Goal: Information Seeking & Learning: Compare options

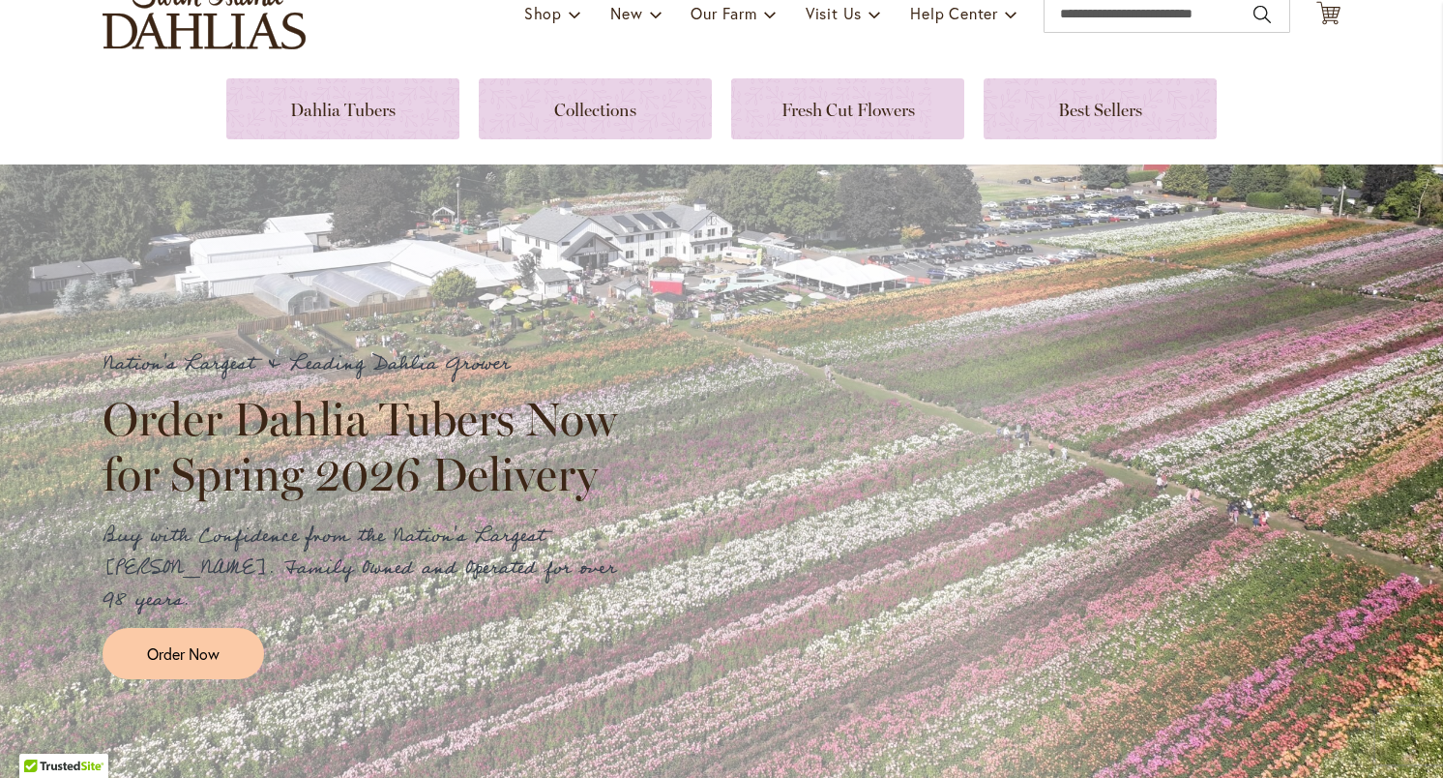
scroll to position [96, 0]
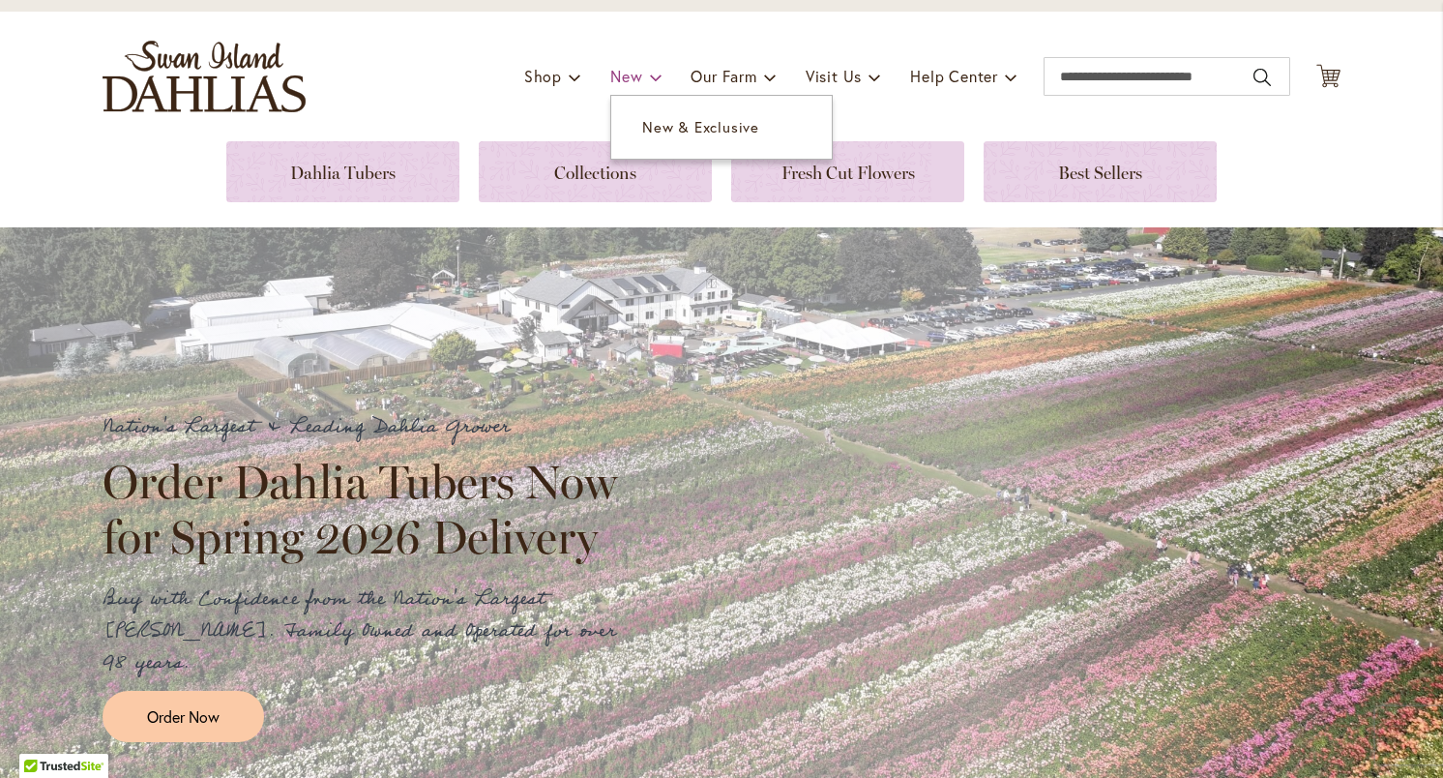
click at [636, 74] on span "New" at bounding box center [626, 76] width 32 height 20
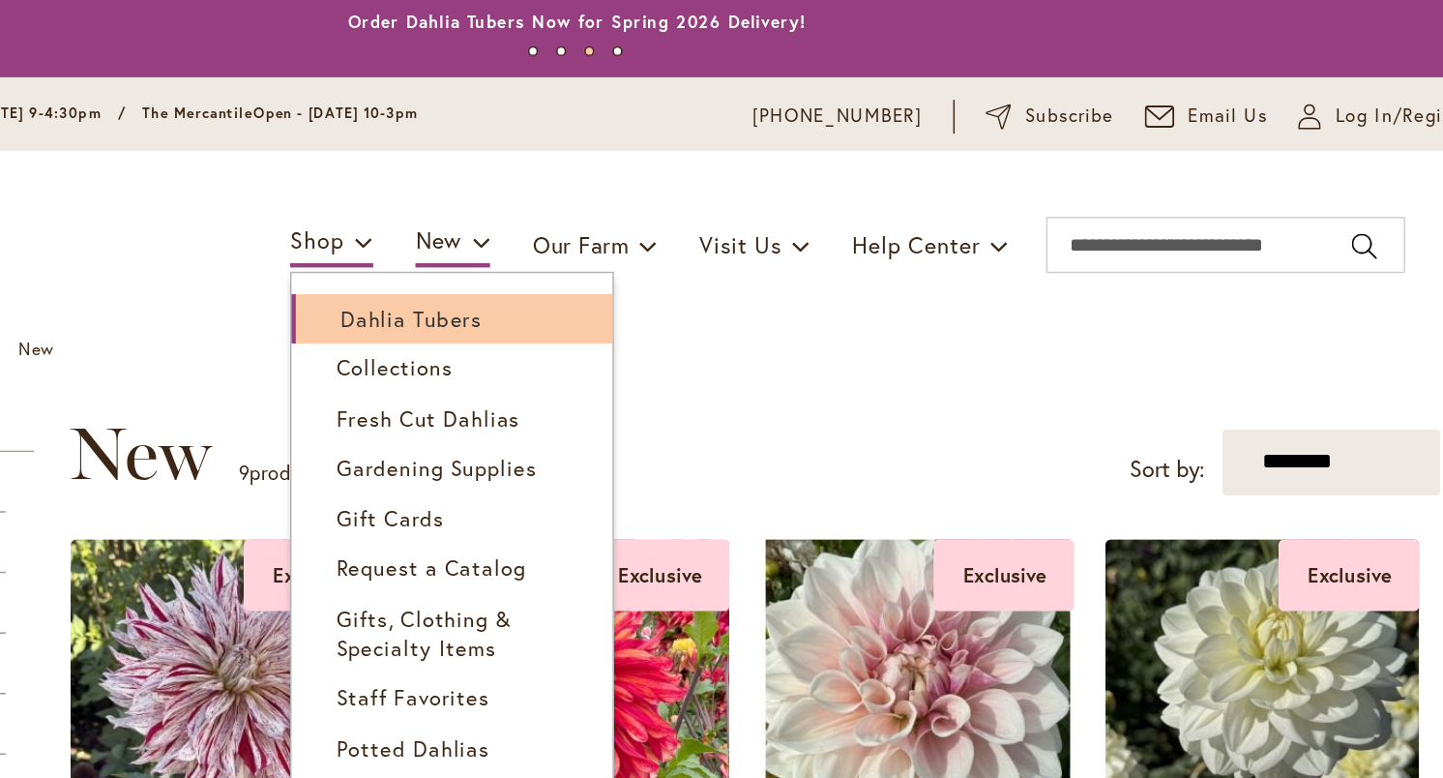
click at [559, 213] on span "Dahlia Tubers" at bounding box center [607, 222] width 97 height 19
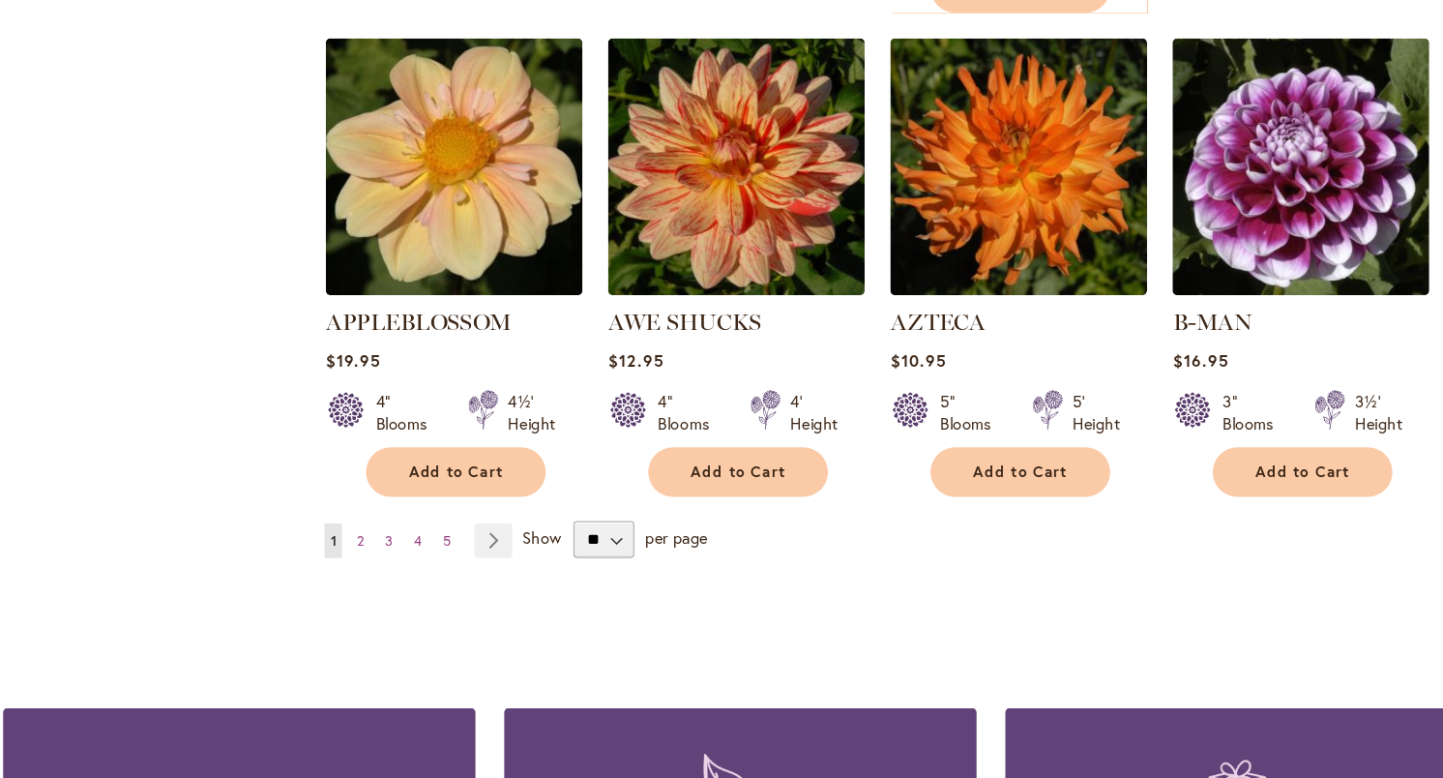
scroll to position [1637, 0]
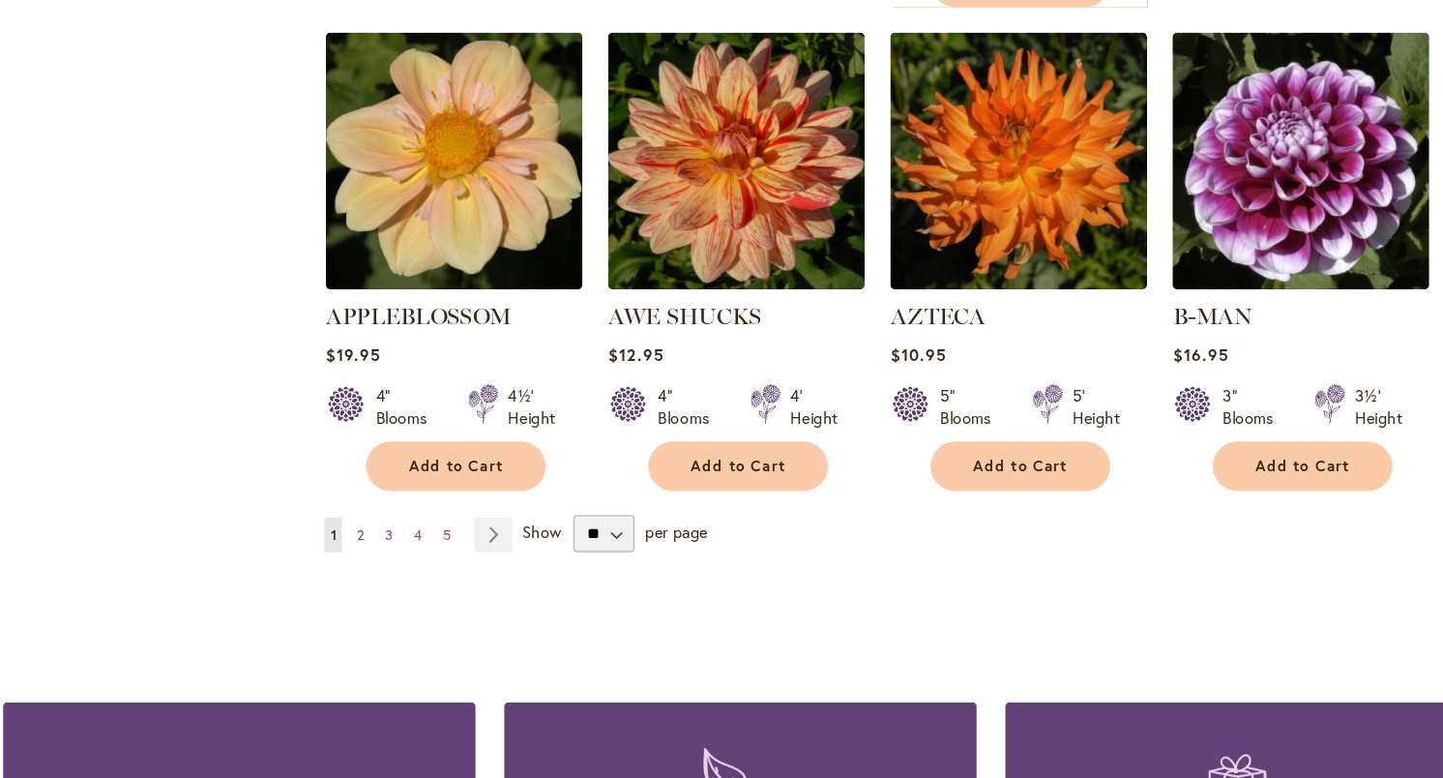
click at [399, 506] on span "2" at bounding box center [402, 513] width 6 height 15
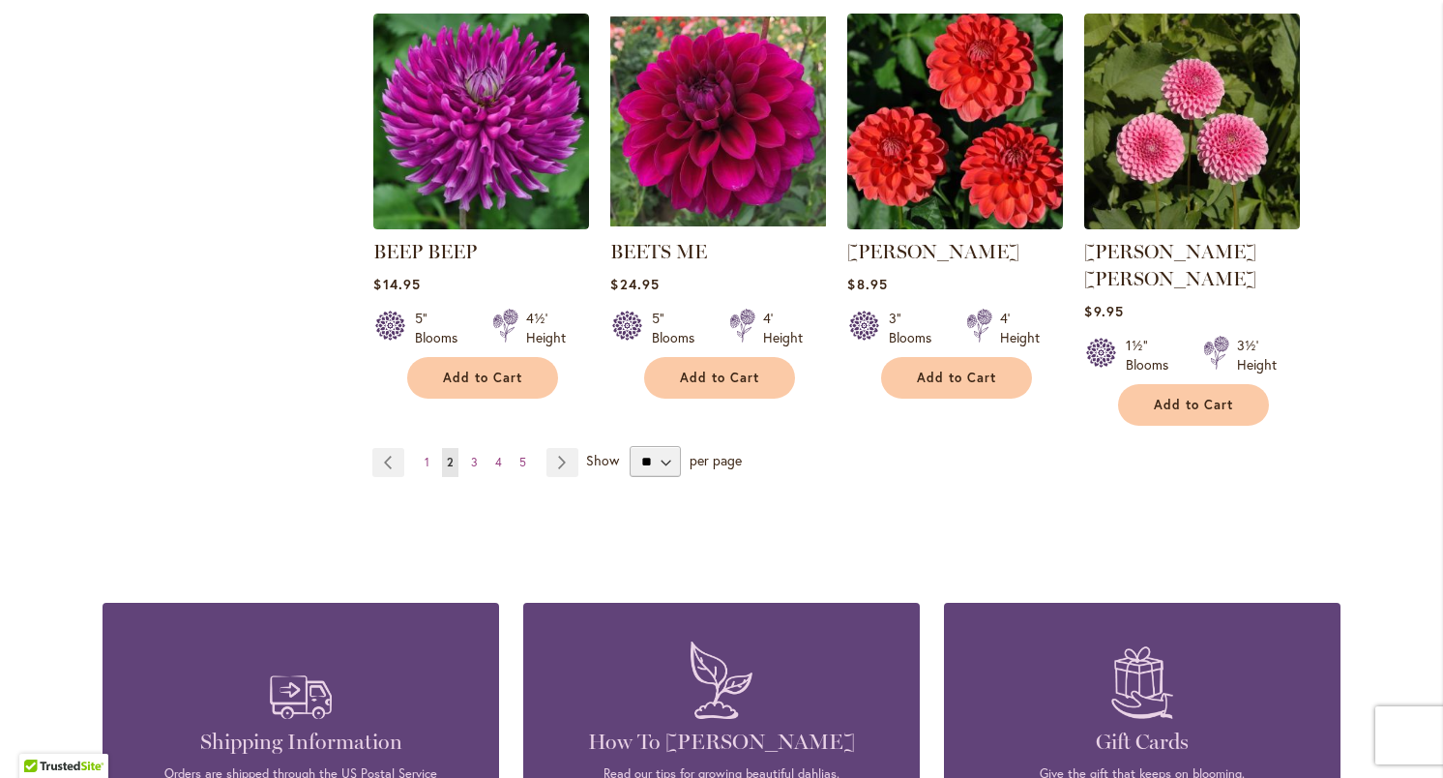
scroll to position [1700, 0]
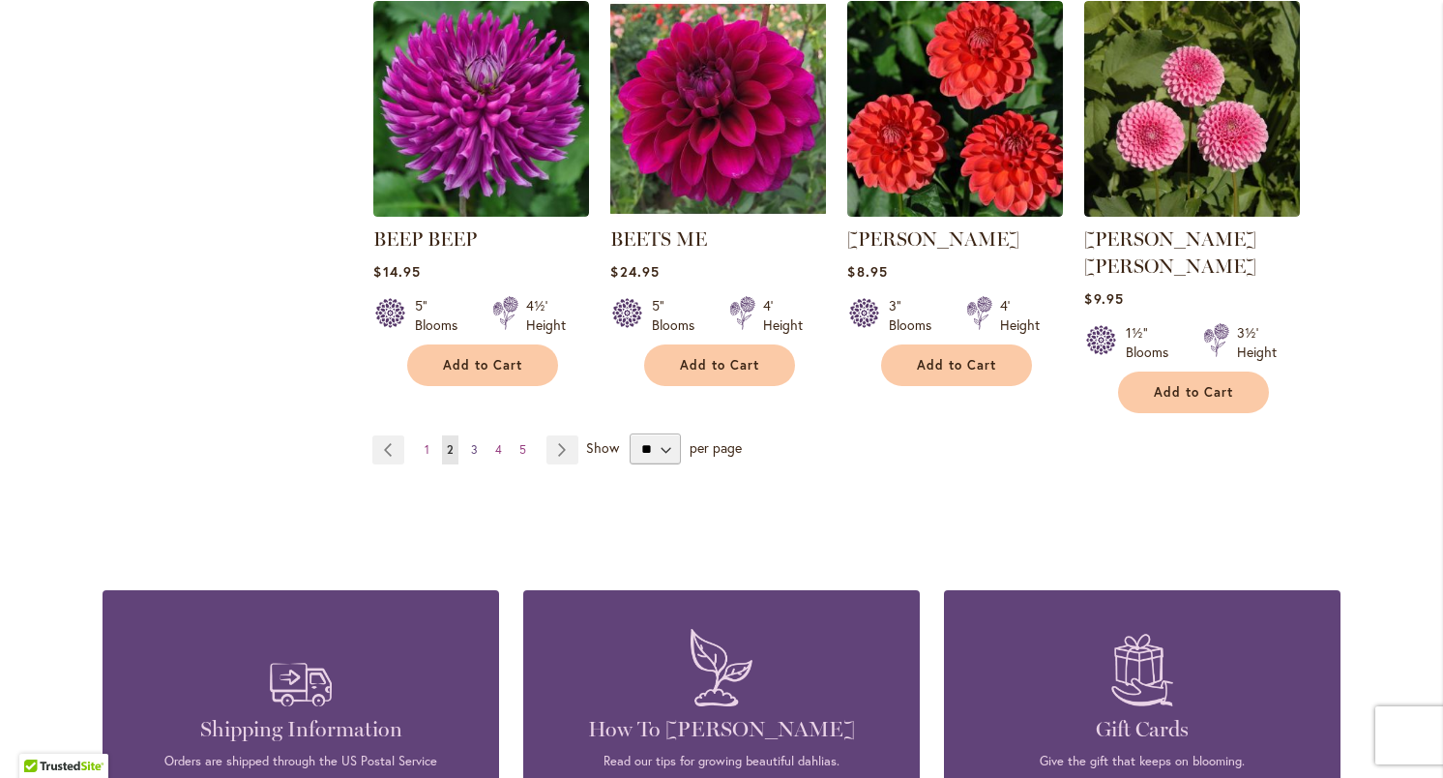
click at [478, 435] on link "Page 3" at bounding box center [474, 449] width 16 height 29
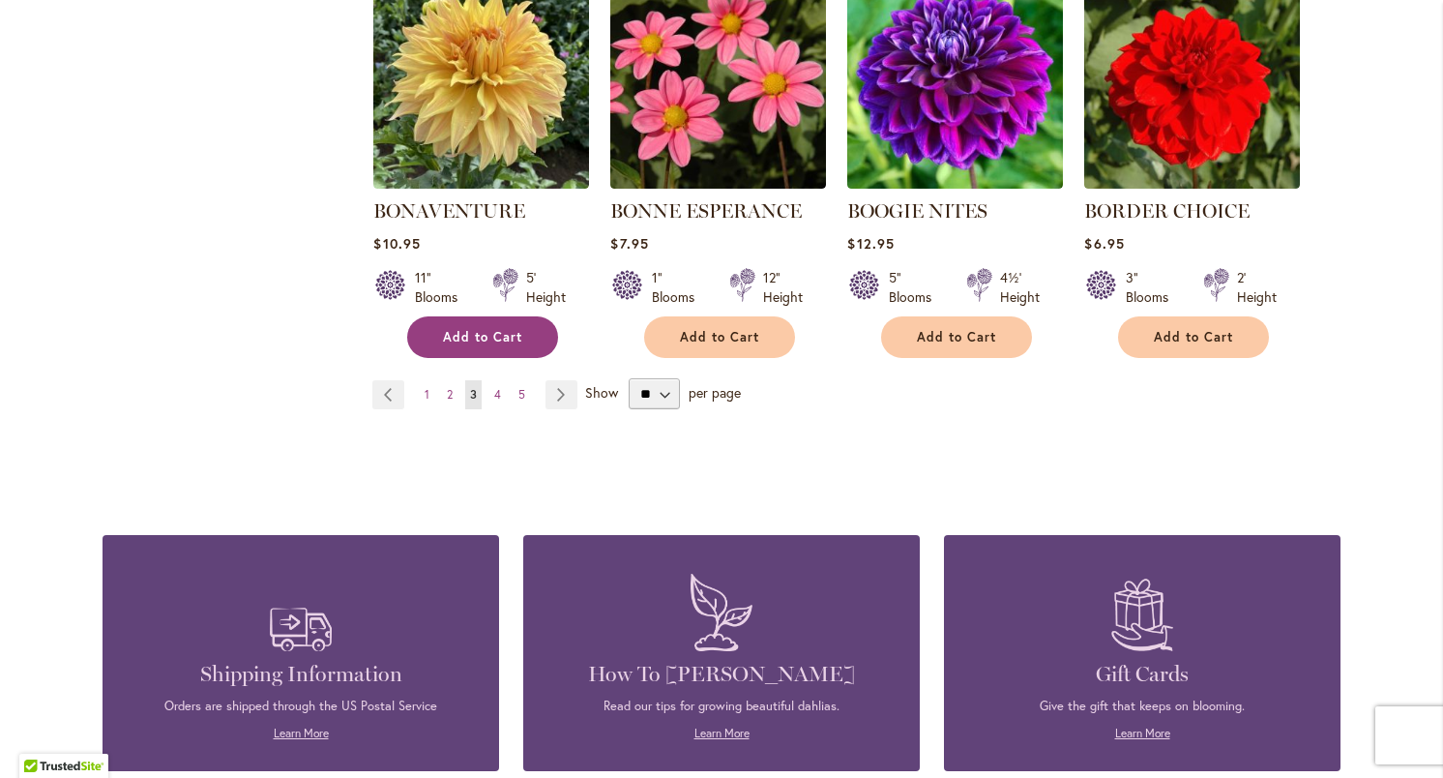
scroll to position [1739, 0]
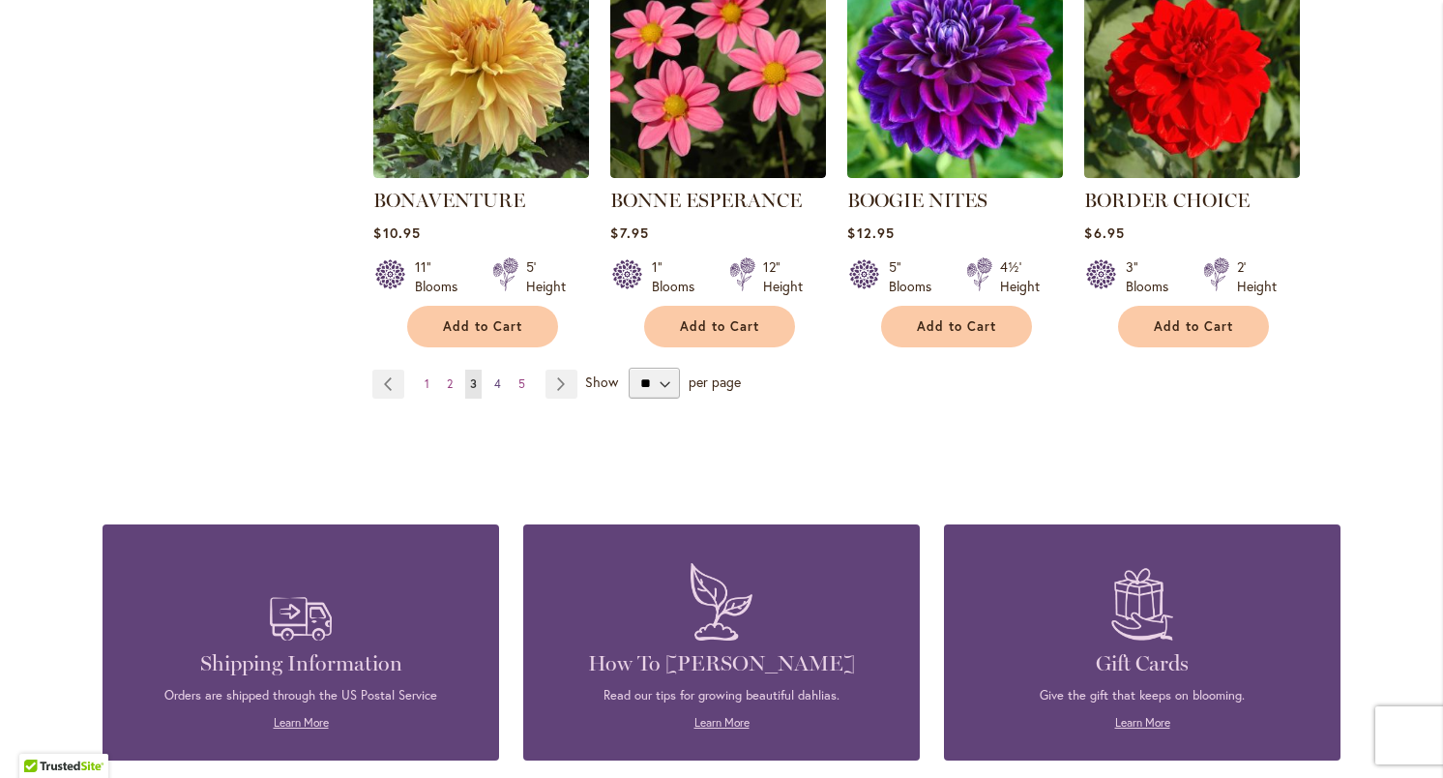
click at [500, 378] on span "4" at bounding box center [497, 383] width 7 height 15
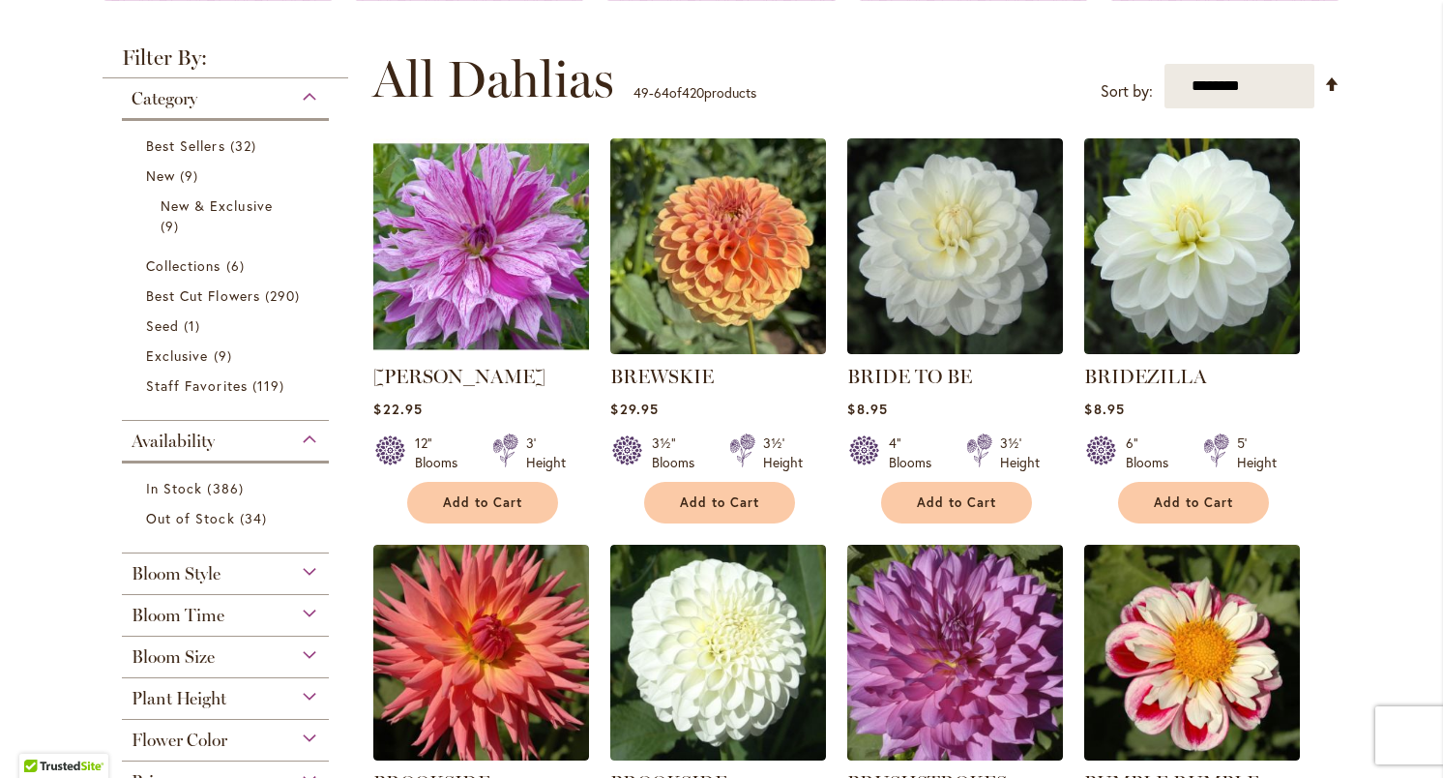
scroll to position [350, 0]
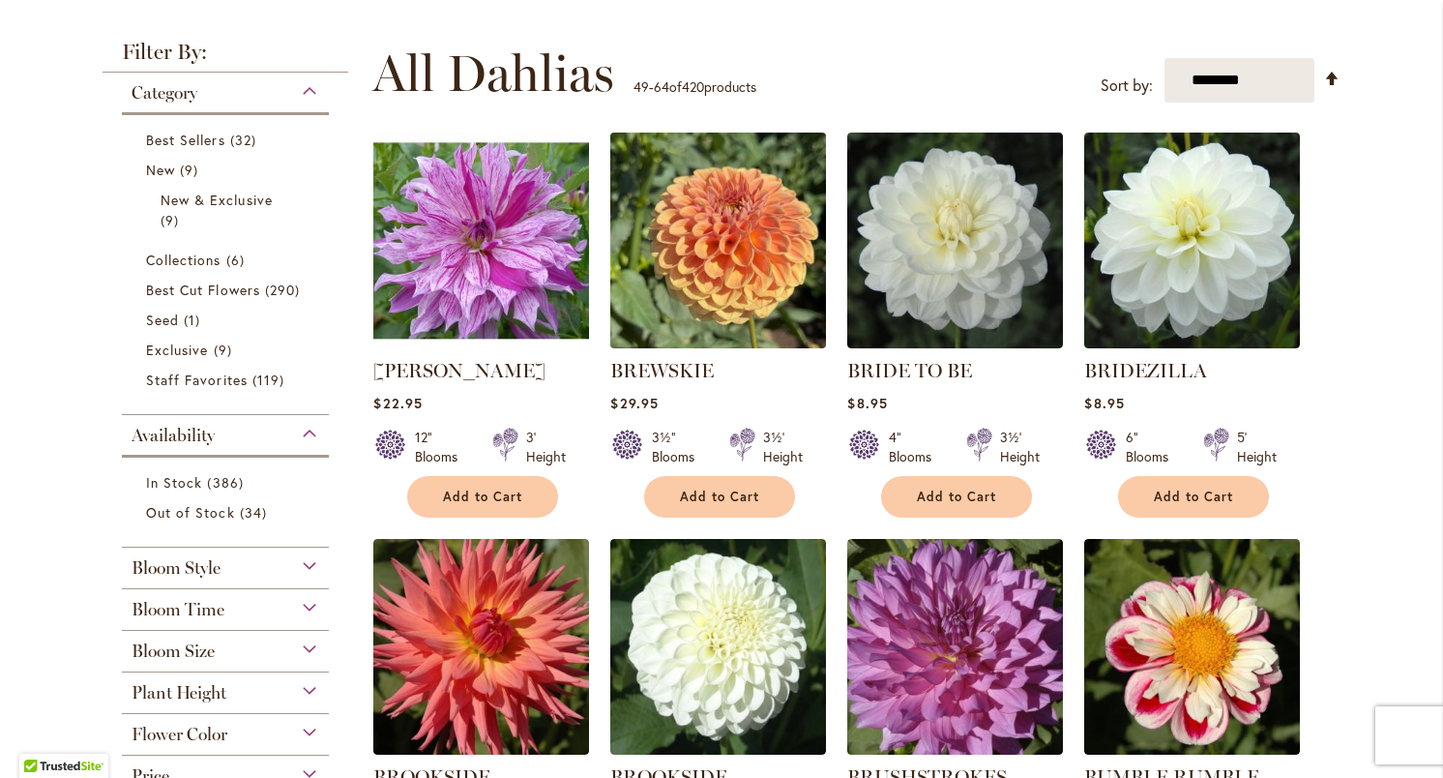
click at [717, 245] on img at bounding box center [719, 241] width 226 height 226
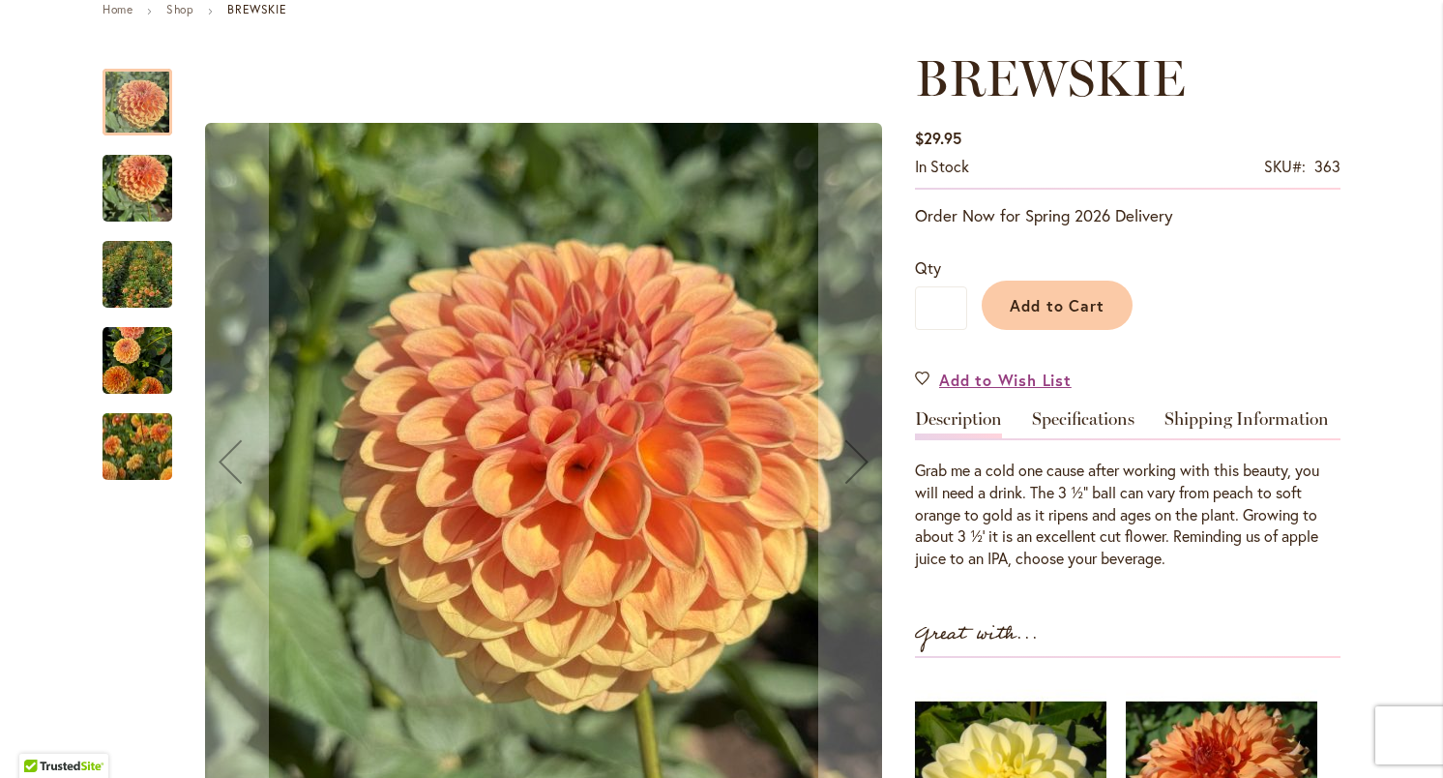
scroll to position [232, 0]
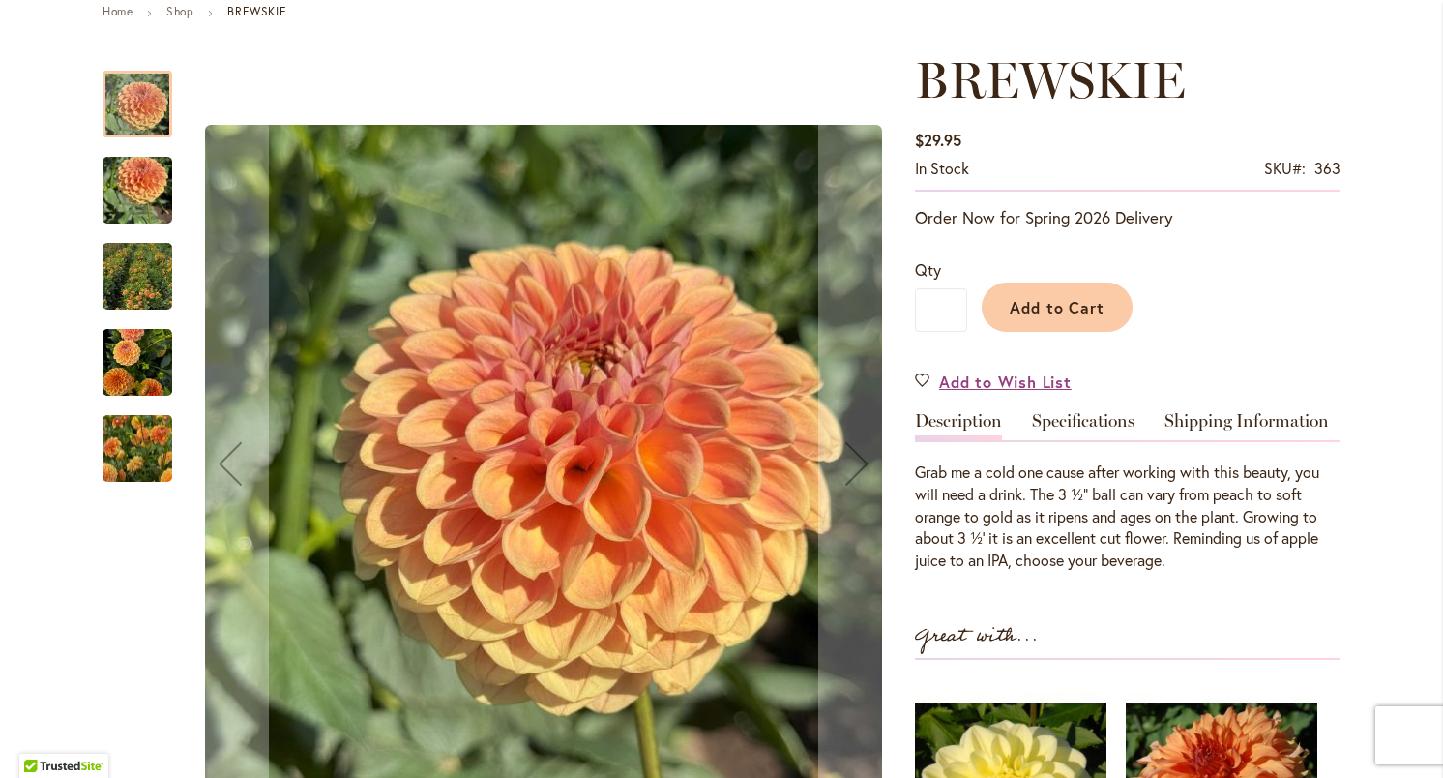
click at [134, 351] on img "BREWSKIE" at bounding box center [138, 362] width 70 height 73
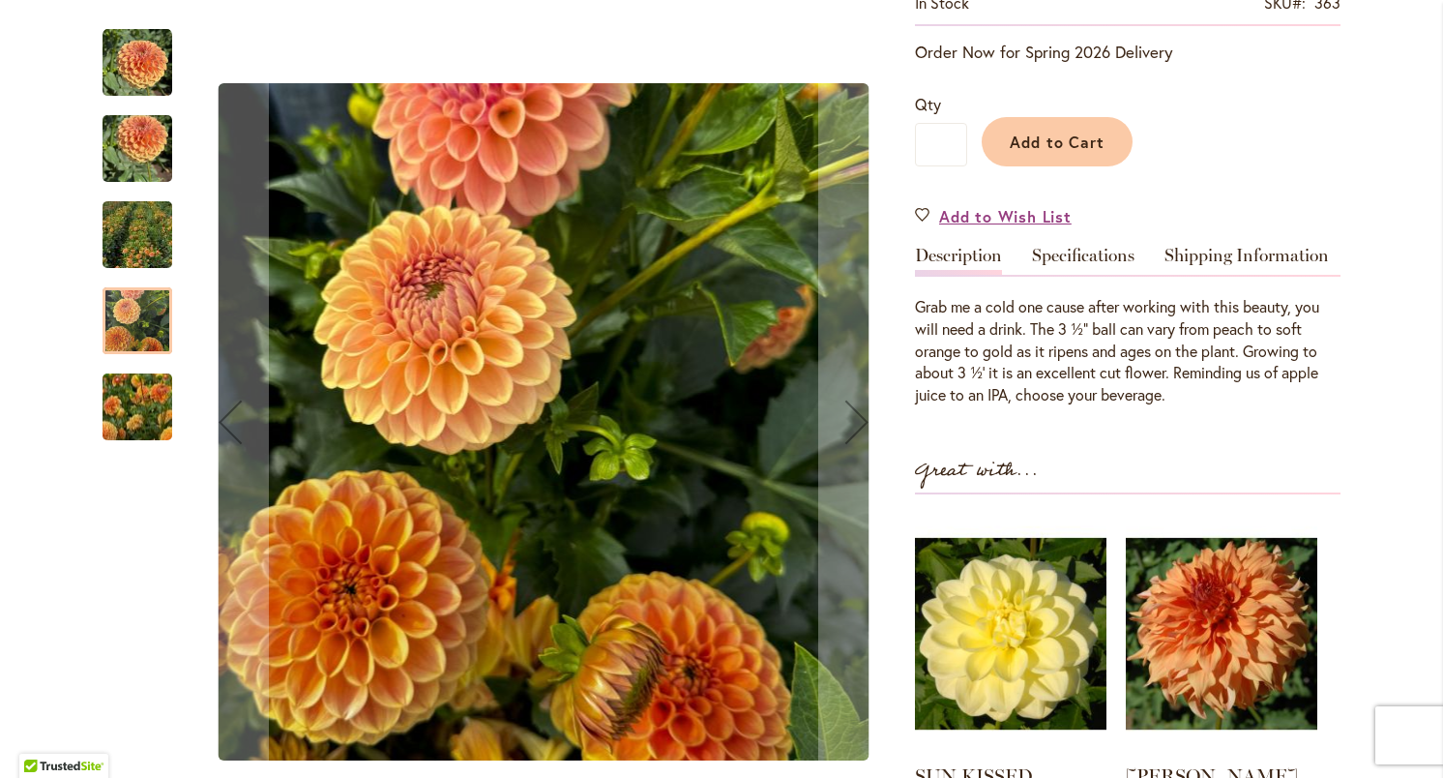
scroll to position [399, 0]
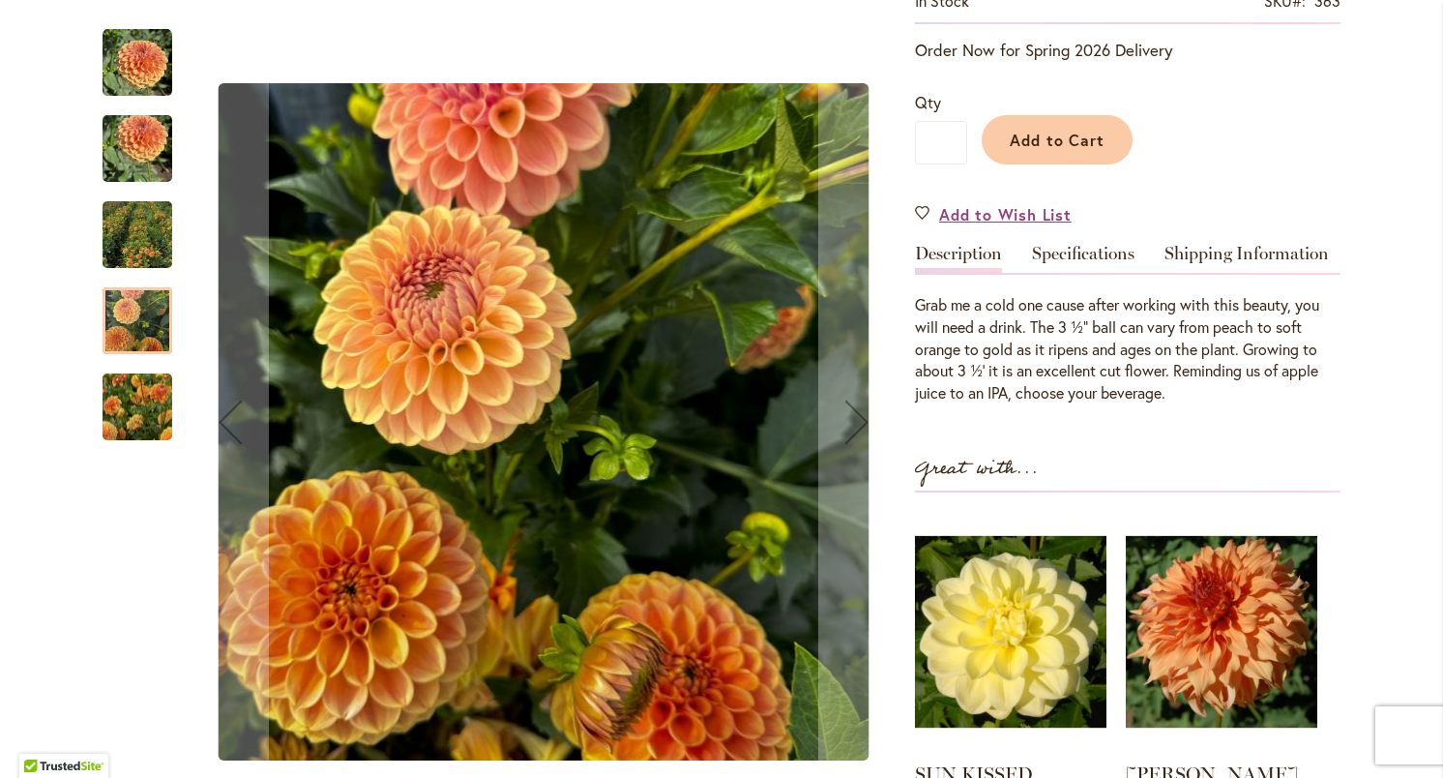
click at [121, 414] on img "BREWSKIE" at bounding box center [137, 406] width 139 height 111
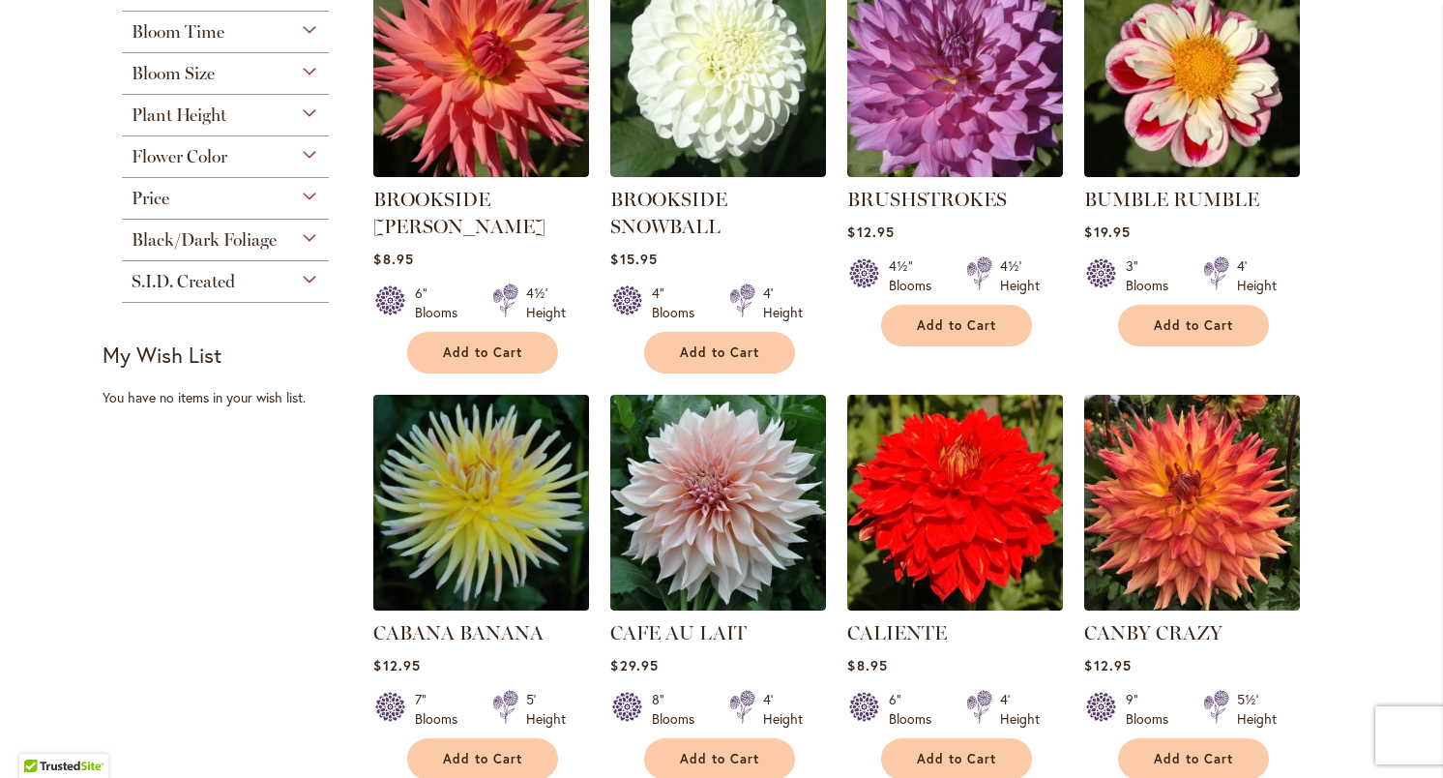
scroll to position [915, 0]
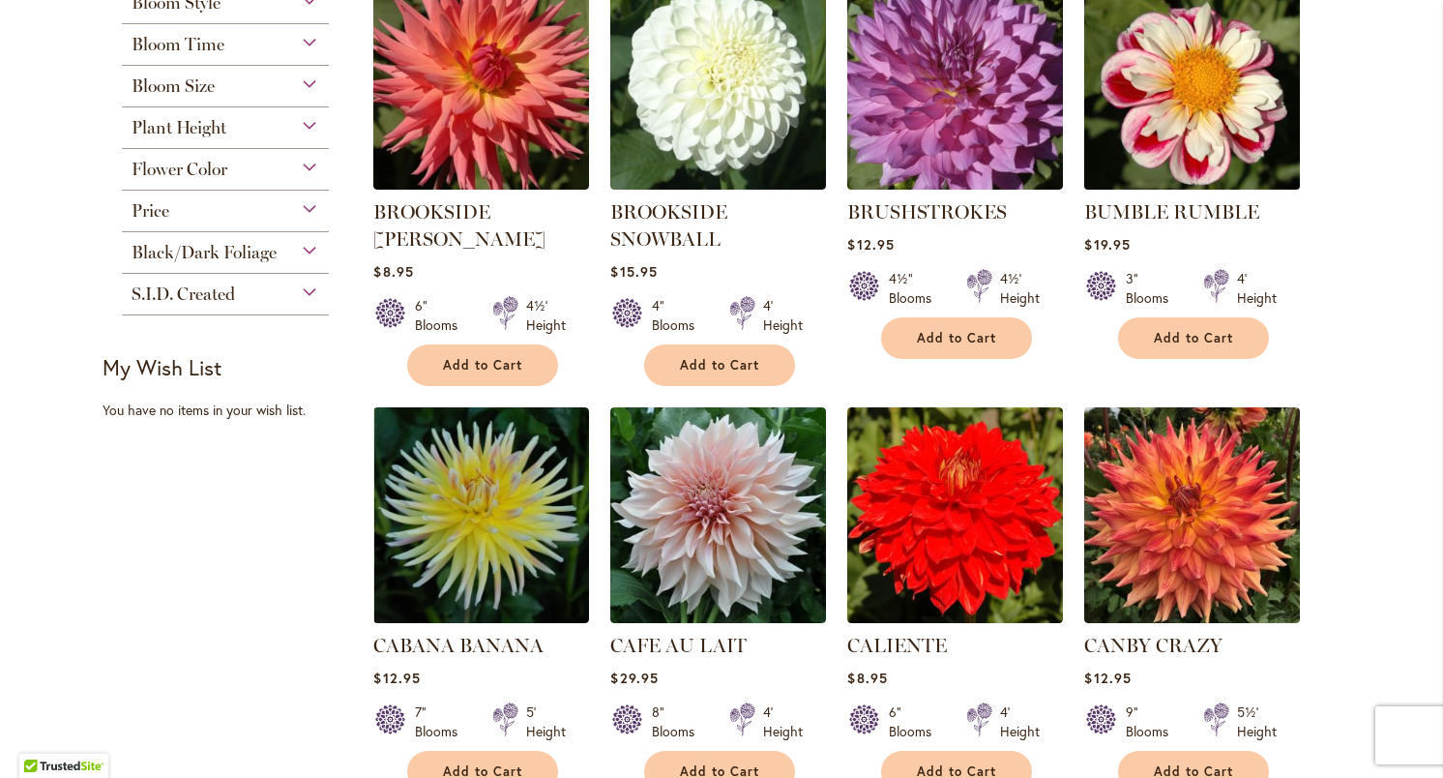
click at [1203, 115] on img at bounding box center [1192, 82] width 226 height 226
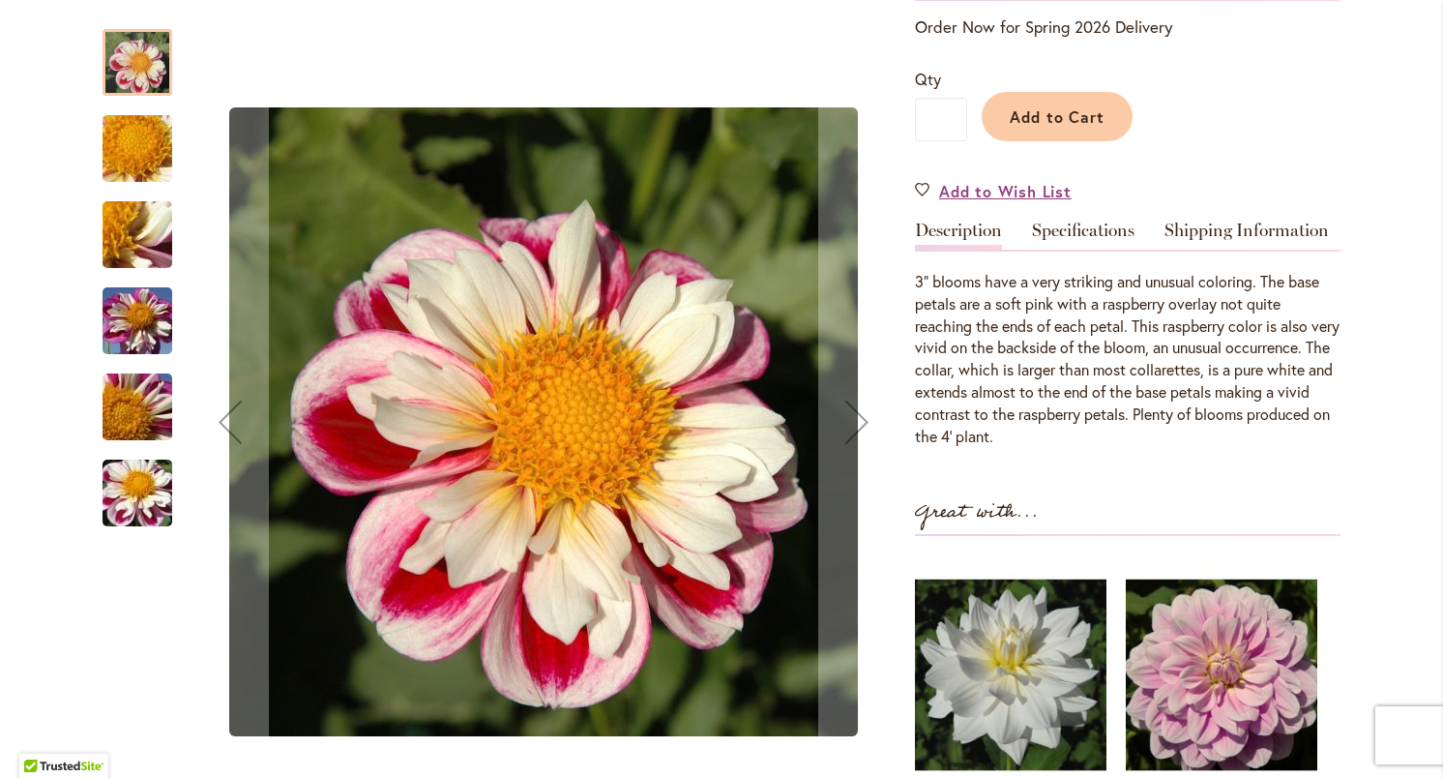
scroll to position [470, 0]
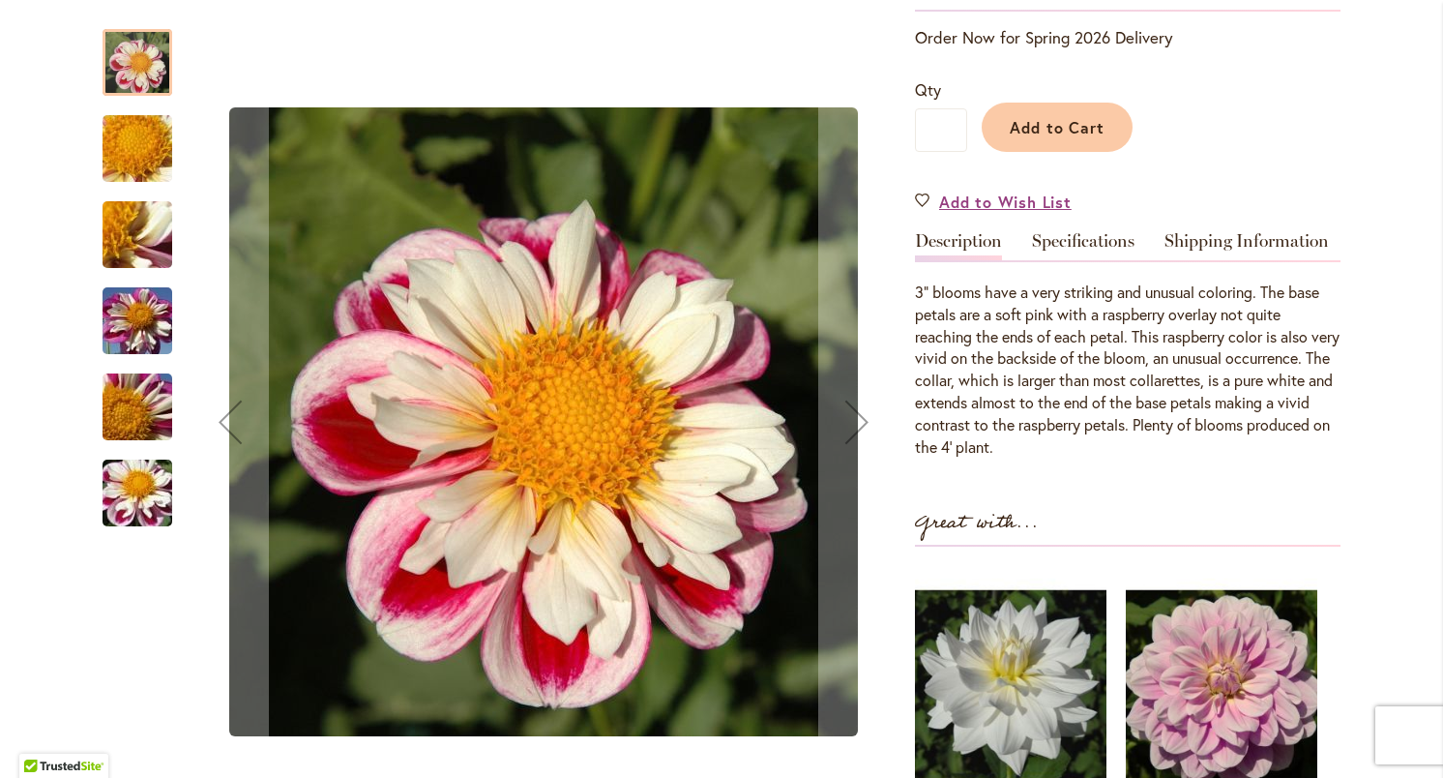
click at [133, 474] on img "BUMBLE RUMBLE" at bounding box center [137, 493] width 139 height 104
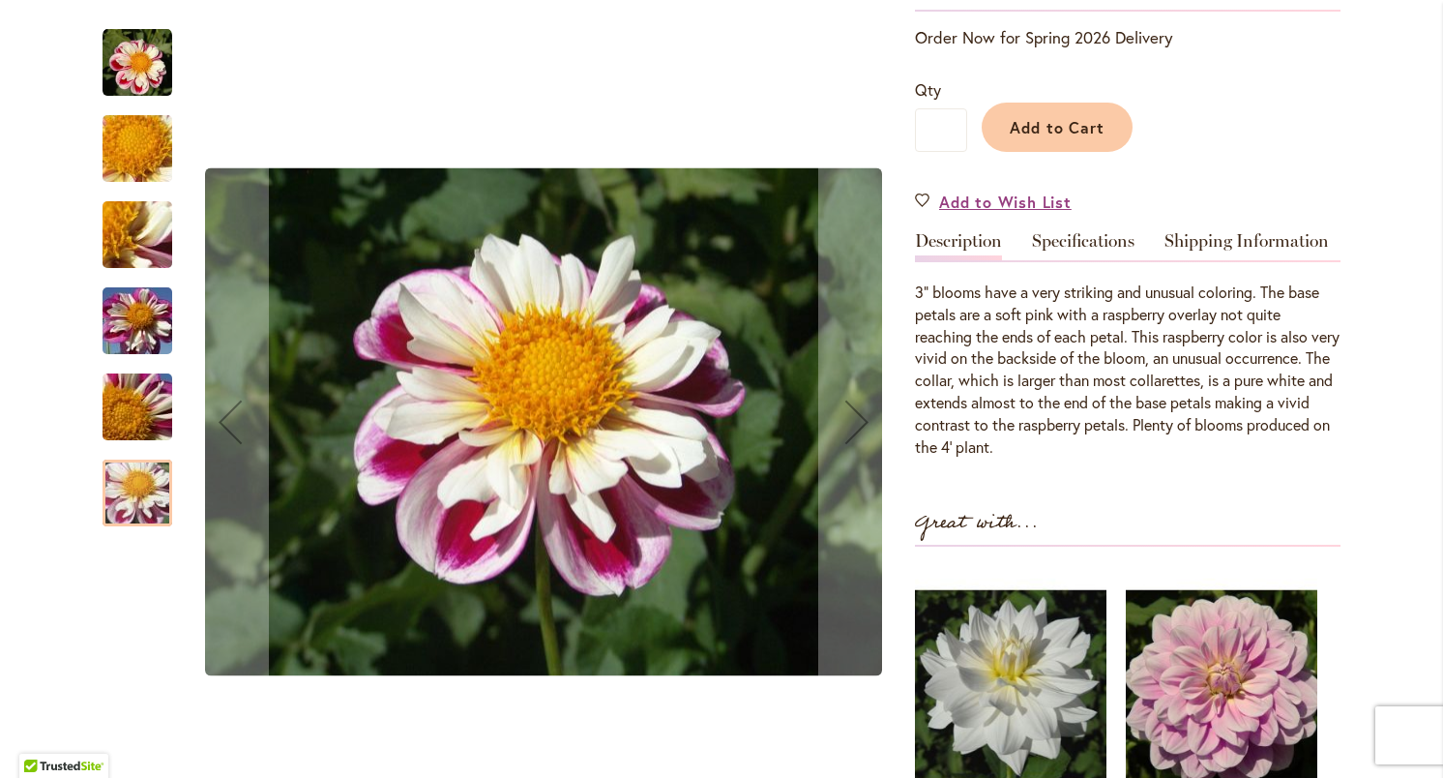
click at [139, 436] on img "BUMBLE RUMBLE" at bounding box center [137, 407] width 139 height 104
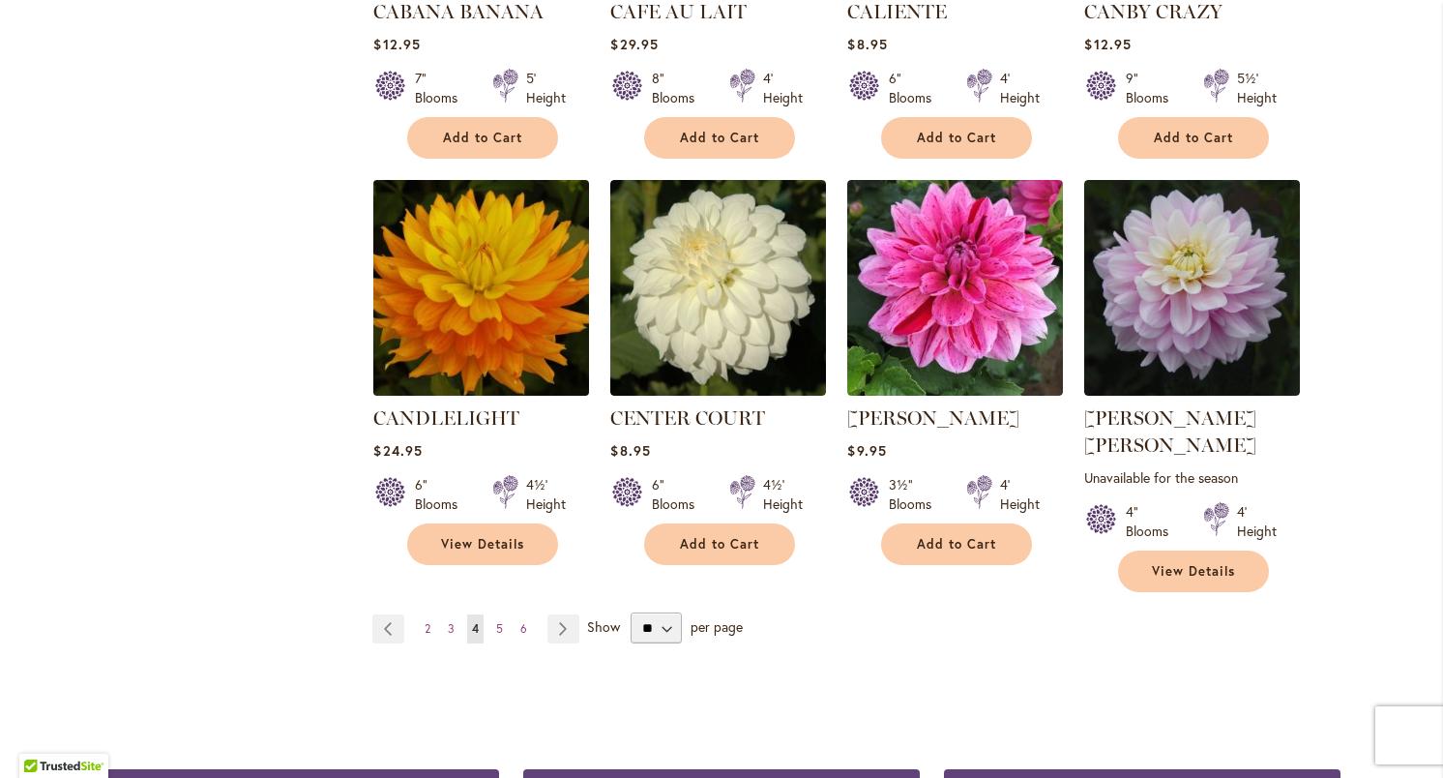
scroll to position [1550, 0]
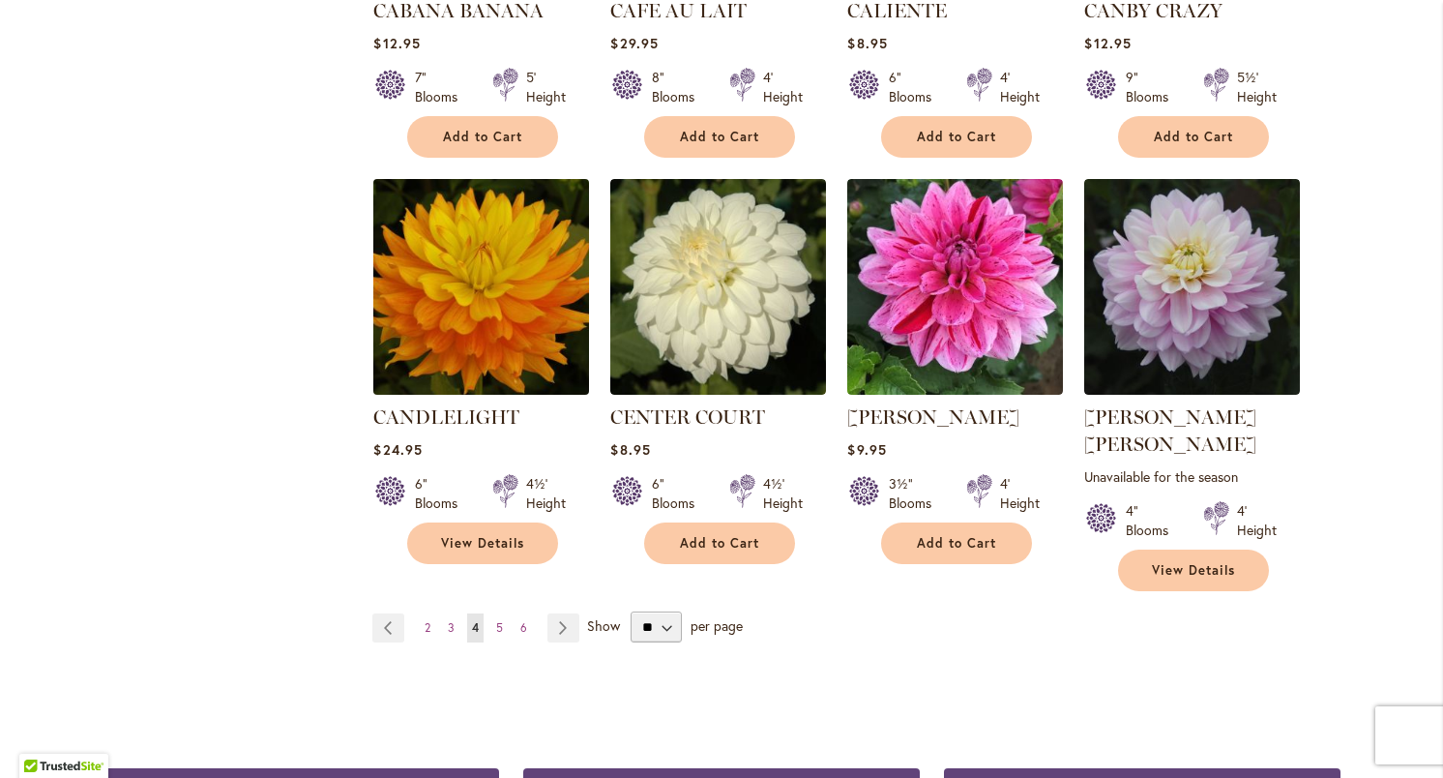
click at [491, 260] on img at bounding box center [482, 287] width 226 height 226
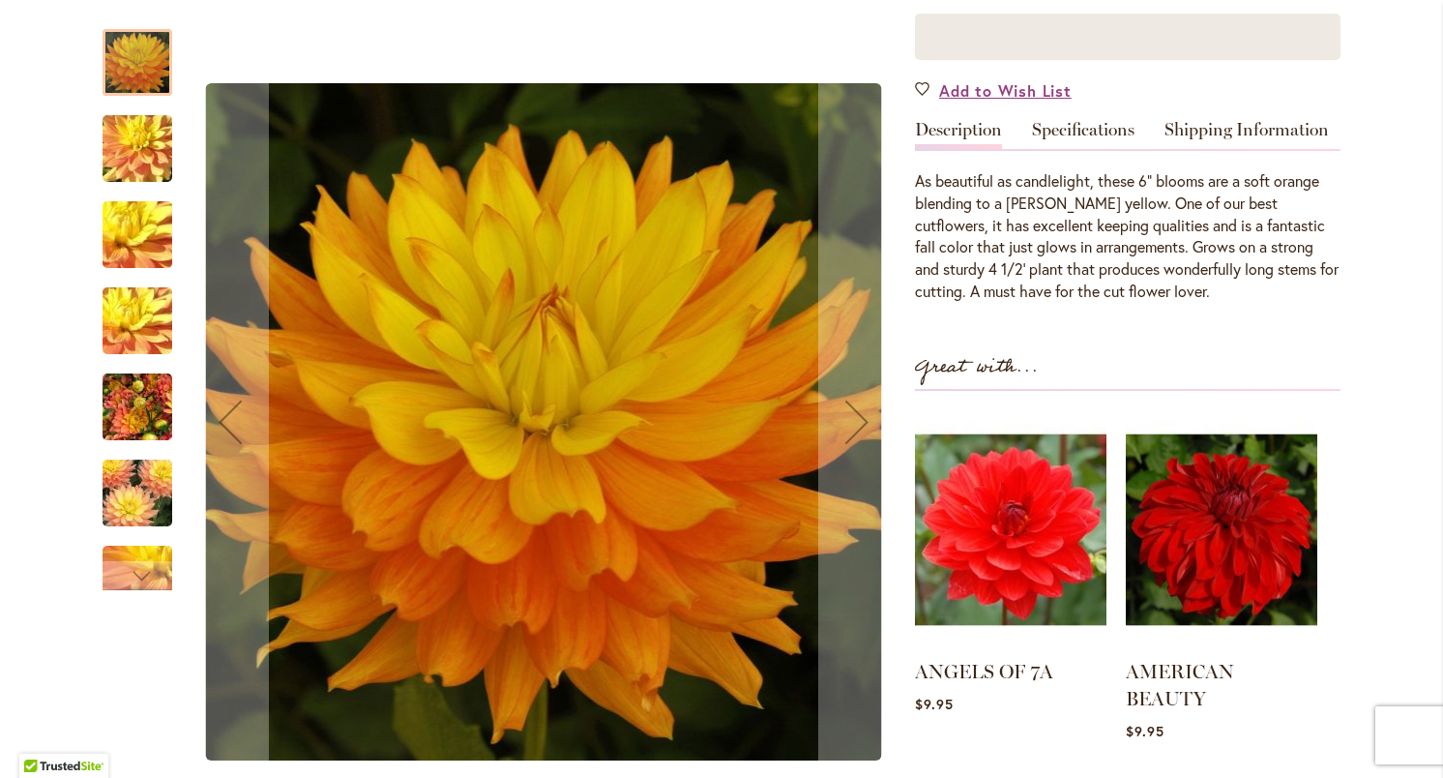
scroll to position [482, 0]
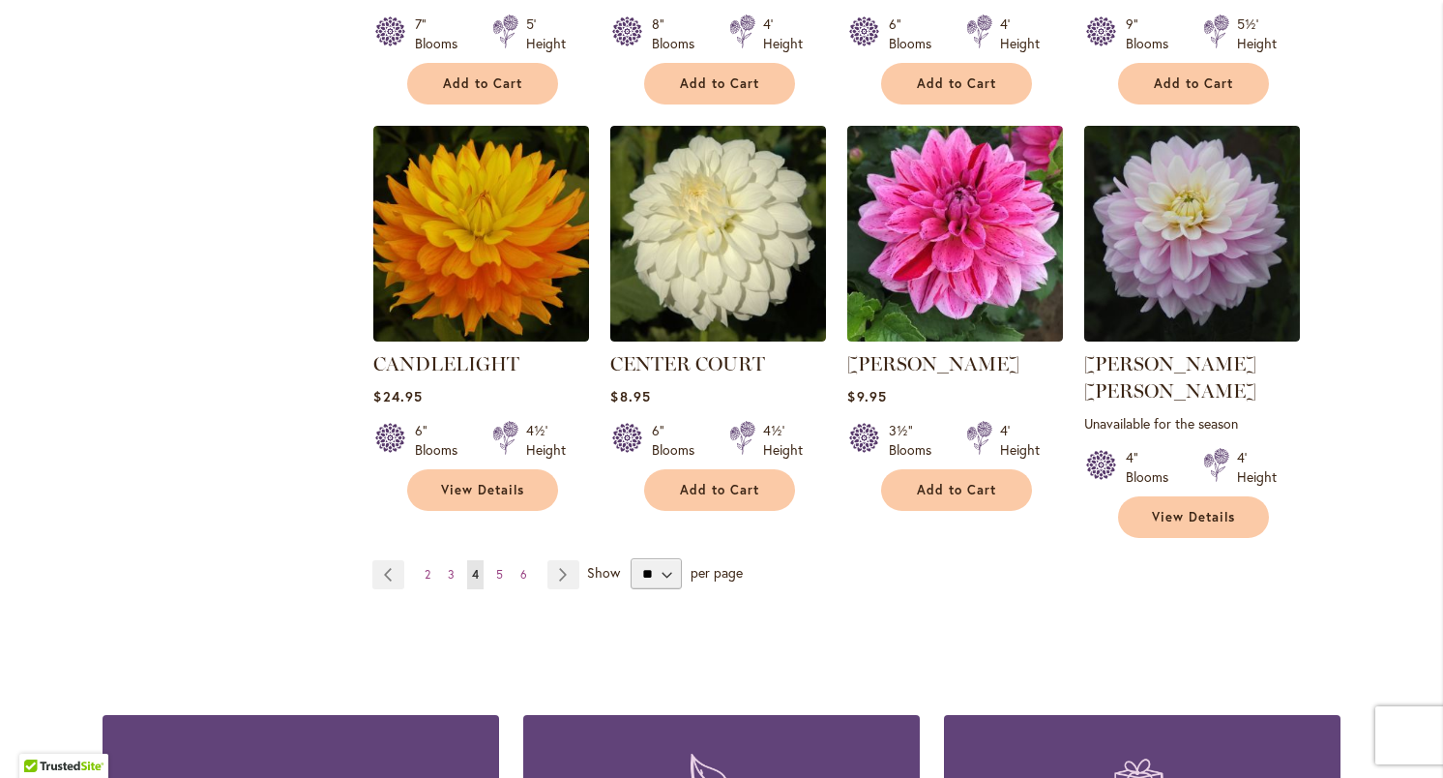
scroll to position [1607, 0]
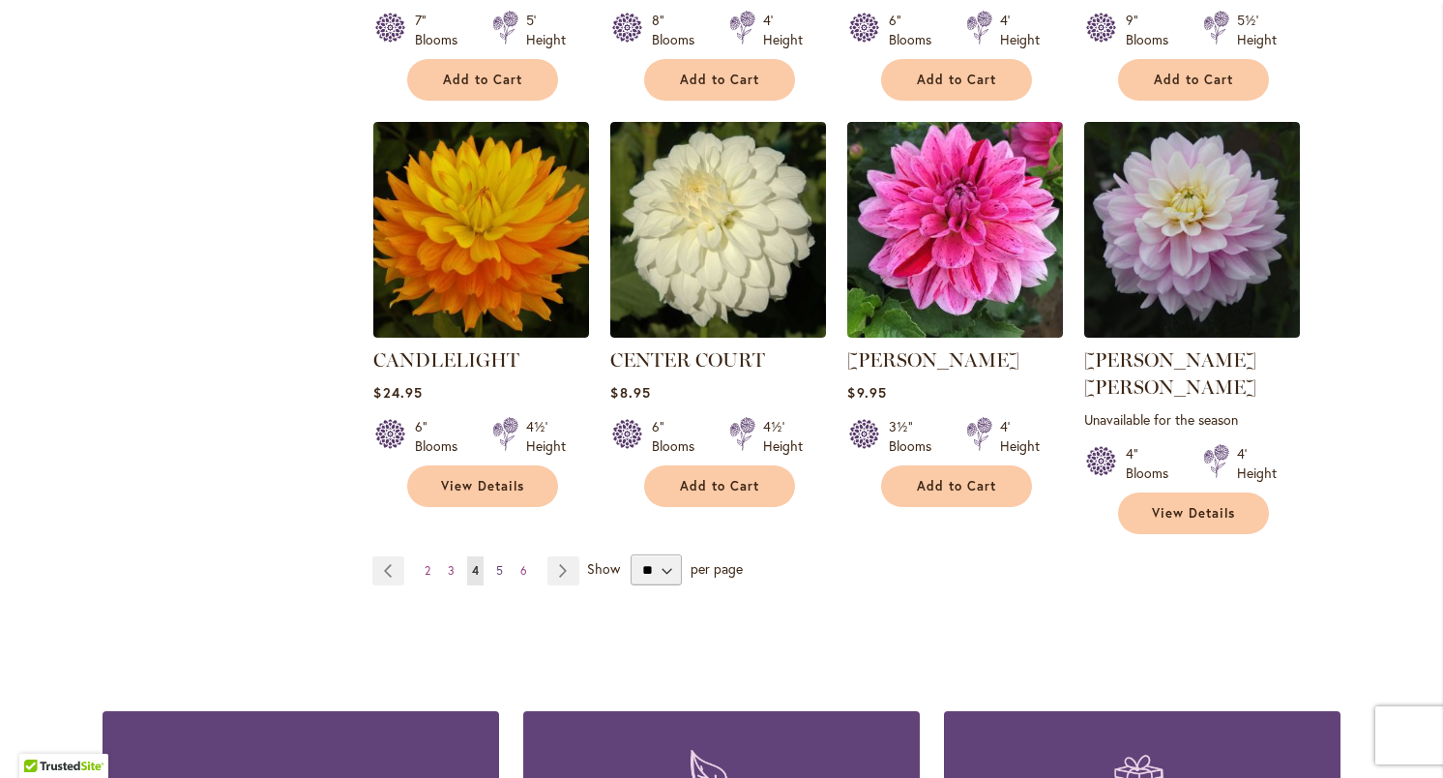
click at [502, 563] on span "5" at bounding box center [499, 570] width 7 height 15
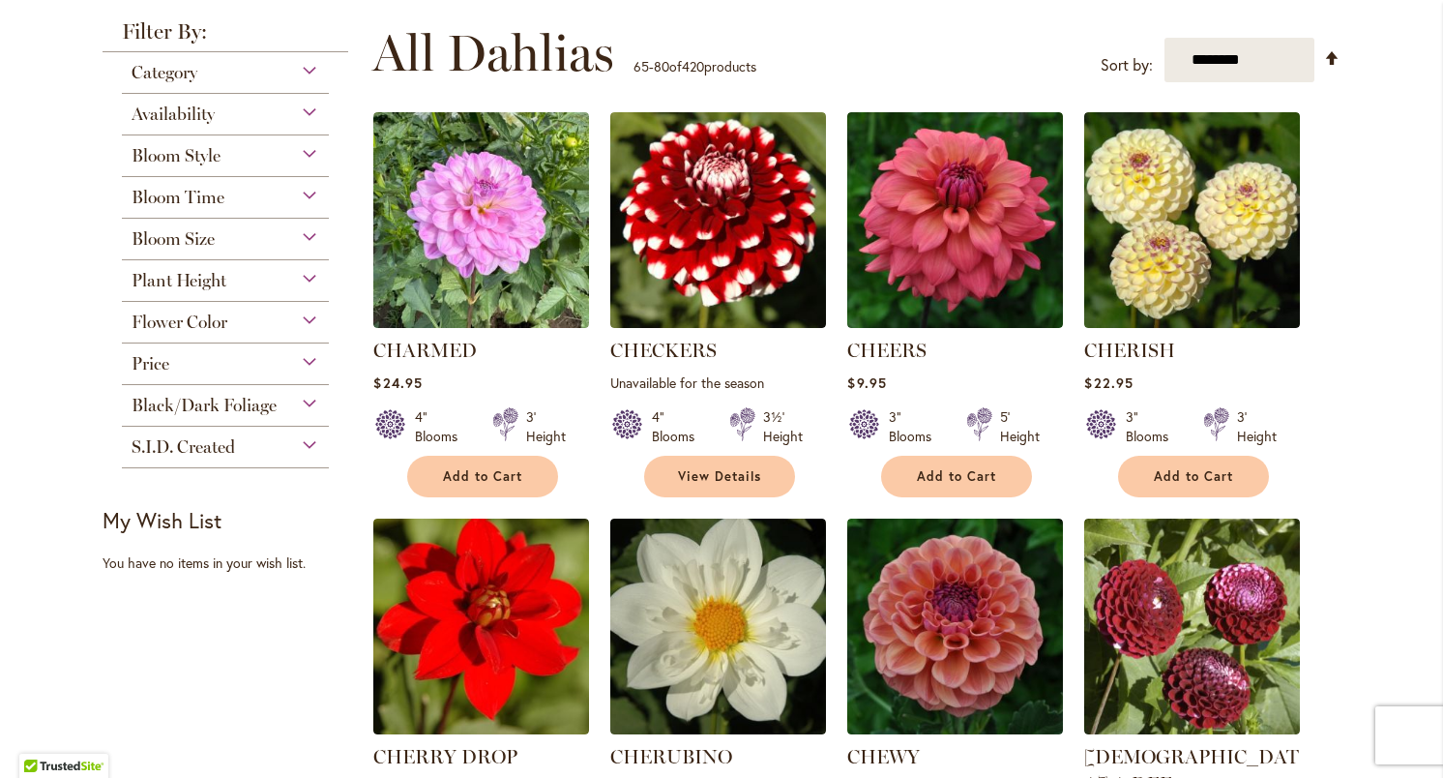
scroll to position [373, 0]
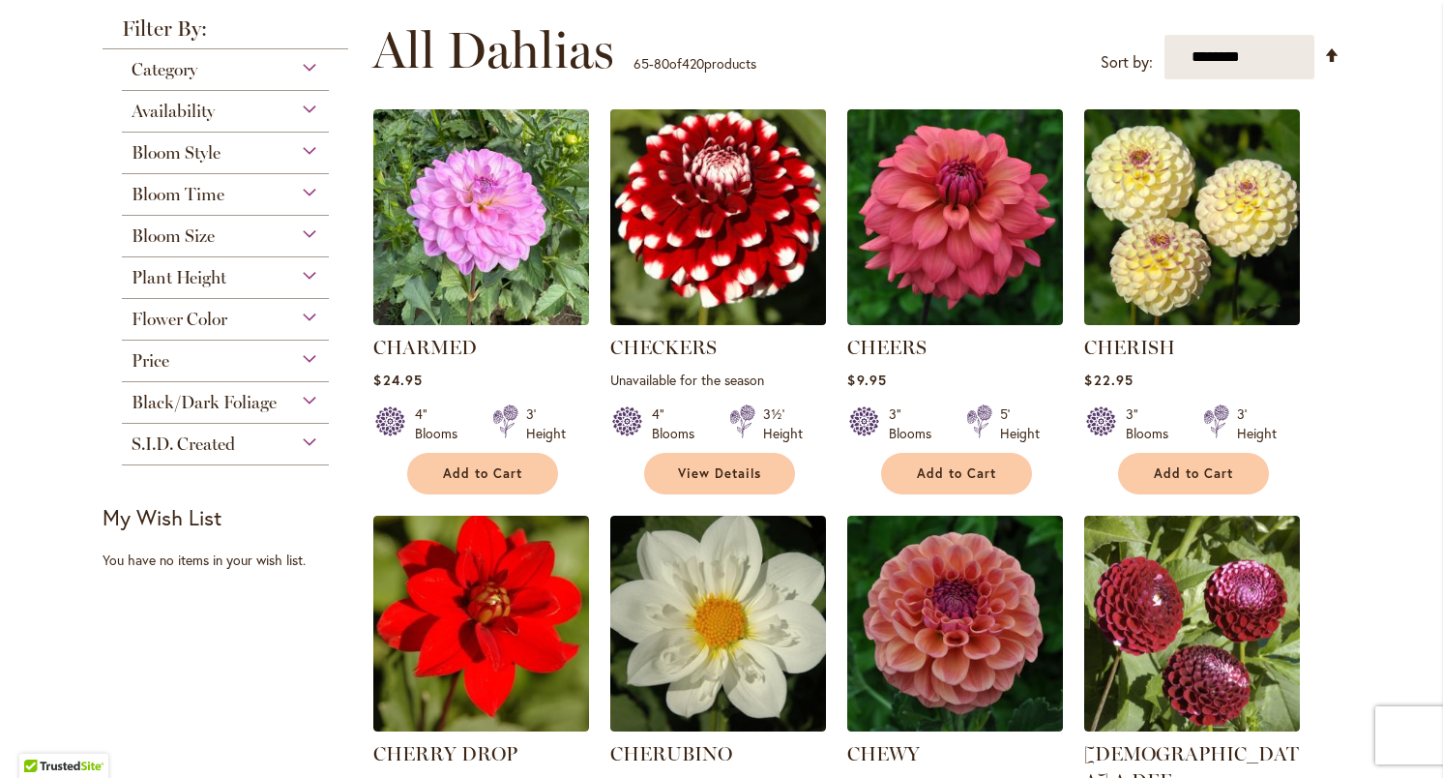
click at [709, 218] on img at bounding box center [719, 217] width 226 height 226
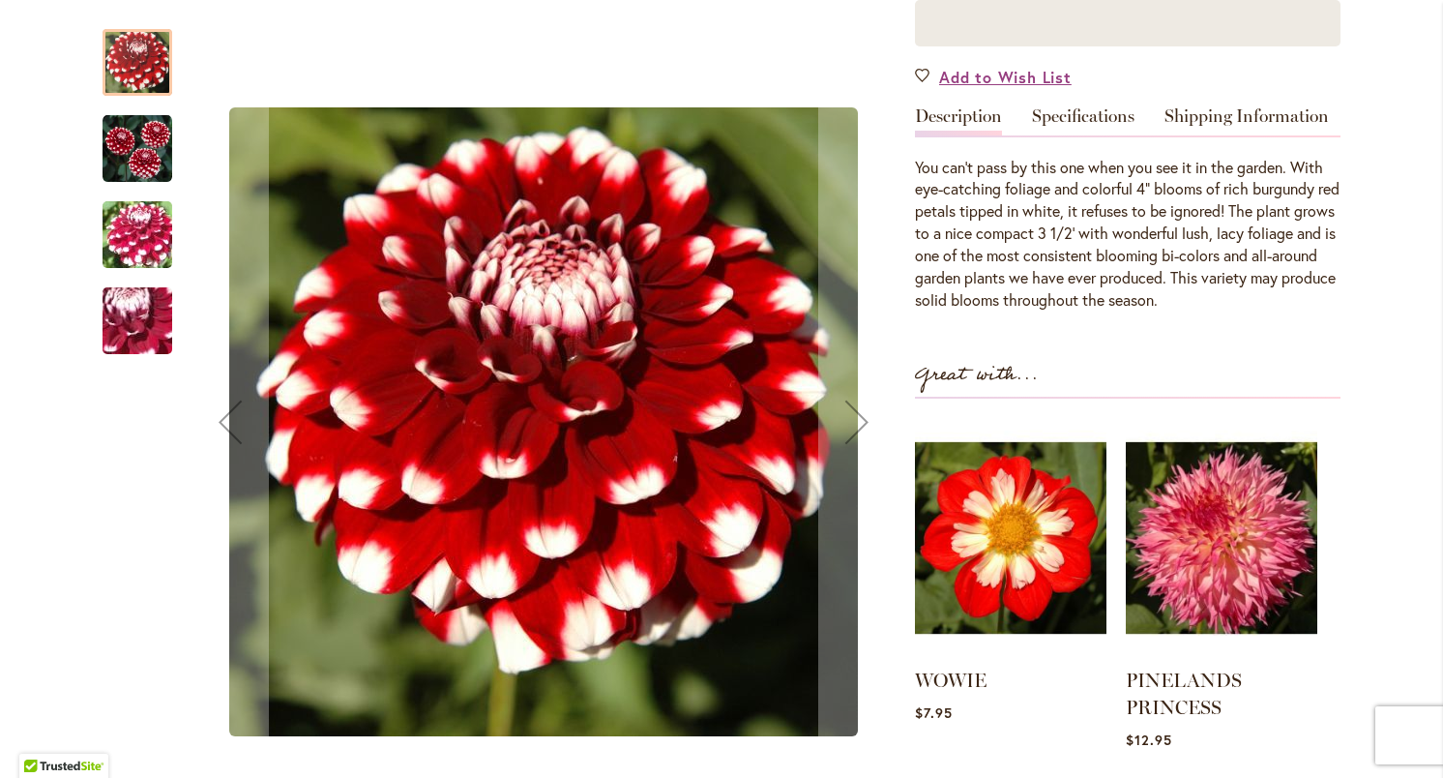
scroll to position [505, 0]
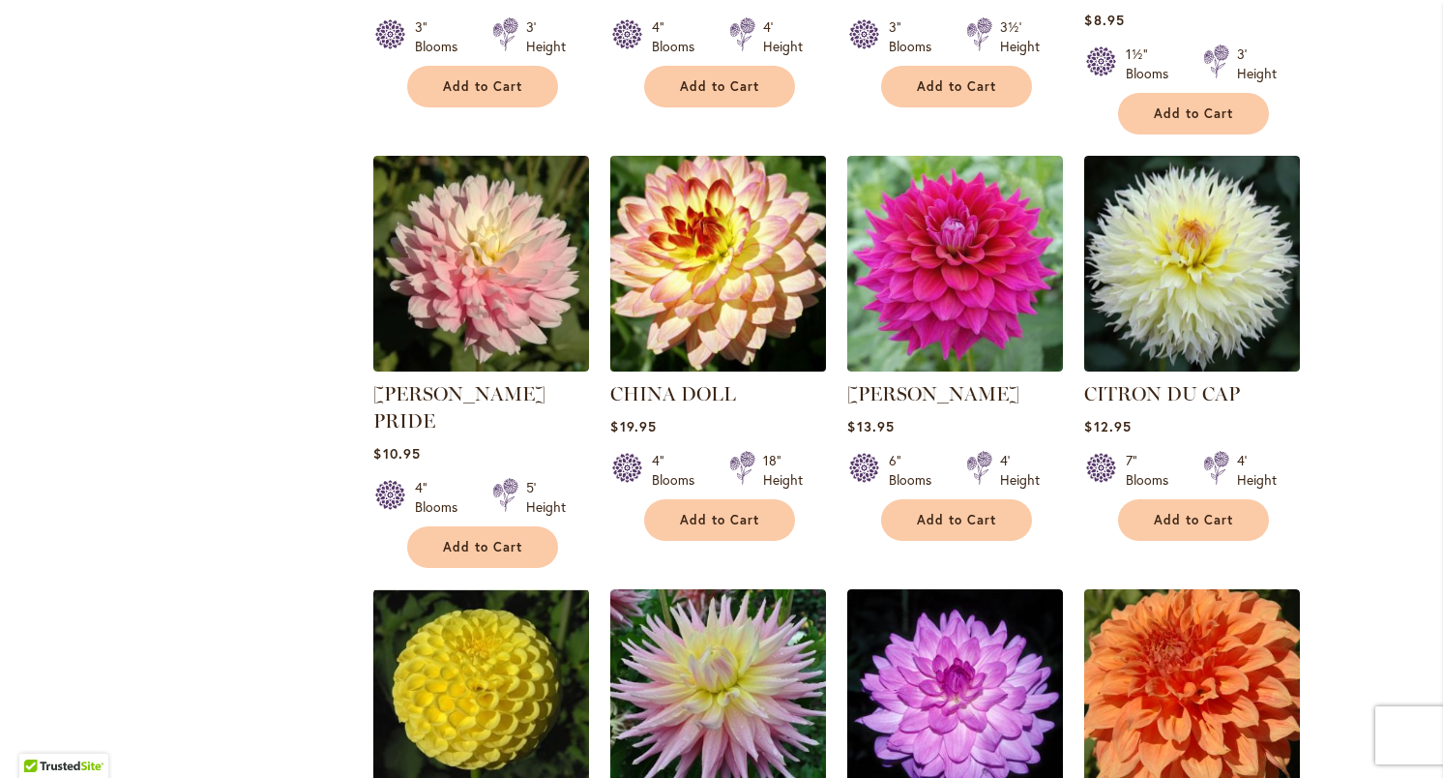
scroll to position [1168, 0]
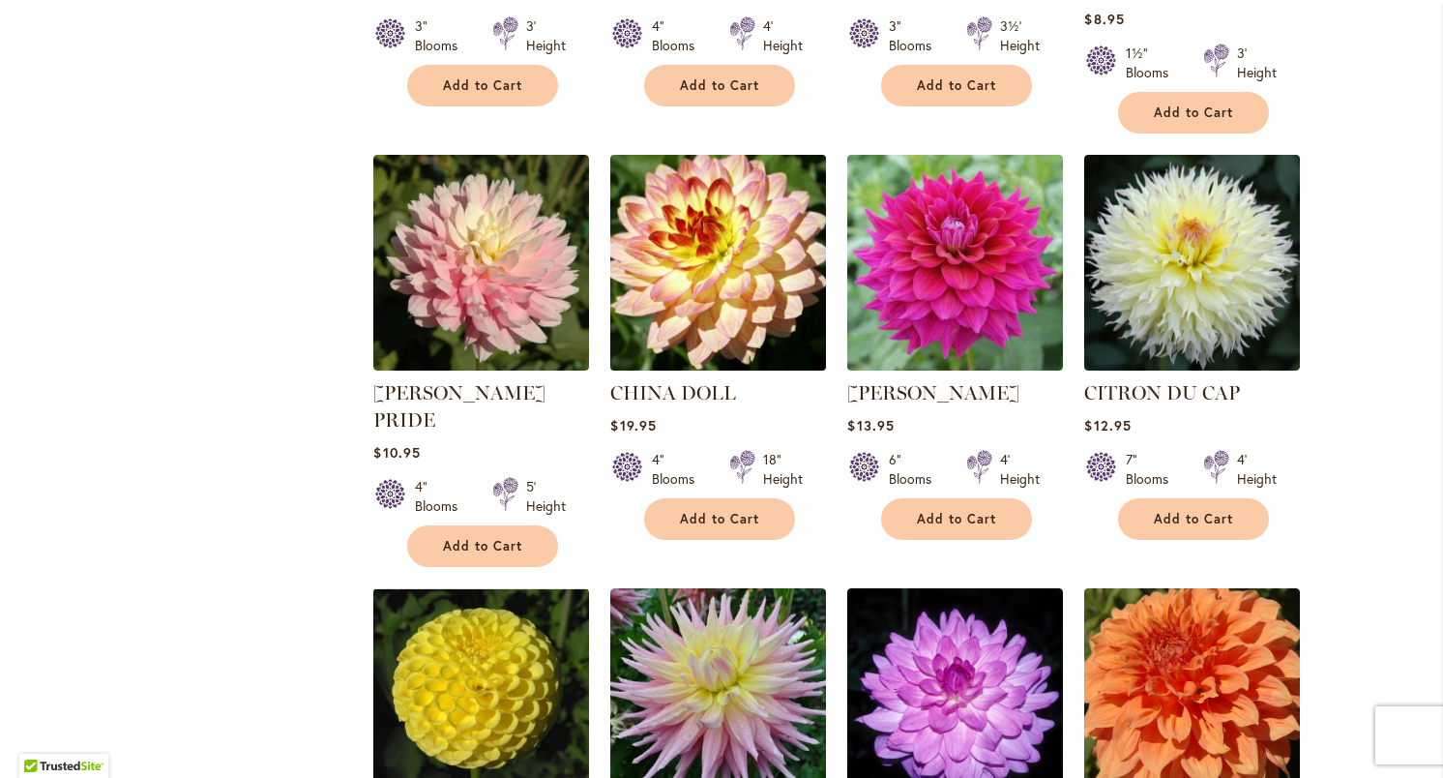
click at [706, 244] on img at bounding box center [719, 263] width 226 height 226
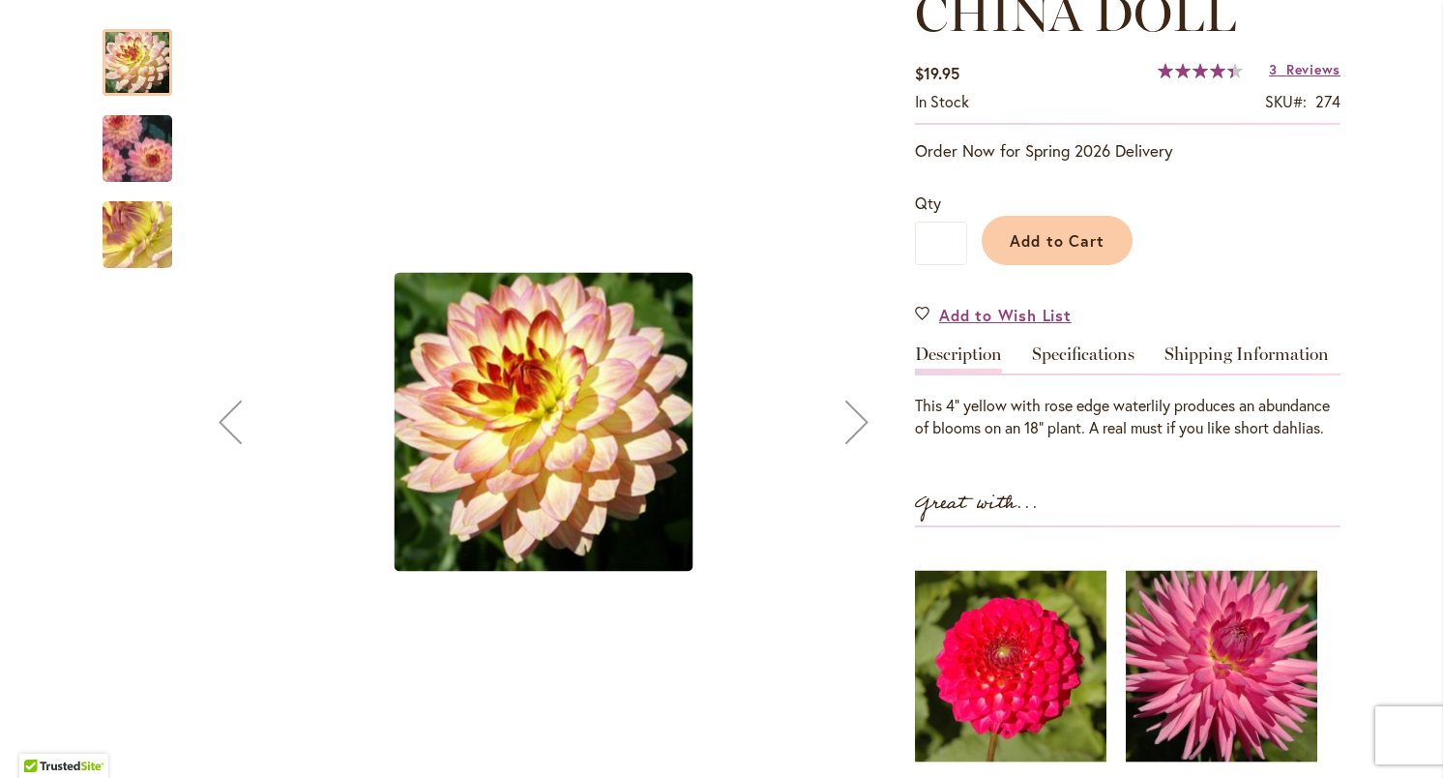
scroll to position [311, 0]
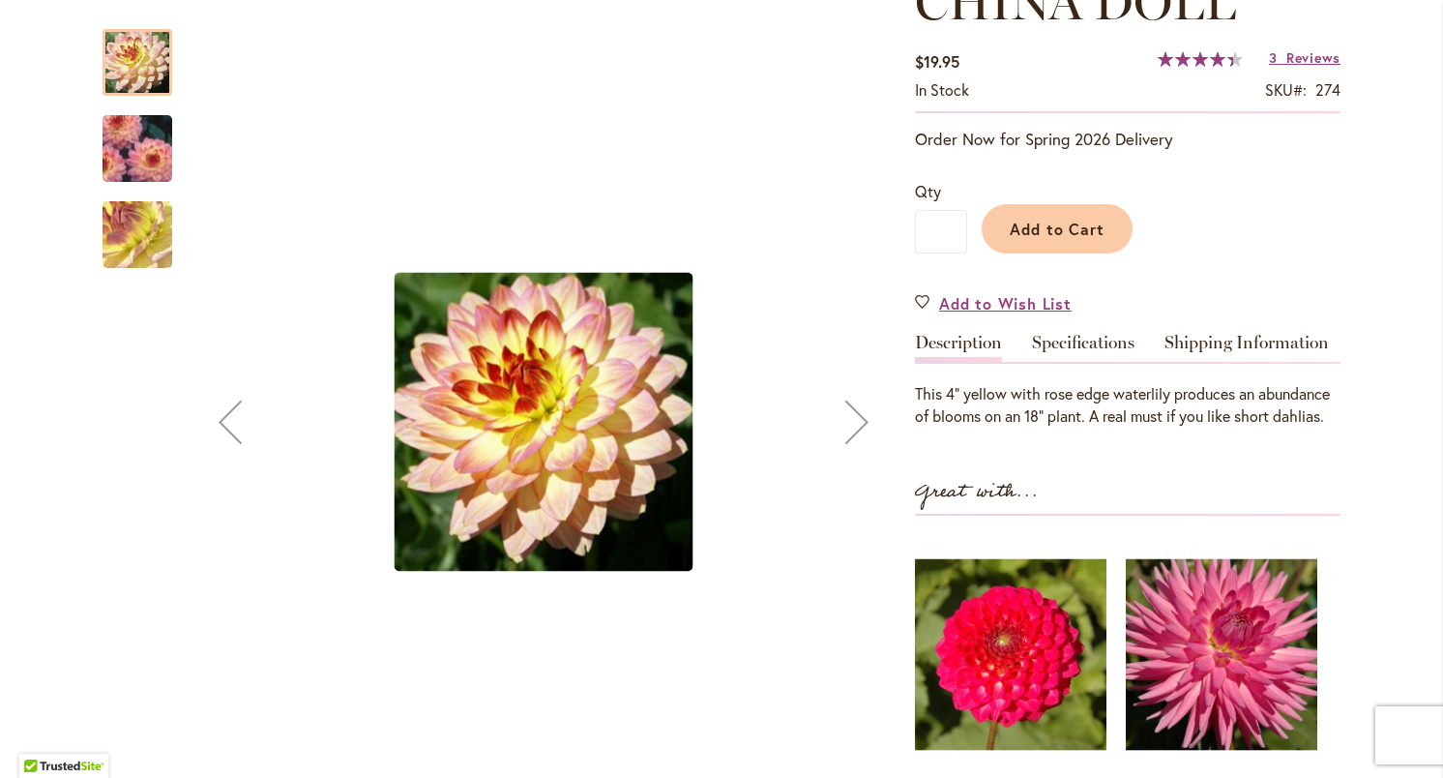
click at [146, 151] on img "CHINA DOLL" at bounding box center [137, 149] width 139 height 100
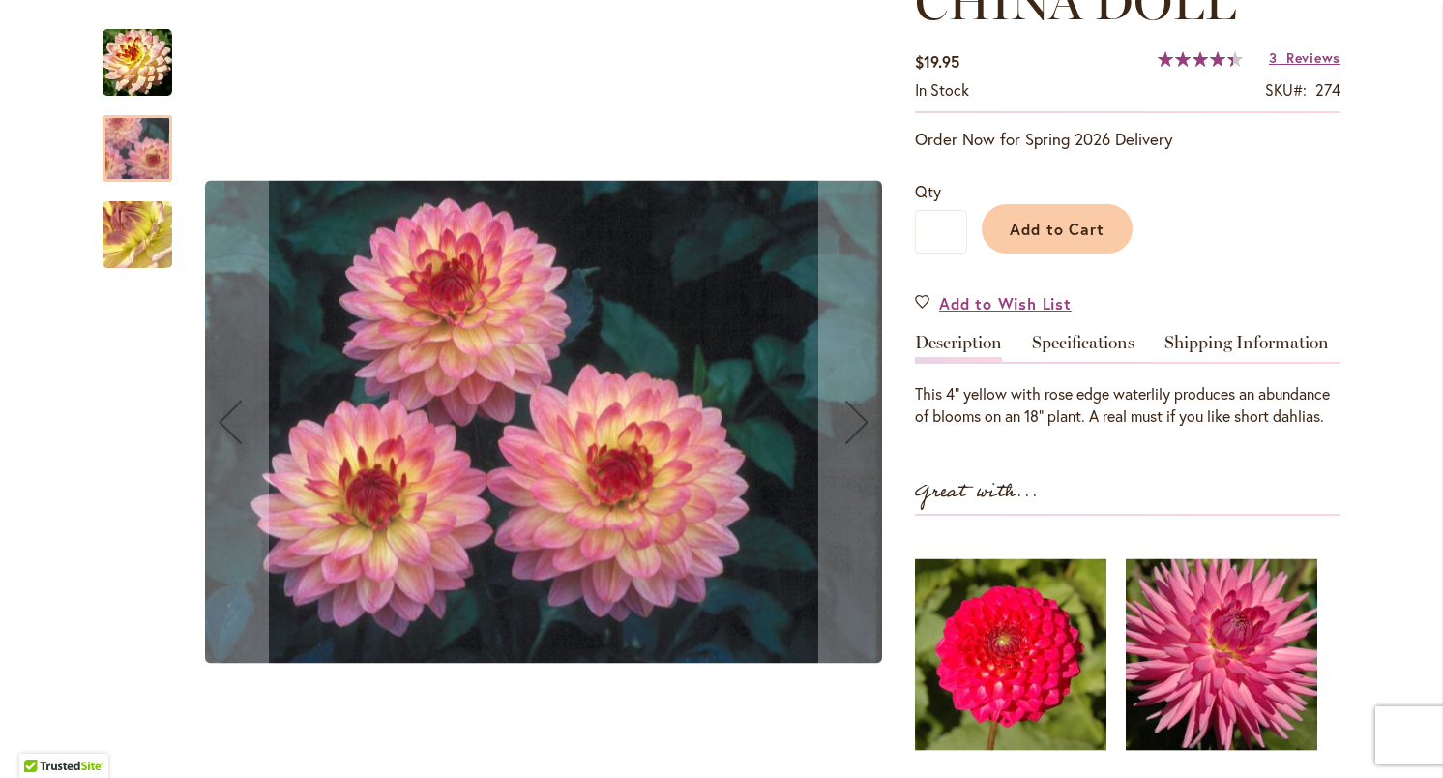
click at [146, 67] on img "CHINA DOLL" at bounding box center [138, 63] width 70 height 70
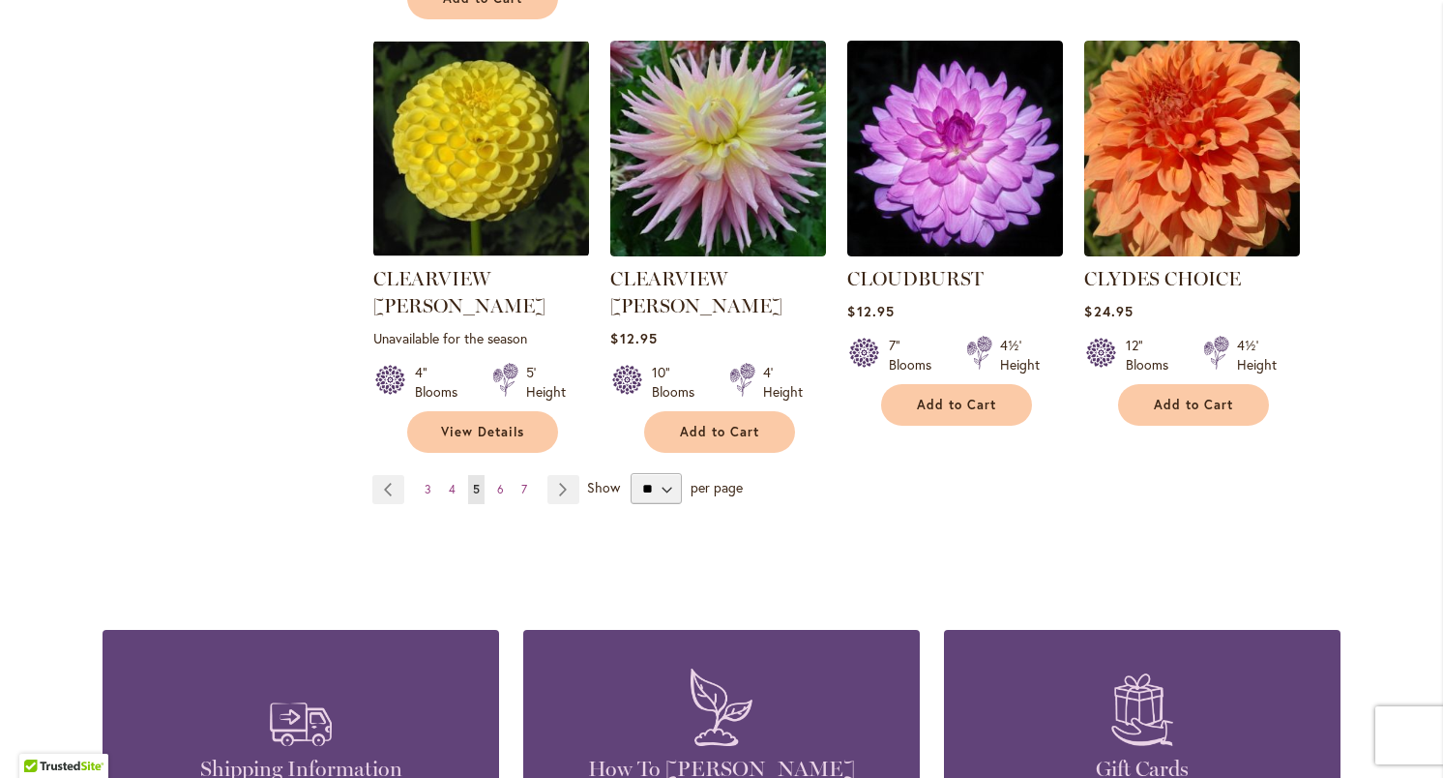
scroll to position [1716, 0]
click at [501, 481] on span "6" at bounding box center [500, 488] width 7 height 15
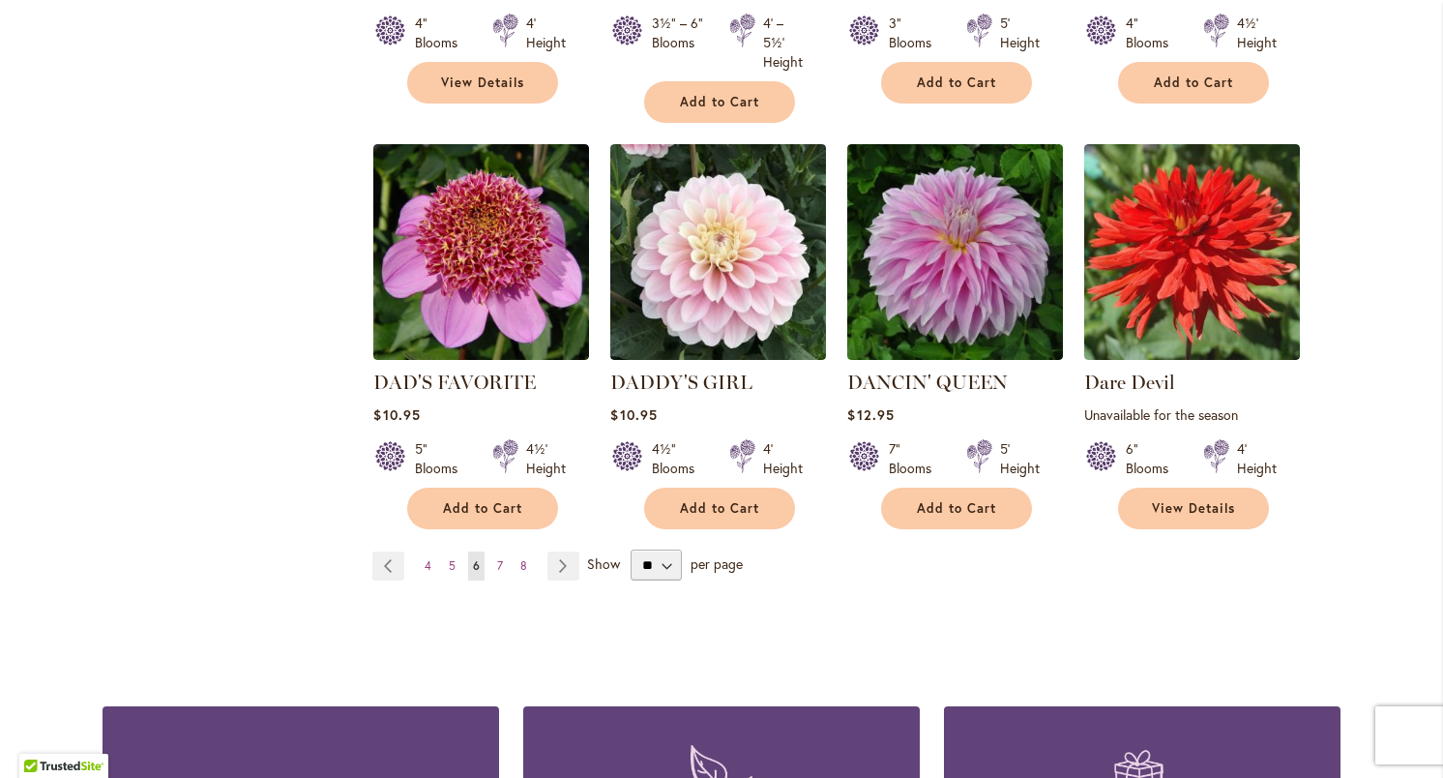
scroll to position [1641, 0]
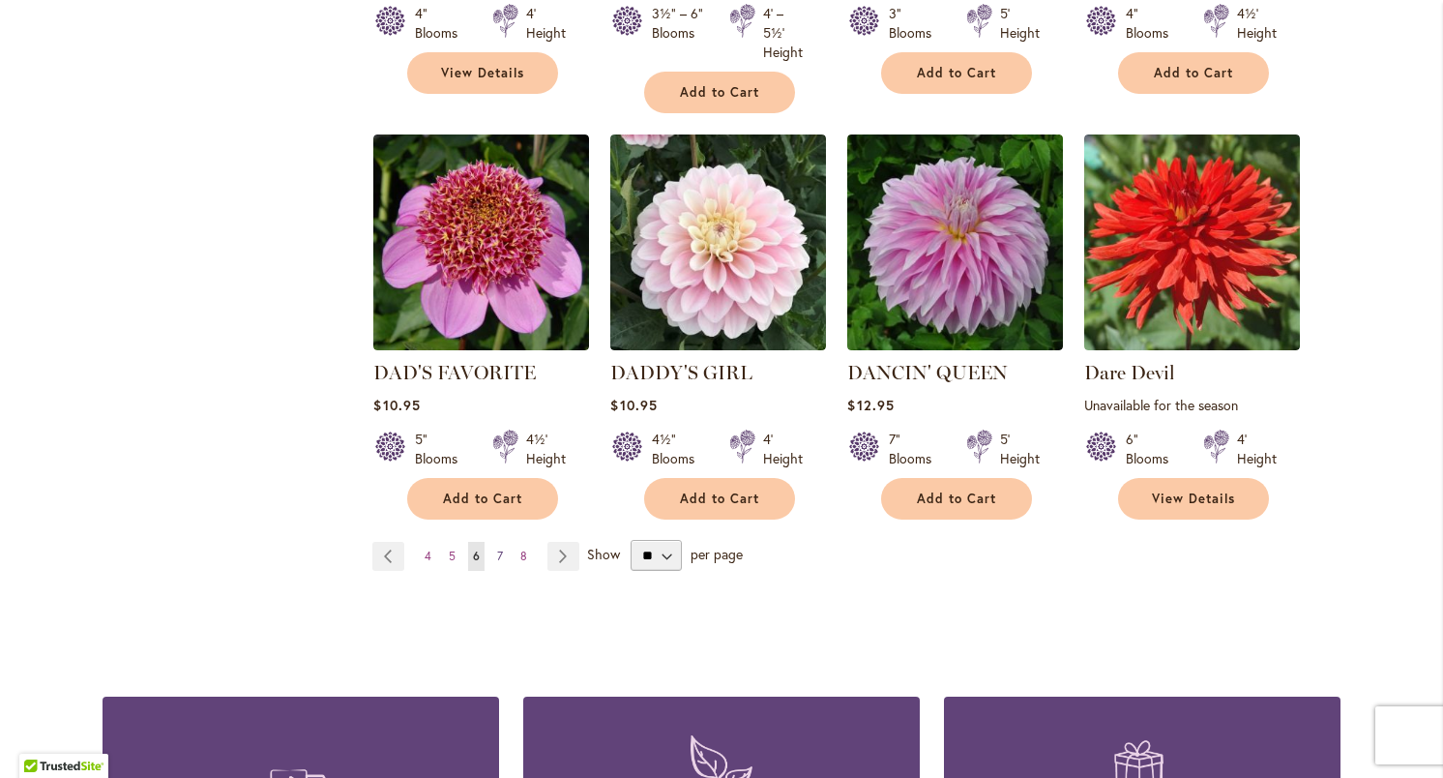
click at [499, 548] on span "7" at bounding box center [500, 555] width 6 height 15
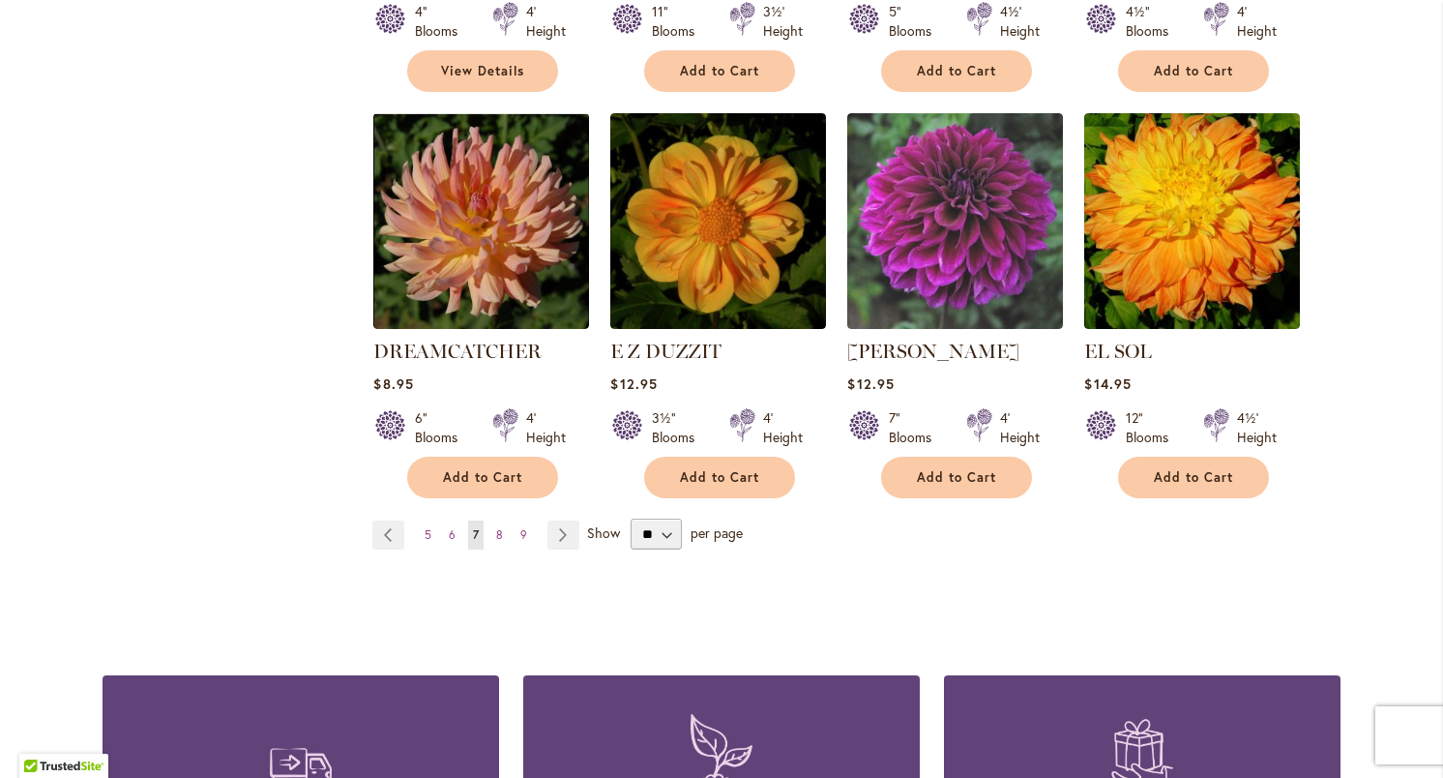
scroll to position [1644, 0]
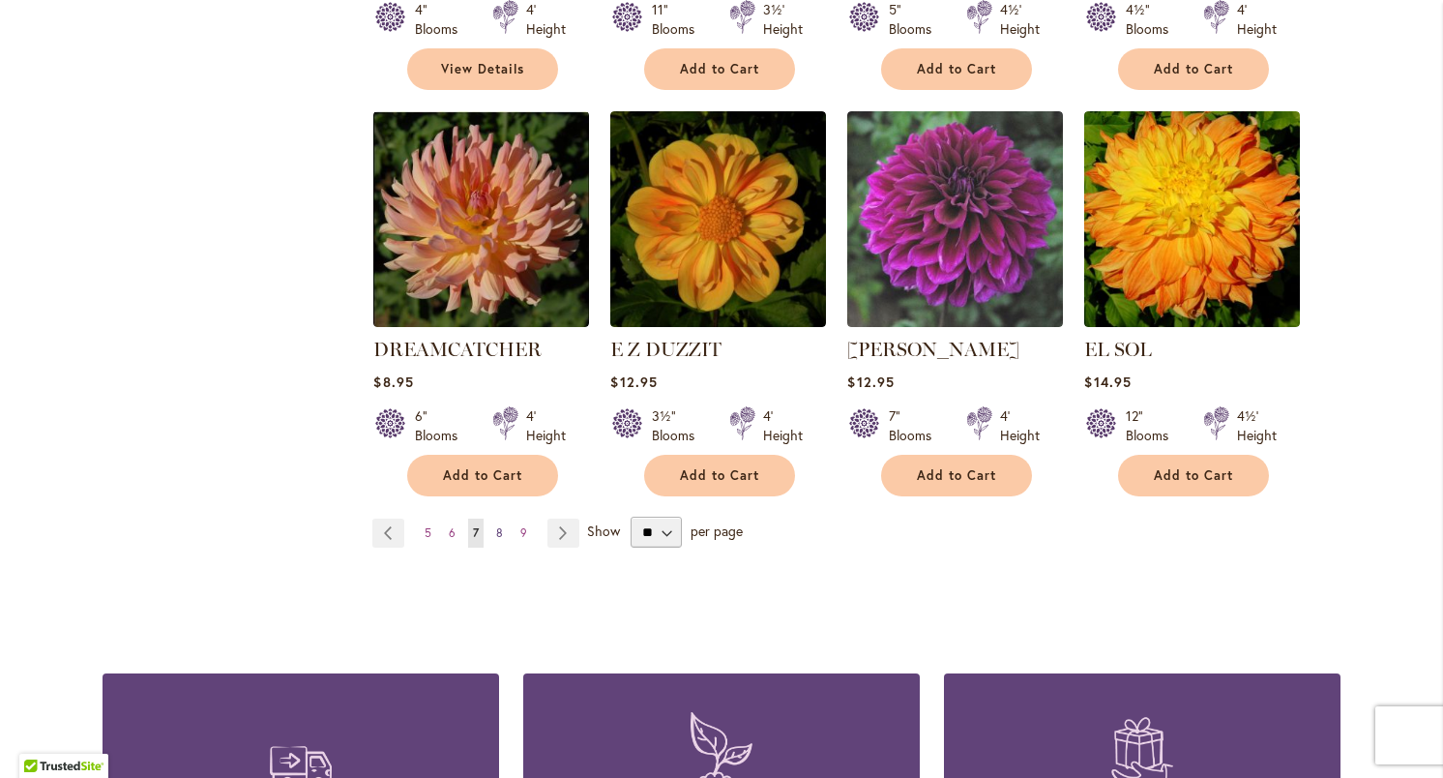
click at [499, 525] on span "8" at bounding box center [499, 532] width 7 height 15
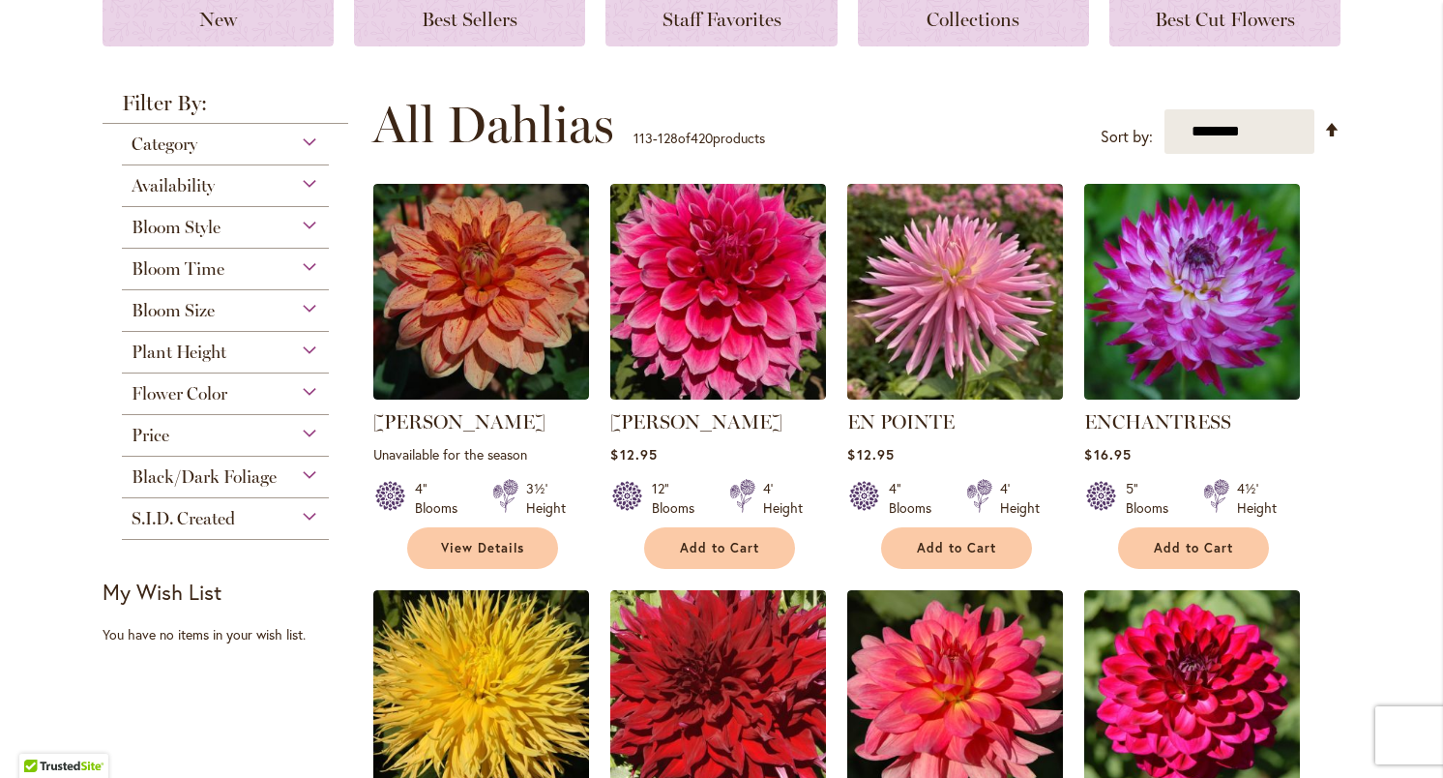
scroll to position [303, 0]
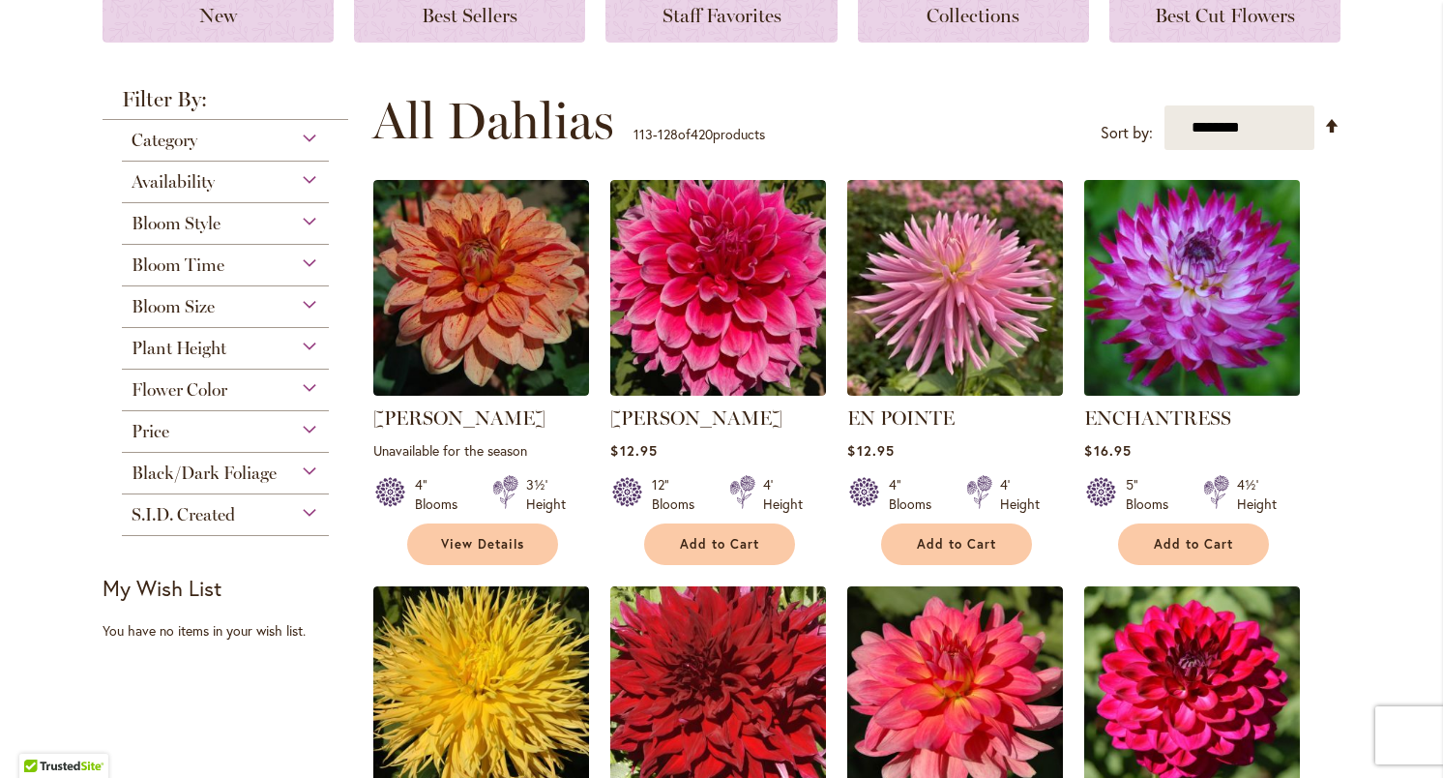
click at [1201, 284] on img at bounding box center [1192, 288] width 226 height 226
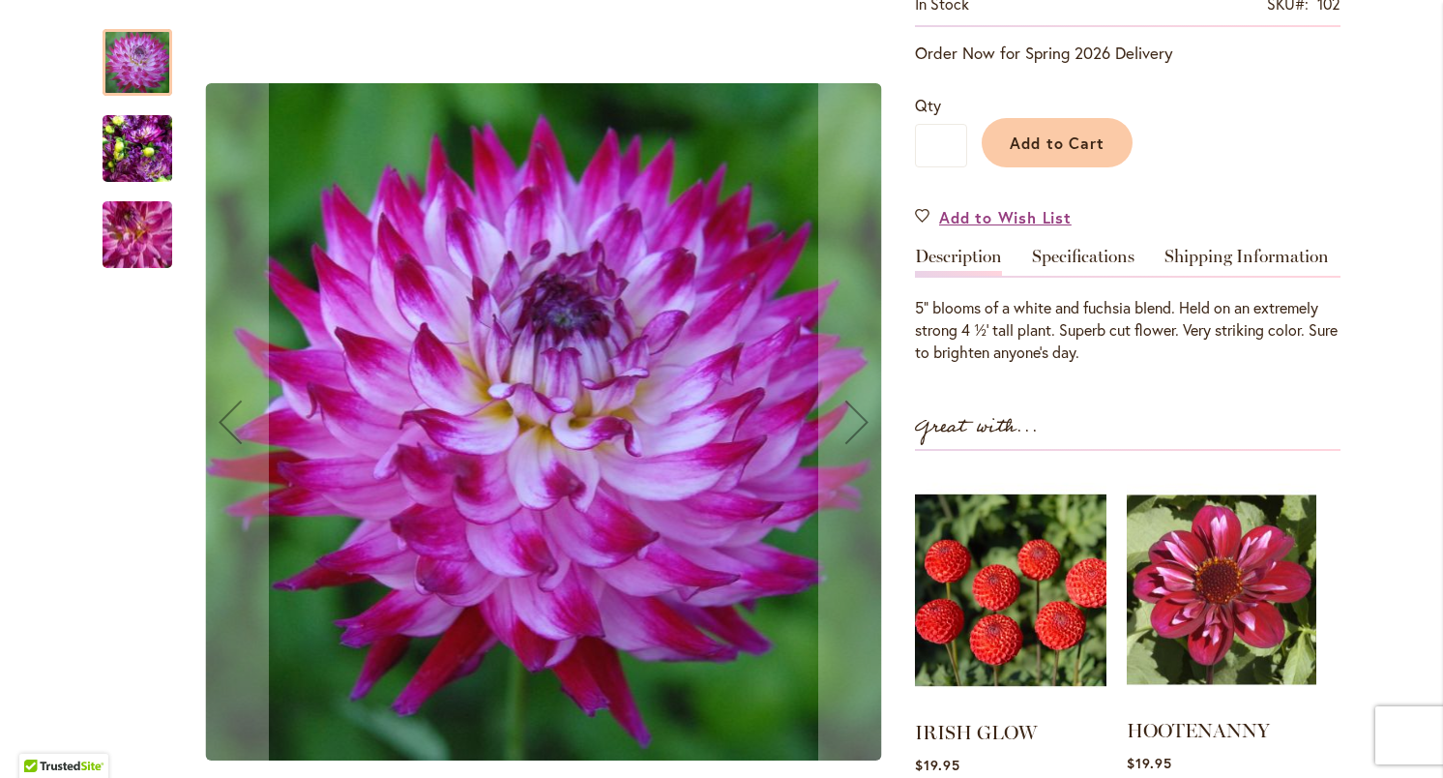
scroll to position [356, 0]
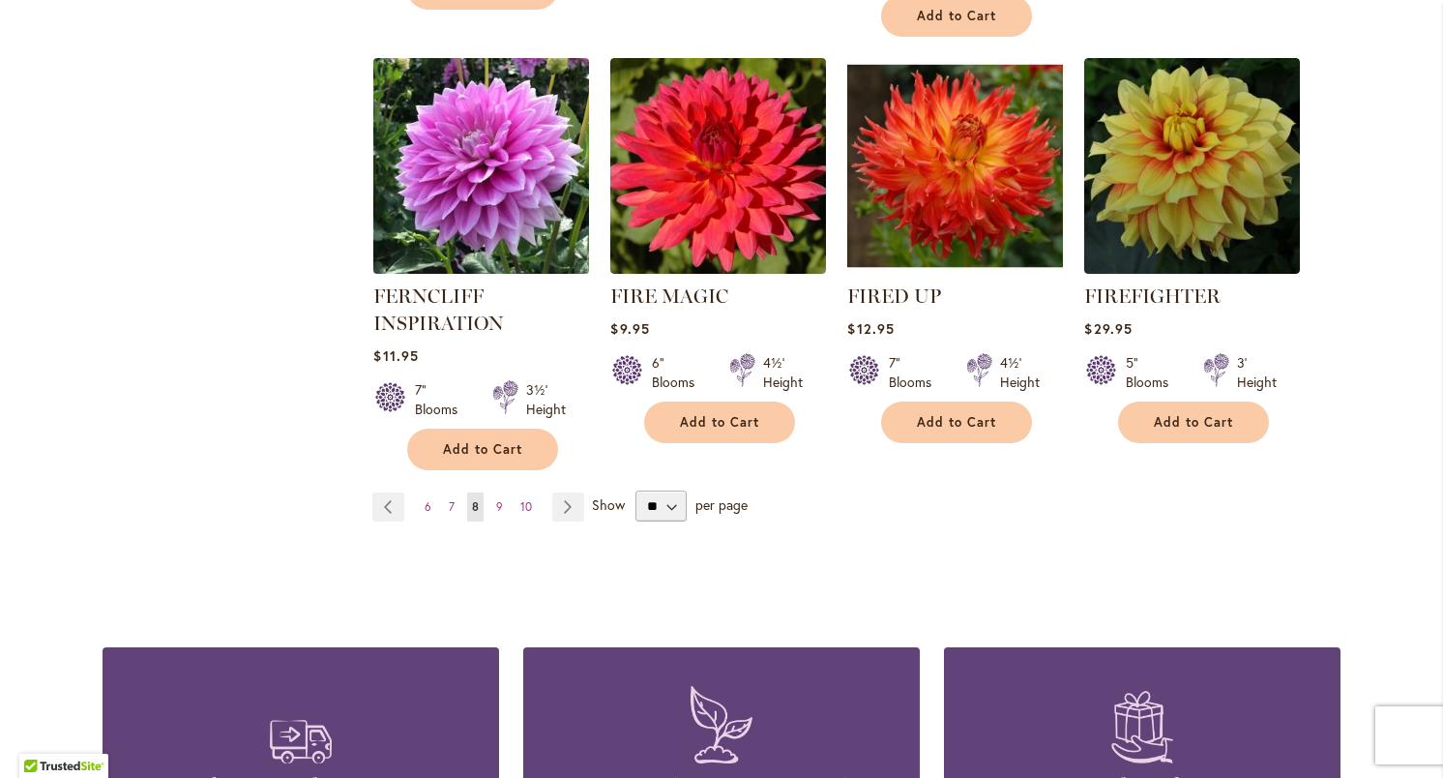
scroll to position [1693, 0]
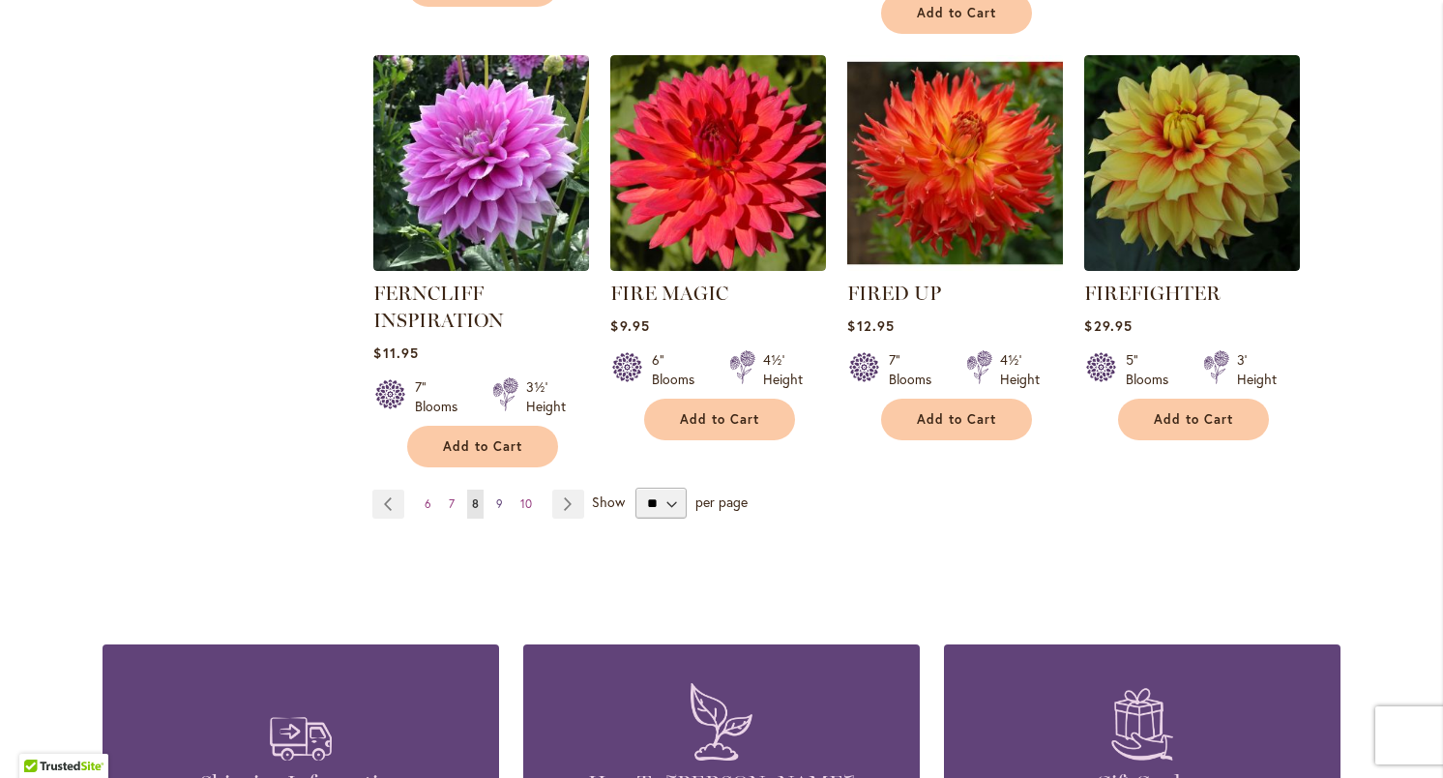
click at [502, 496] on span "9" at bounding box center [499, 503] width 7 height 15
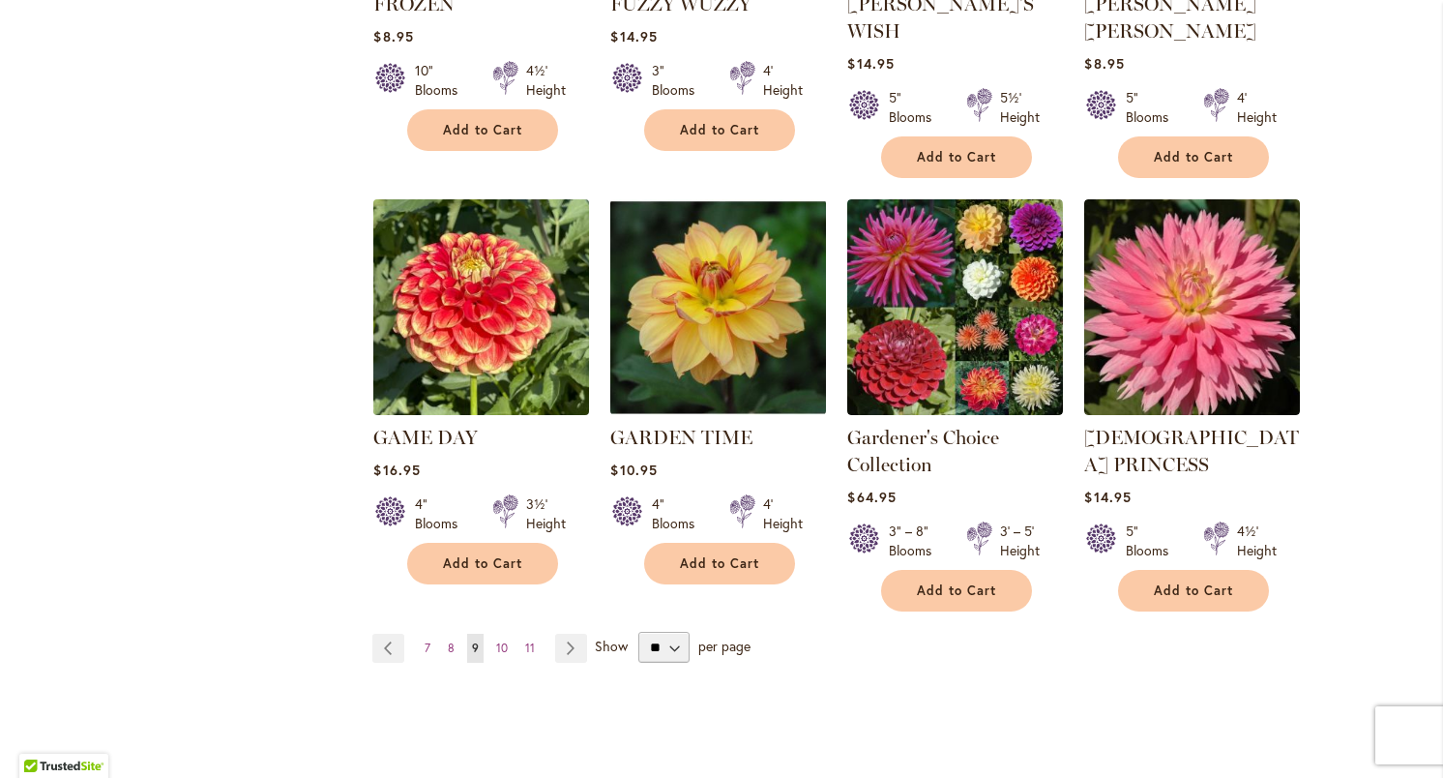
scroll to position [1625, 0]
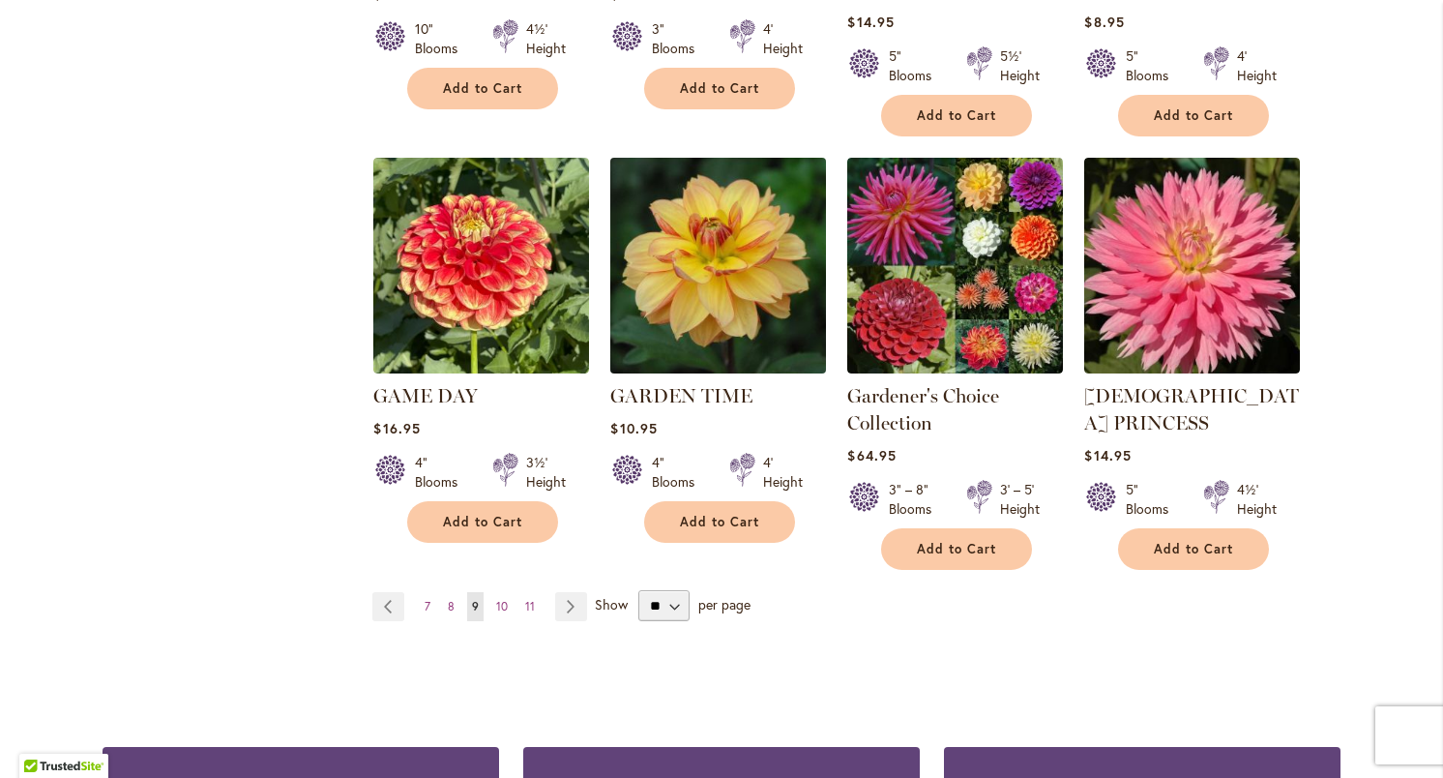
click at [750, 168] on img at bounding box center [719, 266] width 226 height 226
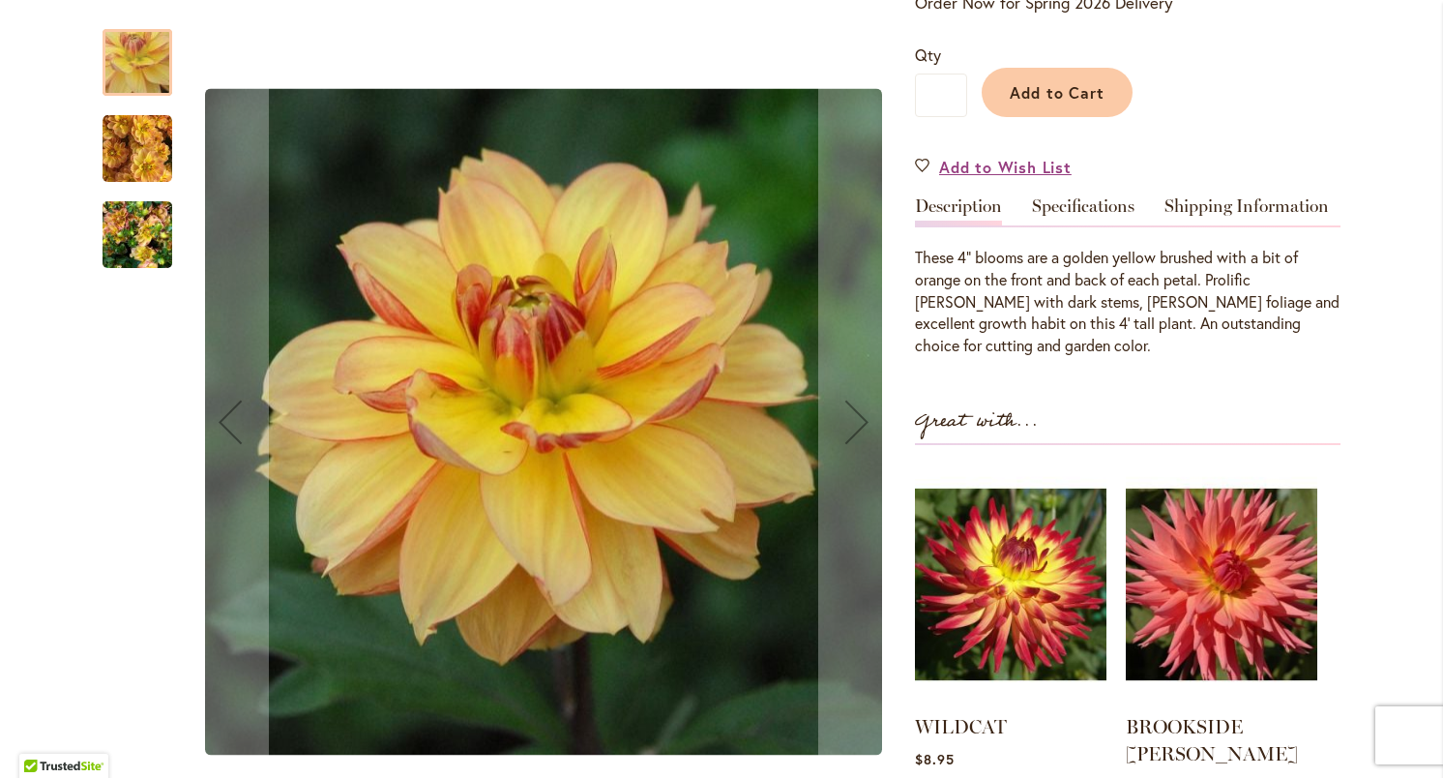
click at [122, 139] on img "GARDEN TIME" at bounding box center [138, 149] width 70 height 70
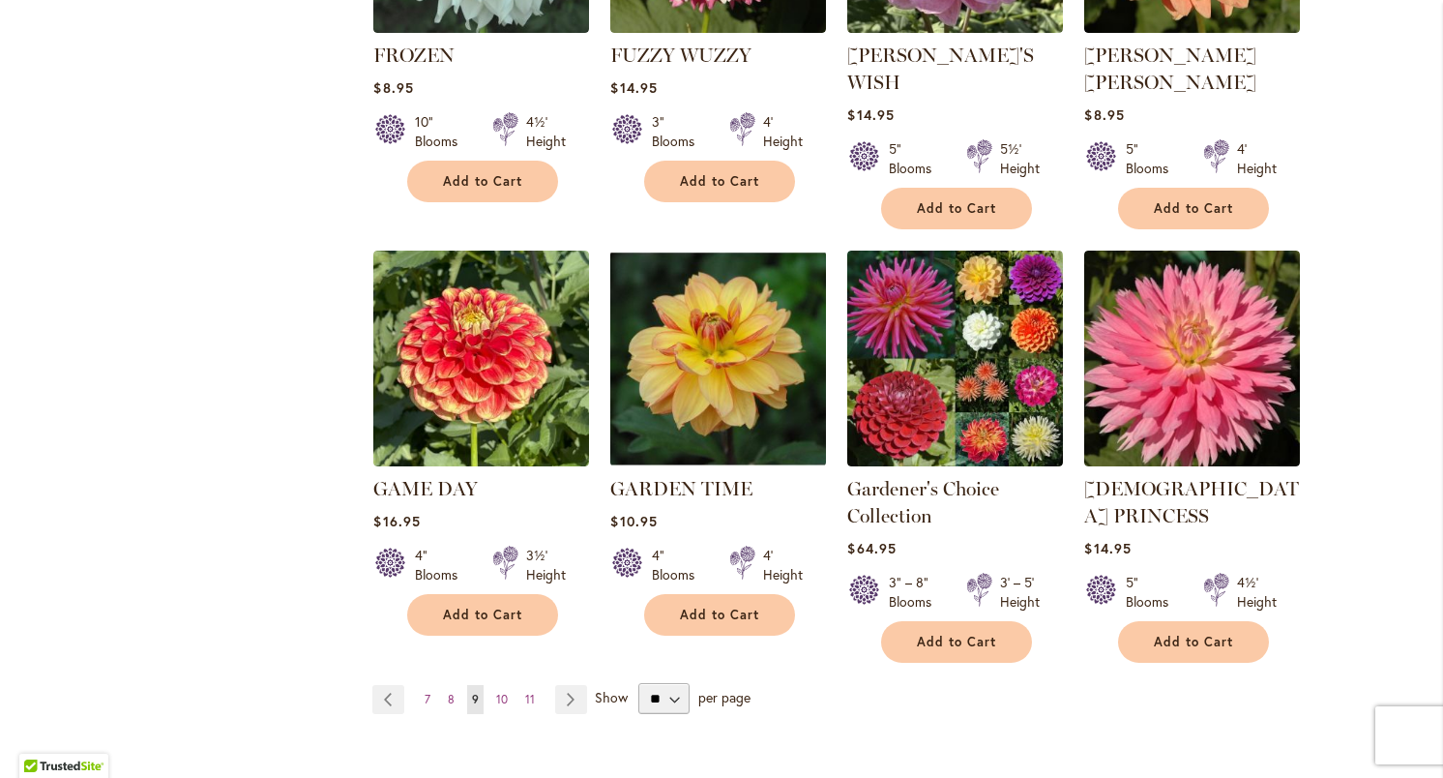
scroll to position [1607, 0]
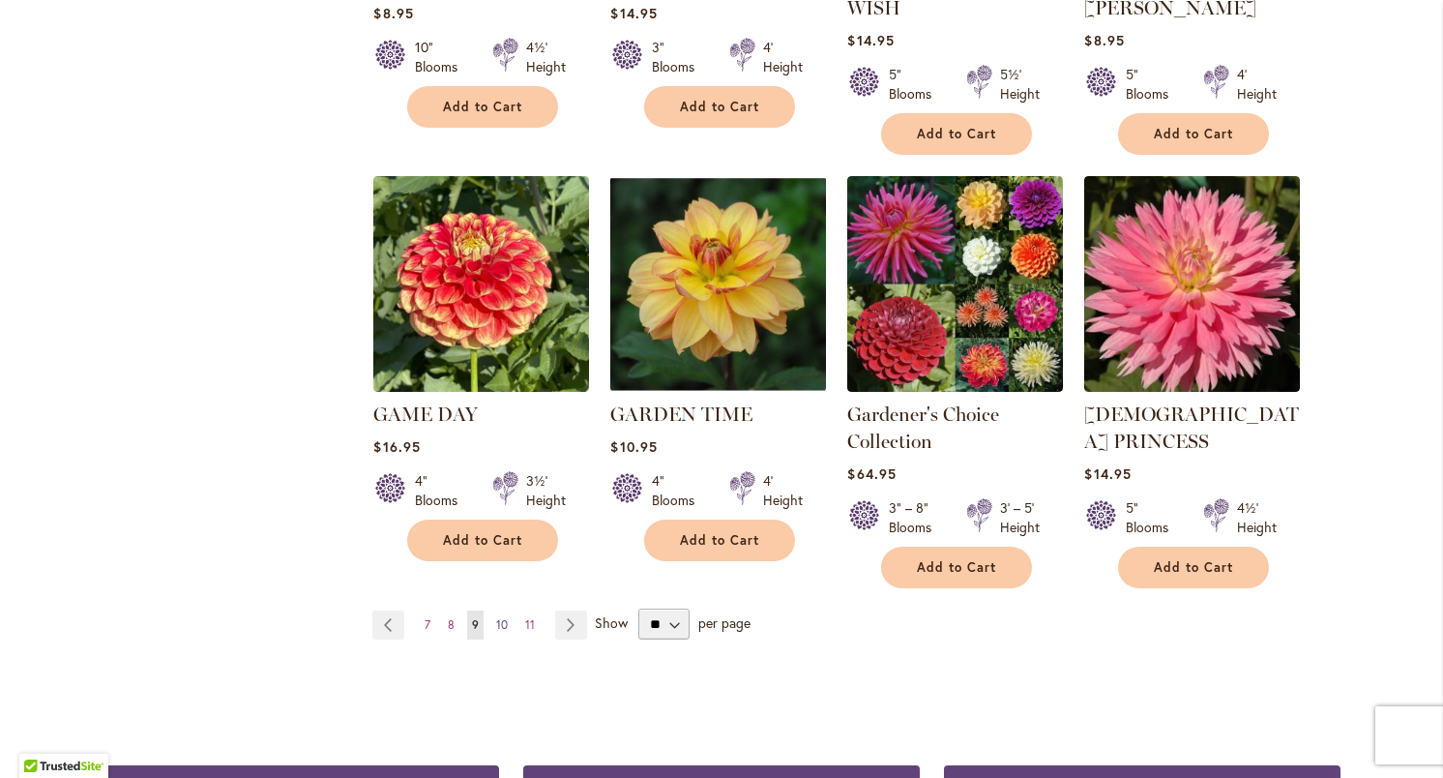
click at [503, 617] on span "10" at bounding box center [502, 624] width 12 height 15
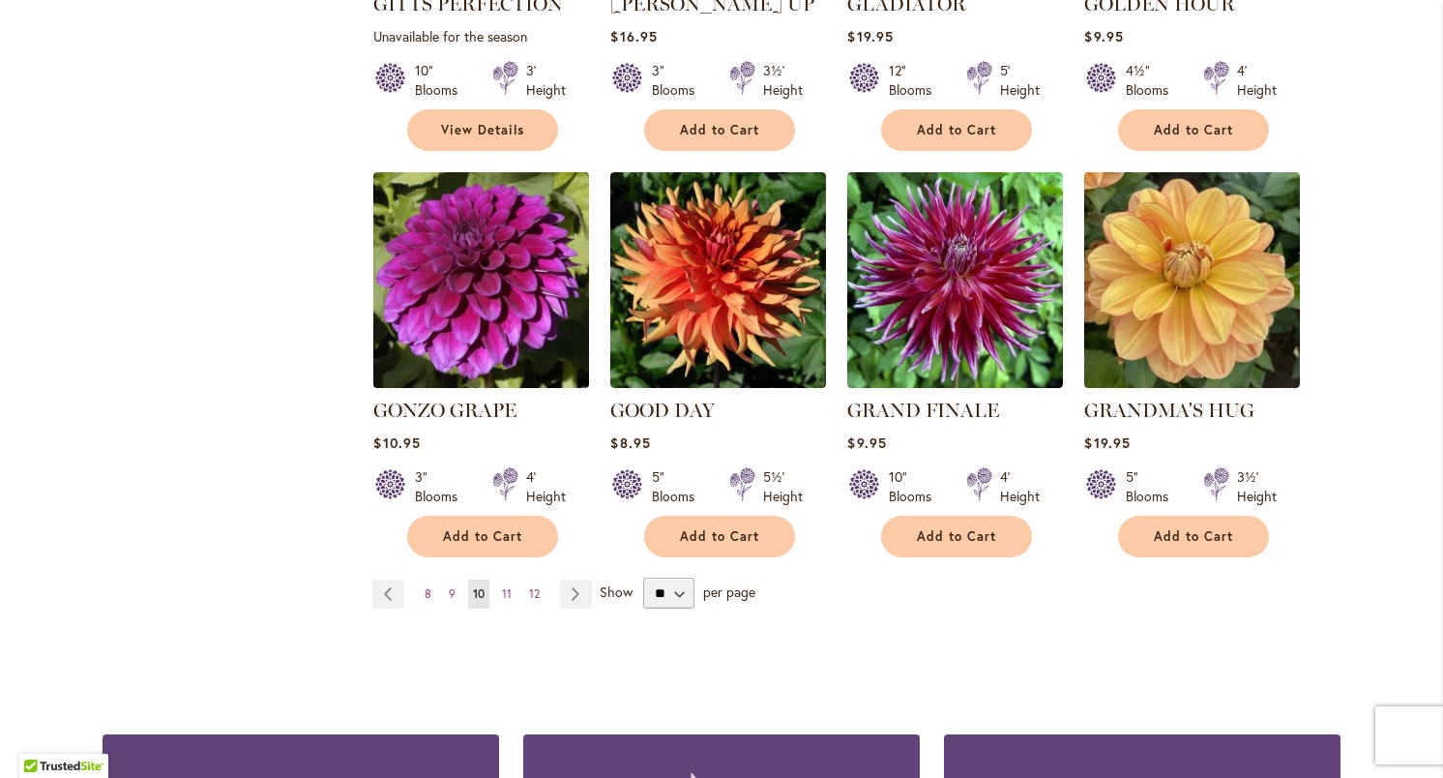
scroll to position [1557, 0]
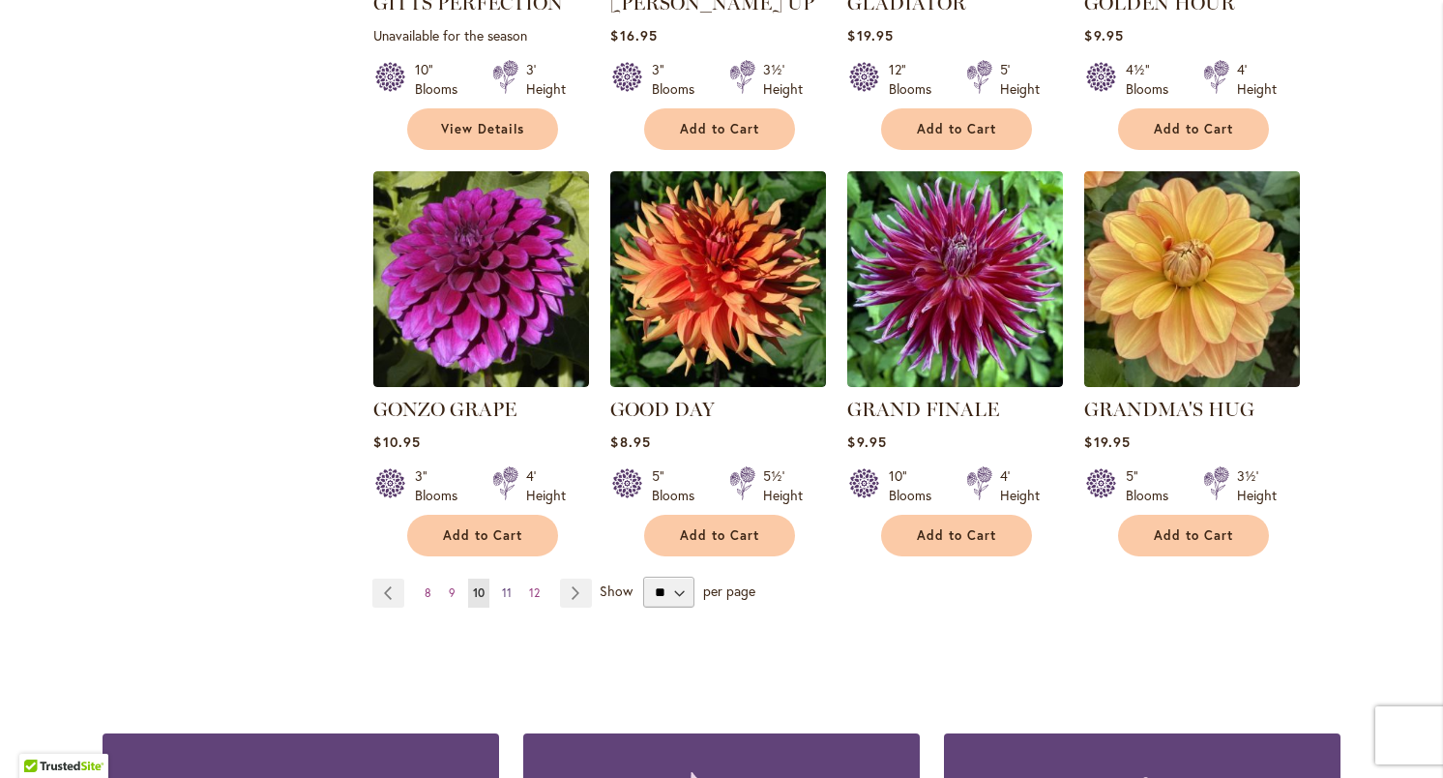
click at [510, 585] on span "11" at bounding box center [507, 592] width 10 height 15
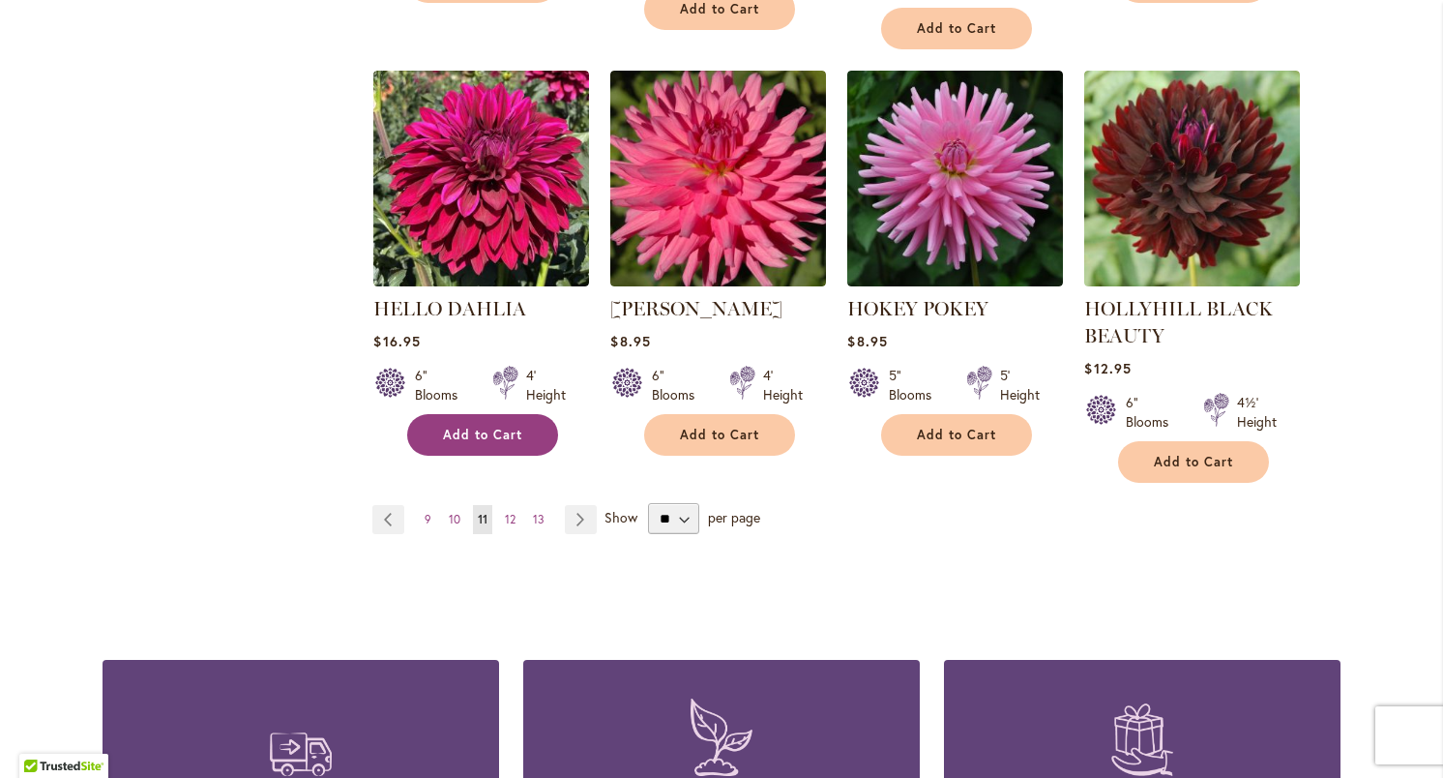
scroll to position [1762, 0]
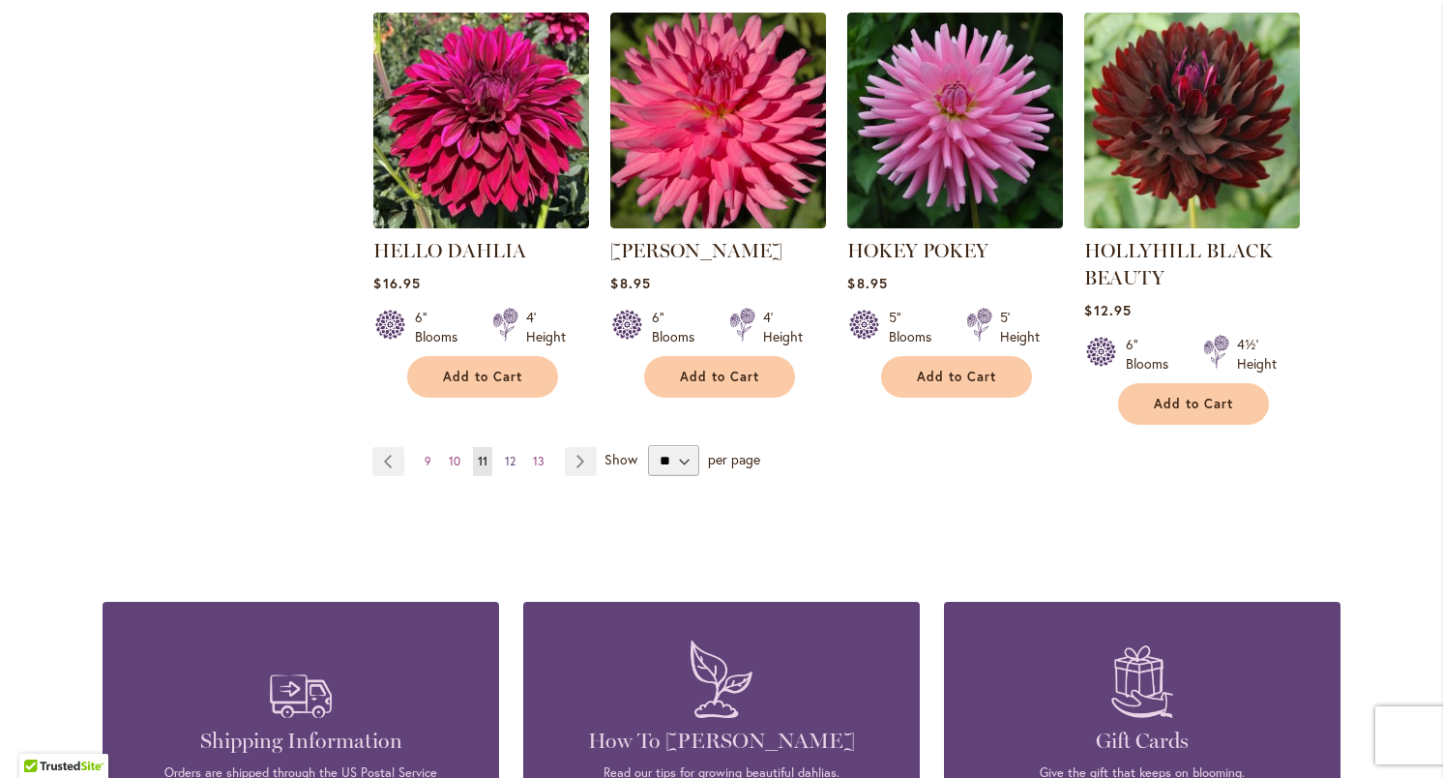
click at [515, 455] on span "12" at bounding box center [510, 461] width 11 height 15
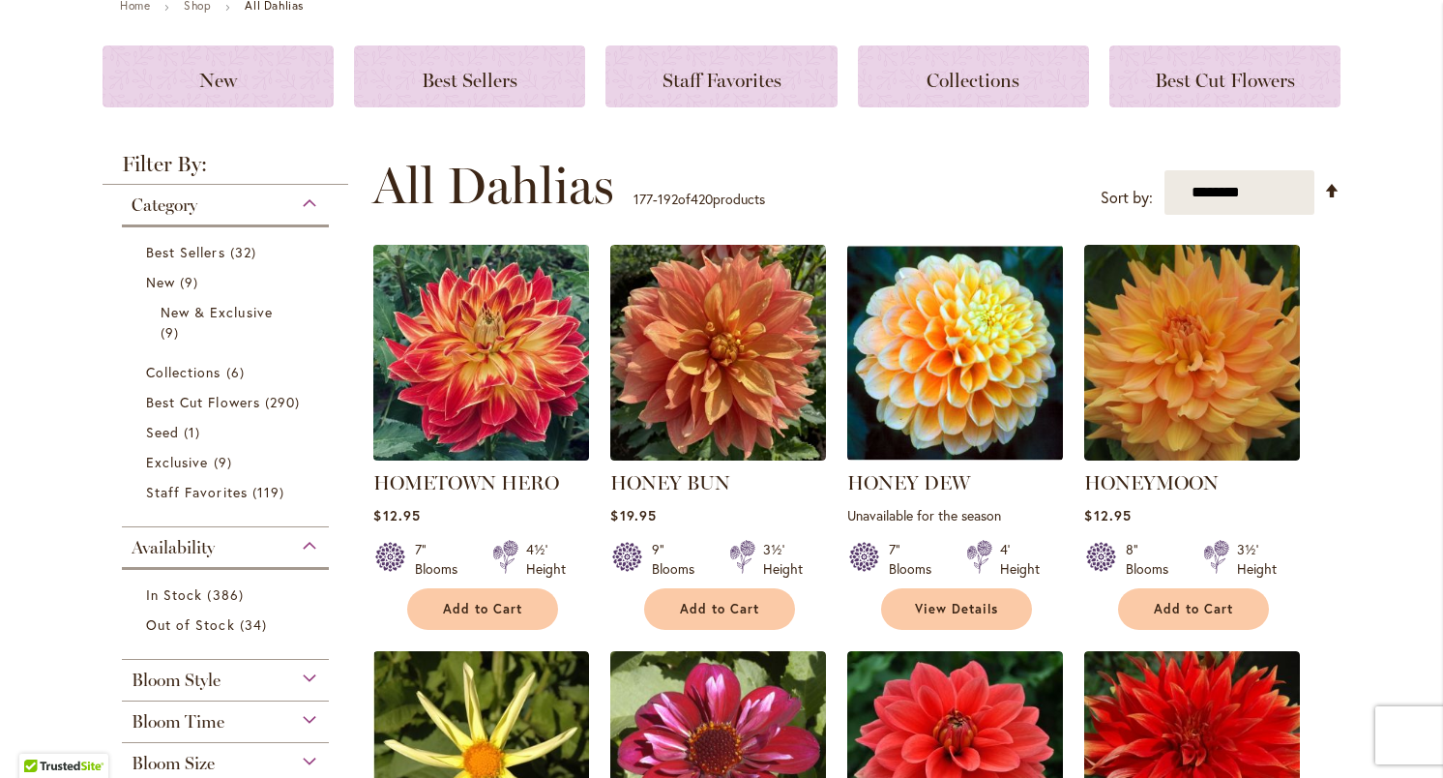
scroll to position [299, 0]
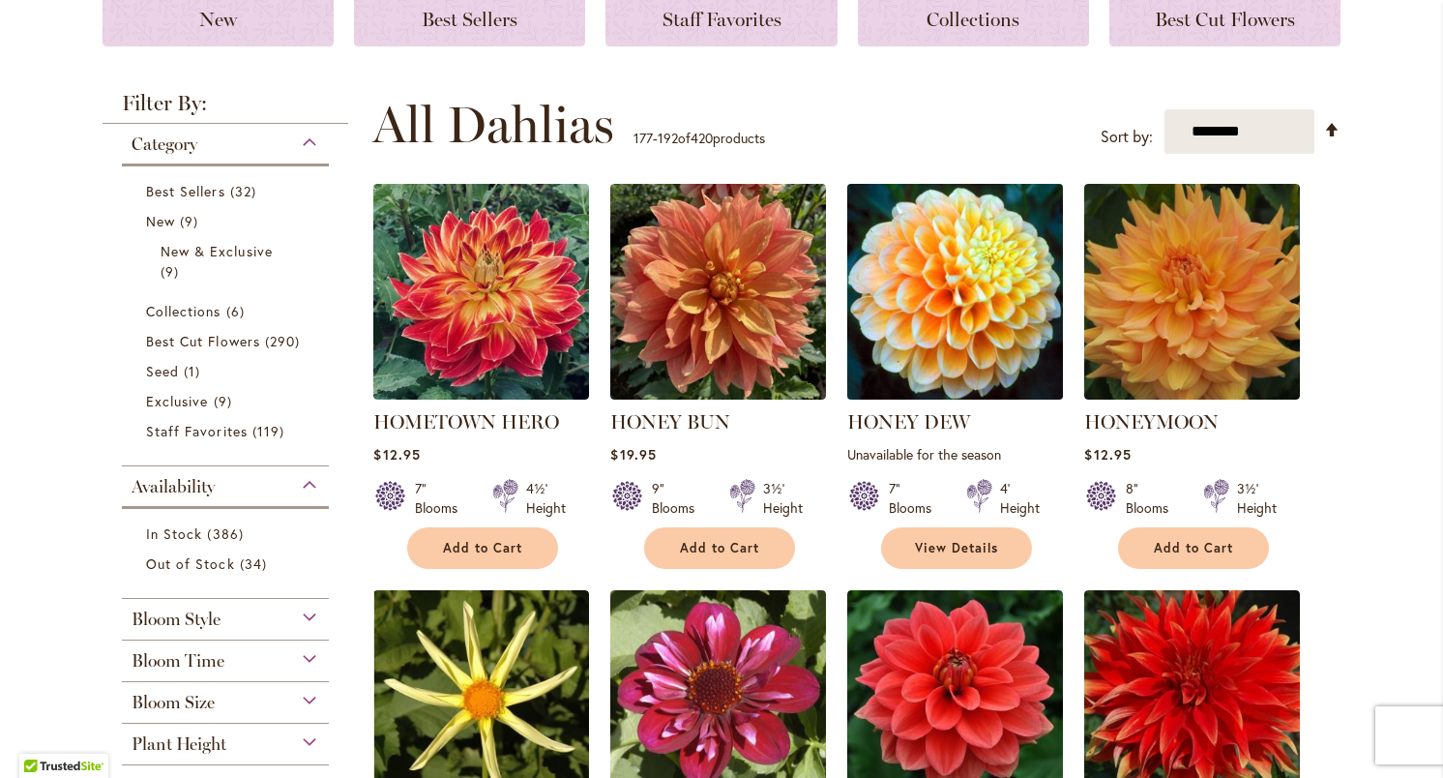
click at [954, 301] on img at bounding box center [956, 292] width 226 height 226
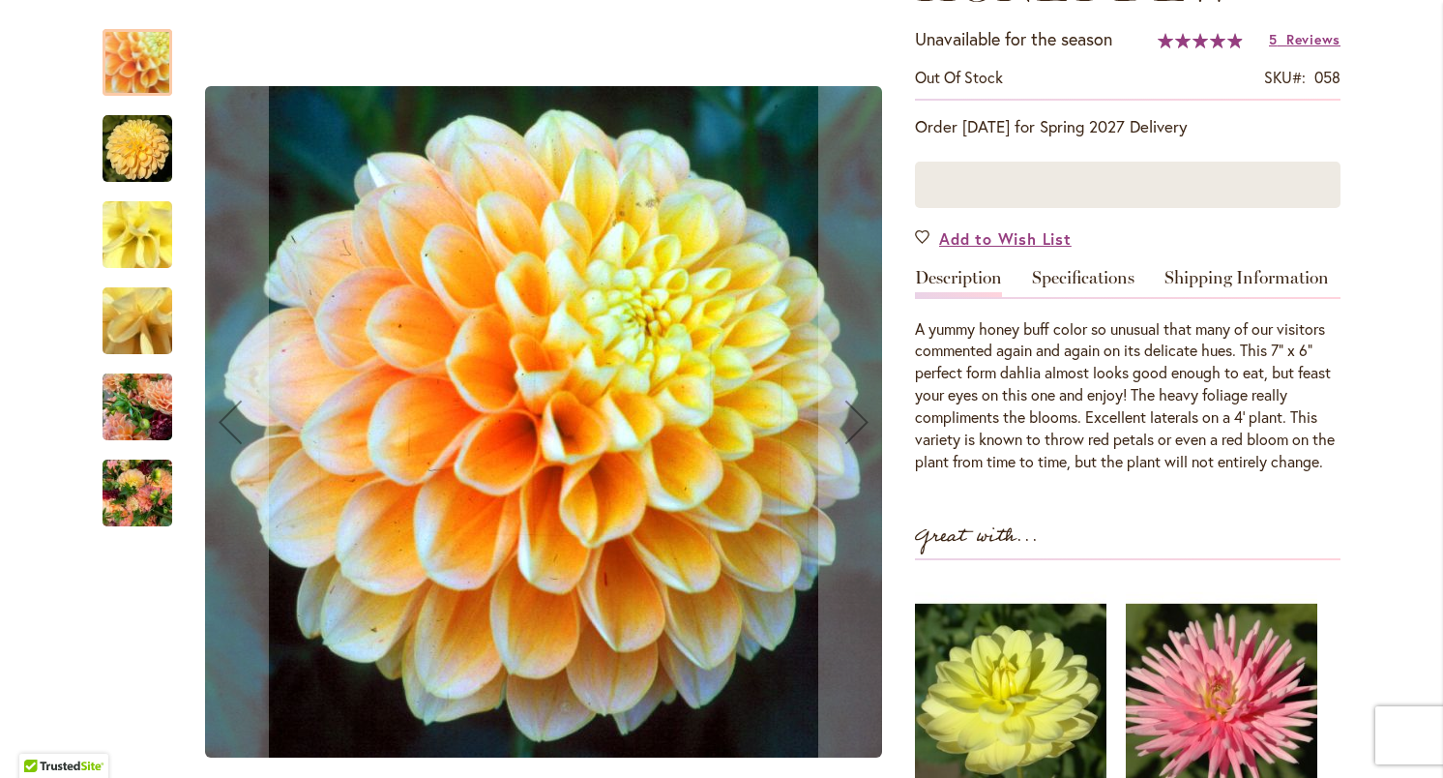
scroll to position [331, 0]
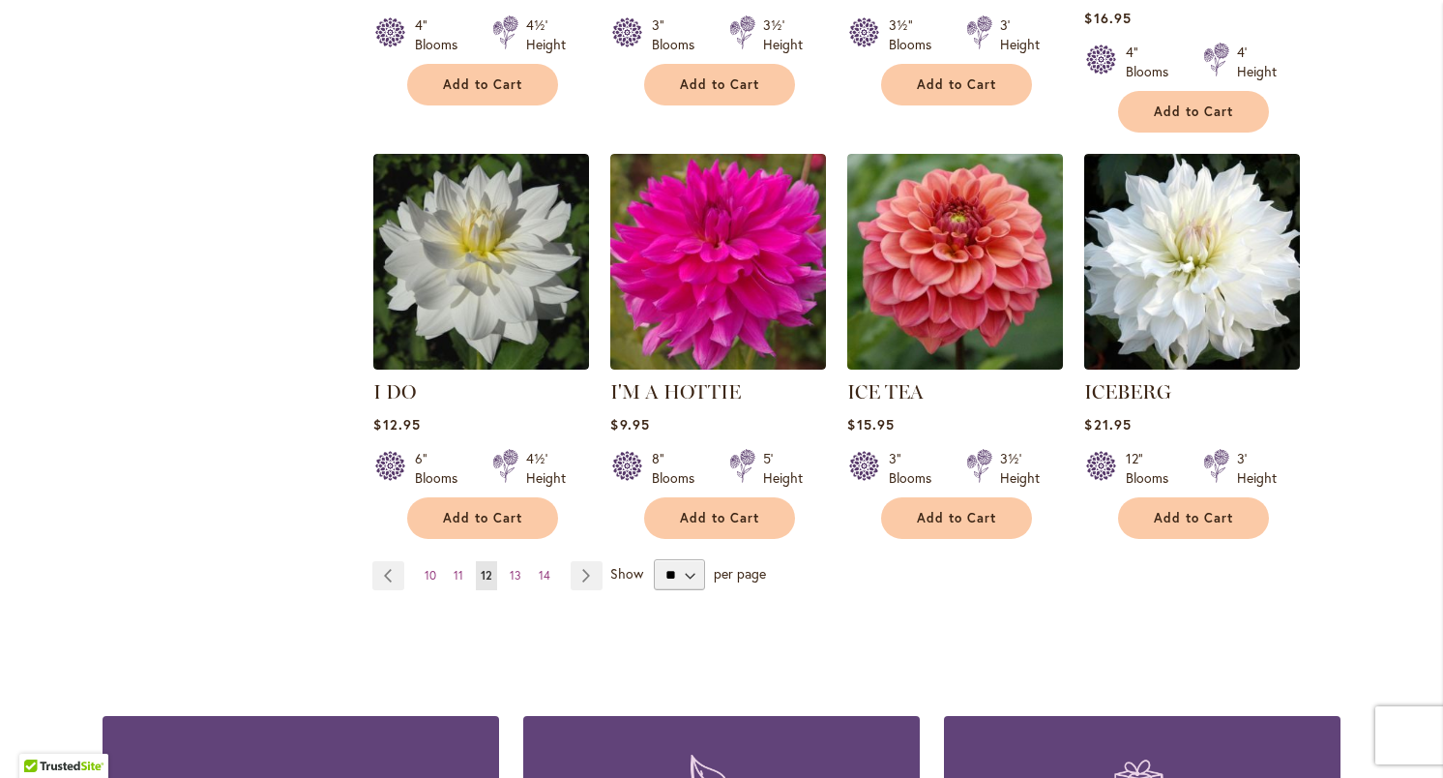
scroll to position [1577, 0]
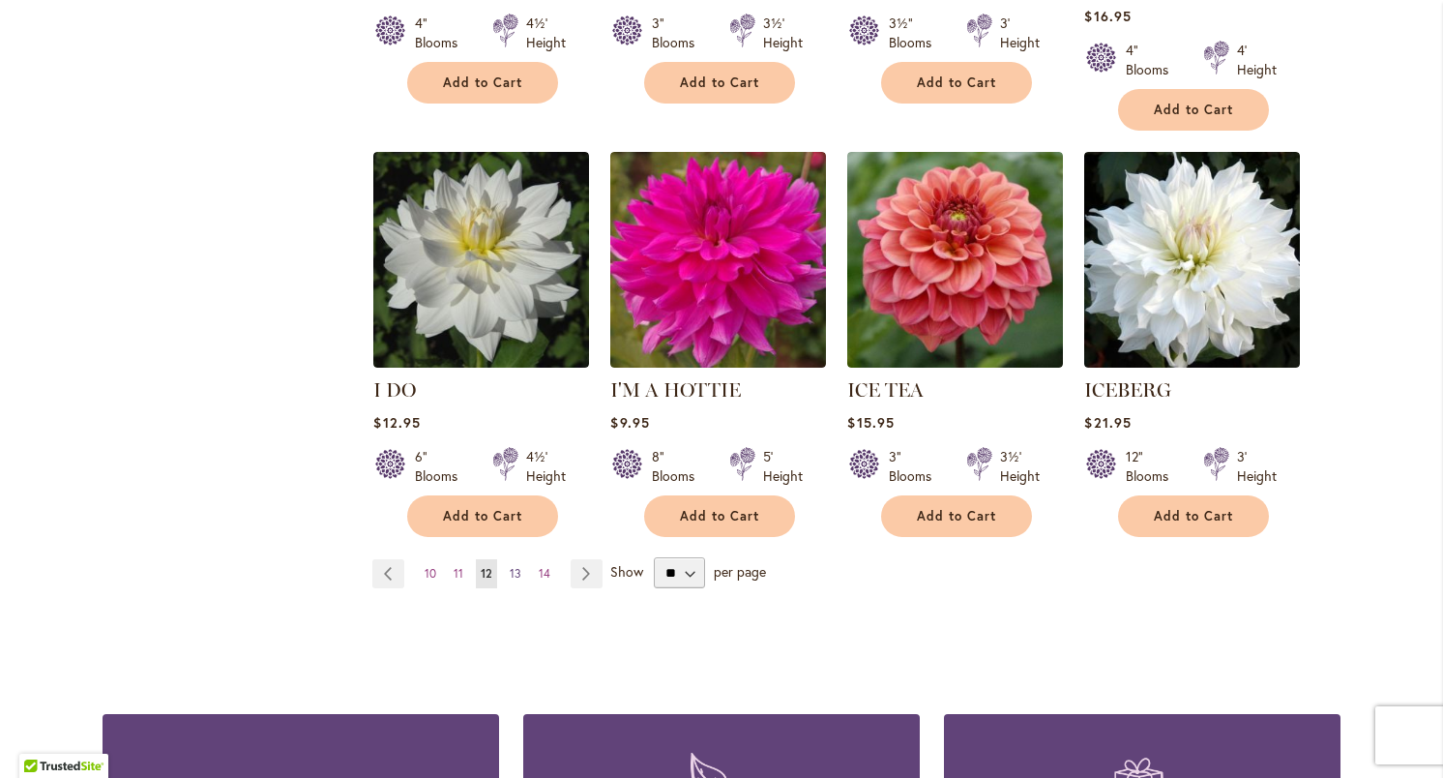
click at [516, 566] on span "13" at bounding box center [516, 573] width 12 height 15
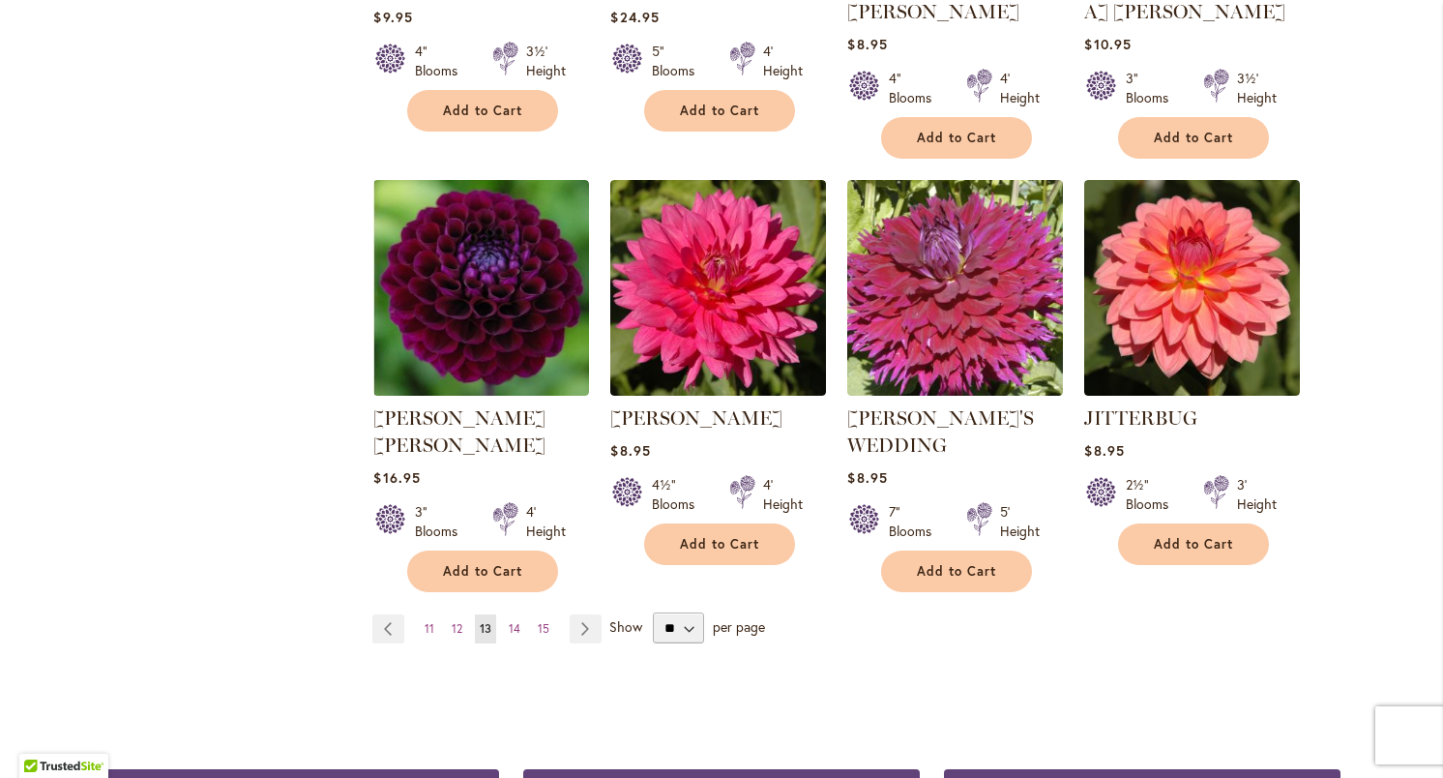
scroll to position [1592, 0]
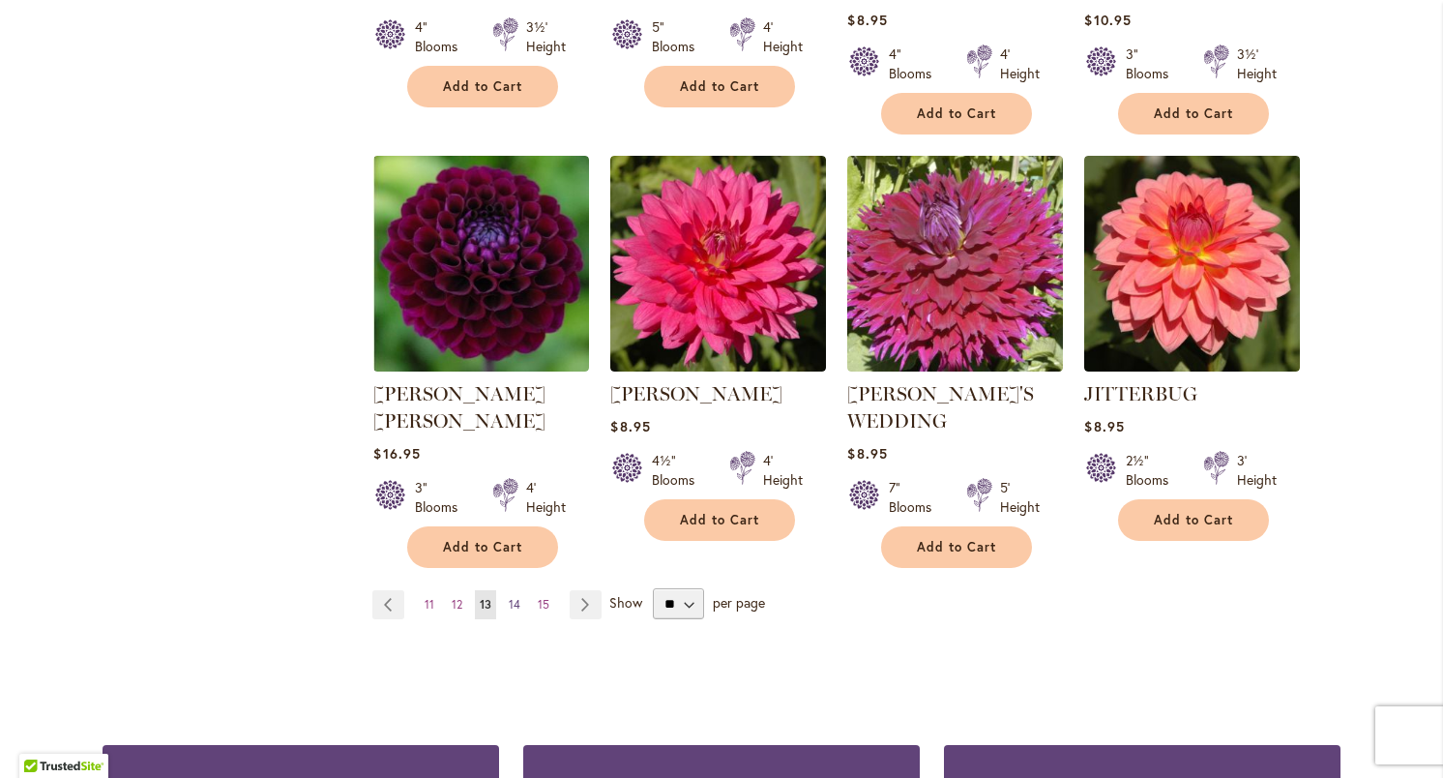
click at [511, 597] on span "14" at bounding box center [515, 604] width 12 height 15
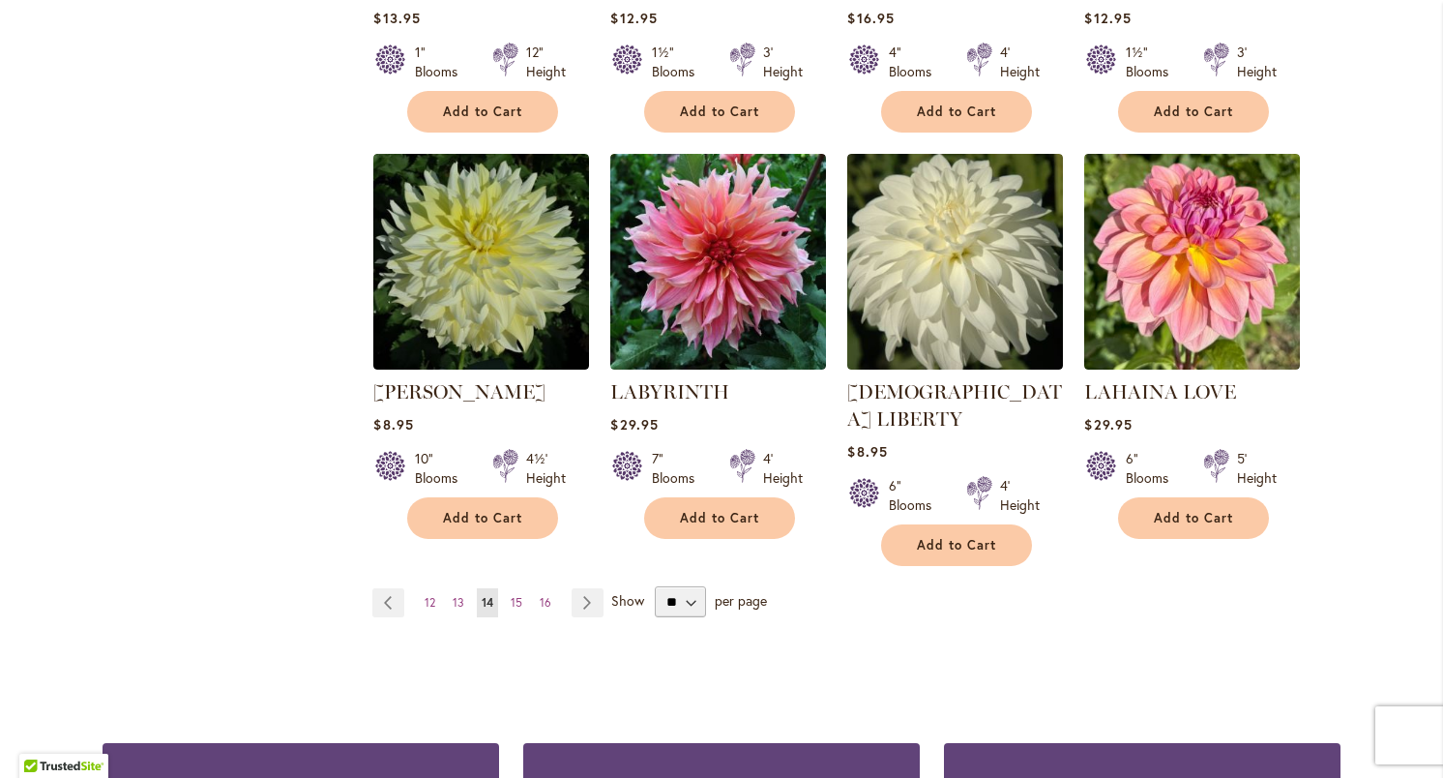
scroll to position [1551, 0]
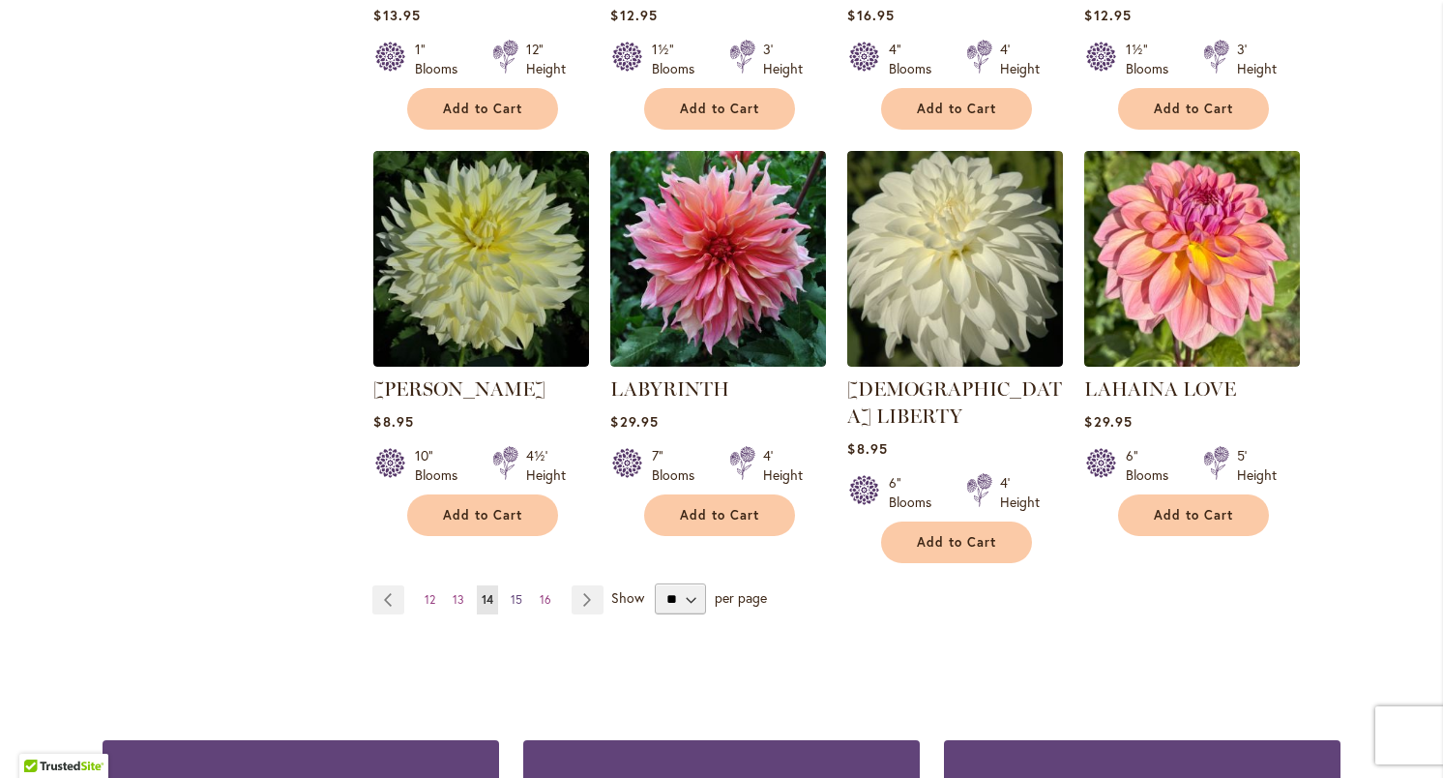
click at [515, 592] on span "15" at bounding box center [517, 599] width 12 height 15
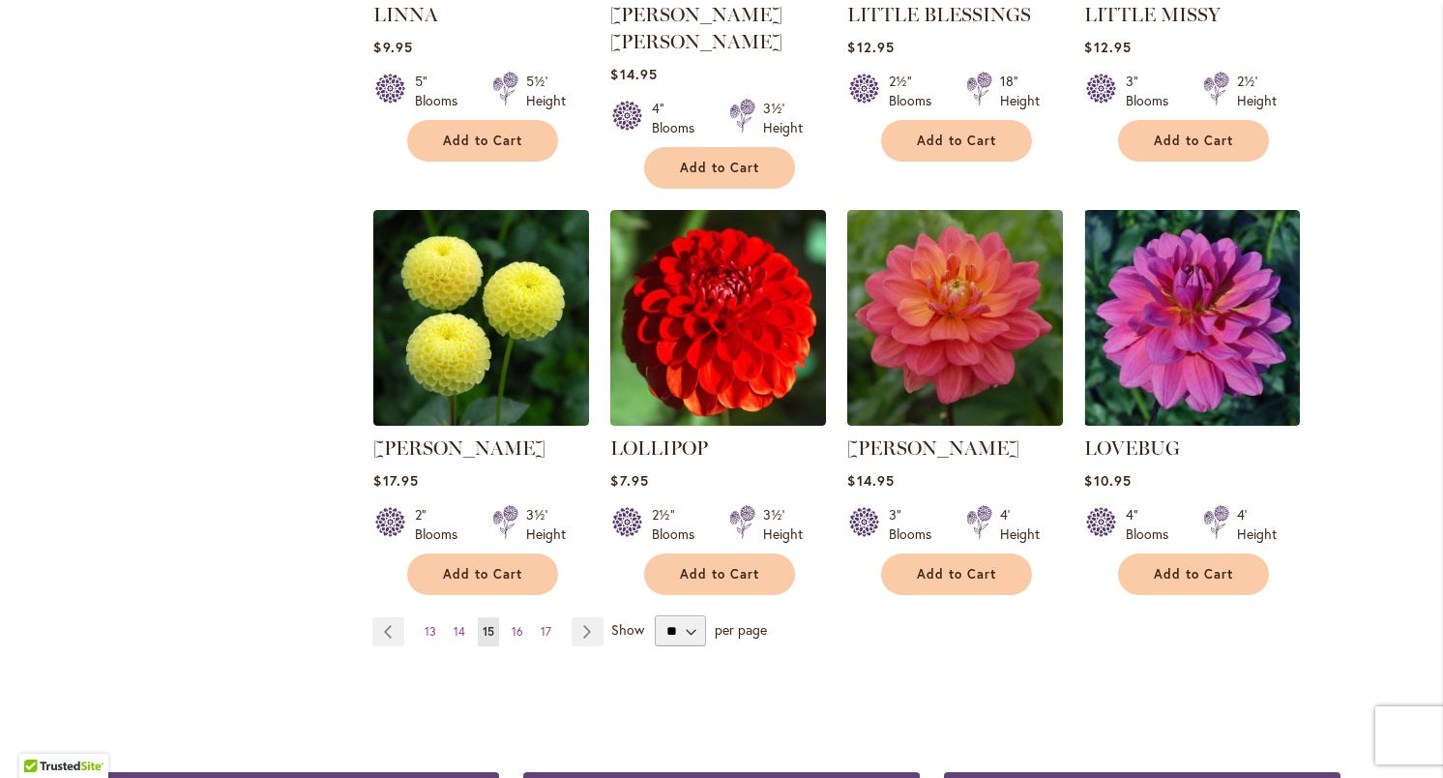
scroll to position [1556, 0]
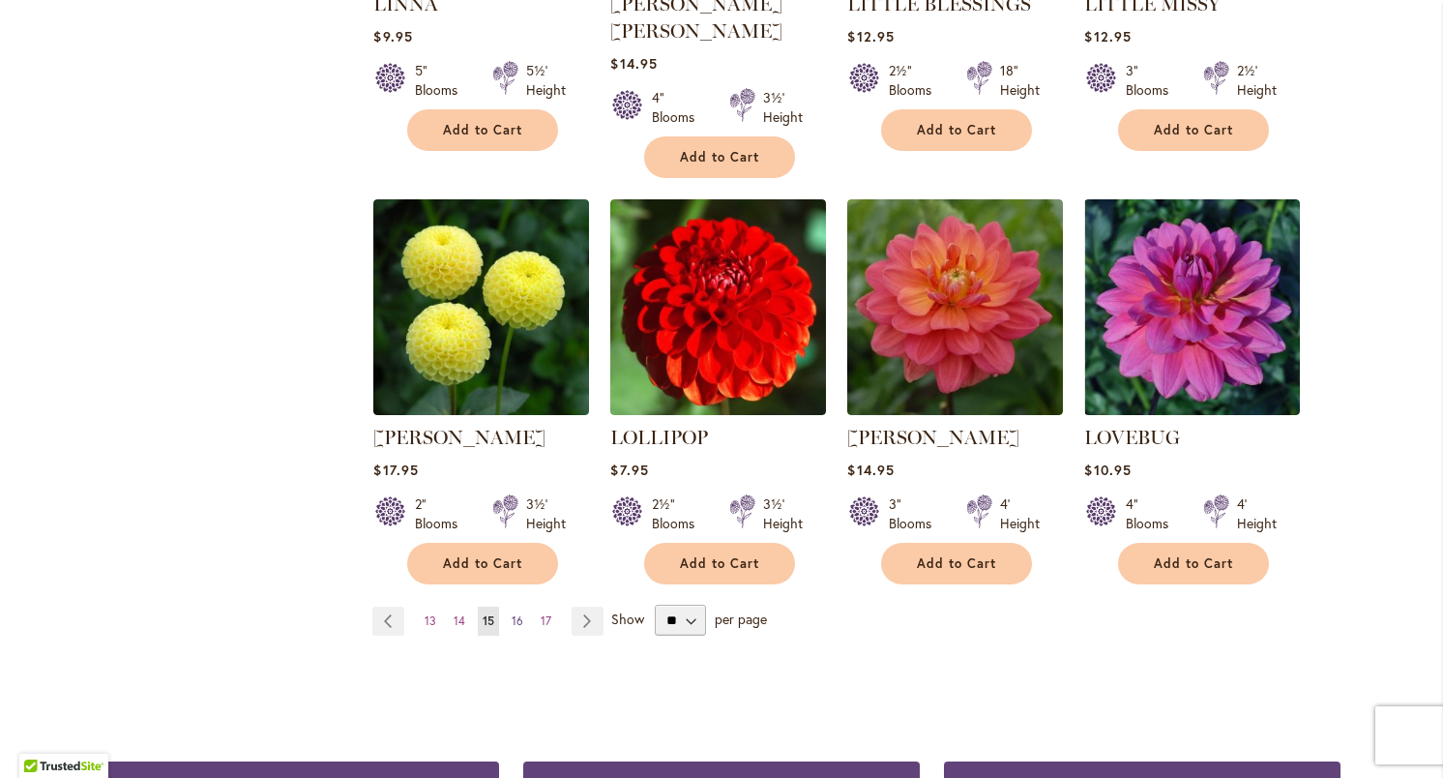
click at [516, 613] on span "16" at bounding box center [518, 620] width 12 height 15
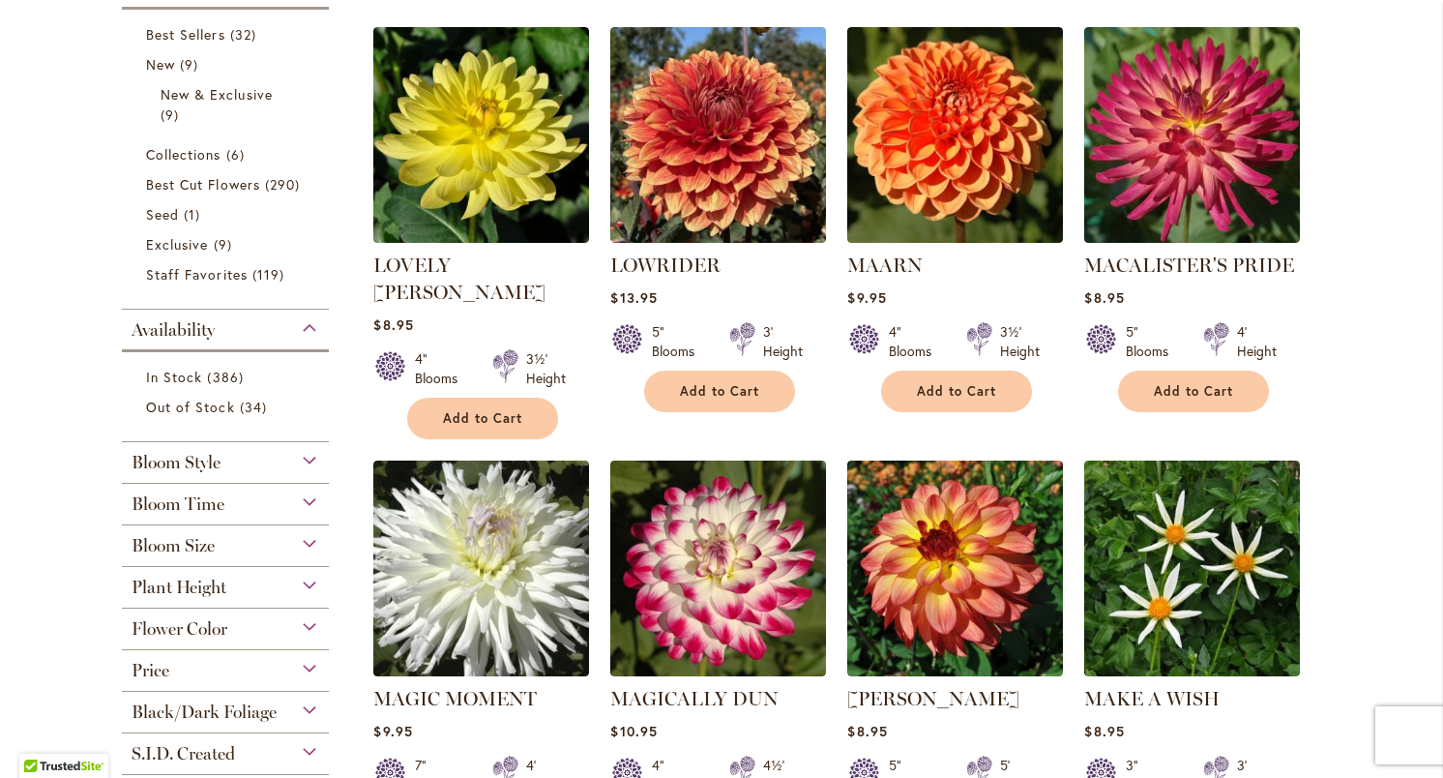
scroll to position [472, 0]
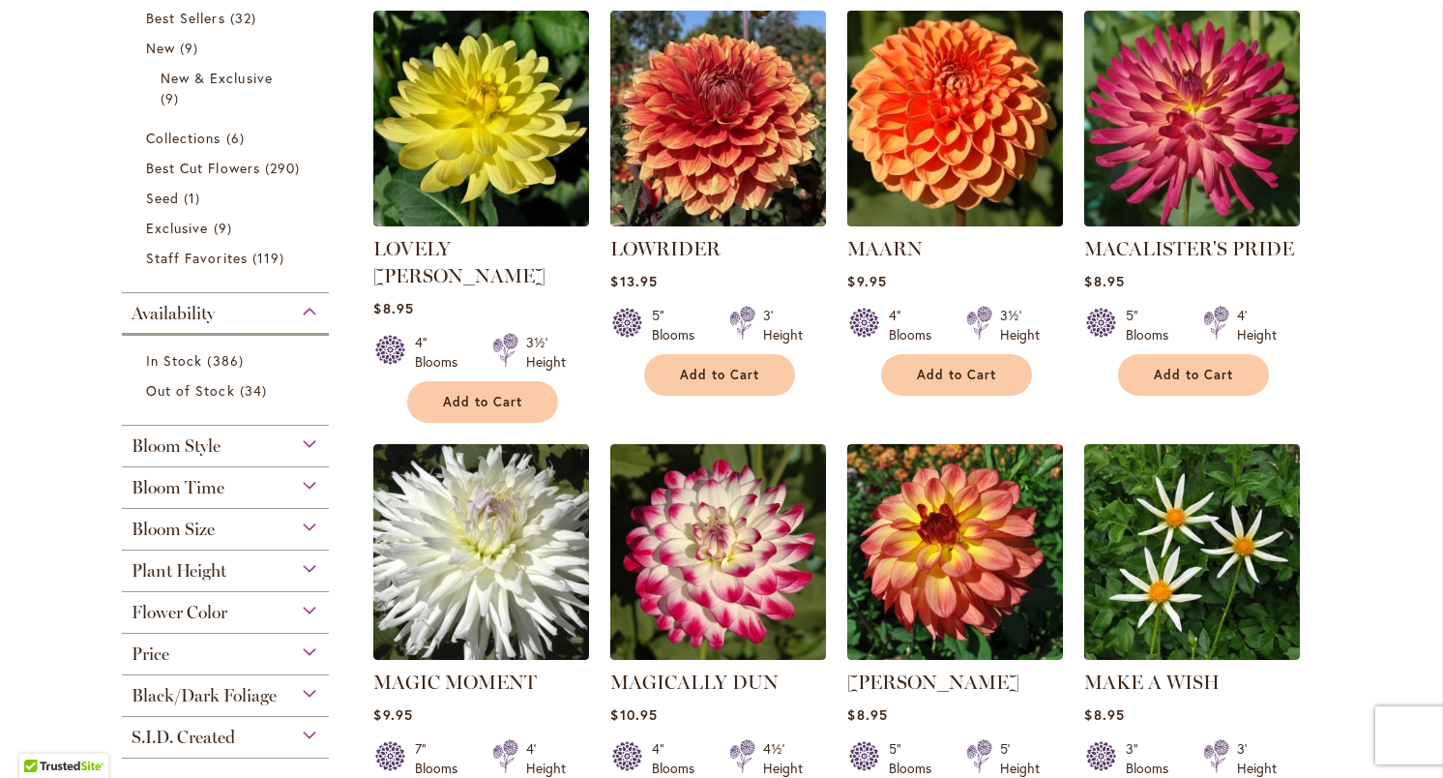
click at [915, 115] on img at bounding box center [956, 119] width 226 height 226
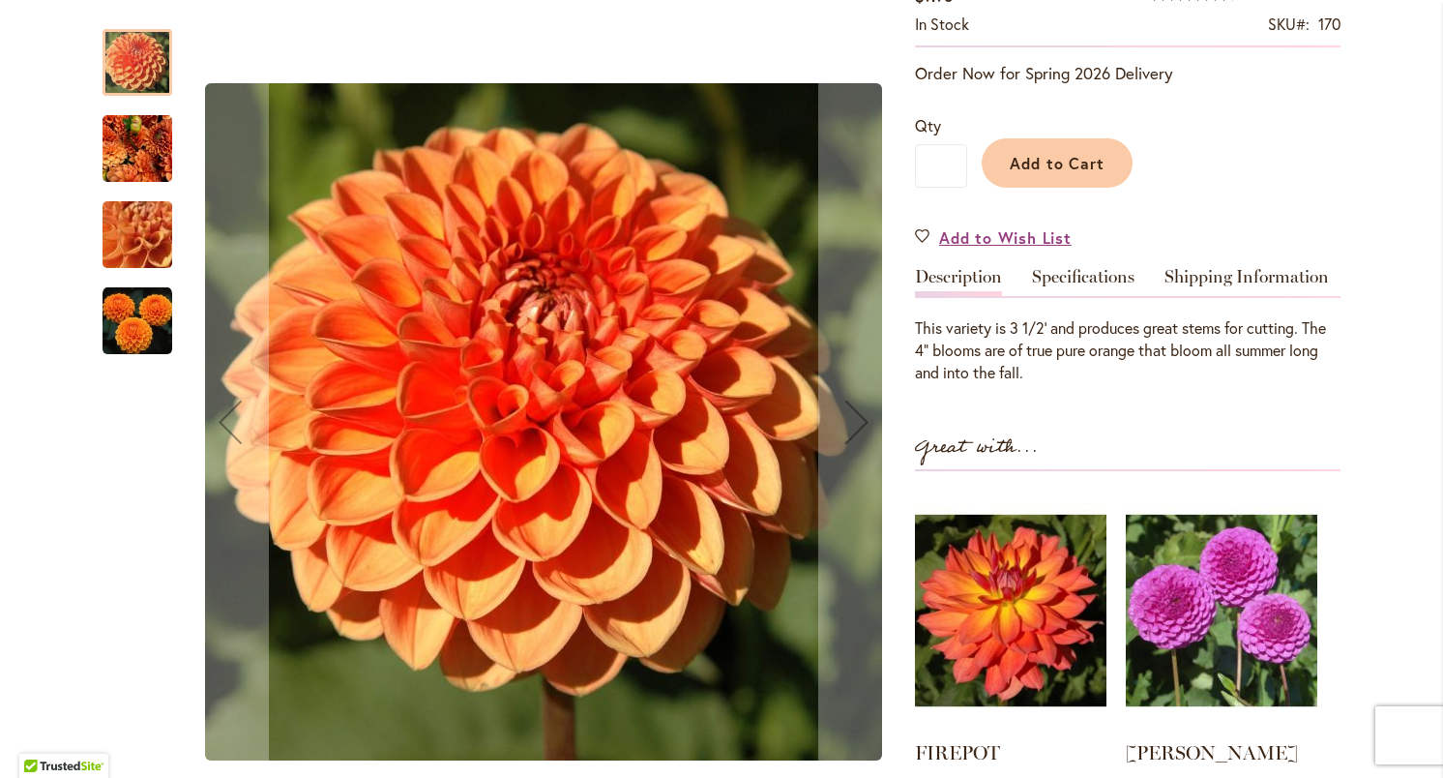
scroll to position [380, 0]
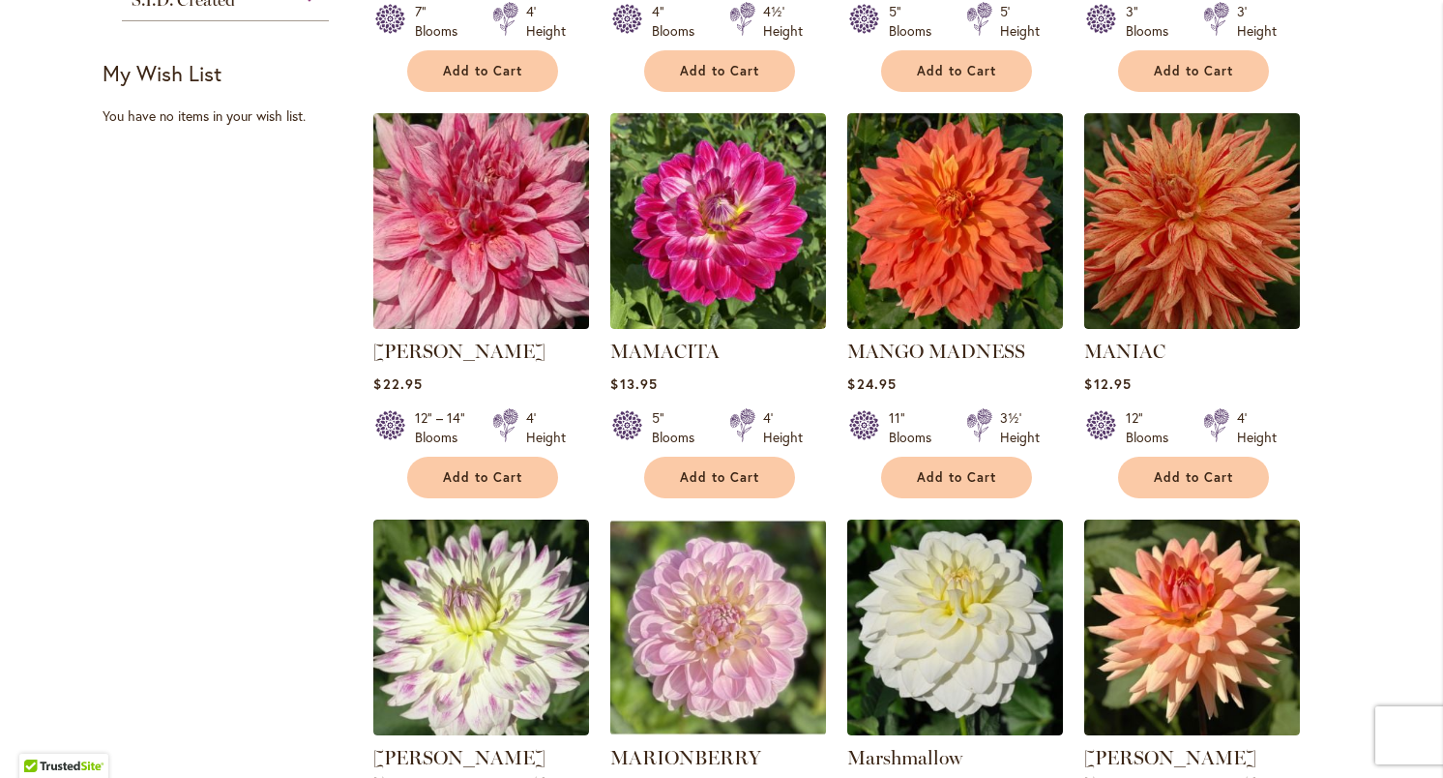
scroll to position [1227, 0]
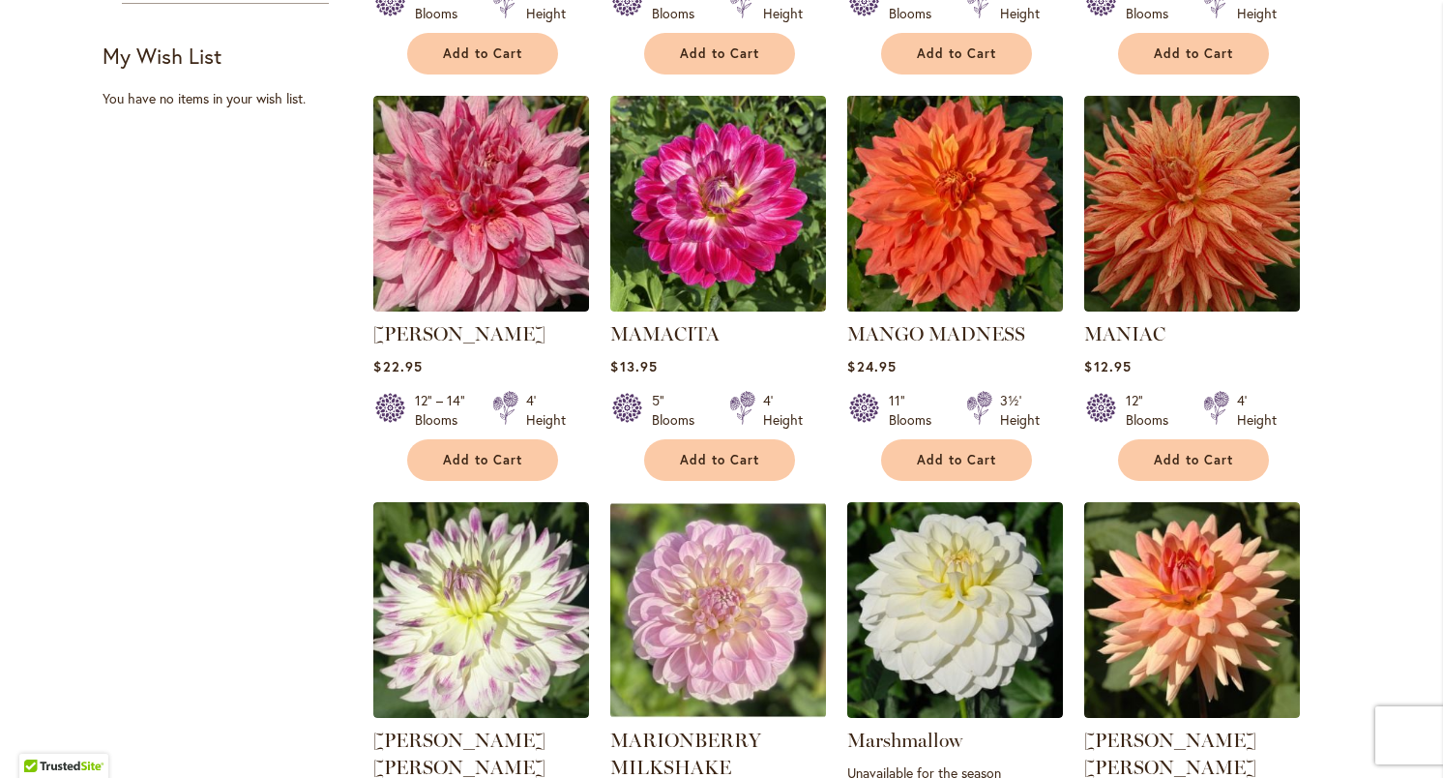
click at [935, 186] on img at bounding box center [956, 204] width 226 height 226
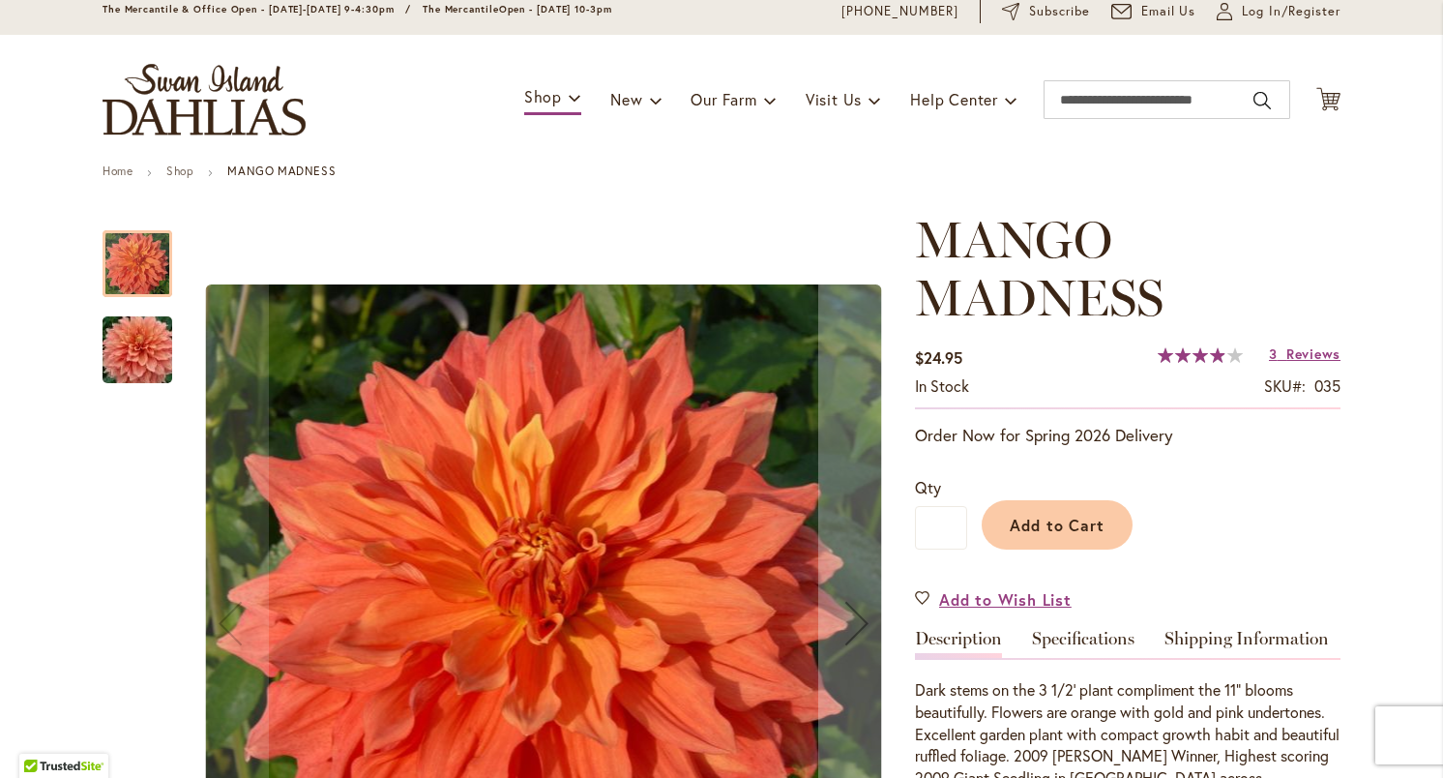
scroll to position [39, 0]
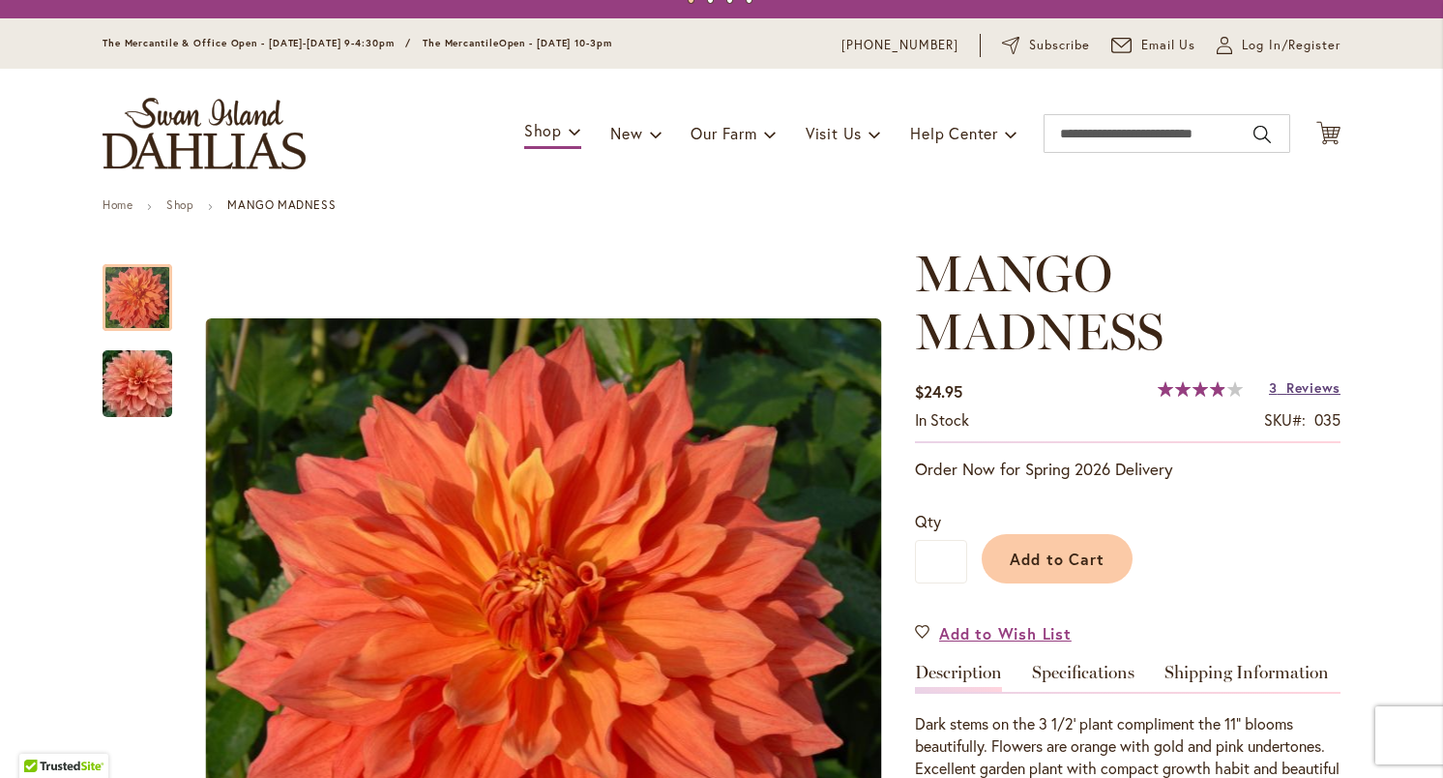
click at [1291, 383] on span "Reviews" at bounding box center [1313, 387] width 54 height 18
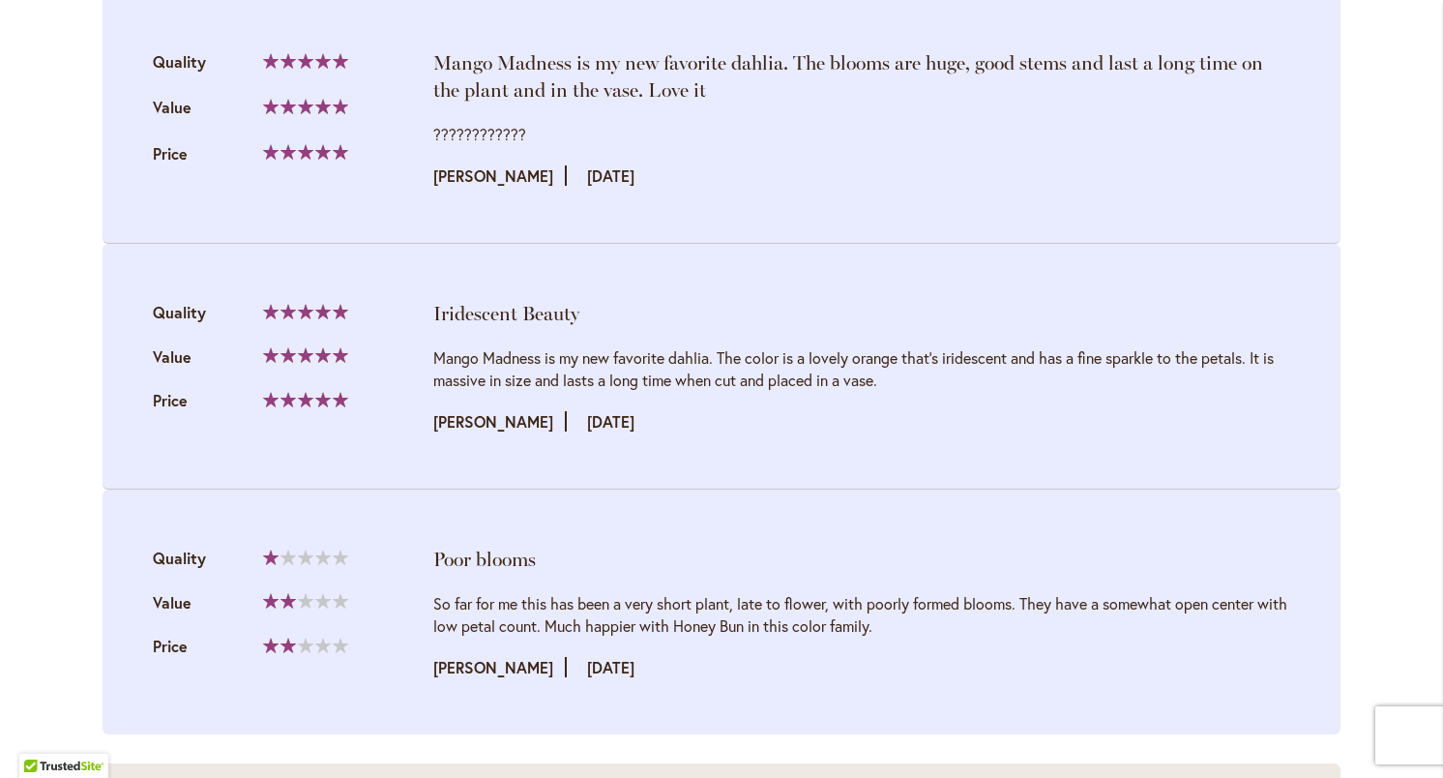
scroll to position [2224, 0]
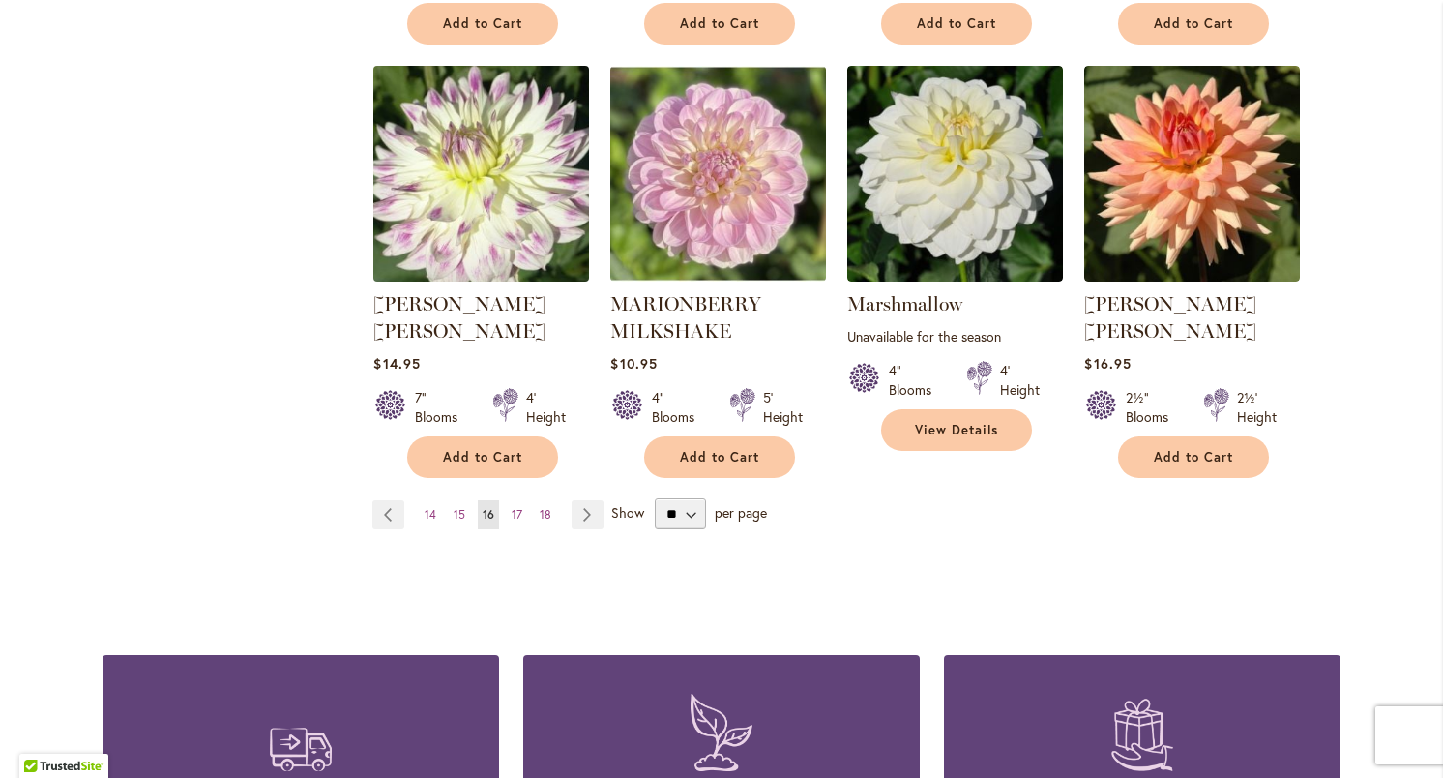
scroll to position [1664, 0]
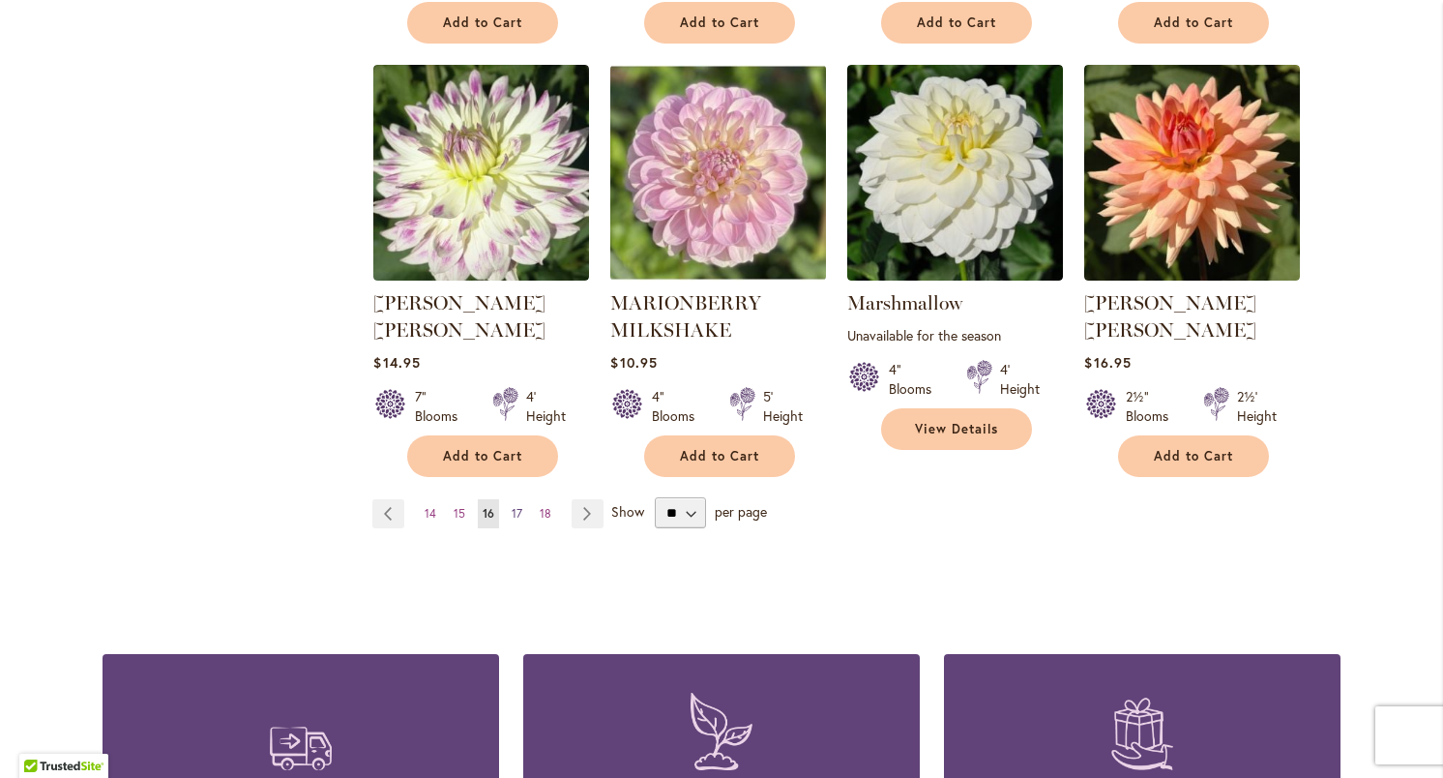
click at [517, 506] on span "17" at bounding box center [517, 513] width 11 height 15
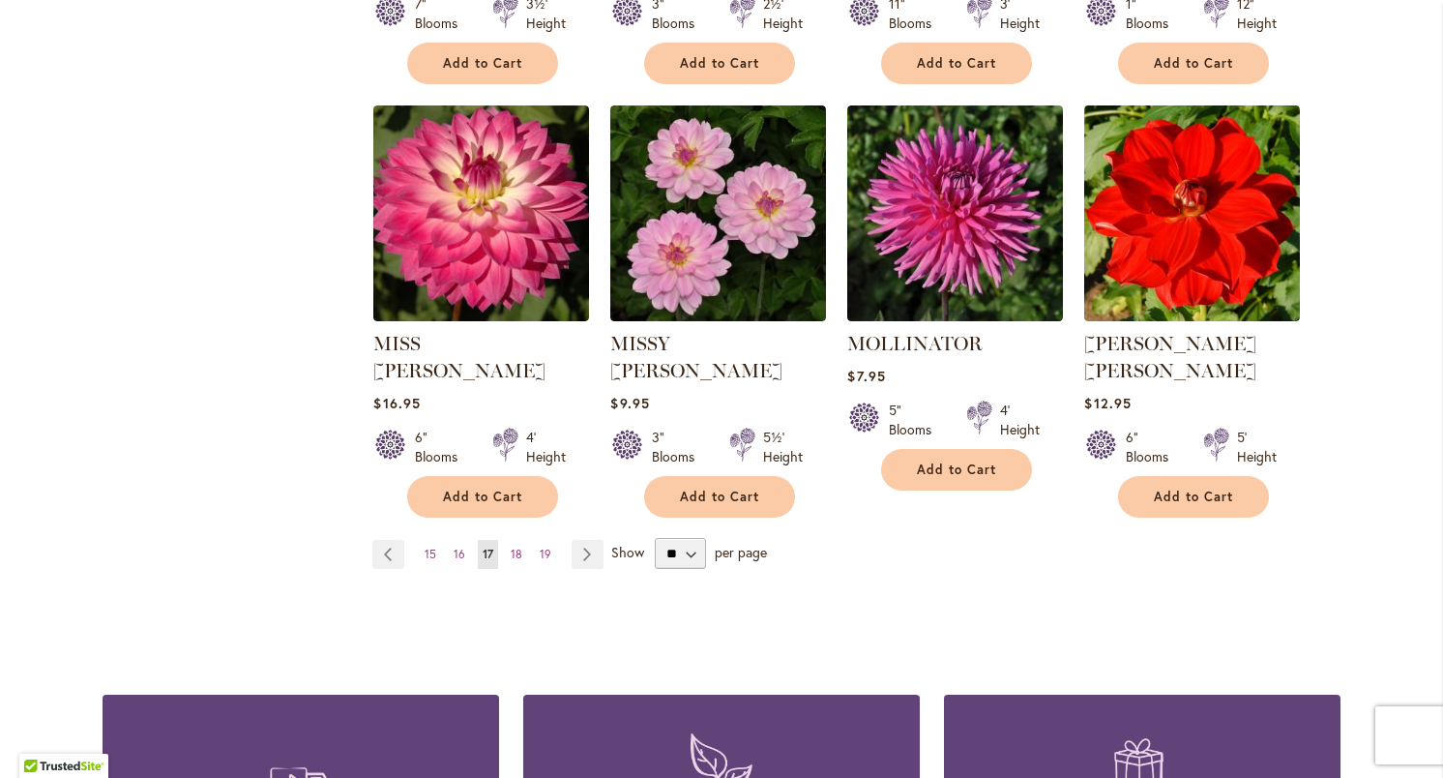
scroll to position [1607, 0]
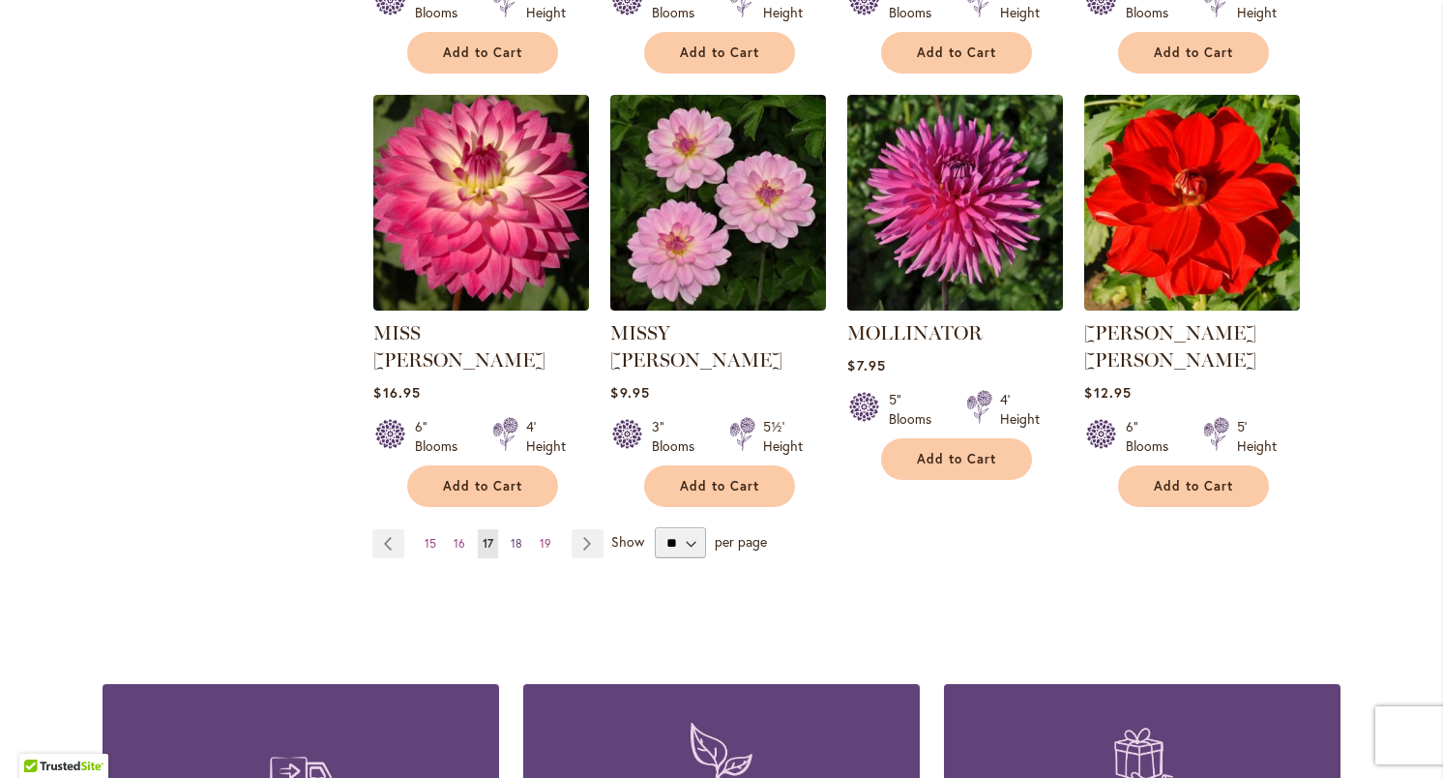
click at [520, 536] on span "18" at bounding box center [517, 543] width 12 height 15
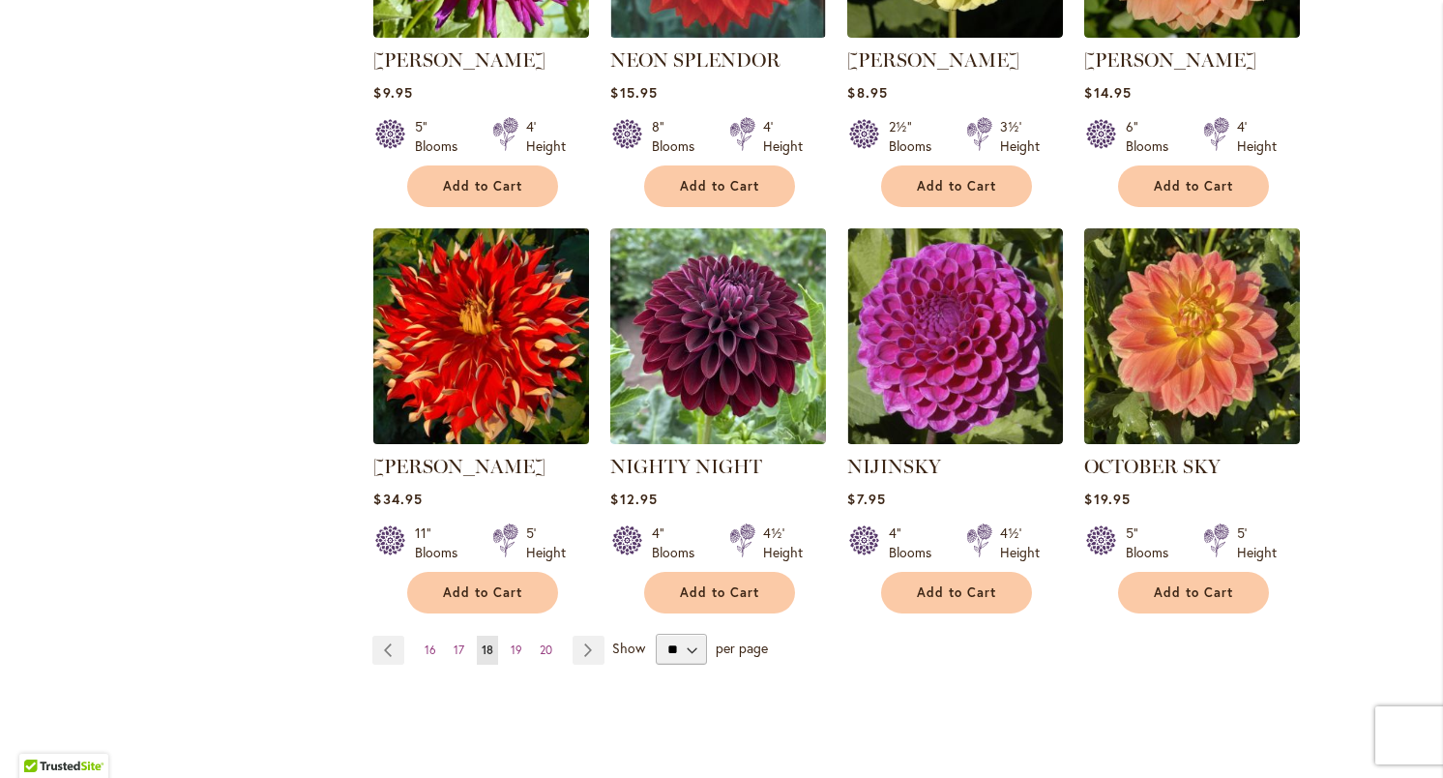
scroll to position [1504, 0]
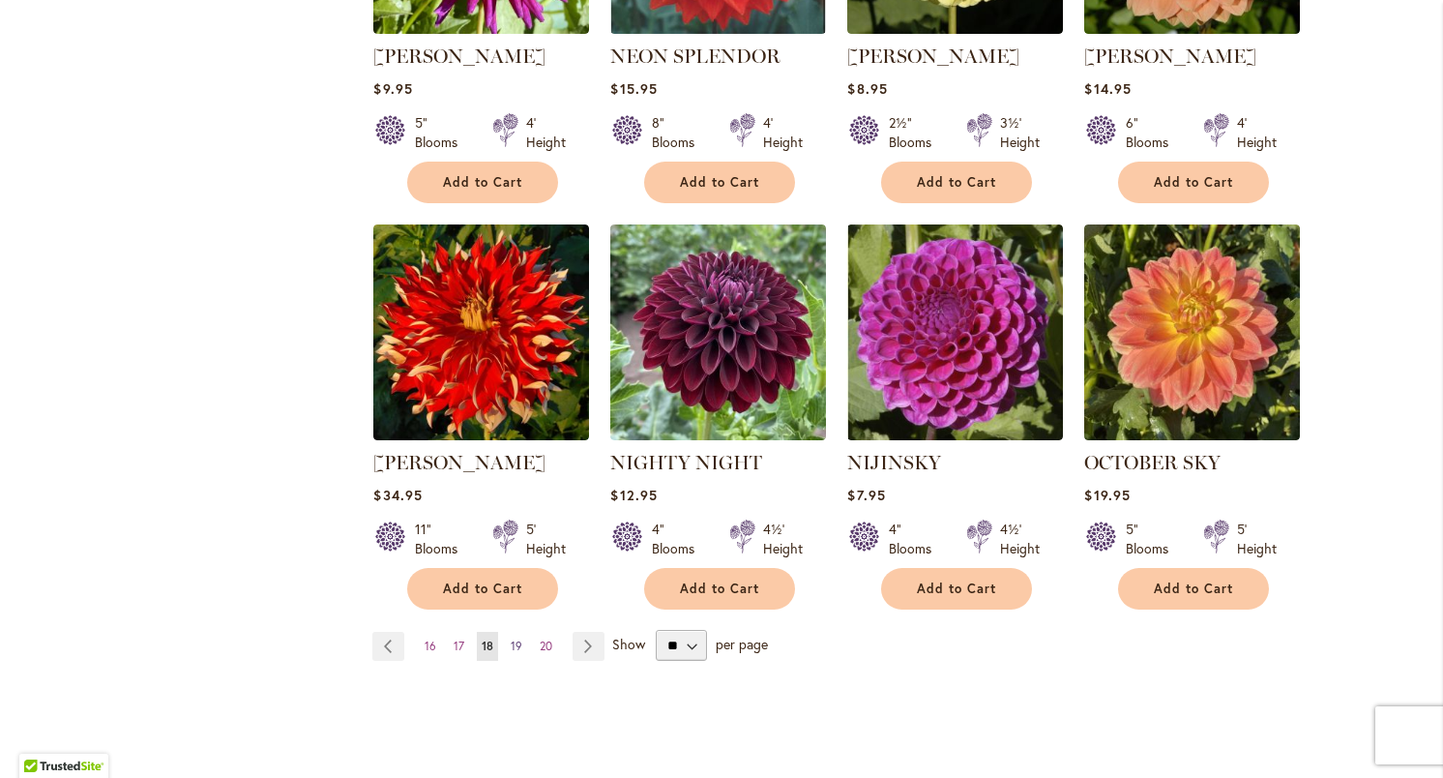
click at [518, 638] on span "19" at bounding box center [517, 645] width 12 height 15
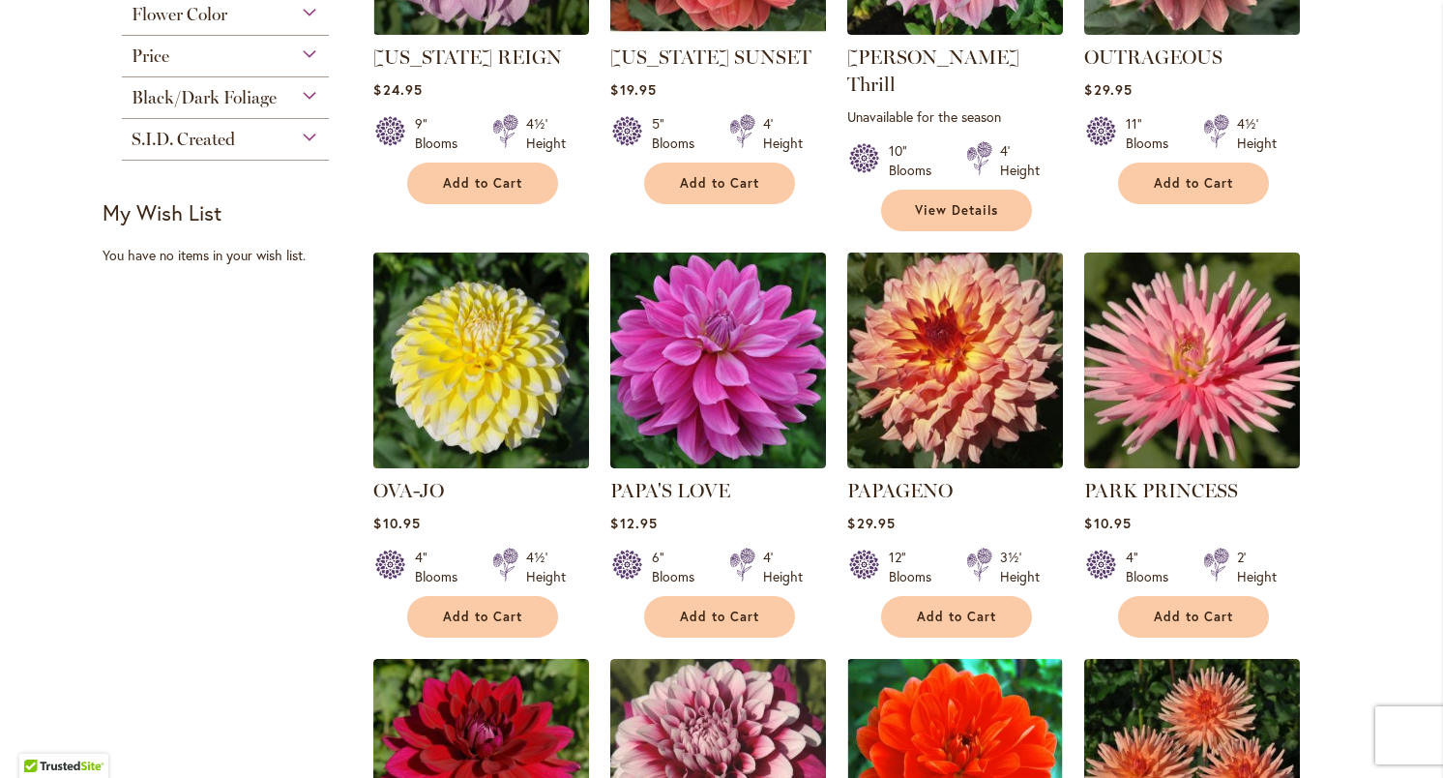
scroll to position [1081, 0]
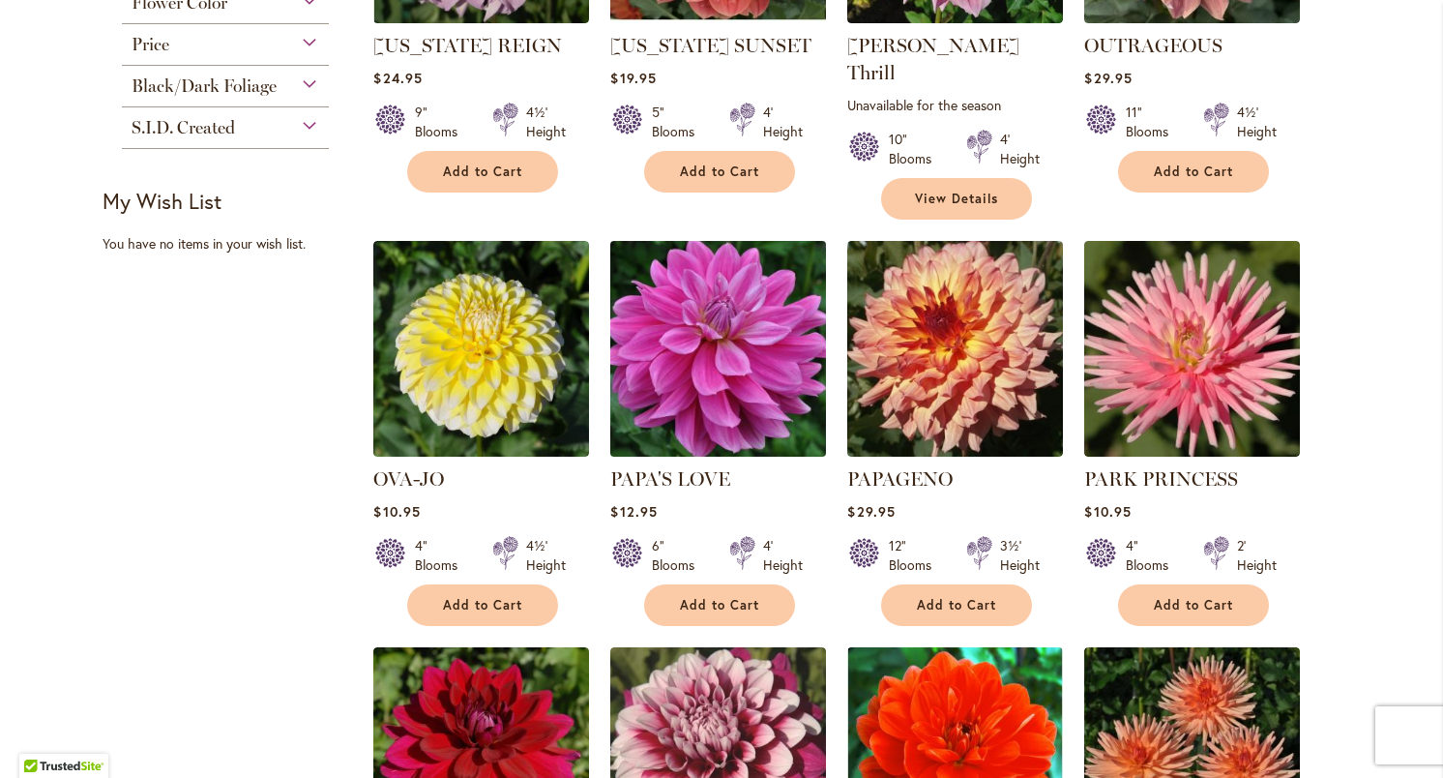
click at [736, 326] on img at bounding box center [719, 349] width 226 height 226
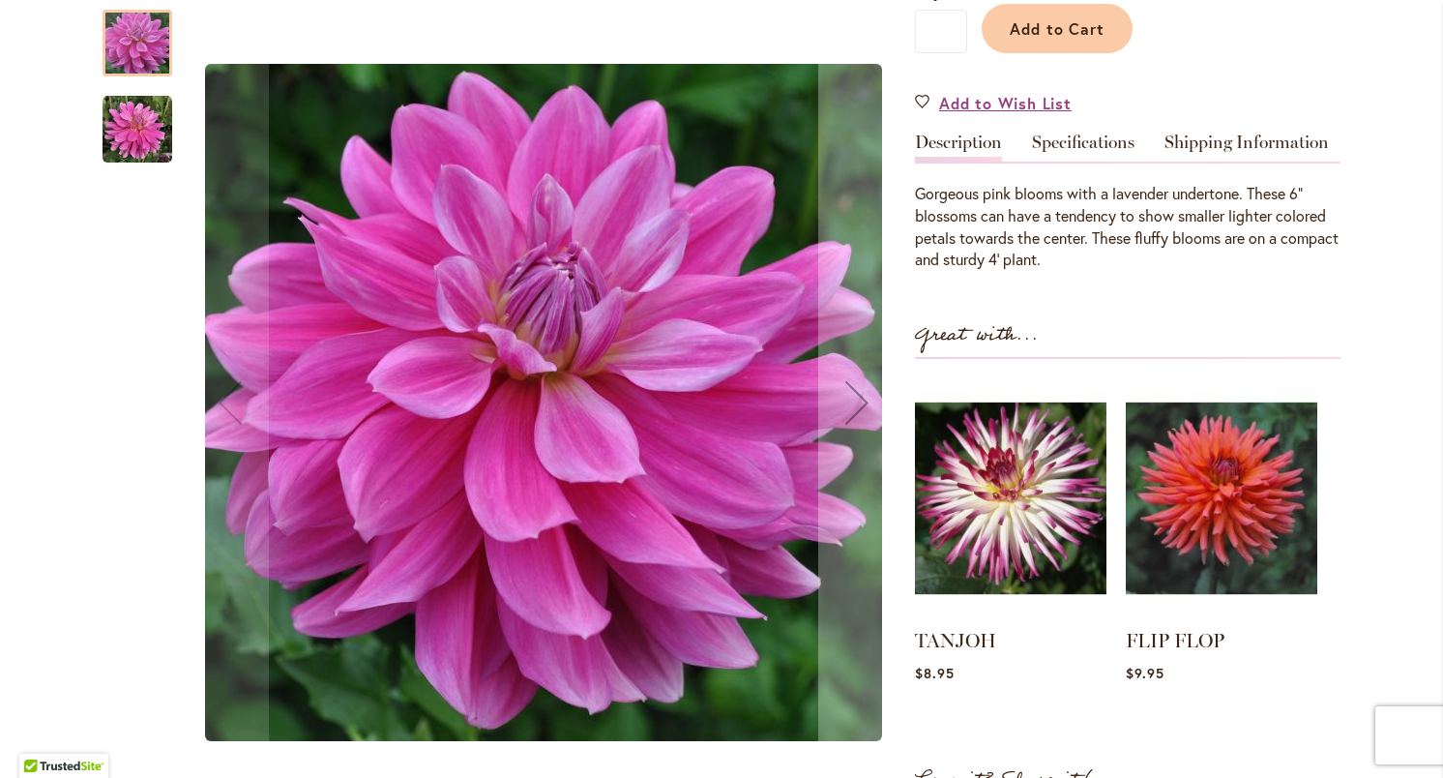
scroll to position [513, 0]
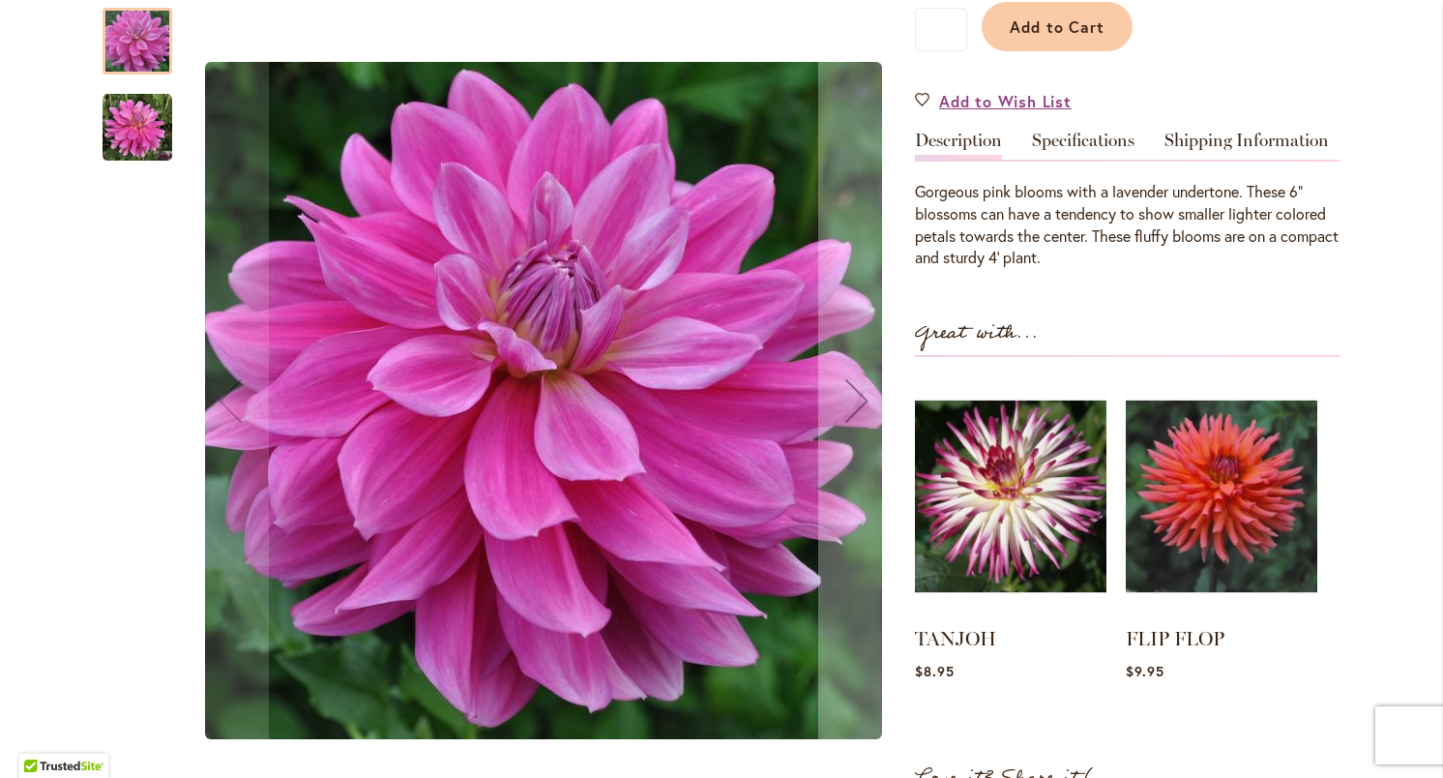
click at [138, 139] on img "PAPA'S LOVE" at bounding box center [138, 127] width 70 height 70
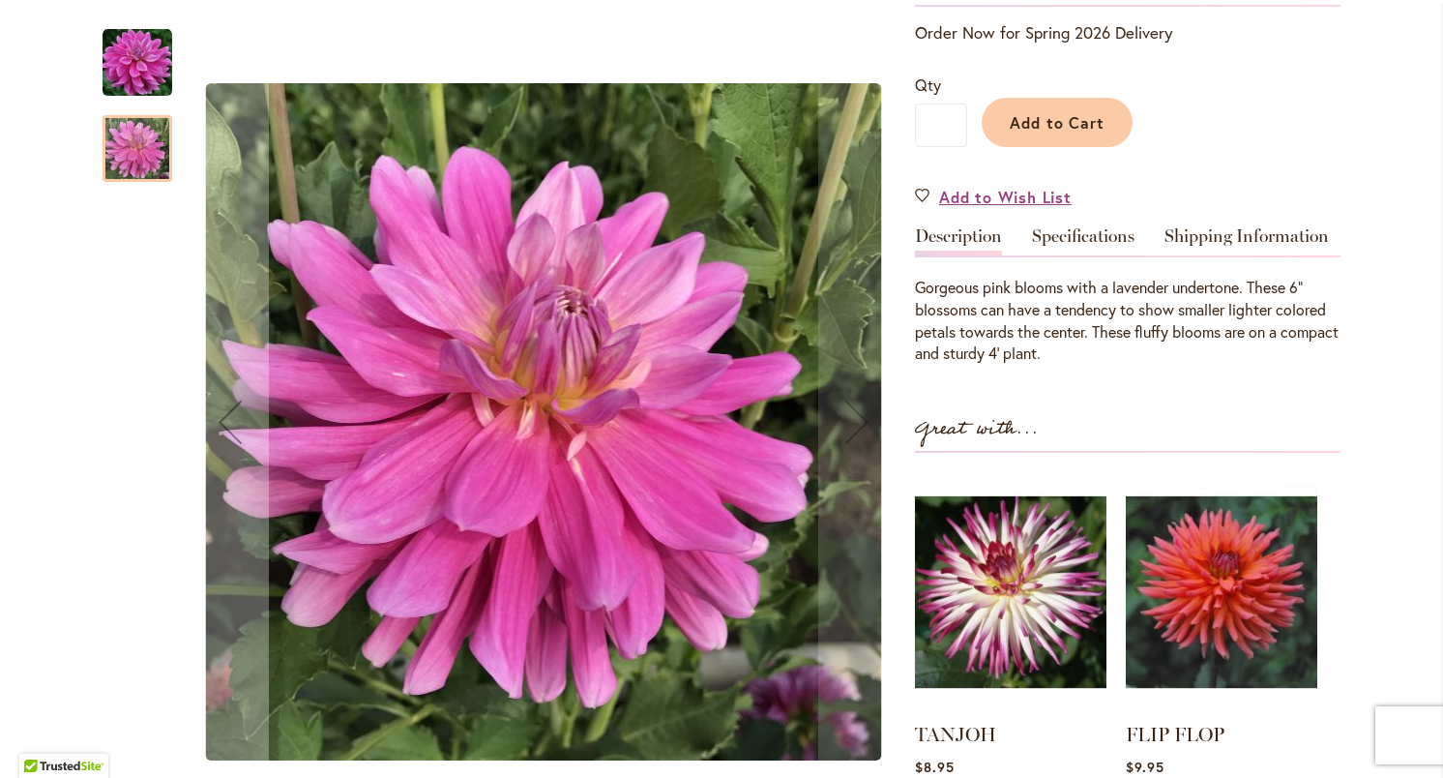
scroll to position [289, 0]
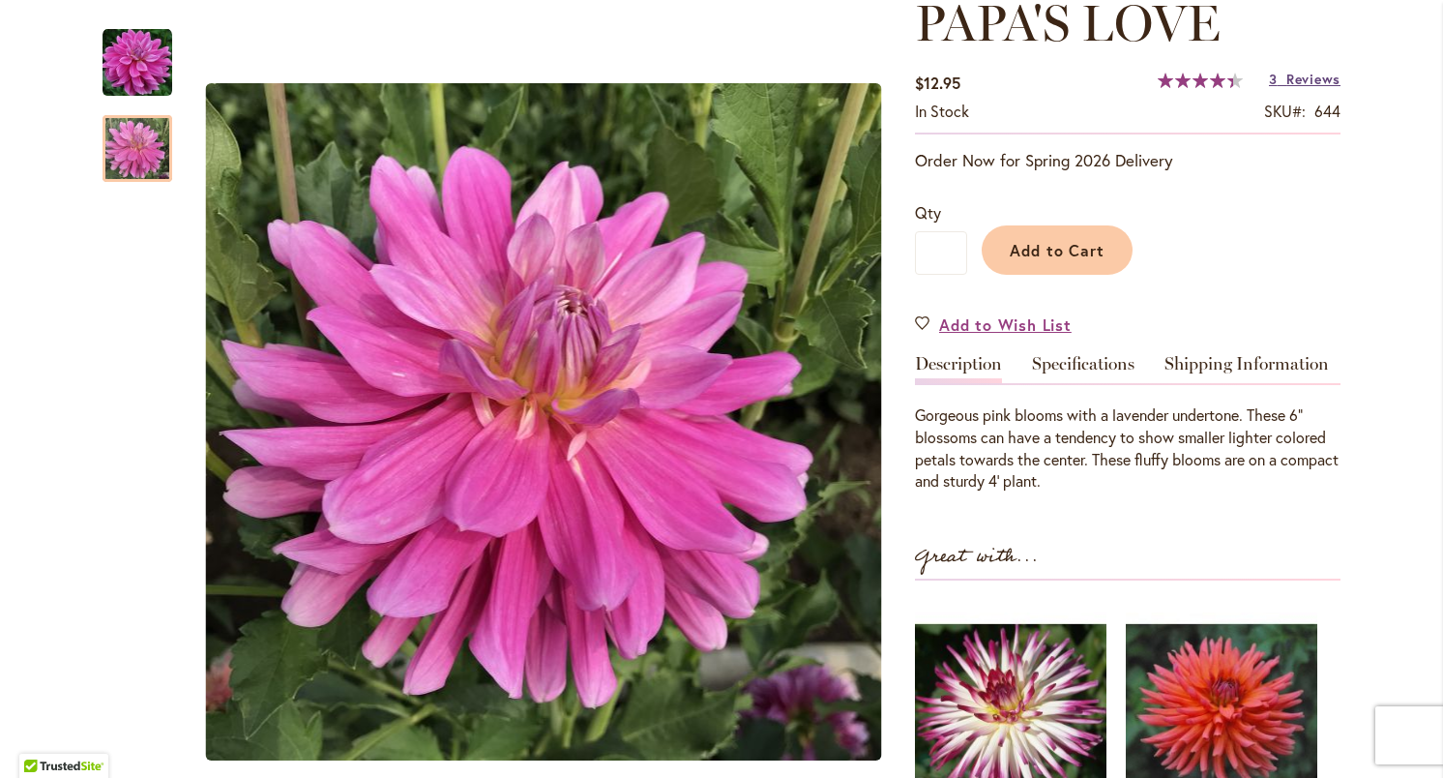
click at [1316, 74] on span "Reviews" at bounding box center [1313, 79] width 54 height 18
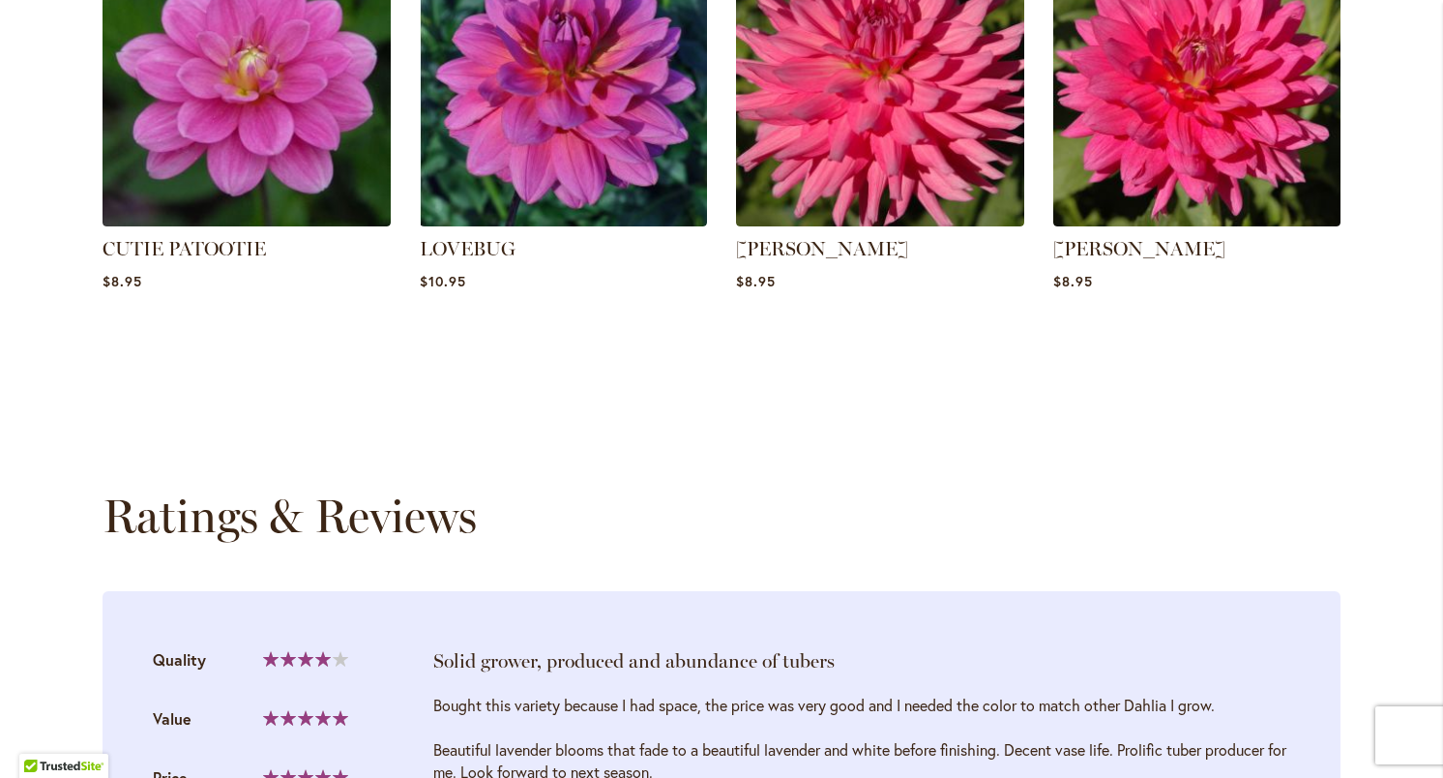
scroll to position [1664, 0]
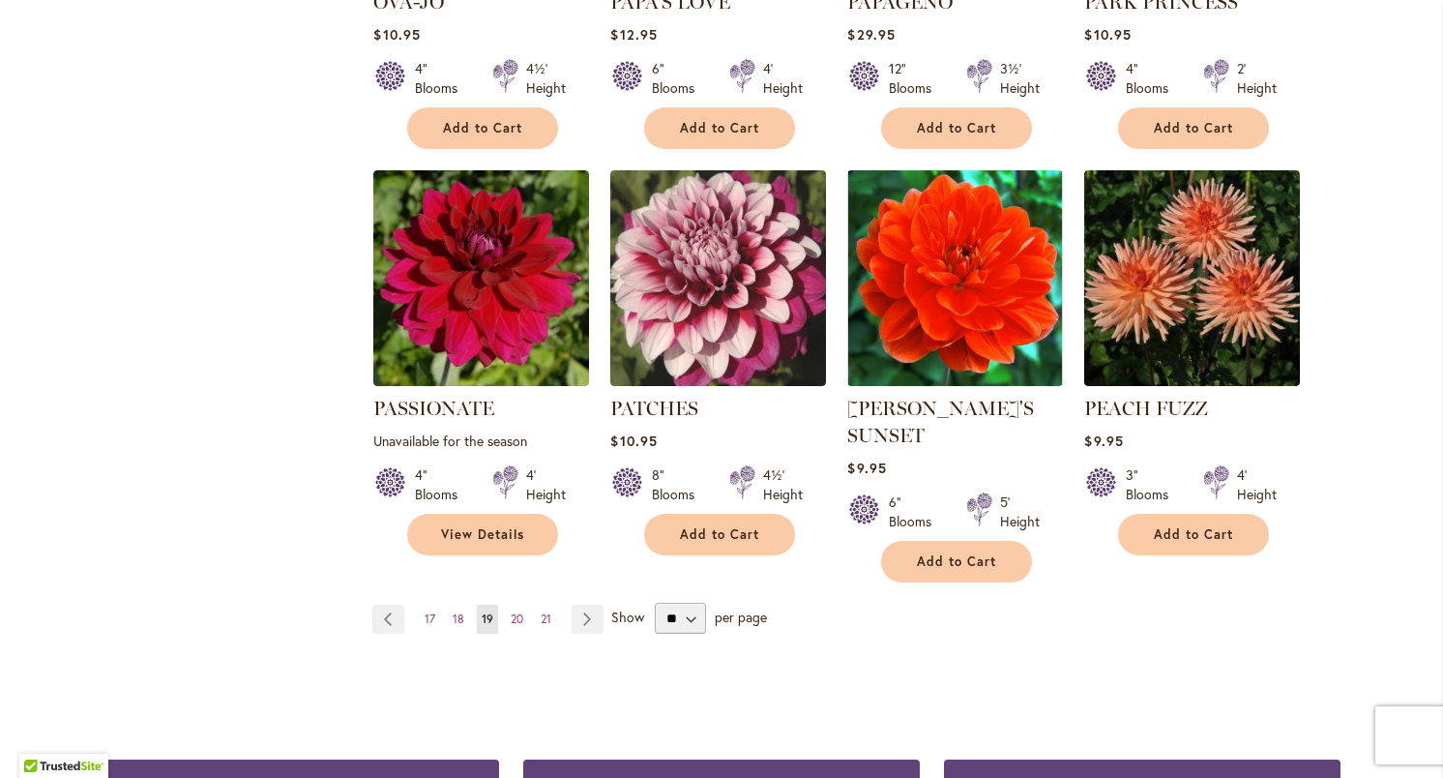
scroll to position [1559, 0]
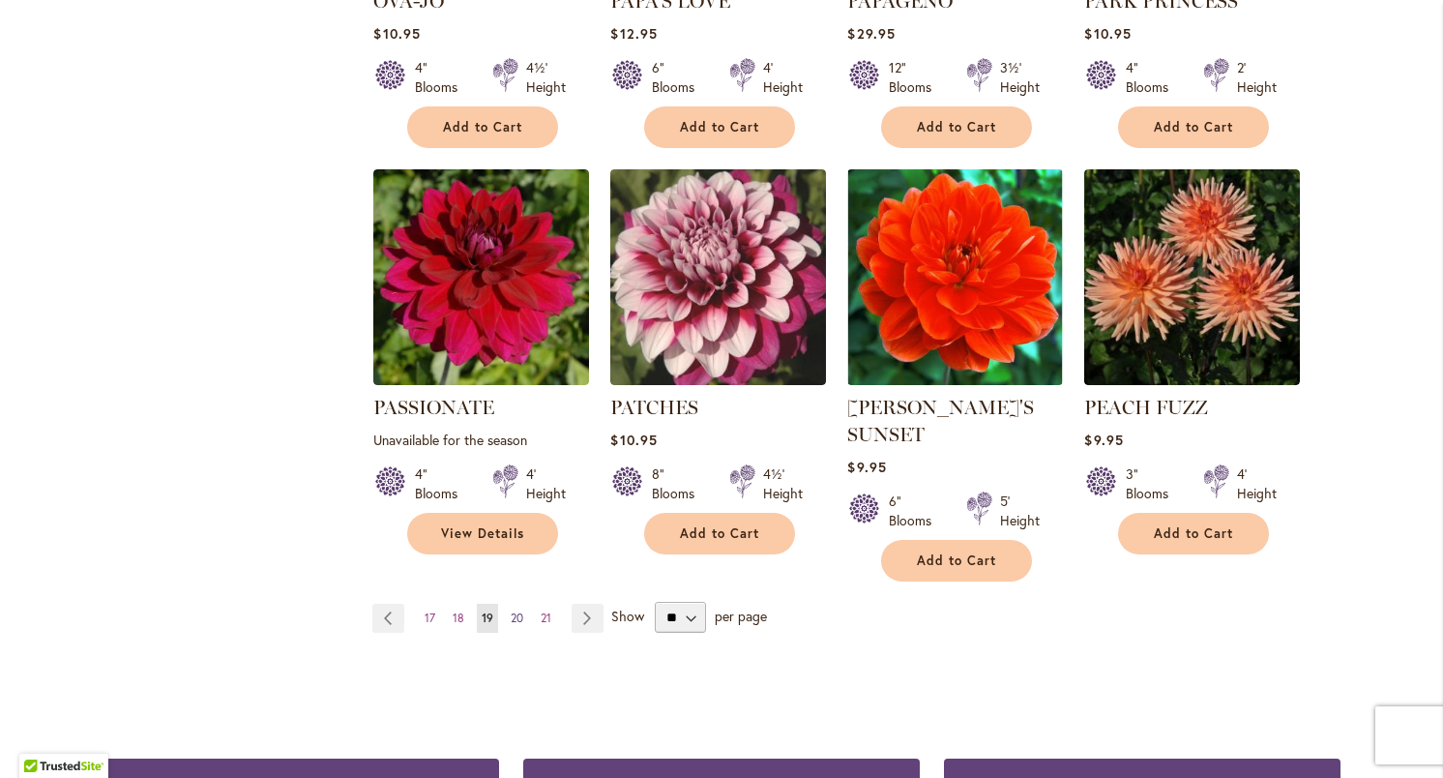
click at [517, 610] on span "20" at bounding box center [517, 617] width 13 height 15
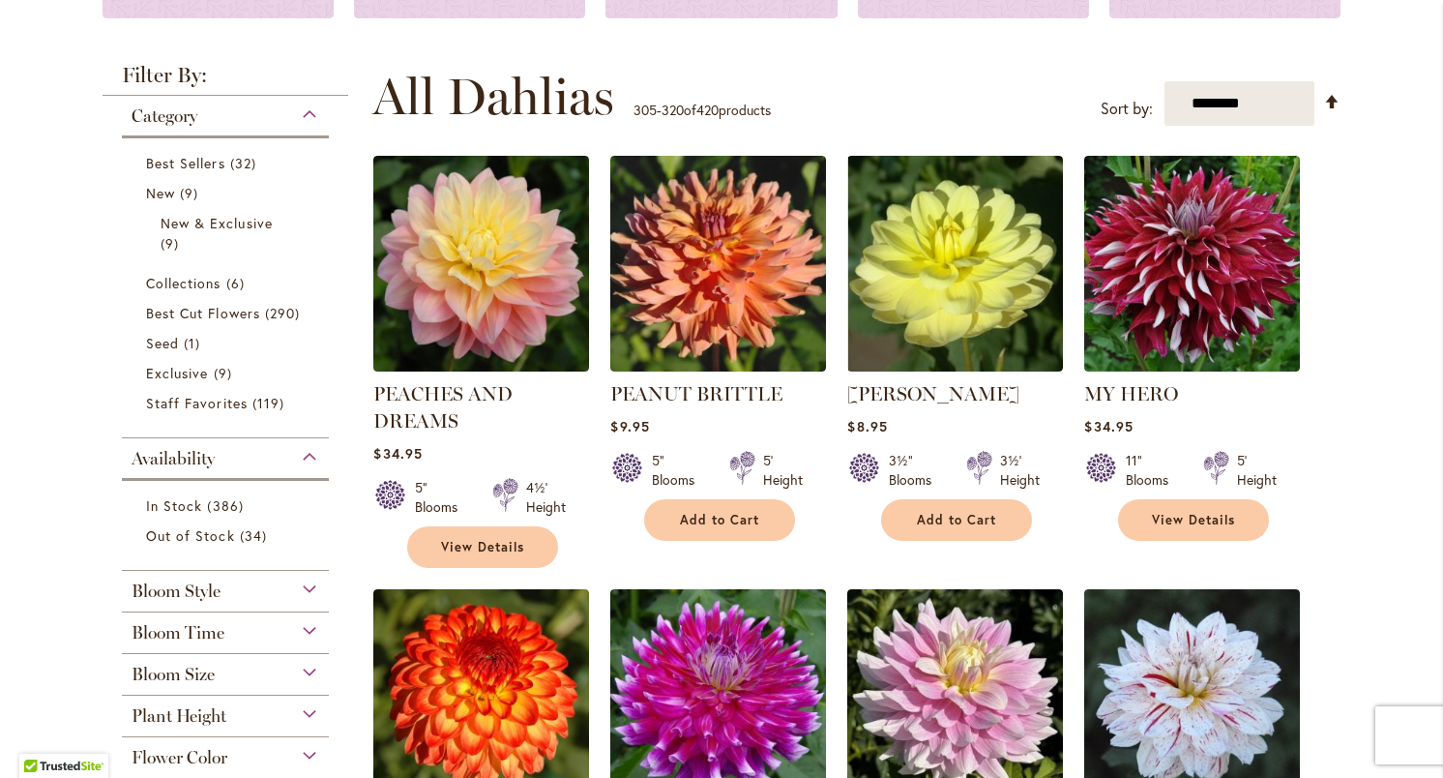
scroll to position [329, 0]
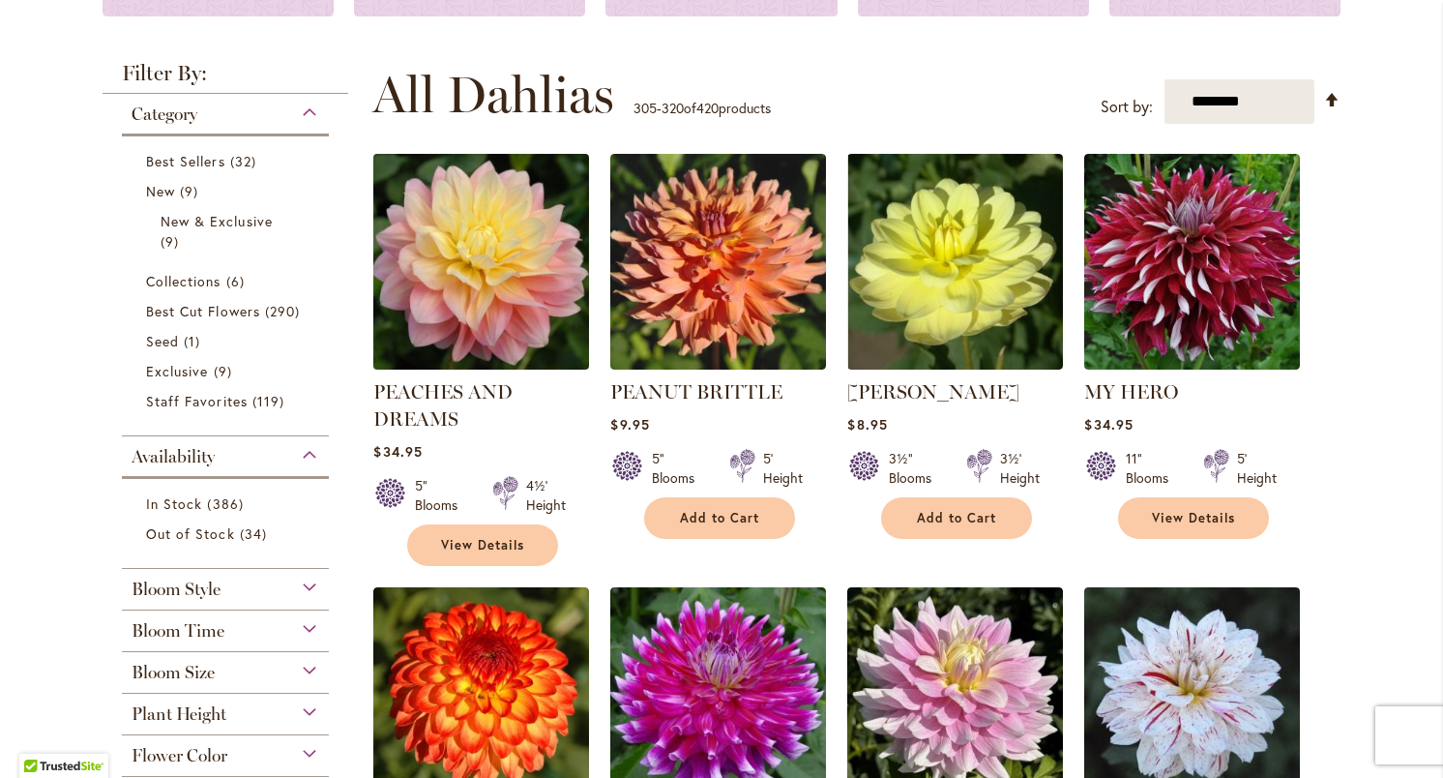
click at [475, 281] on img at bounding box center [482, 262] width 226 height 226
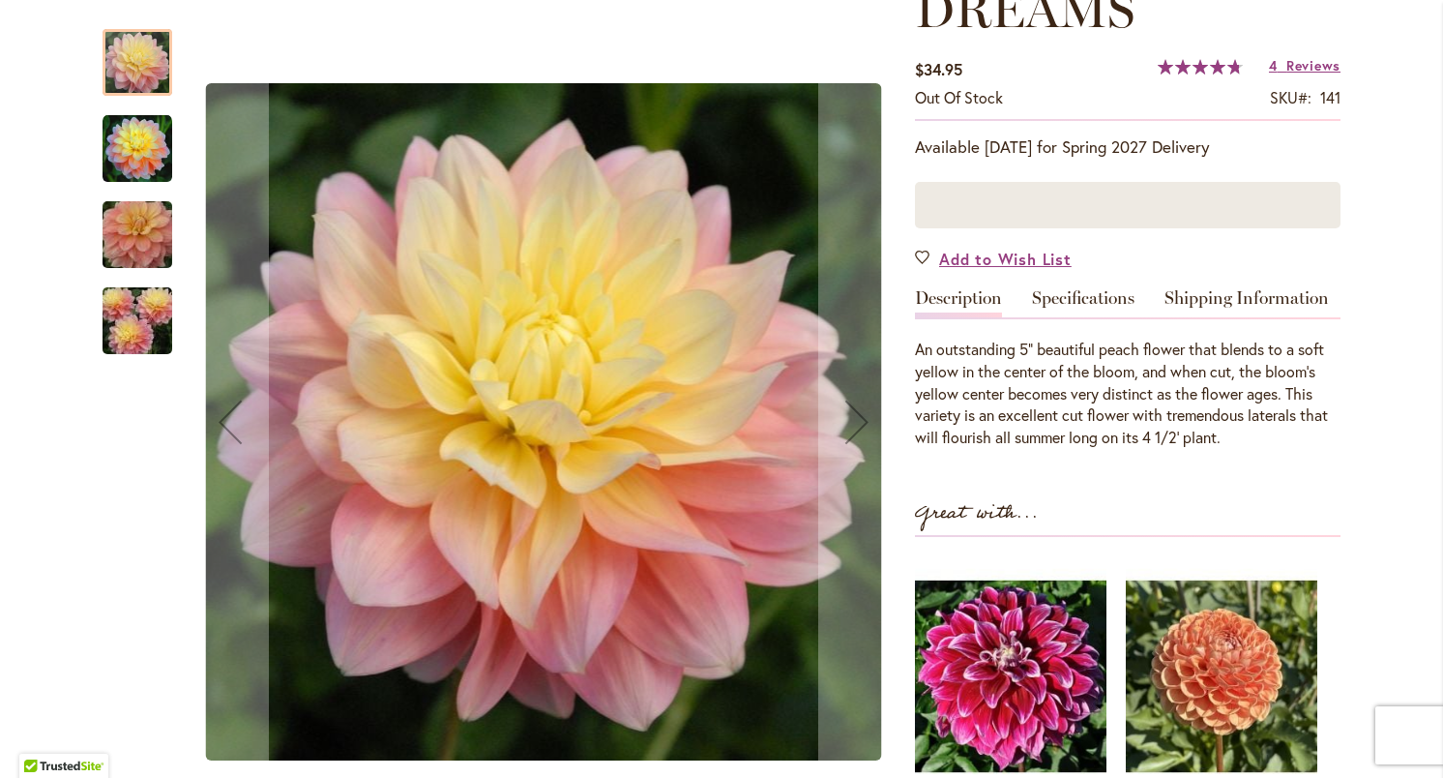
scroll to position [372, 0]
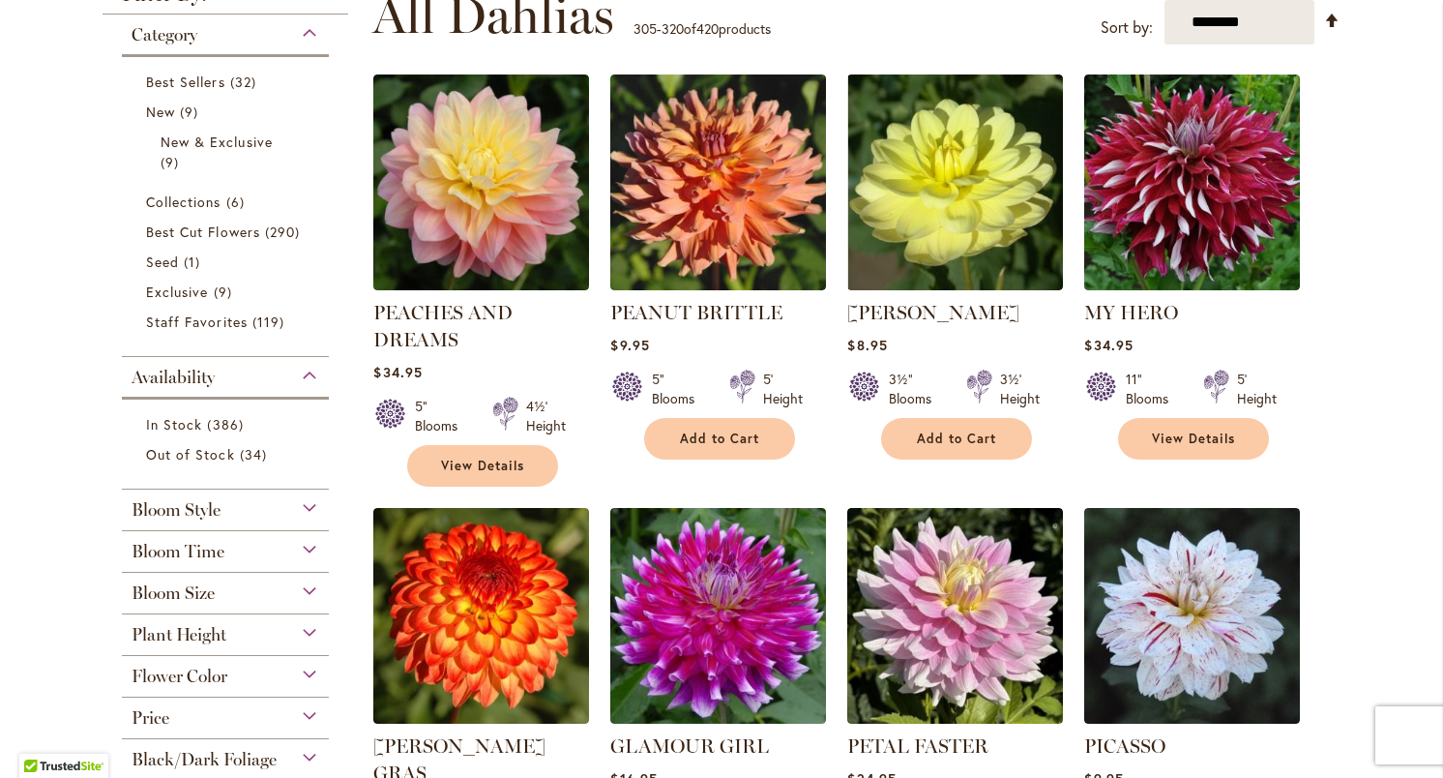
scroll to position [413, 0]
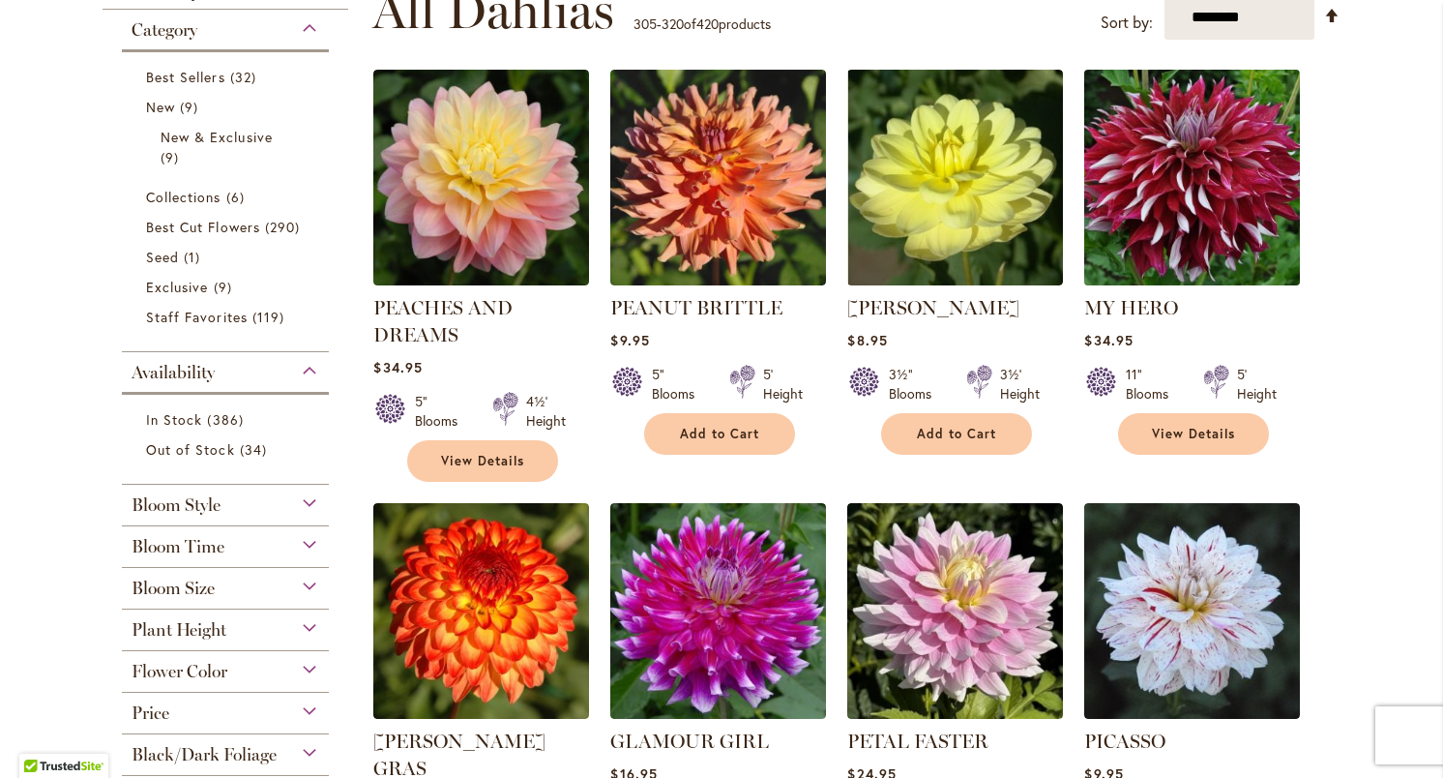
click at [1198, 210] on img at bounding box center [1192, 178] width 226 height 226
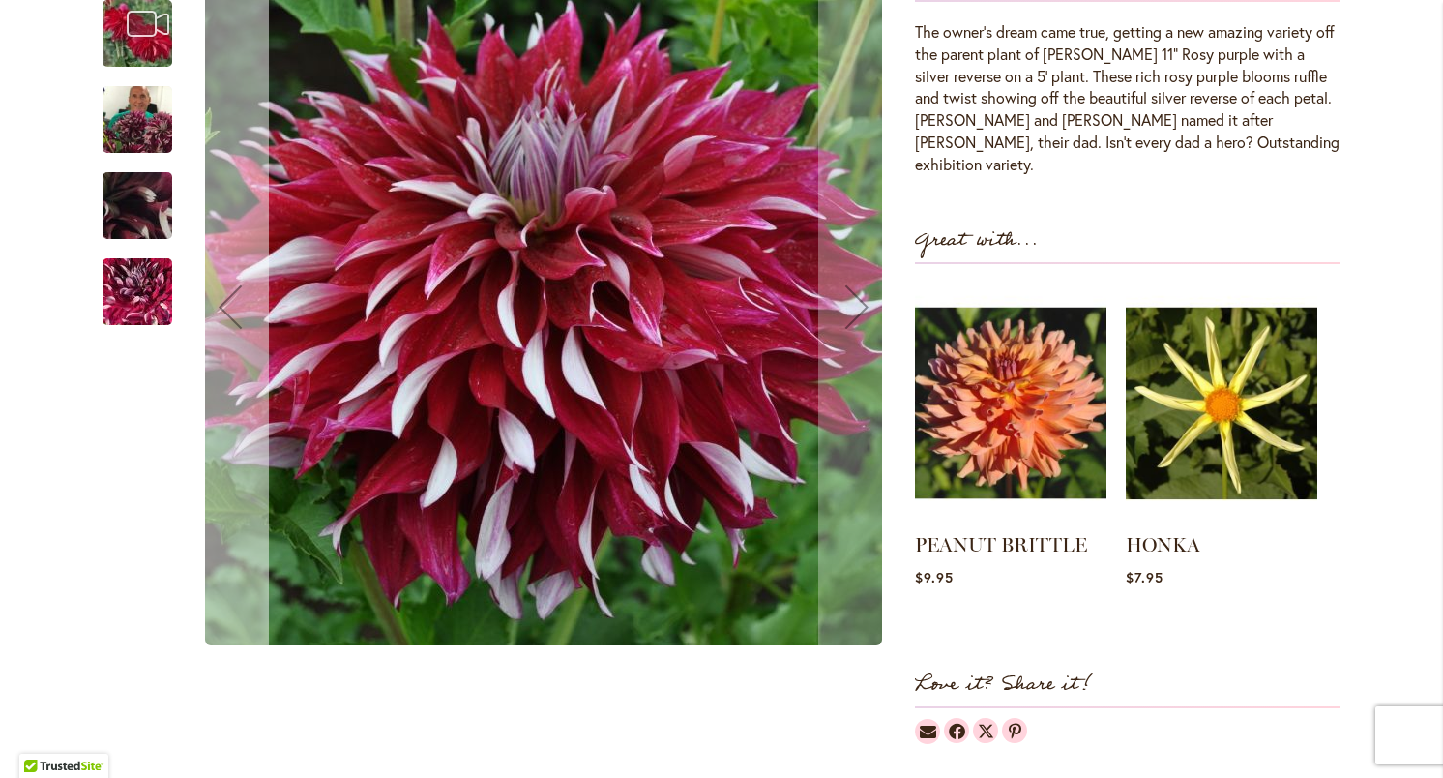
scroll to position [626, 0]
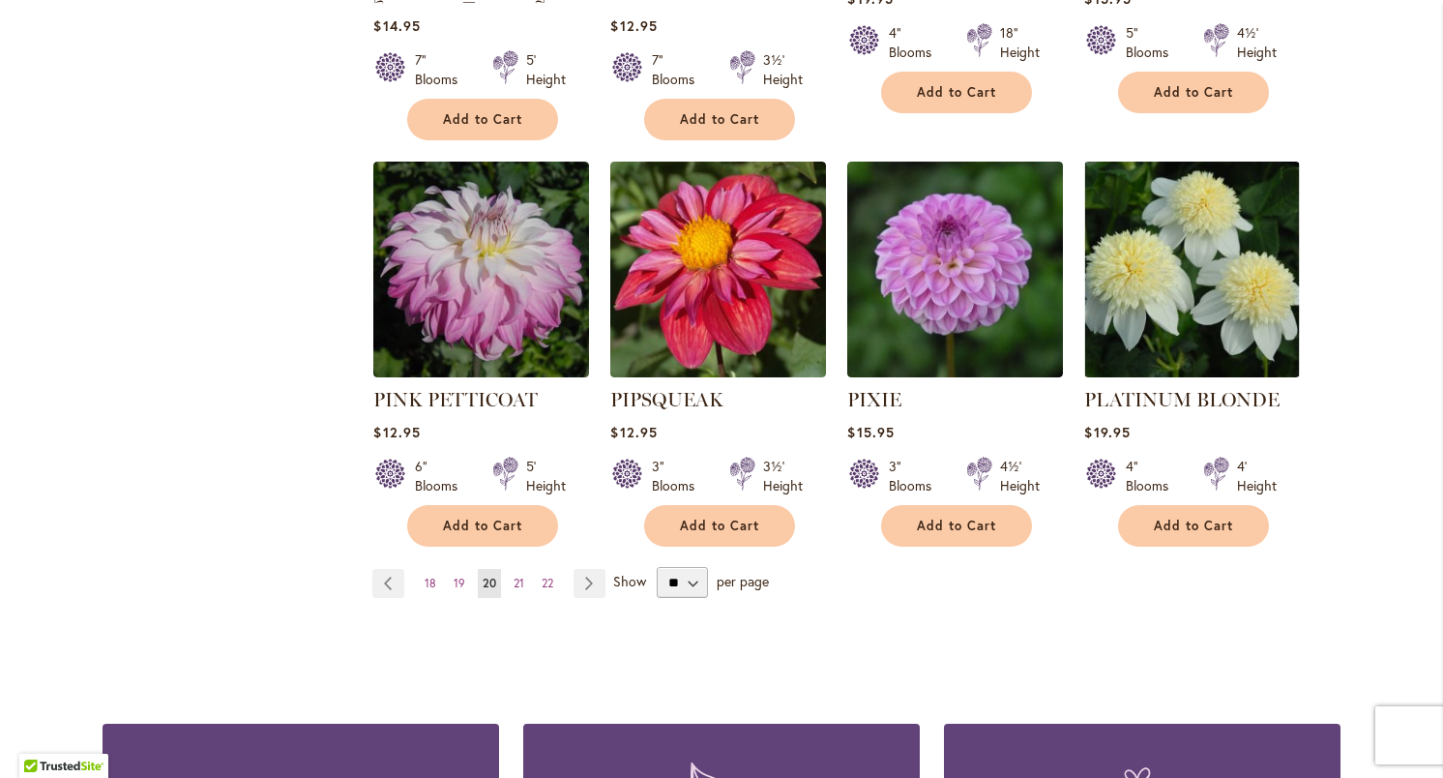
scroll to position [1622, 0]
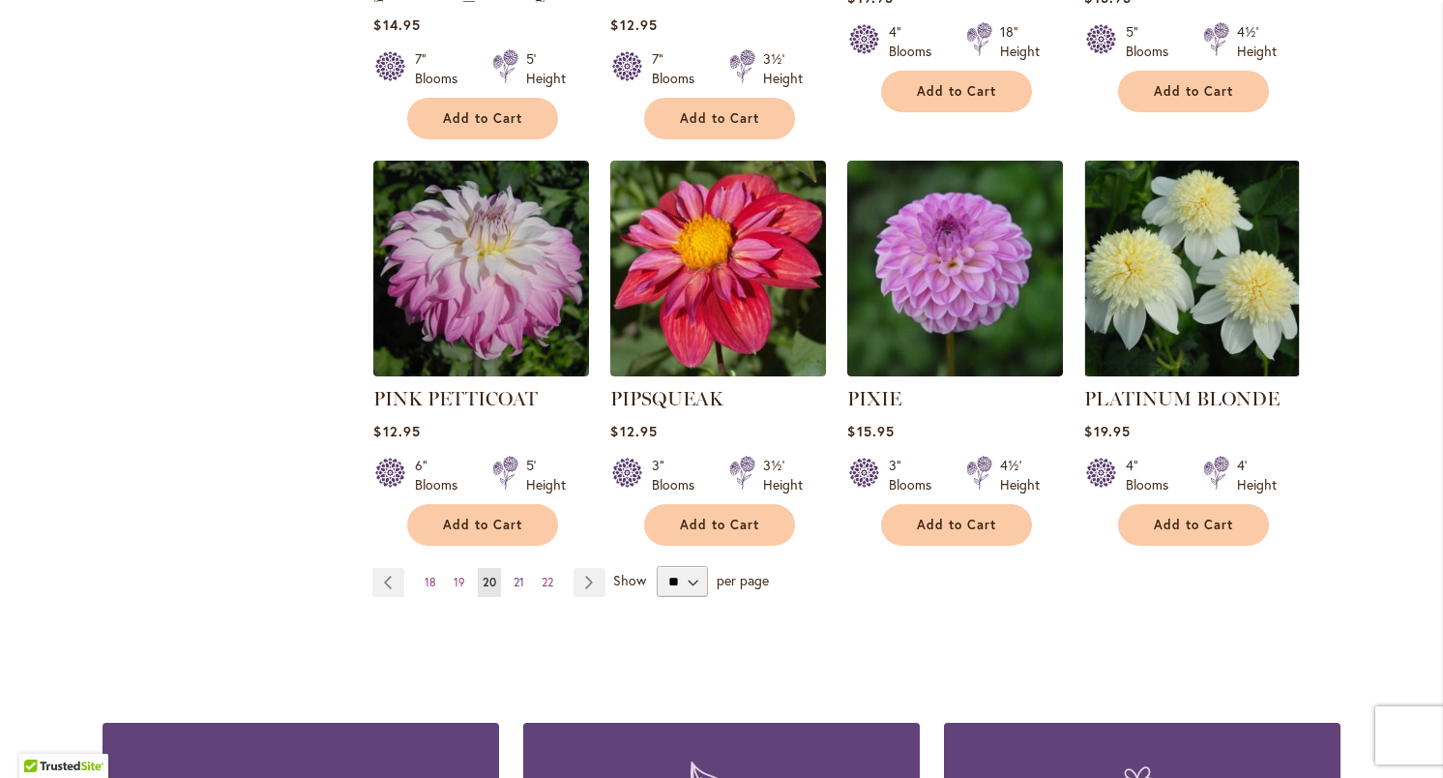
click at [516, 575] on span "21" at bounding box center [519, 582] width 11 height 15
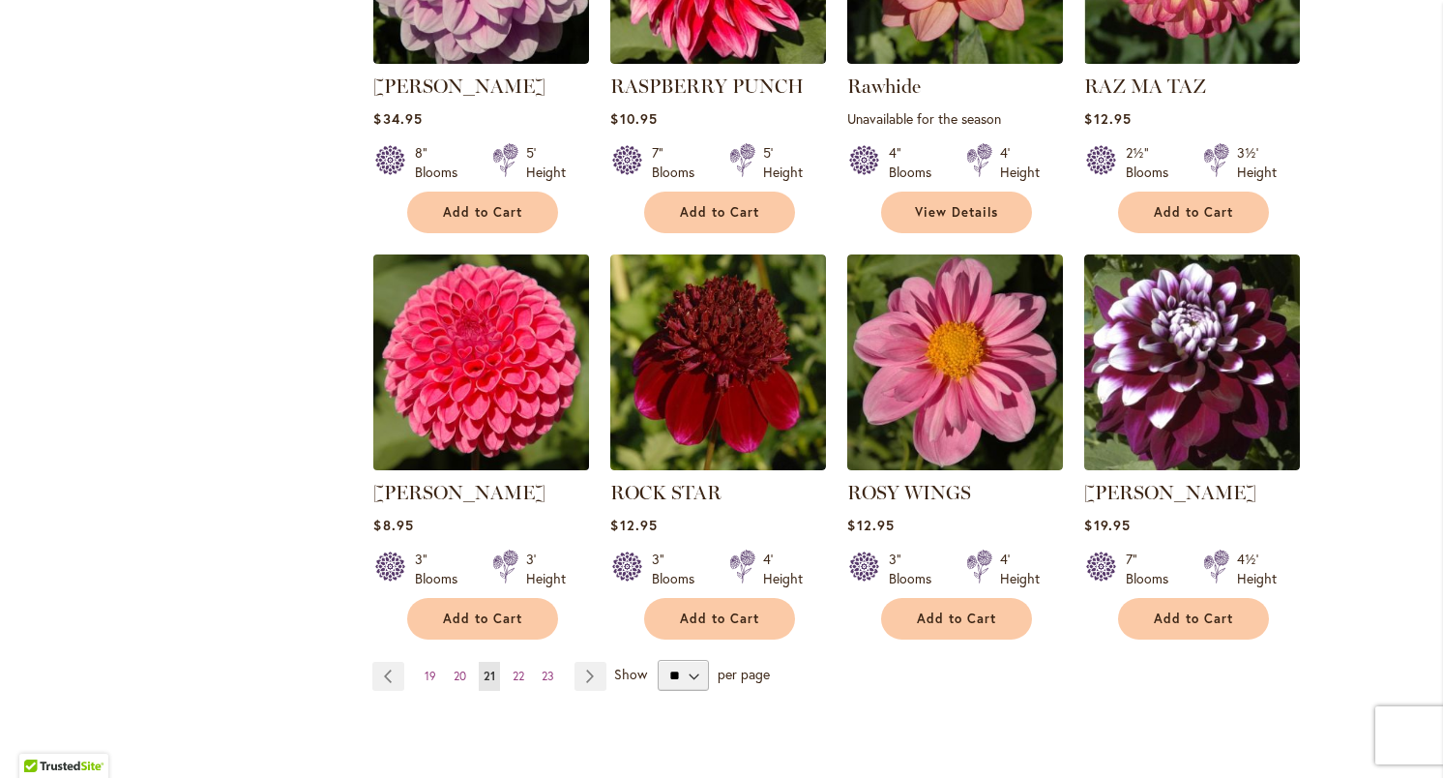
scroll to position [1475, 0]
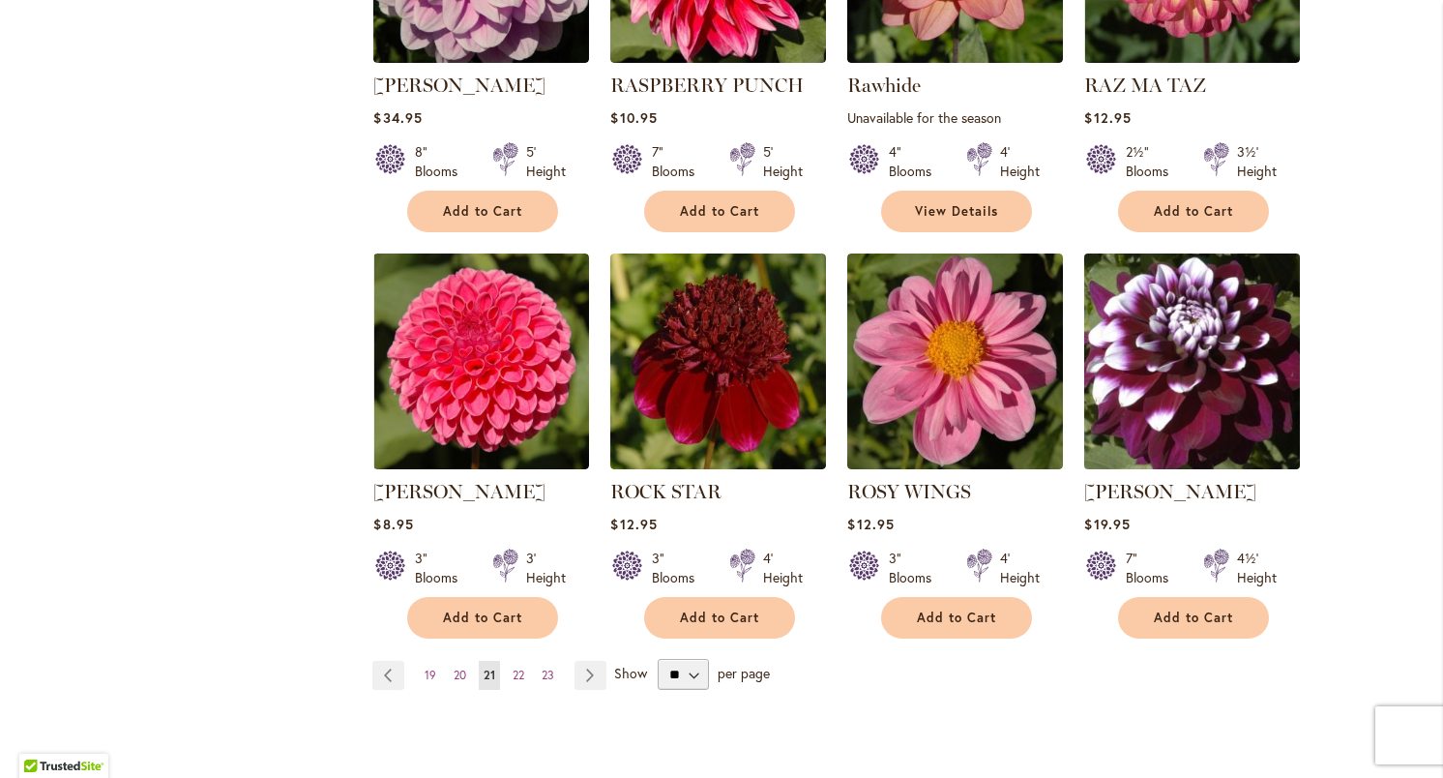
click at [1198, 349] on img at bounding box center [1192, 362] width 226 height 226
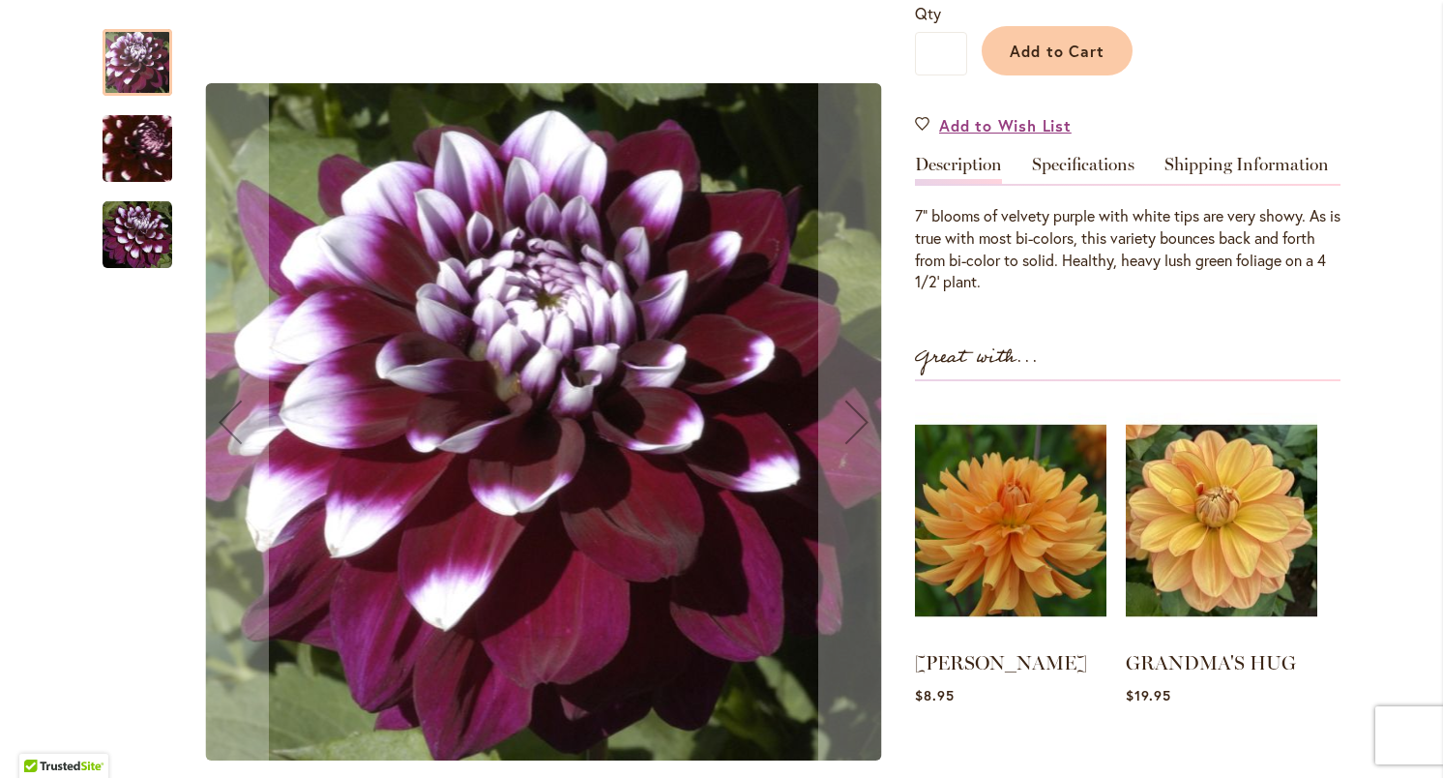
scroll to position [489, 0]
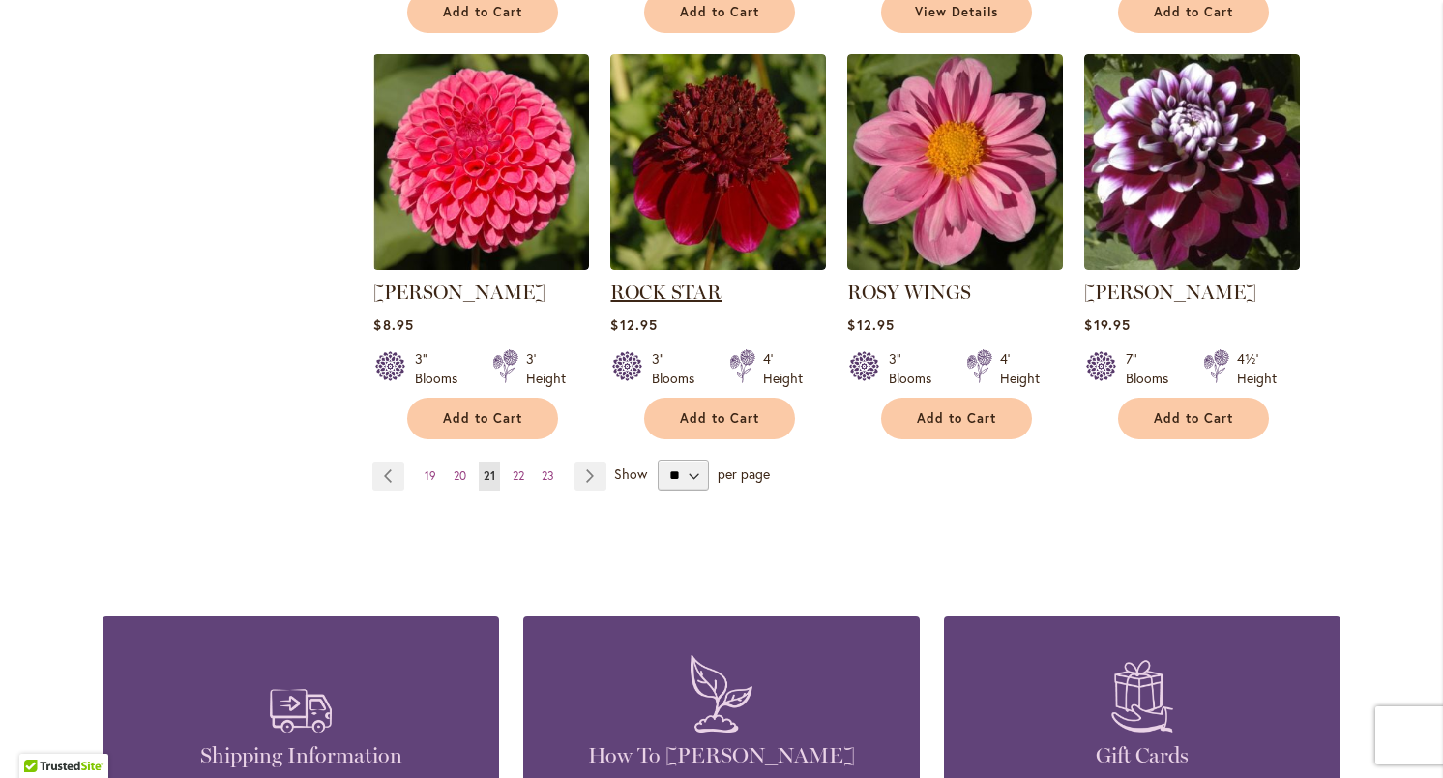
scroll to position [1681, 0]
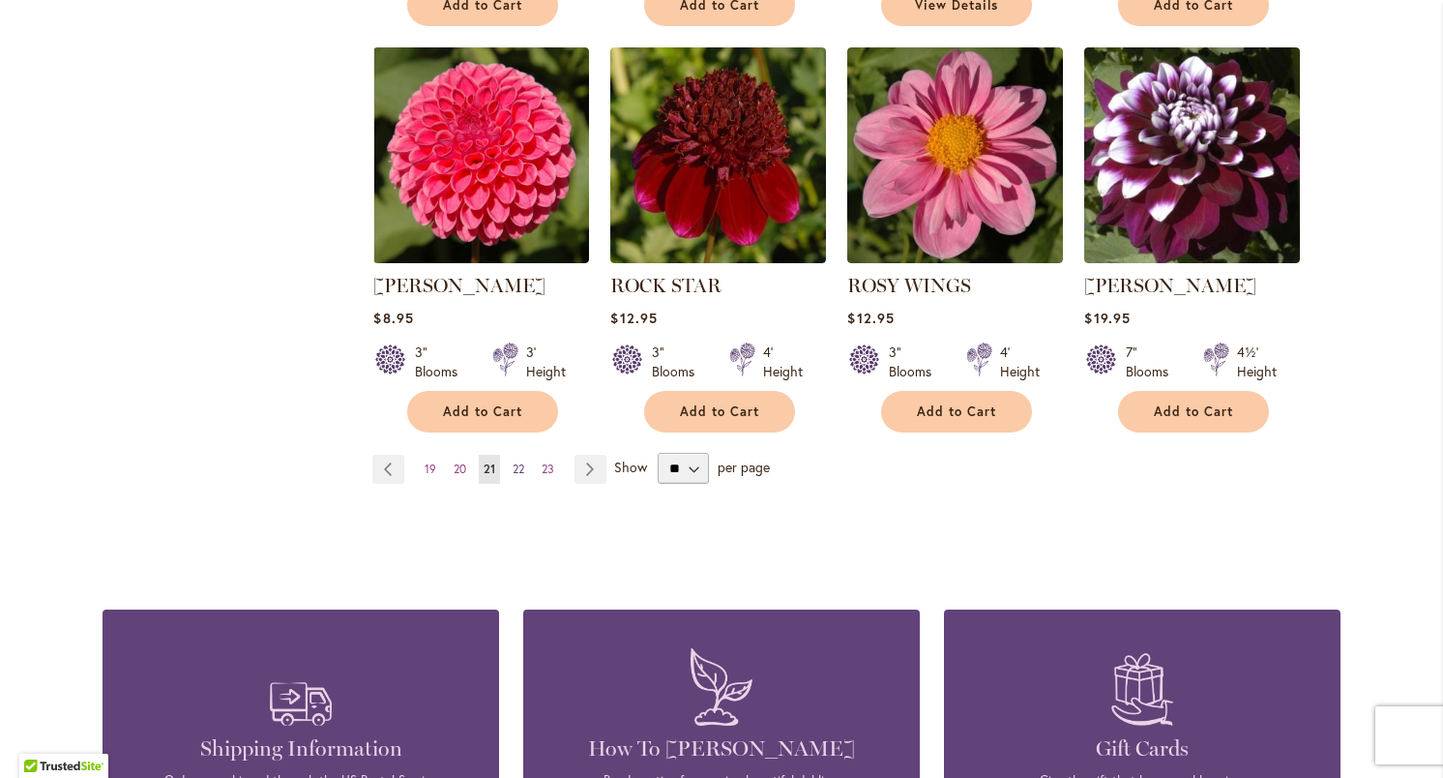
click at [518, 461] on span "22" at bounding box center [519, 468] width 12 height 15
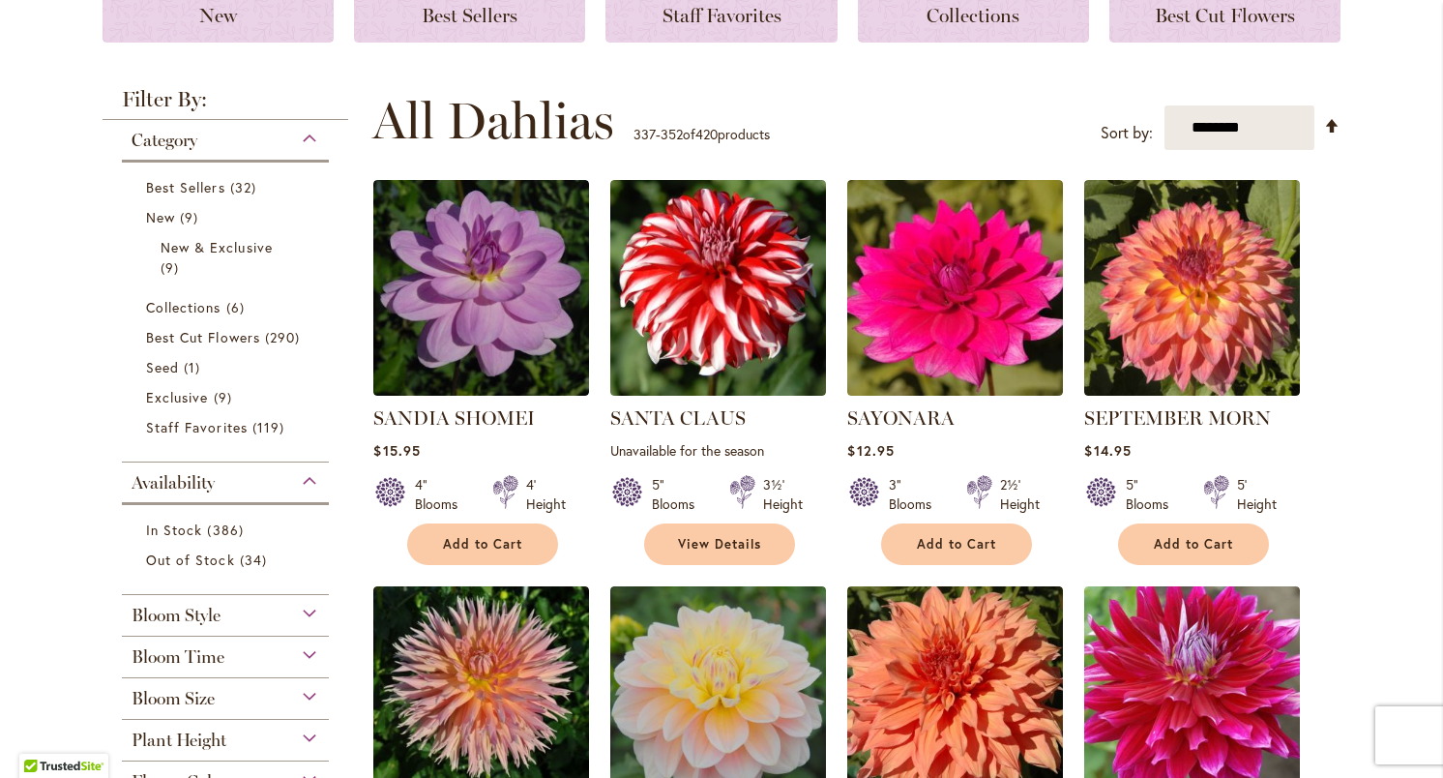
scroll to position [306, 0]
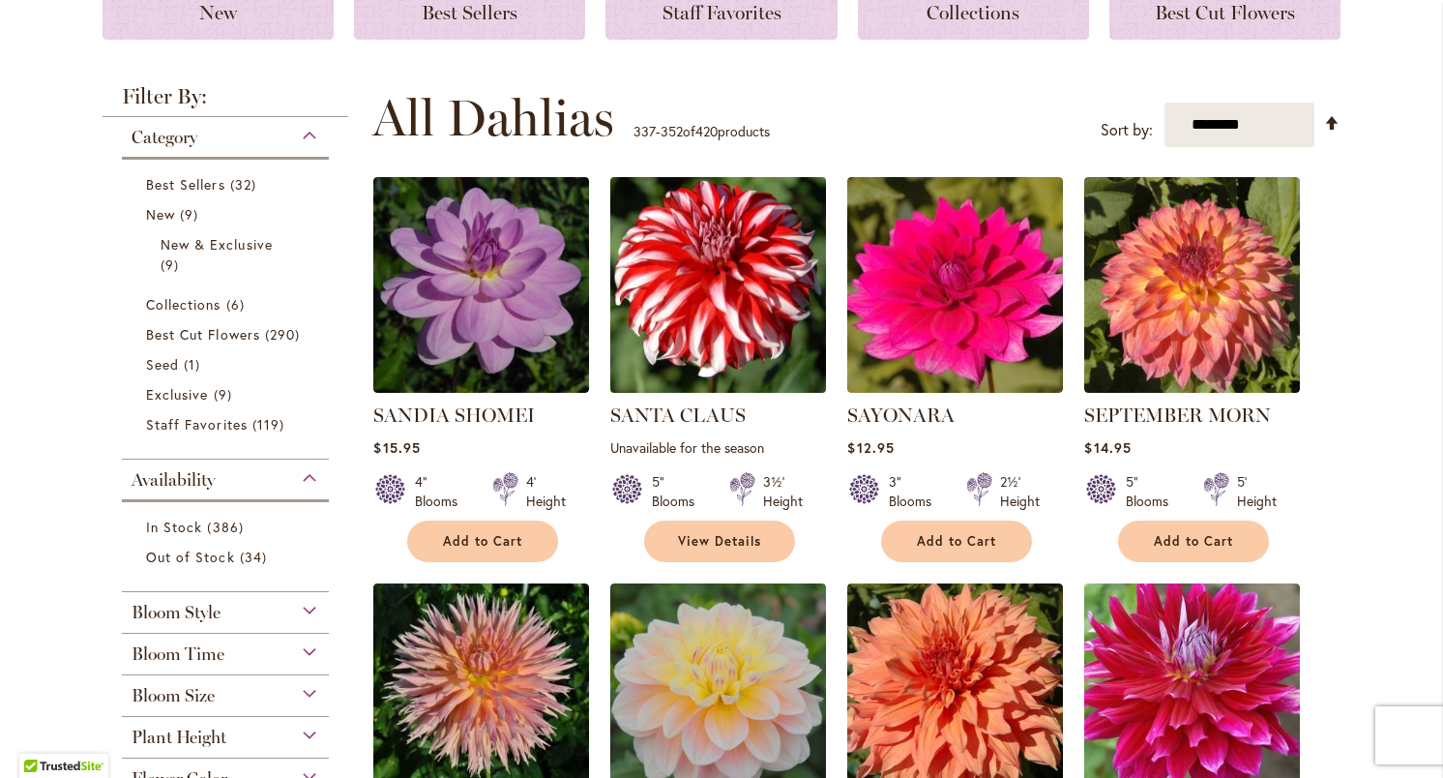
click at [762, 256] on img at bounding box center [719, 285] width 226 height 226
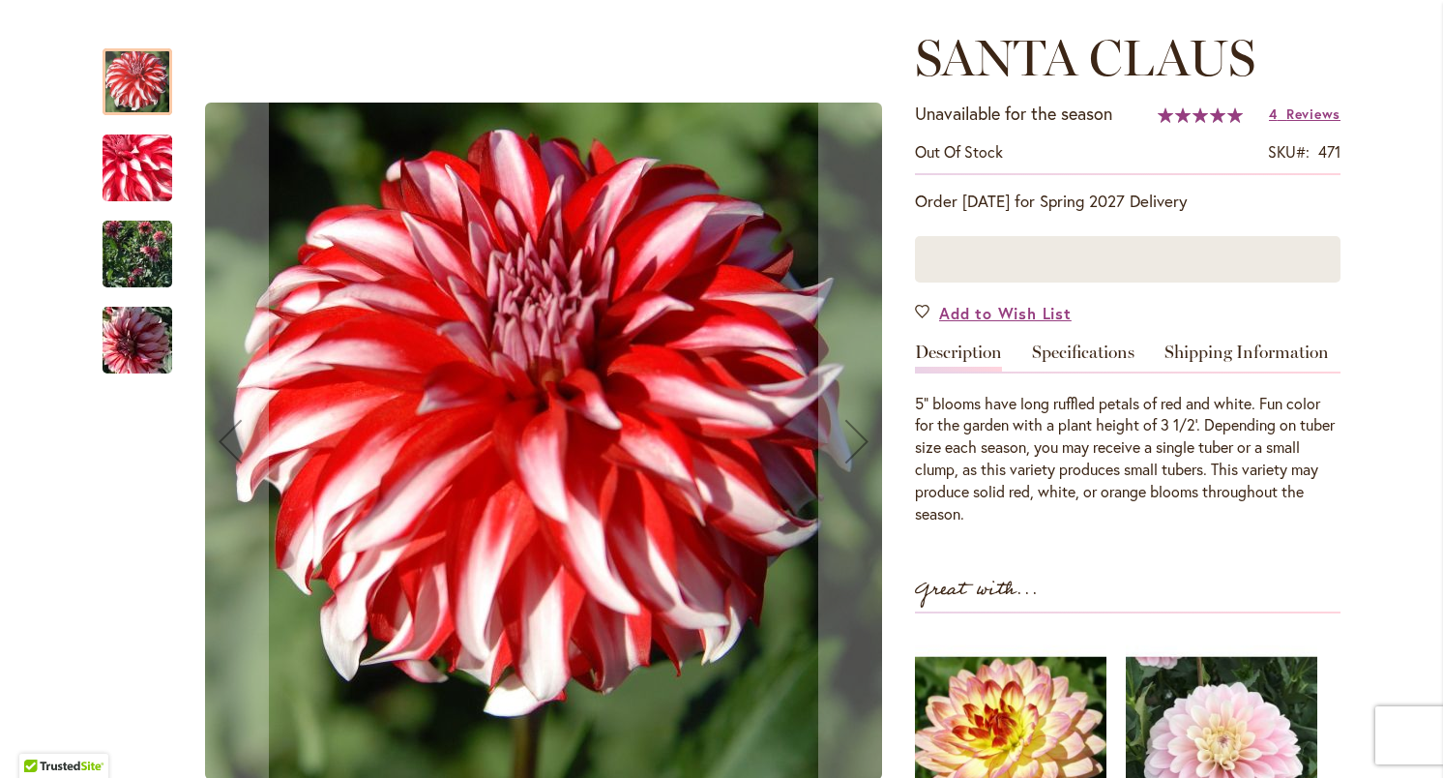
scroll to position [268, 0]
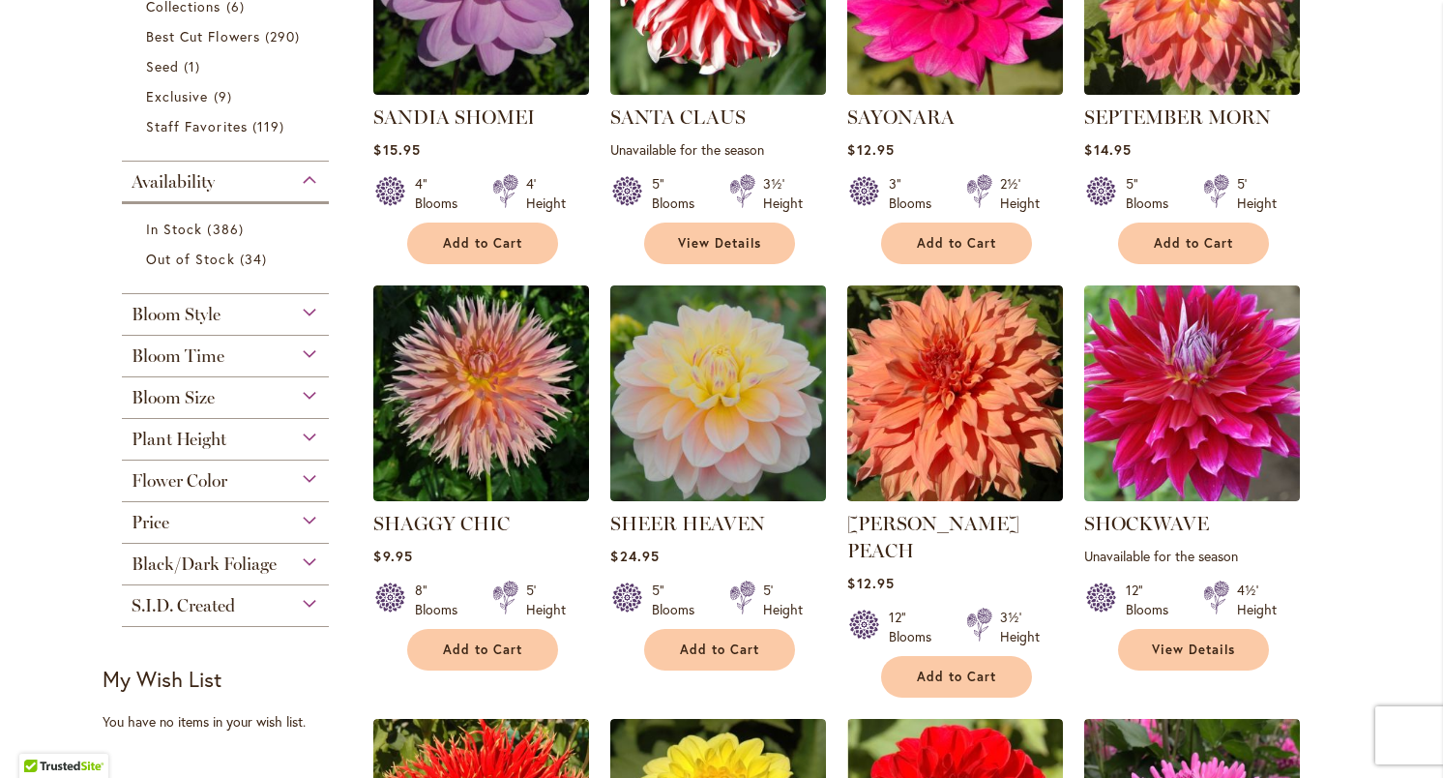
scroll to position [606, 0]
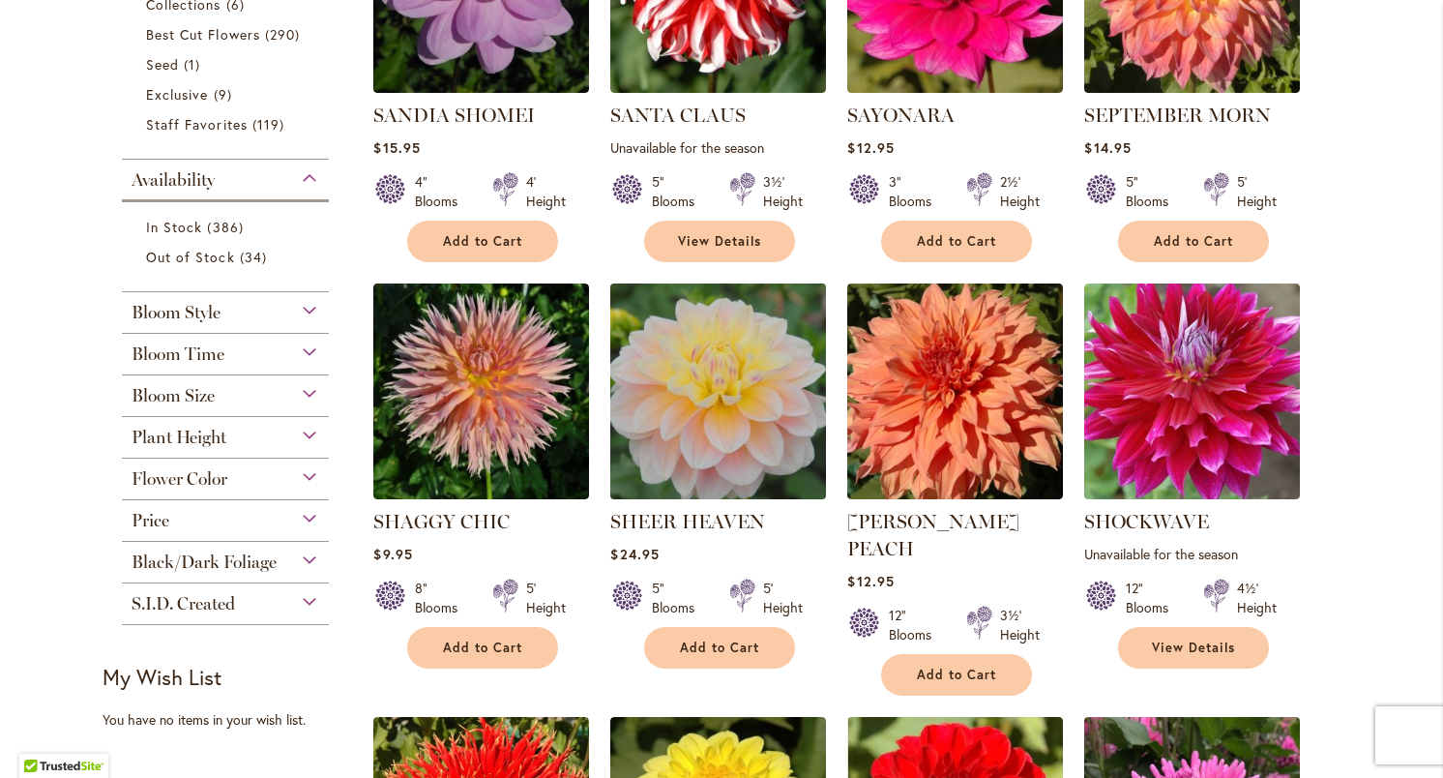
click at [730, 419] on img at bounding box center [719, 392] width 226 height 226
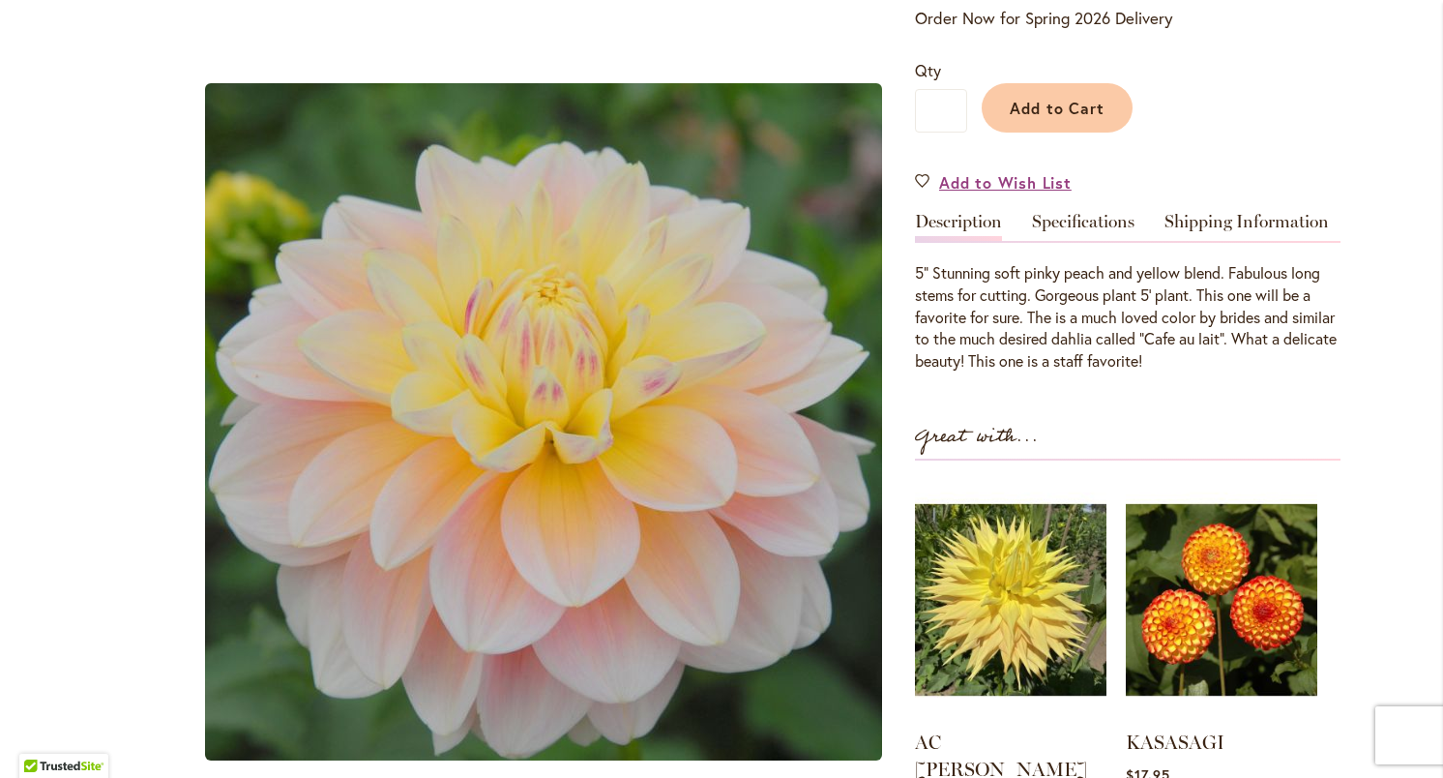
scroll to position [434, 0]
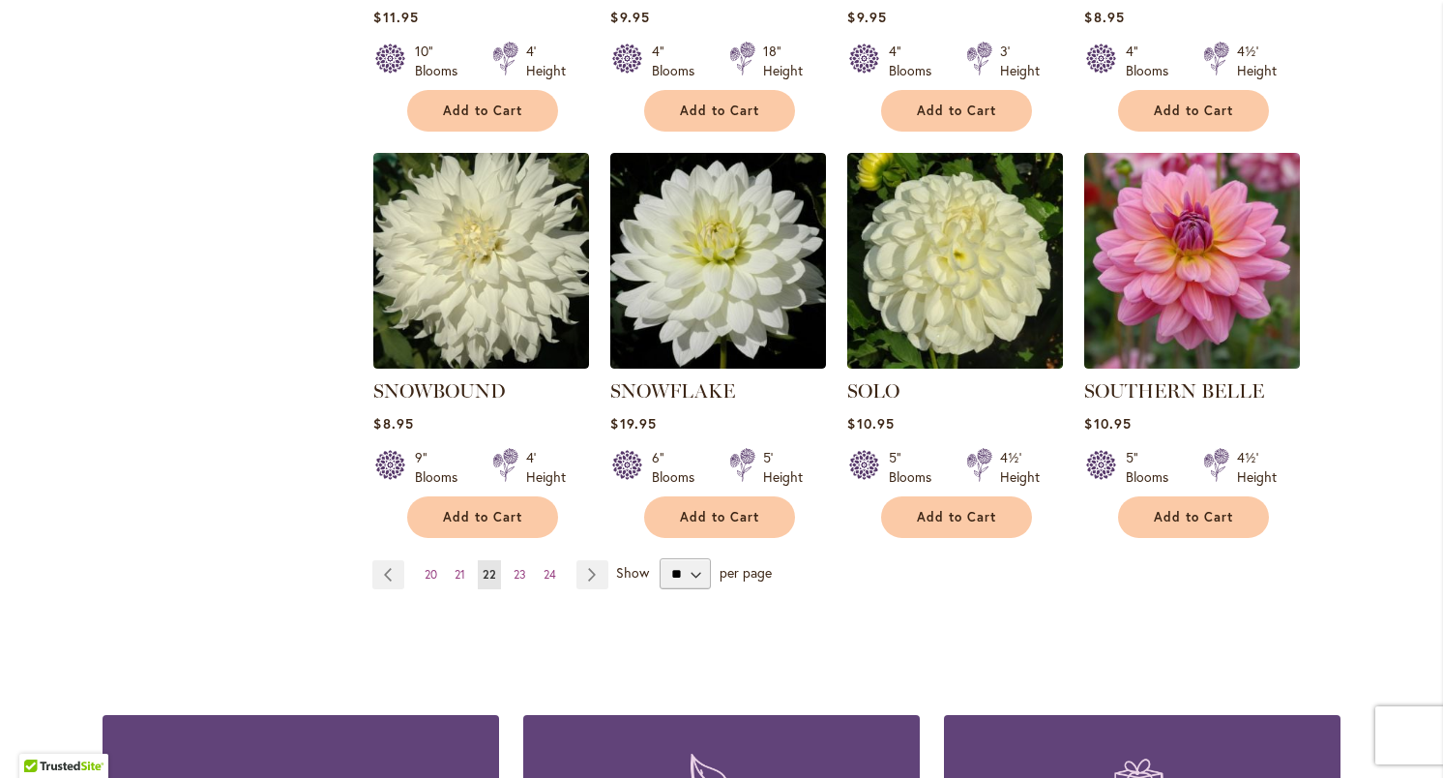
scroll to position [1578, 0]
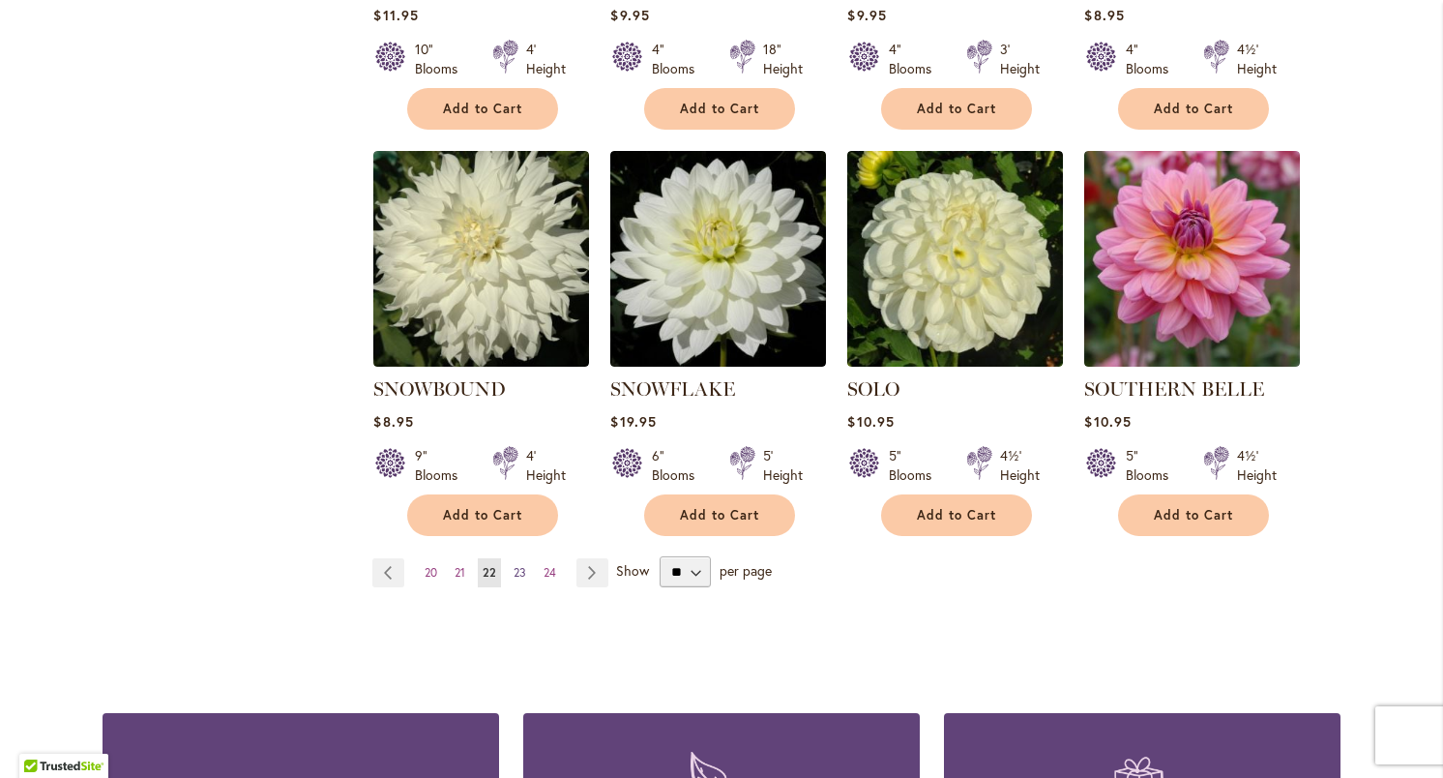
click at [523, 565] on span "23" at bounding box center [520, 572] width 13 height 15
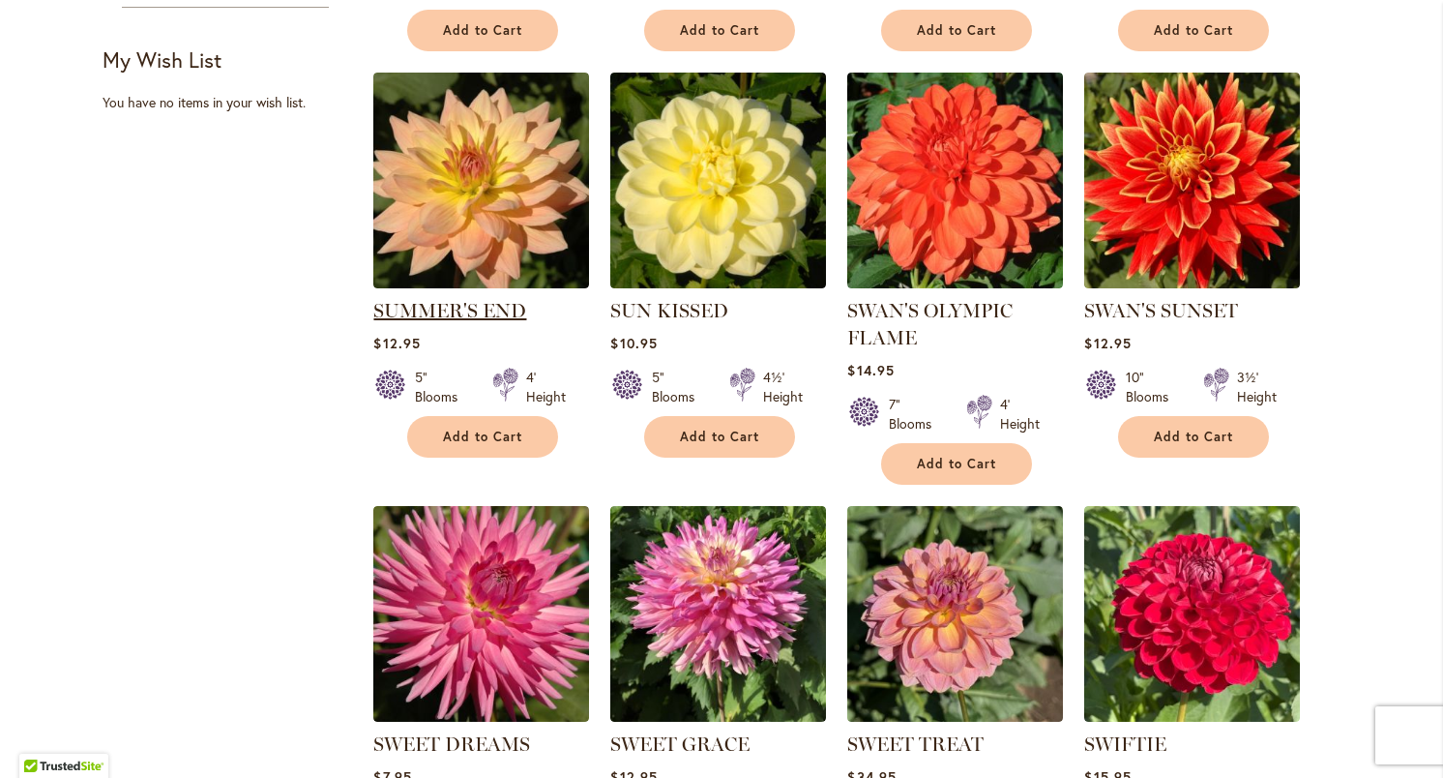
scroll to position [1242, 0]
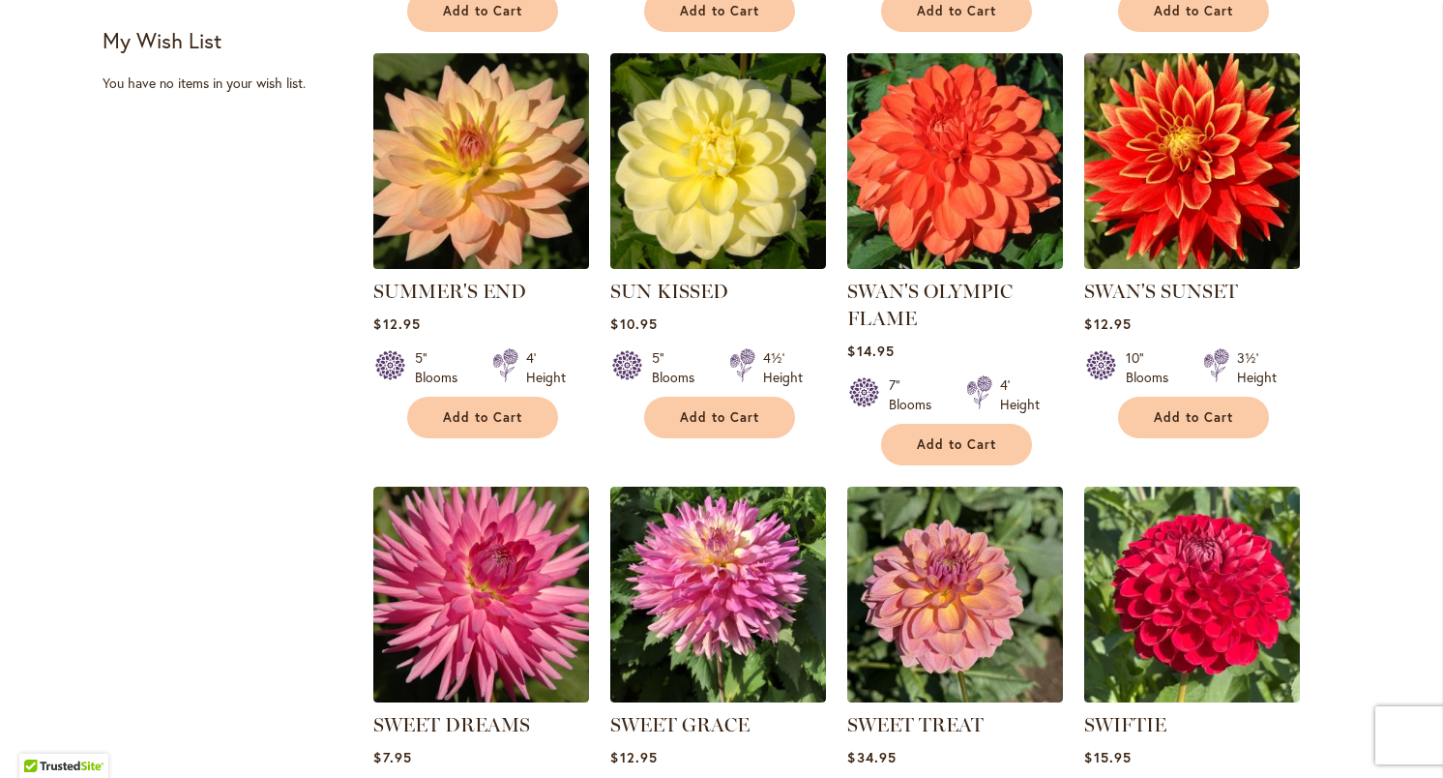
click at [471, 212] on img at bounding box center [482, 161] width 226 height 226
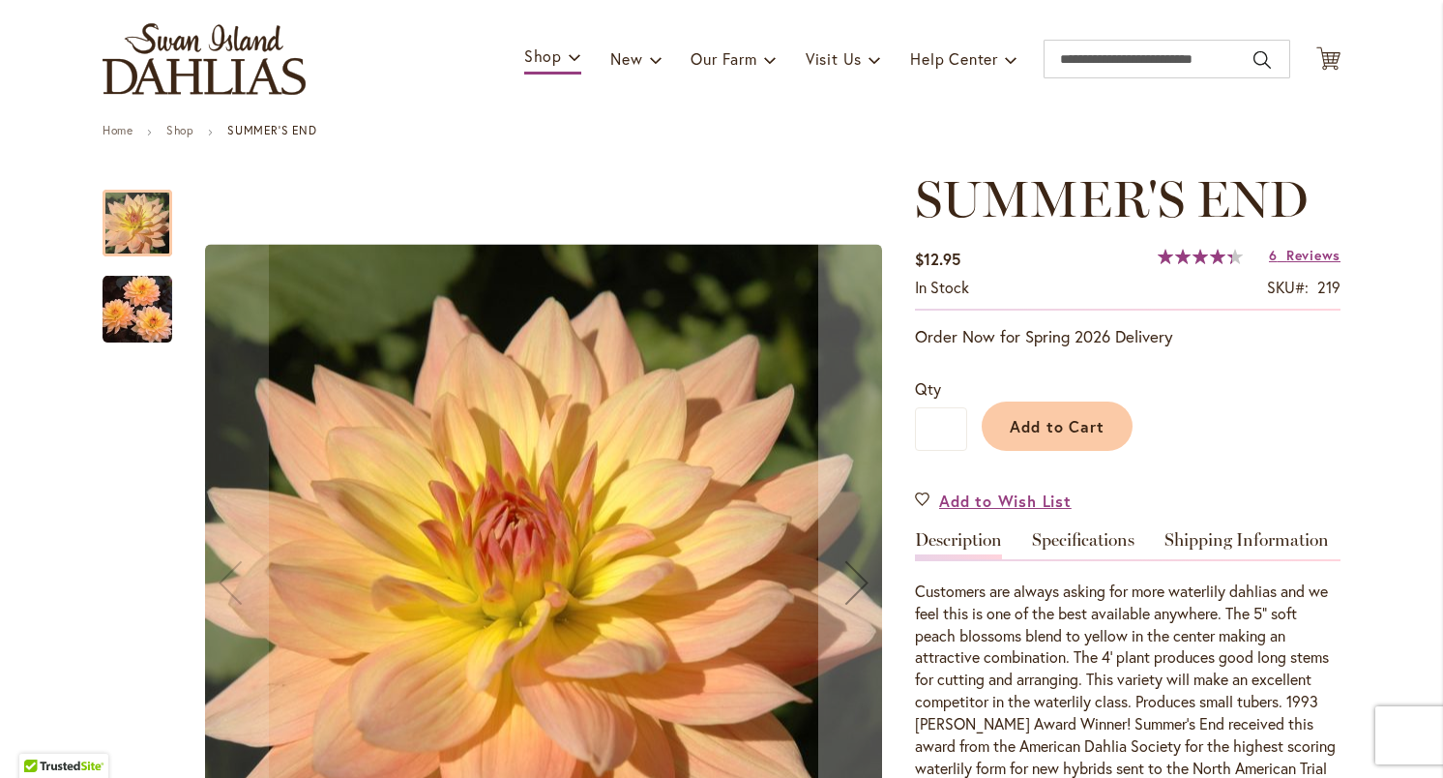
scroll to position [92, 0]
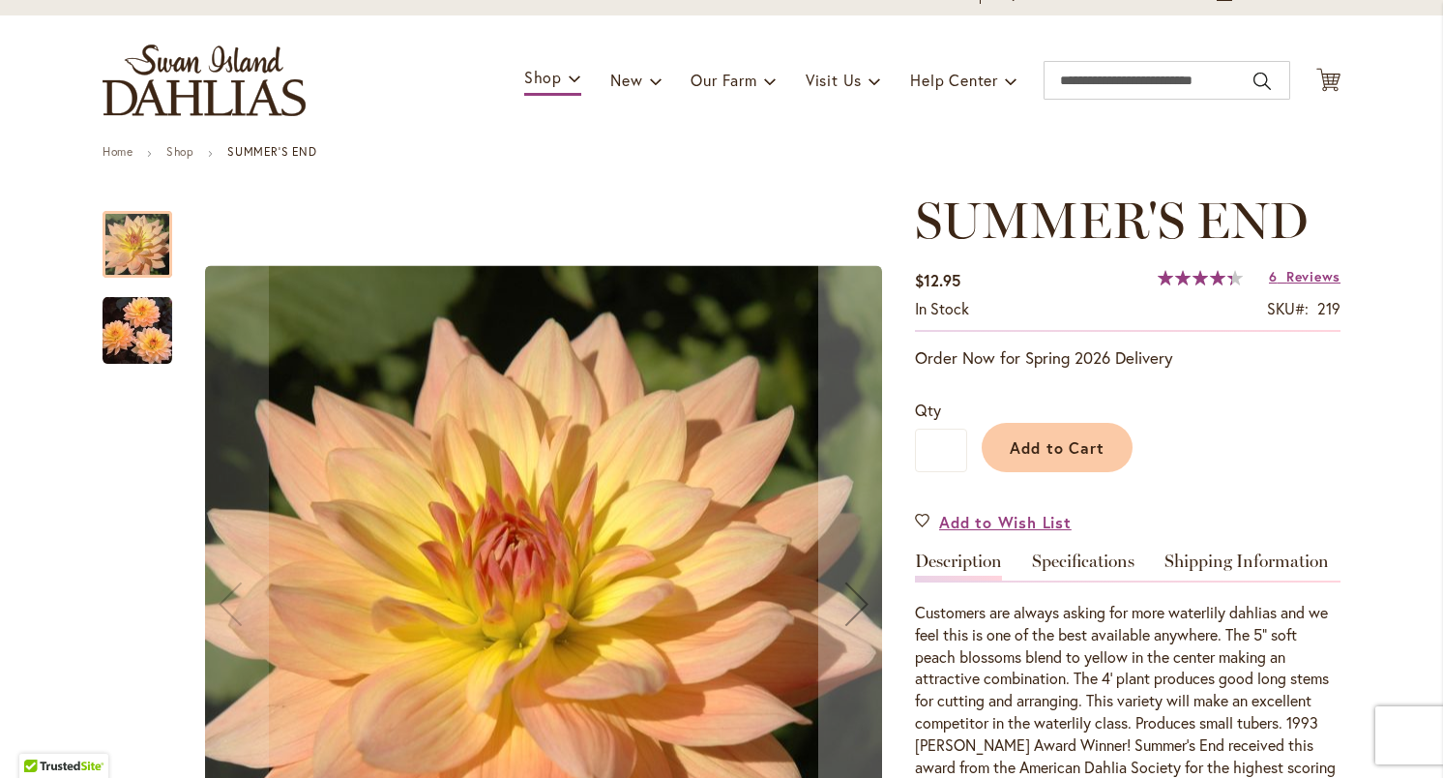
click at [141, 335] on img "SUMMER'S END" at bounding box center [138, 330] width 70 height 71
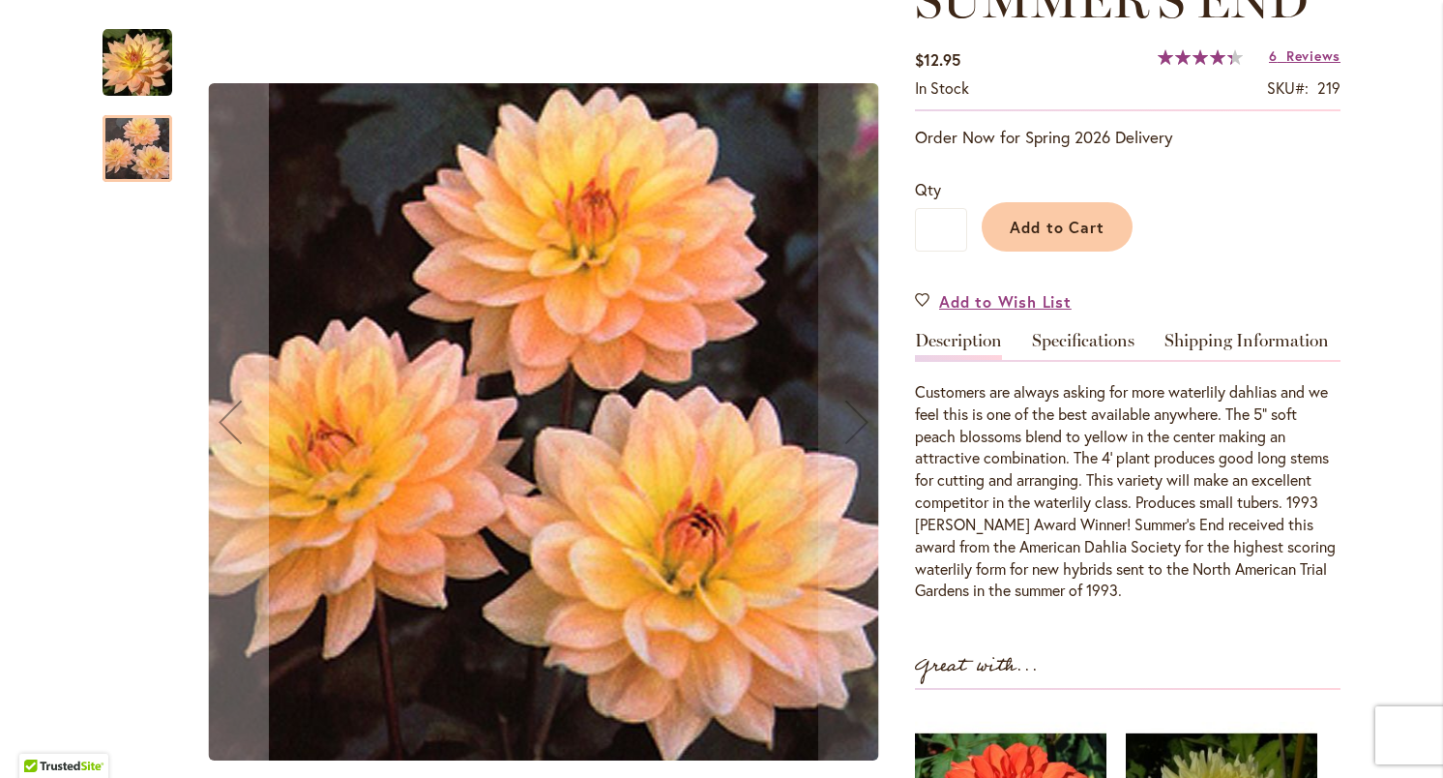
scroll to position [262, 0]
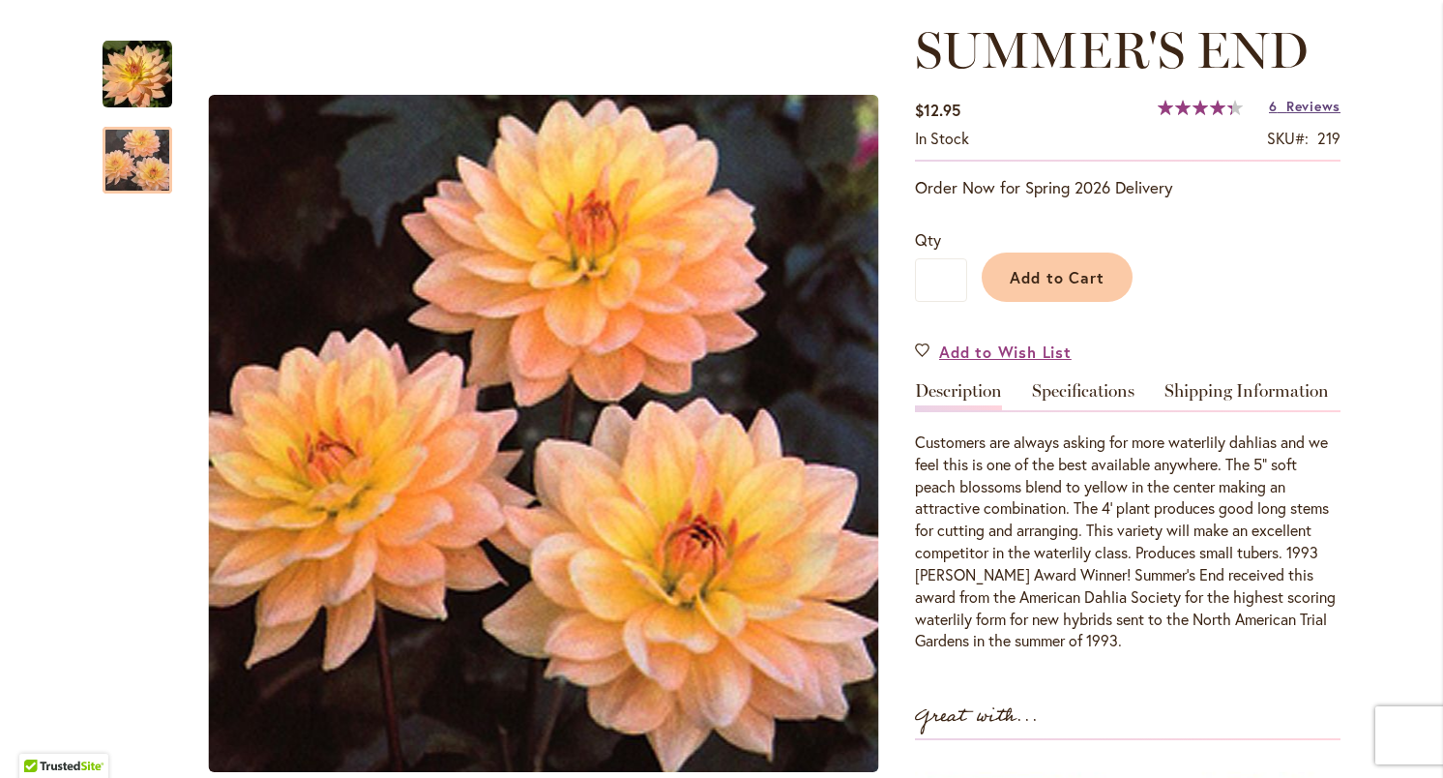
click at [1324, 110] on span "Reviews" at bounding box center [1313, 106] width 54 height 18
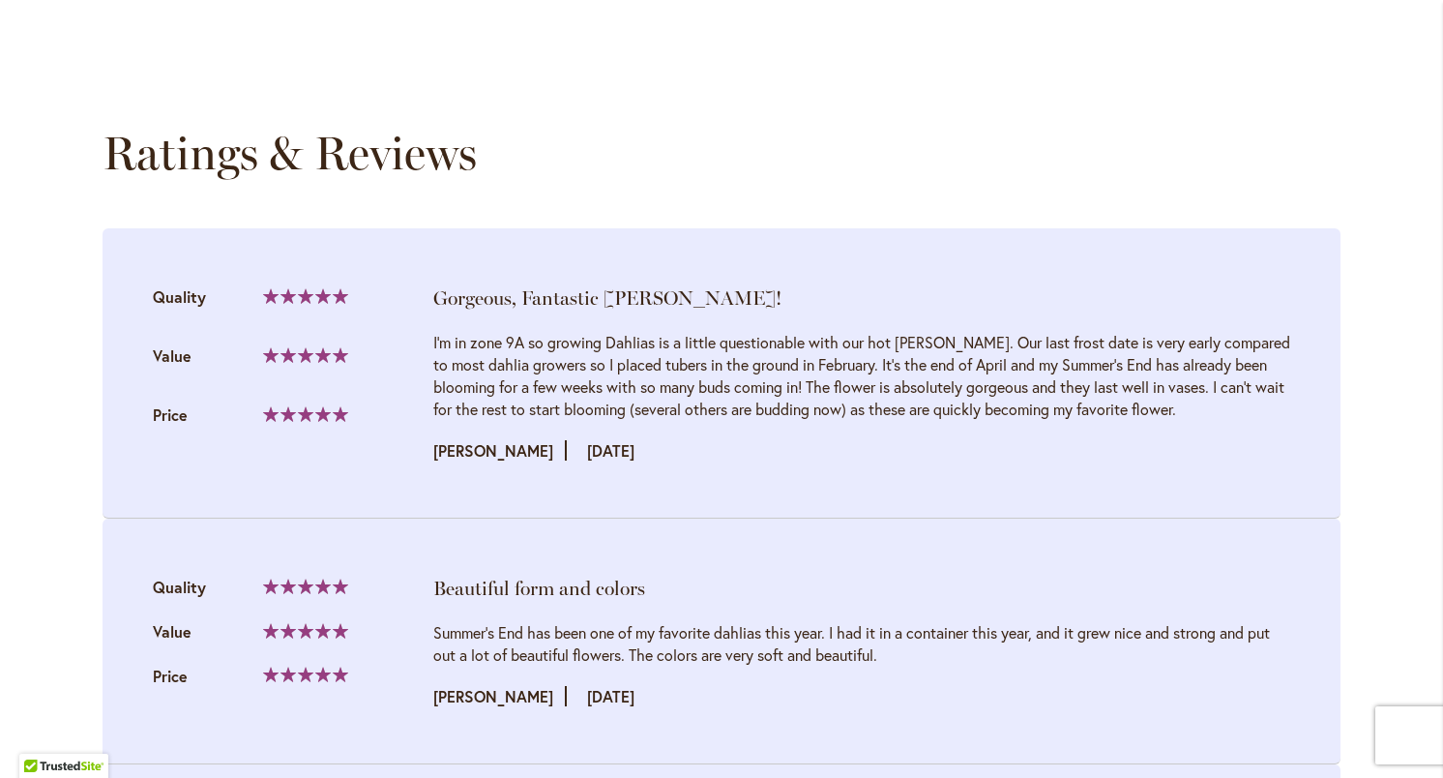
scroll to position [2065, 0]
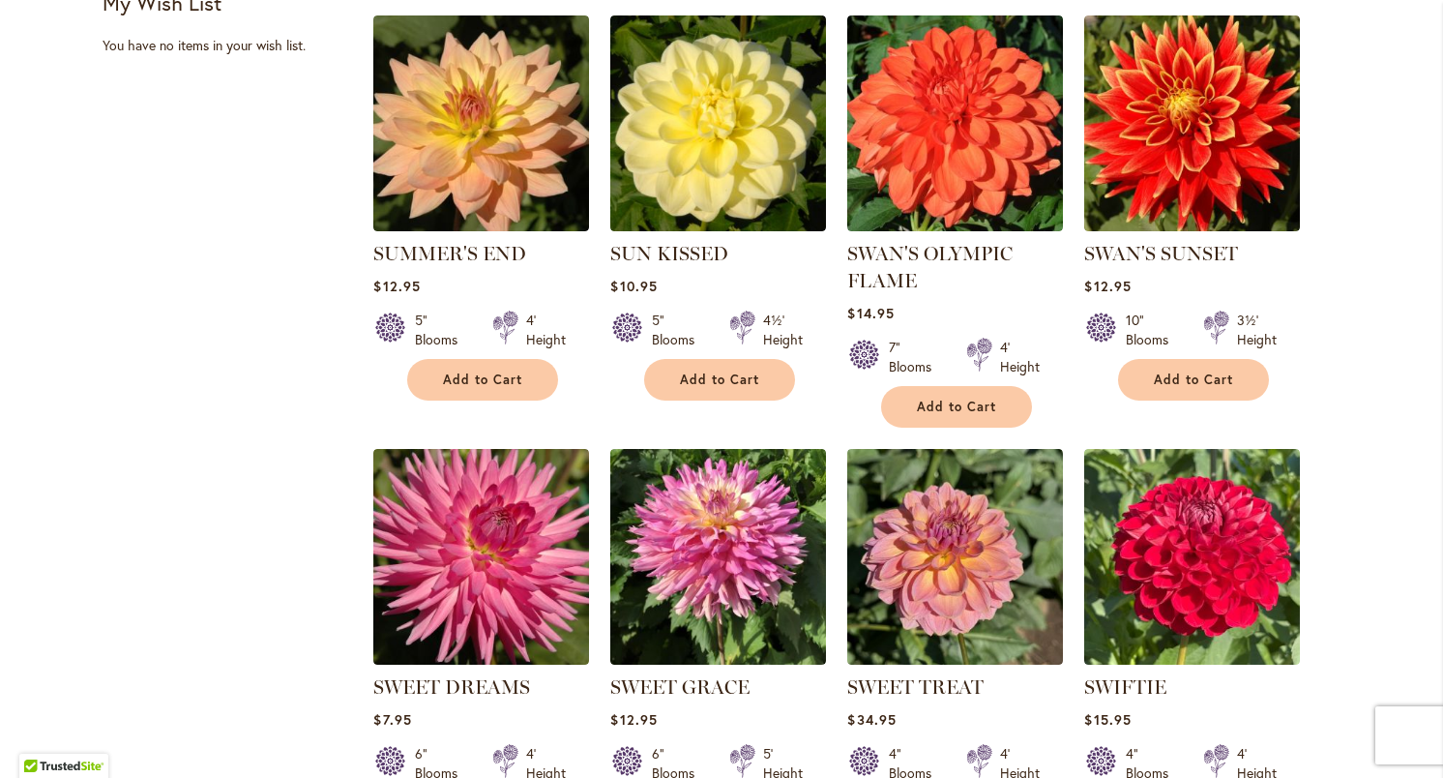
scroll to position [1291, 0]
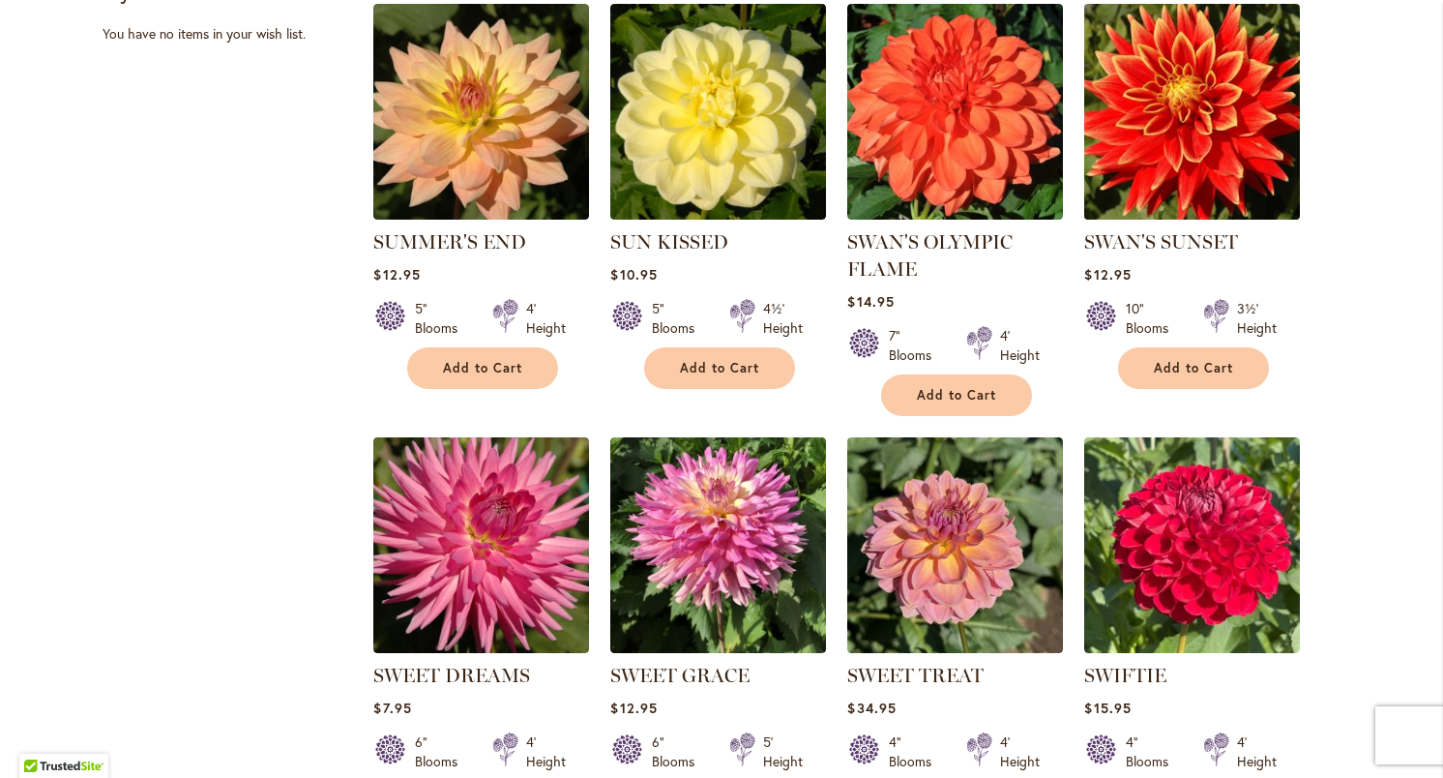
click at [1214, 139] on img at bounding box center [1192, 112] width 226 height 226
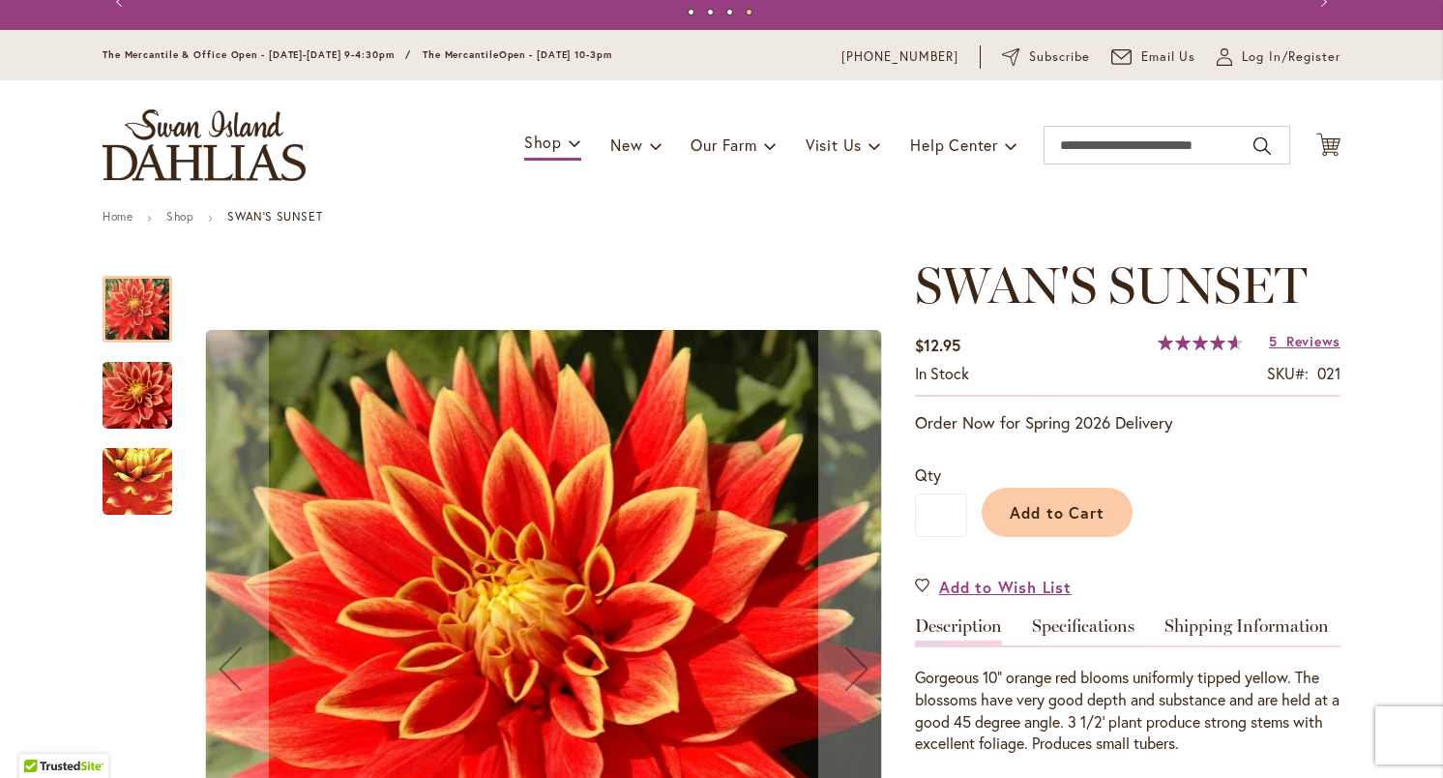
scroll to position [35, 0]
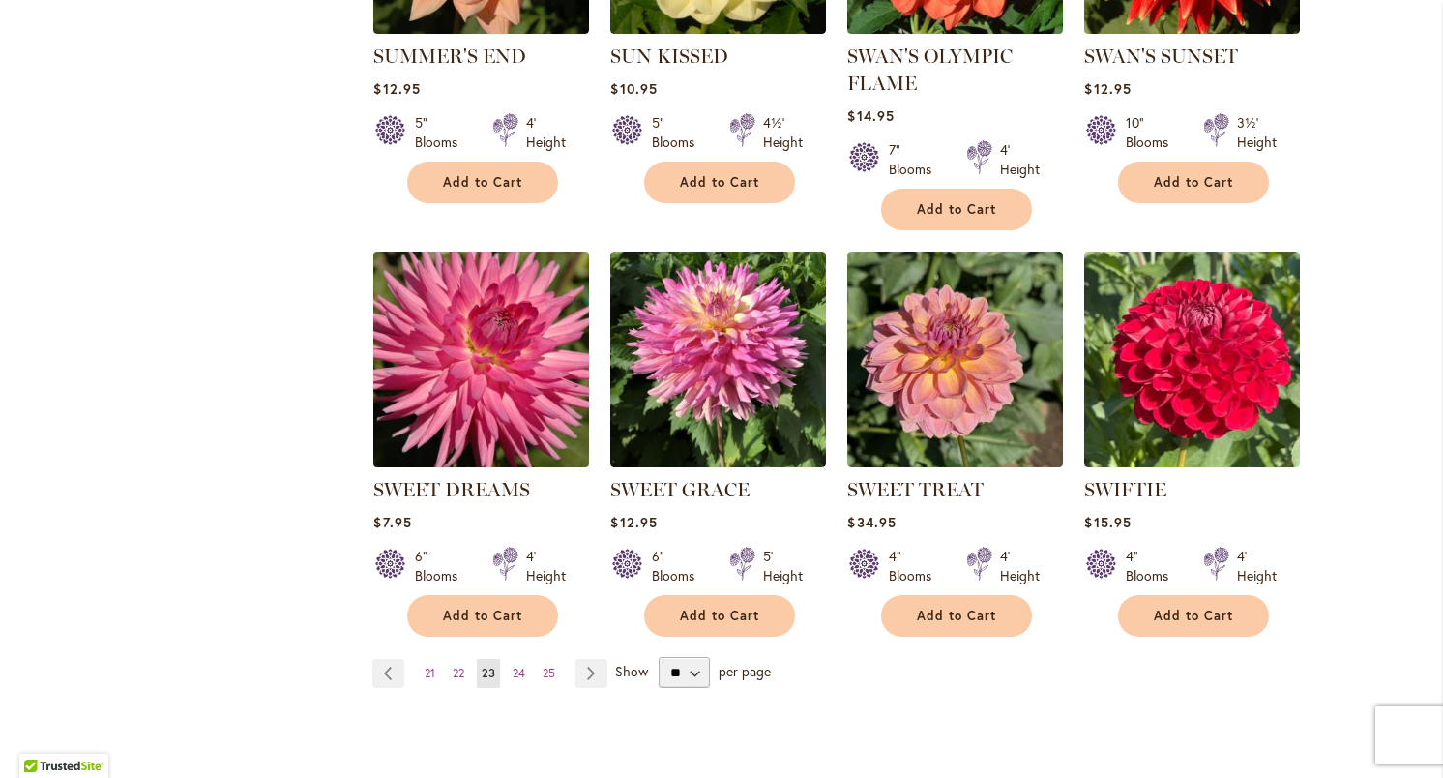
scroll to position [1498, 0]
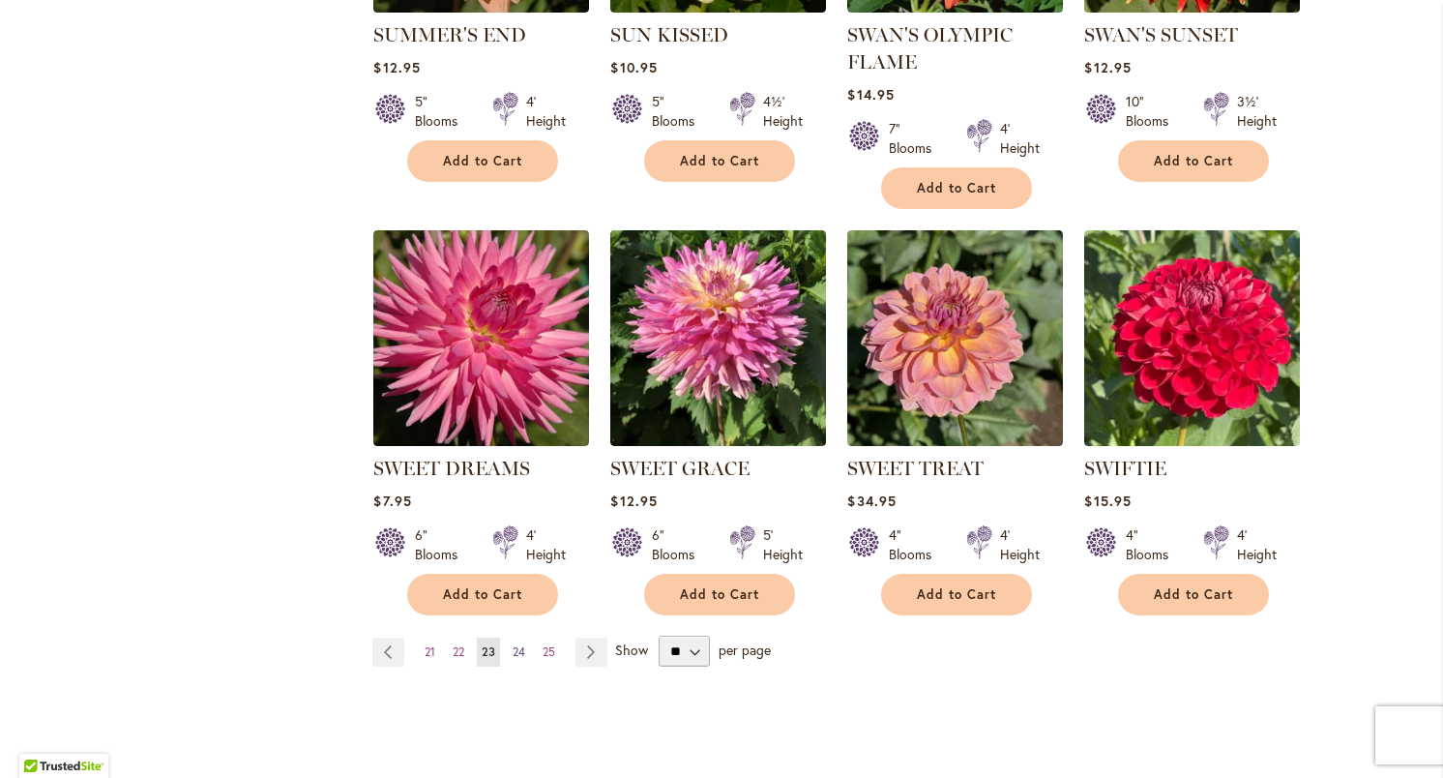
click at [523, 644] on span "24" at bounding box center [519, 651] width 13 height 15
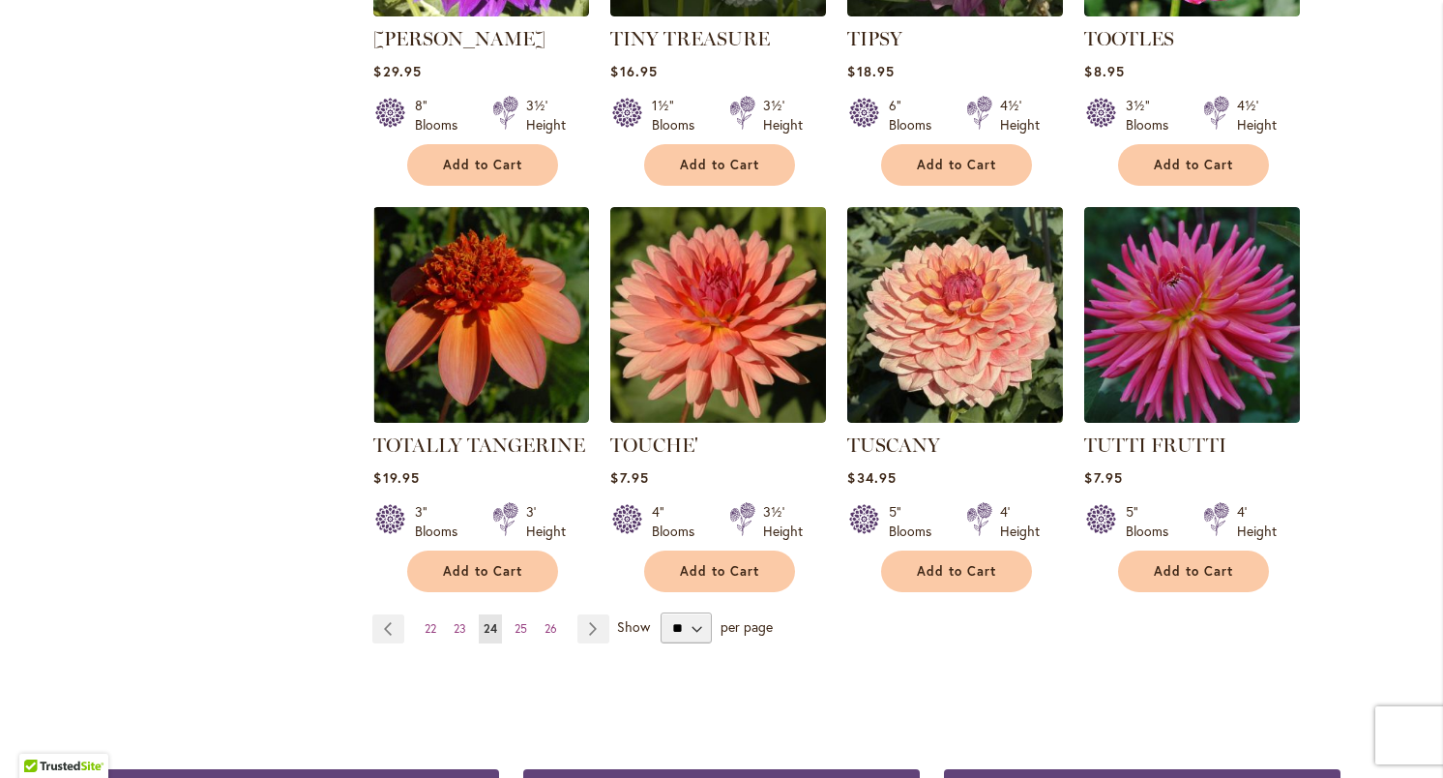
scroll to position [1523, 0]
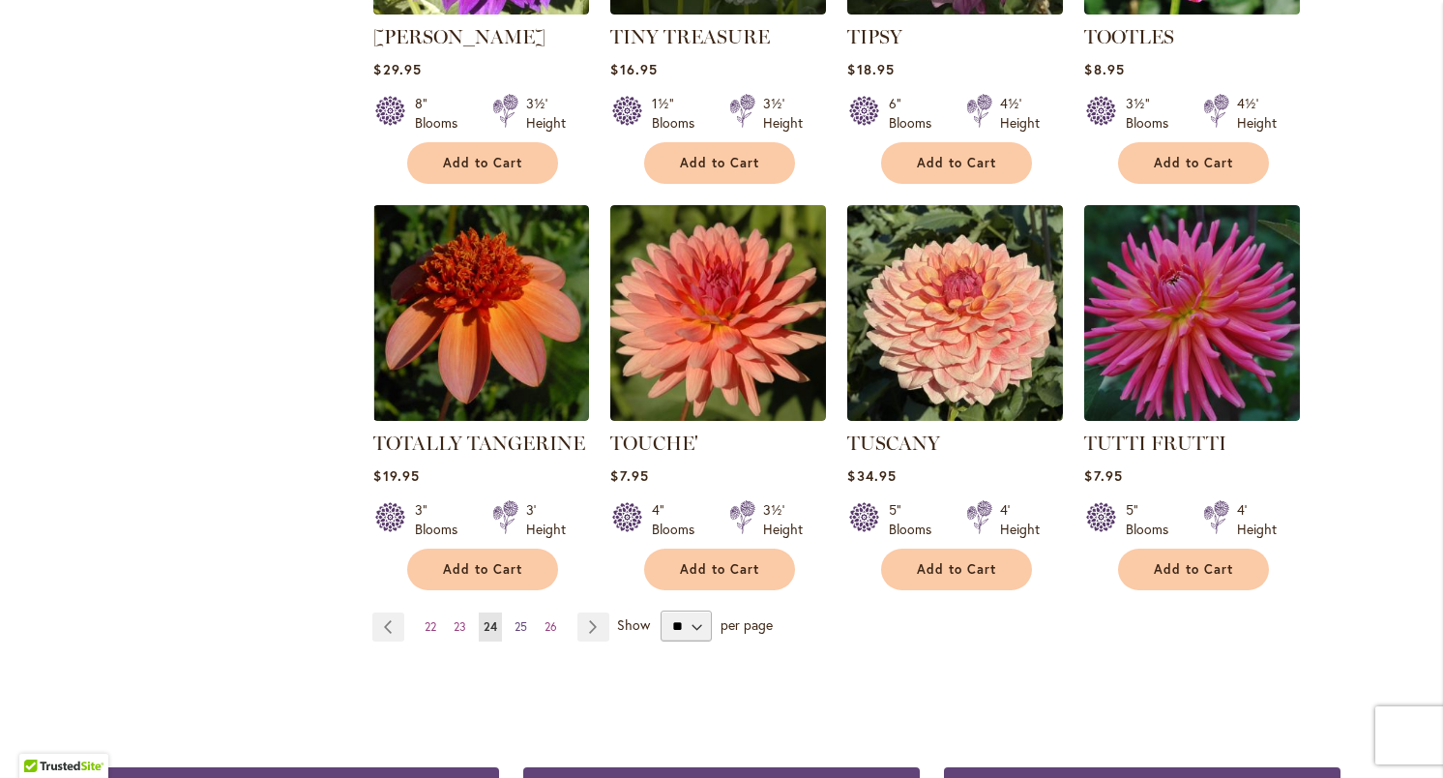
click at [525, 619] on span "25" at bounding box center [521, 626] width 13 height 15
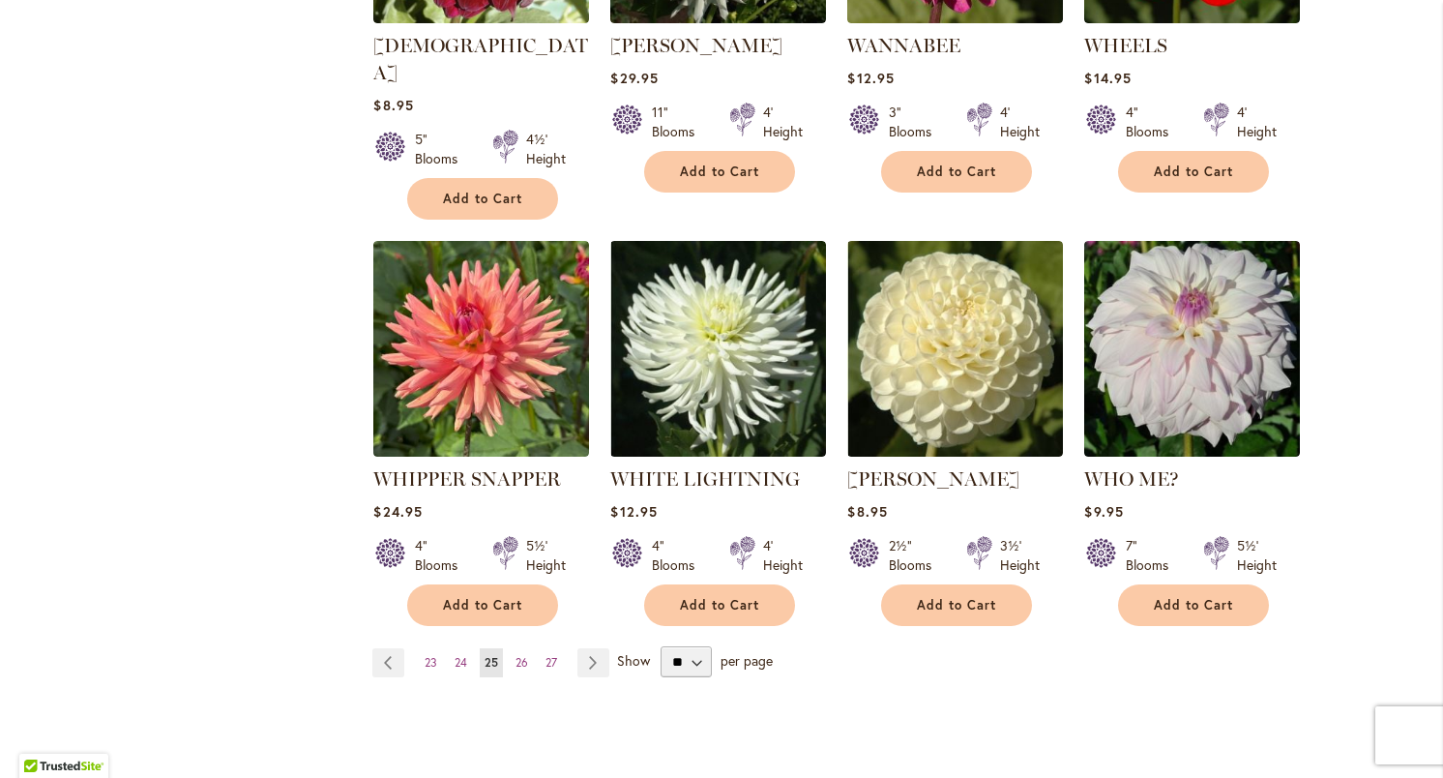
scroll to position [1515, 0]
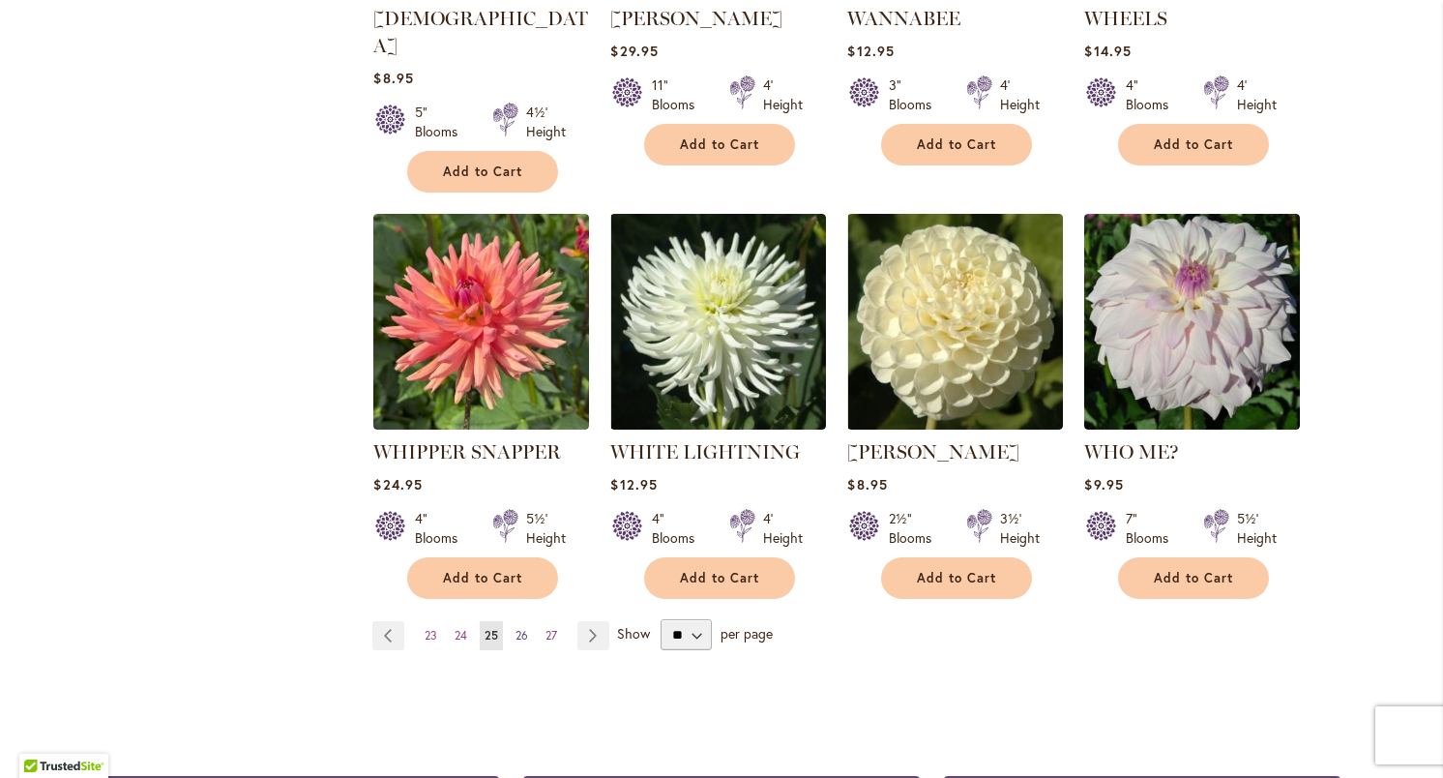
click at [527, 628] on span "26" at bounding box center [522, 635] width 13 height 15
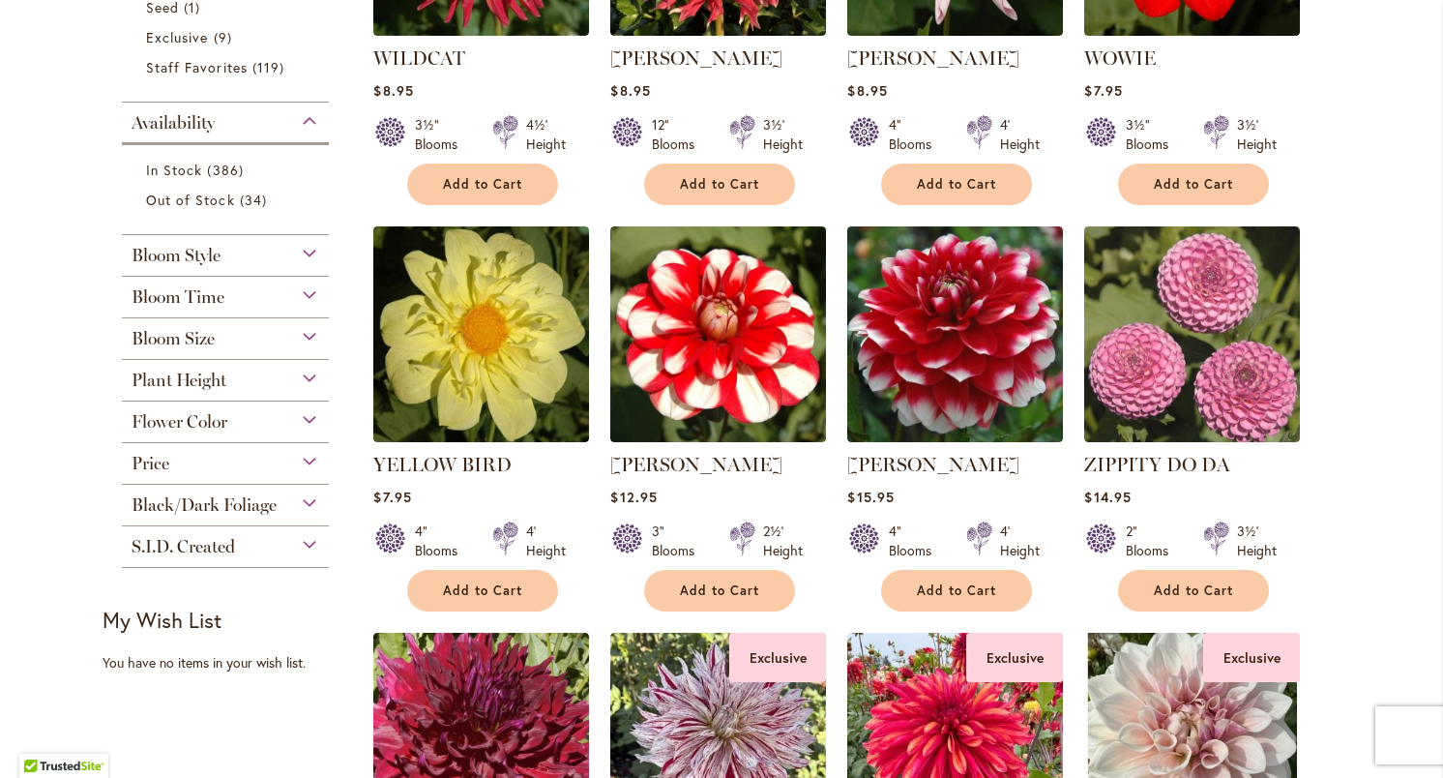
scroll to position [668, 0]
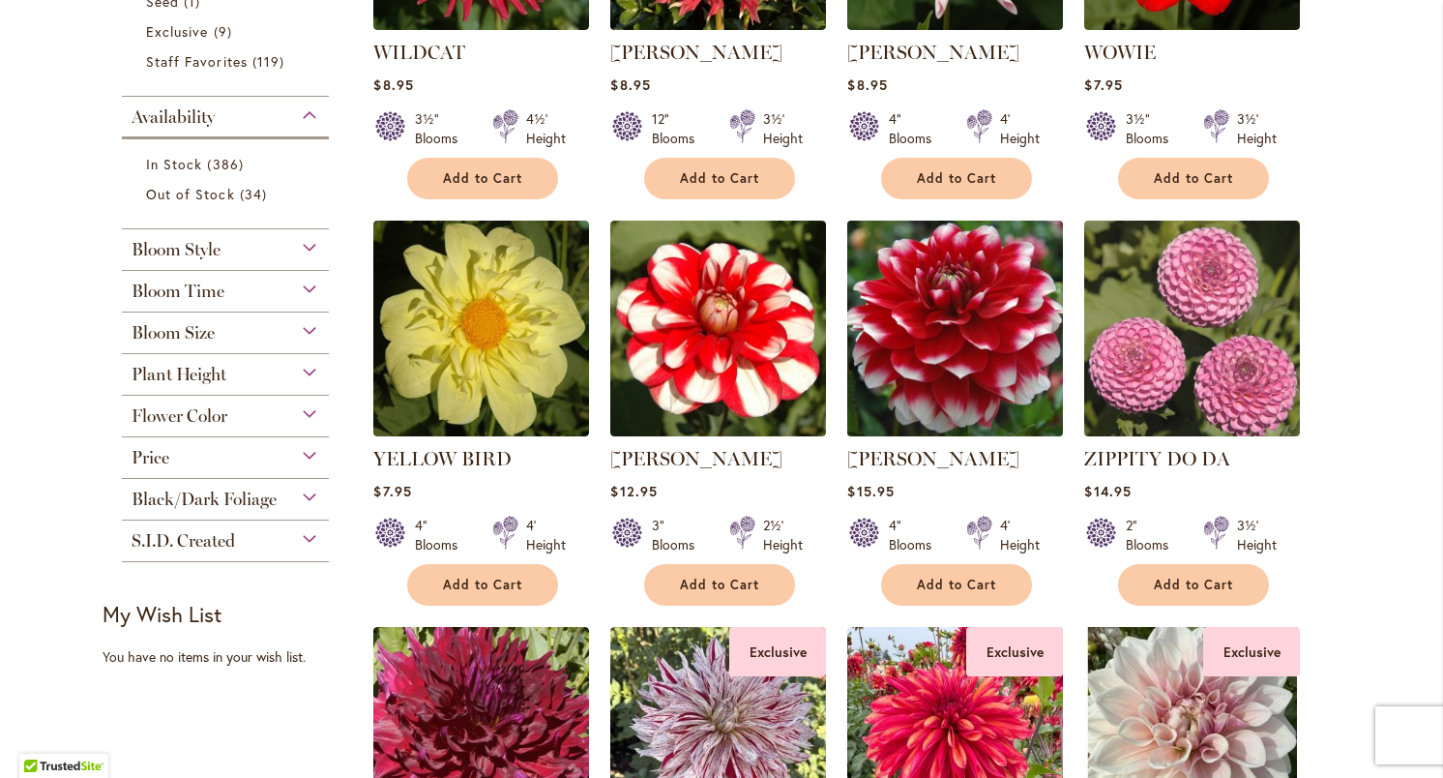
click at [943, 344] on img at bounding box center [956, 329] width 226 height 226
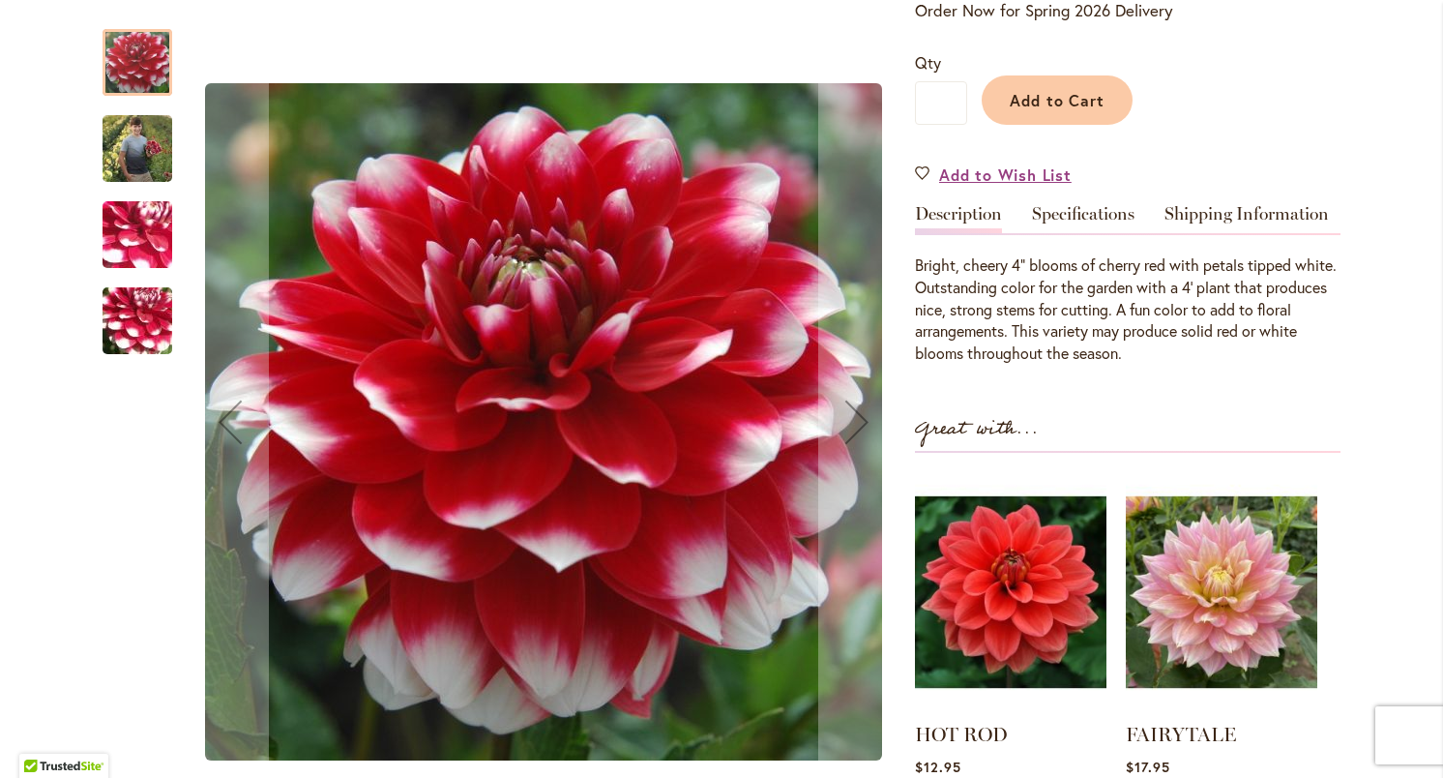
scroll to position [442, 0]
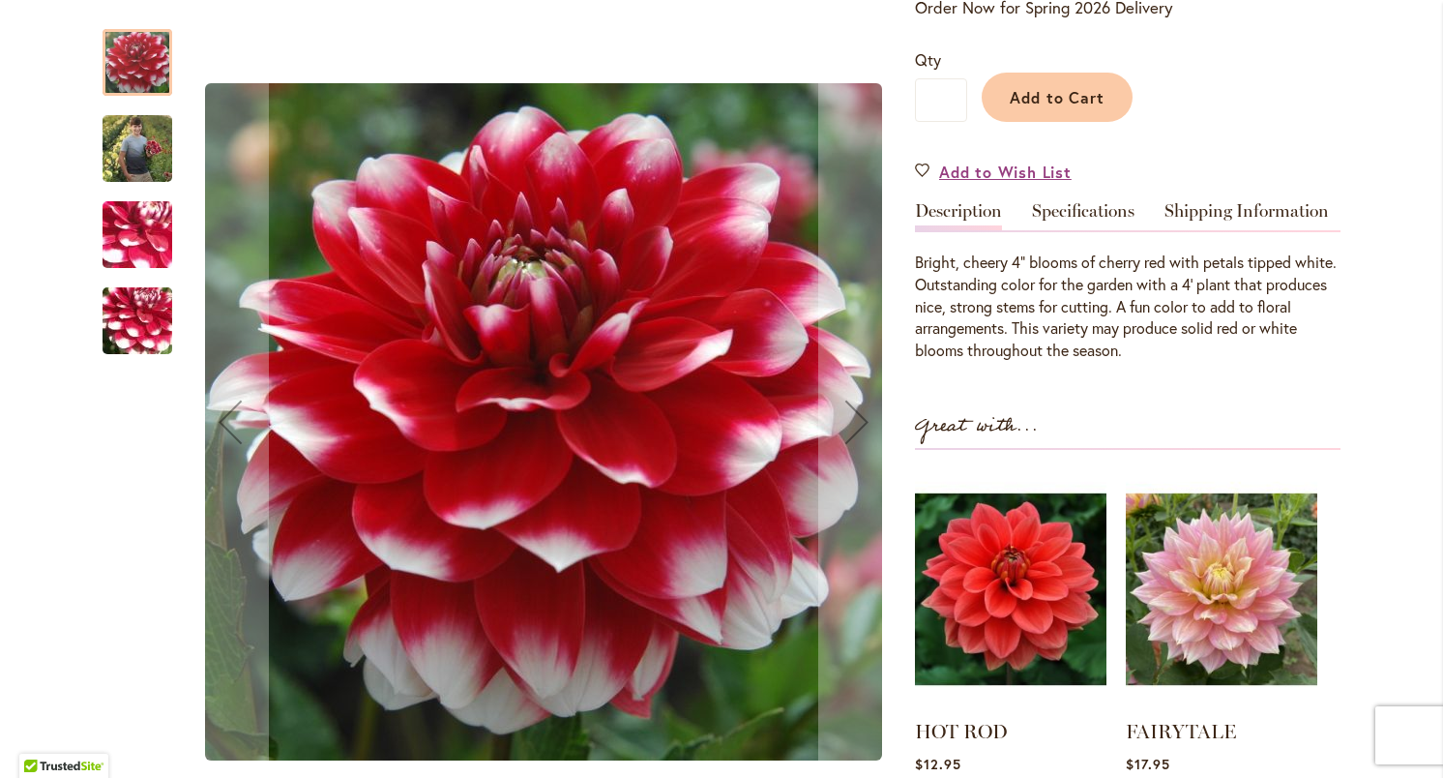
click at [157, 339] on img "ZAKARY ROBERT" at bounding box center [137, 321] width 139 height 104
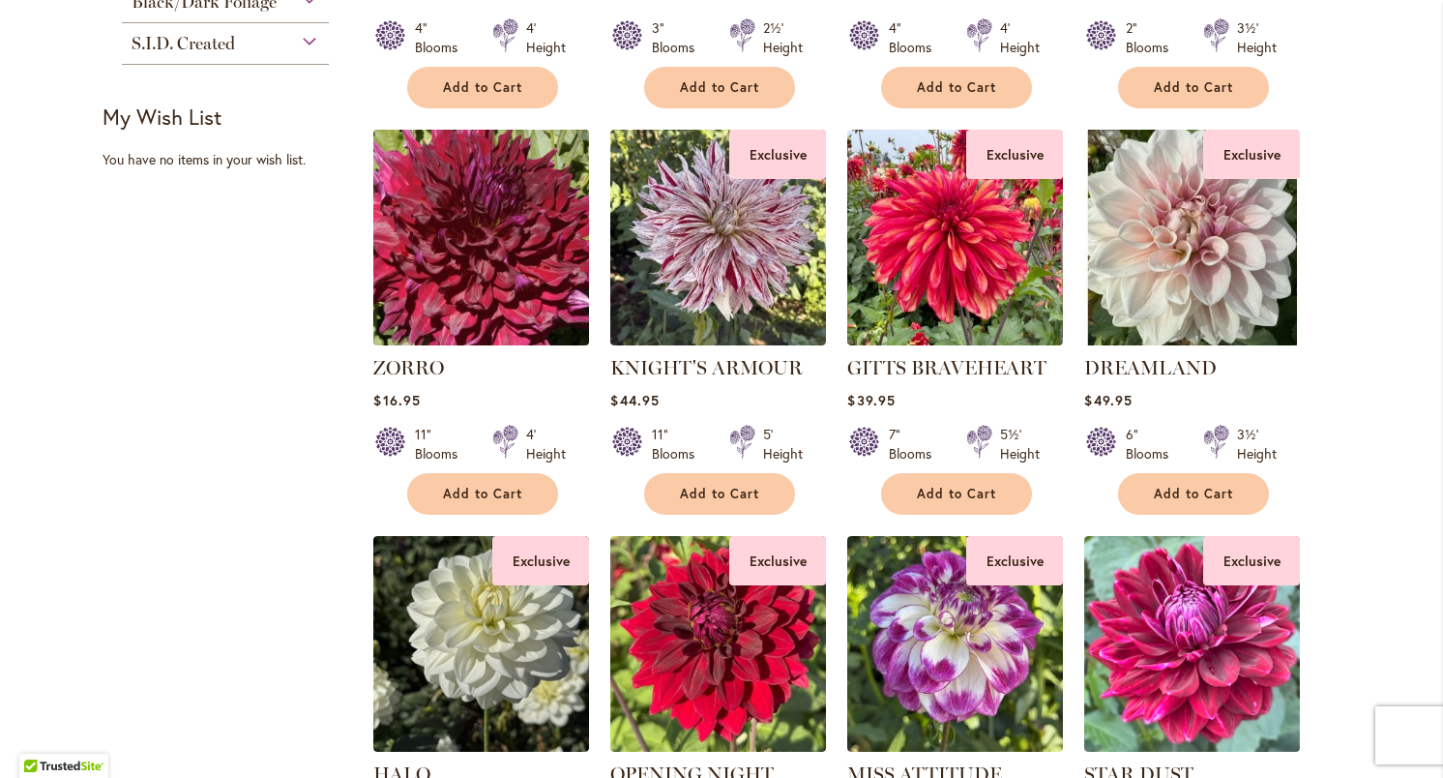
scroll to position [1169, 0]
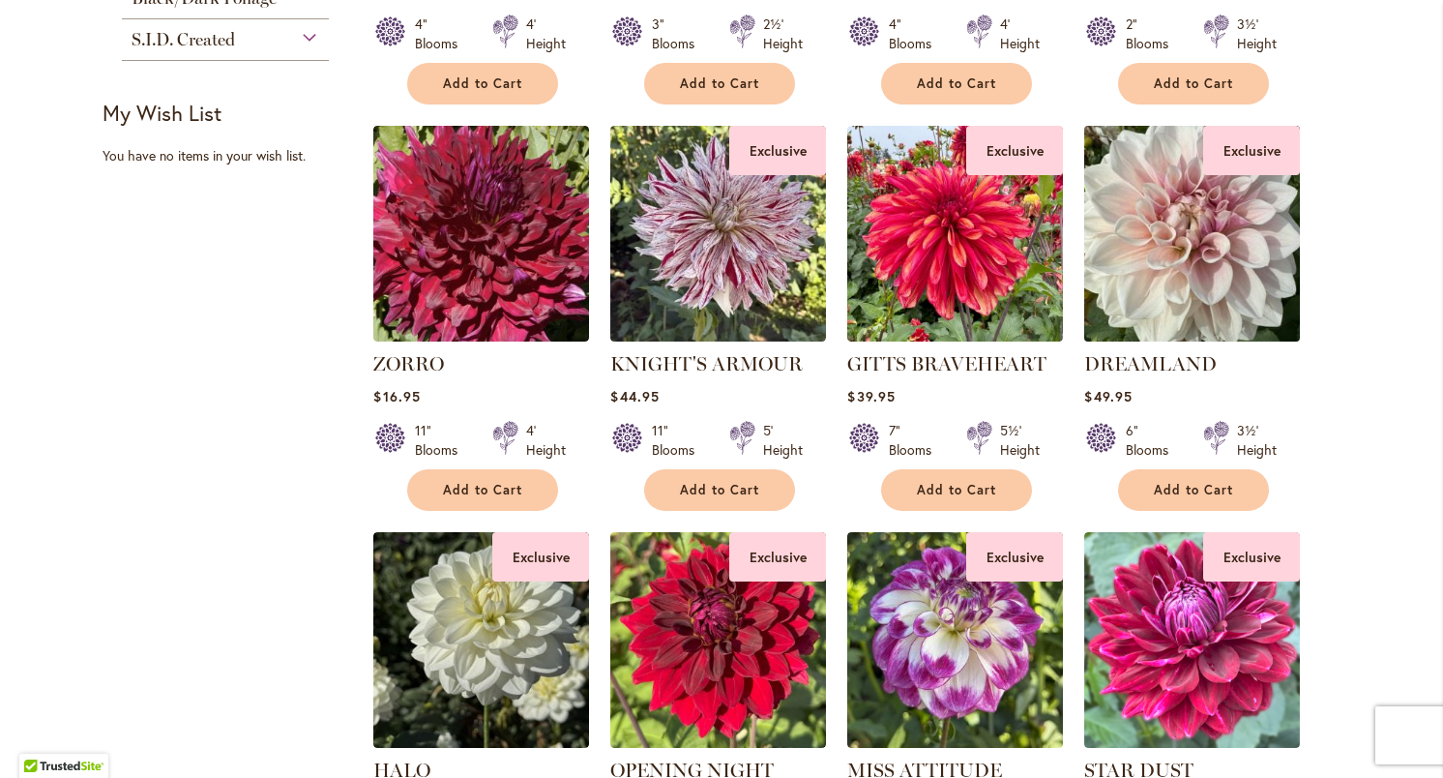
click at [1226, 251] on img at bounding box center [1192, 234] width 226 height 226
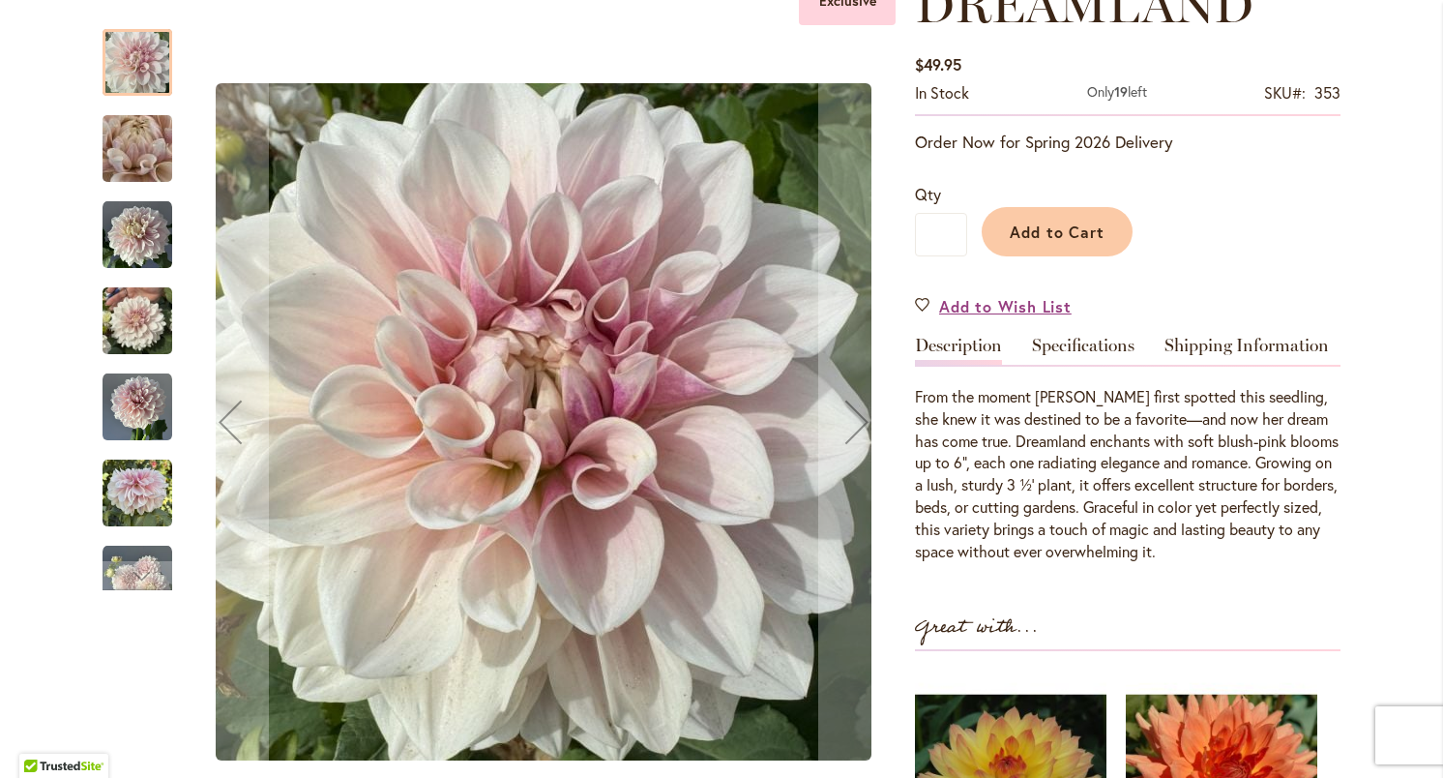
scroll to position [320, 0]
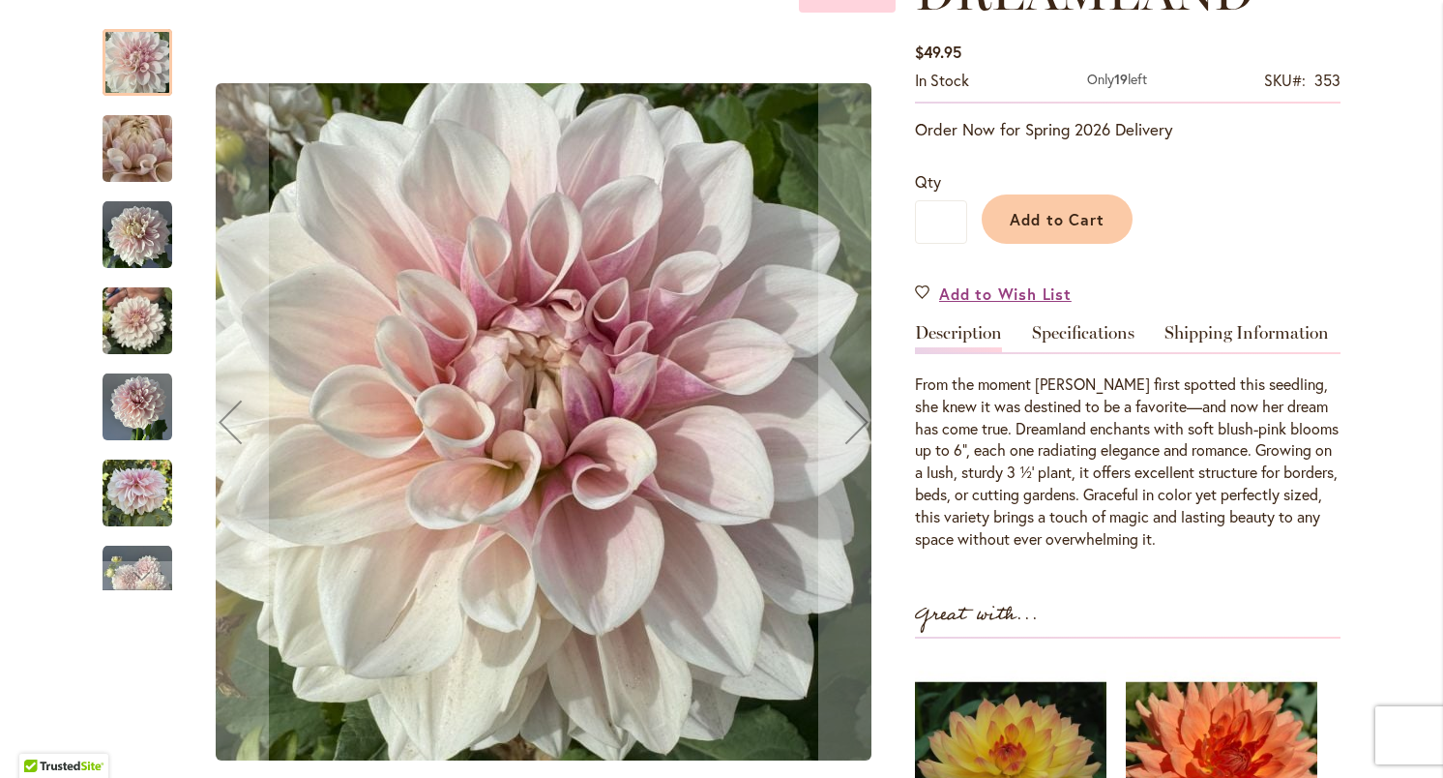
click at [146, 261] on img "DREAMLAND" at bounding box center [138, 235] width 70 height 70
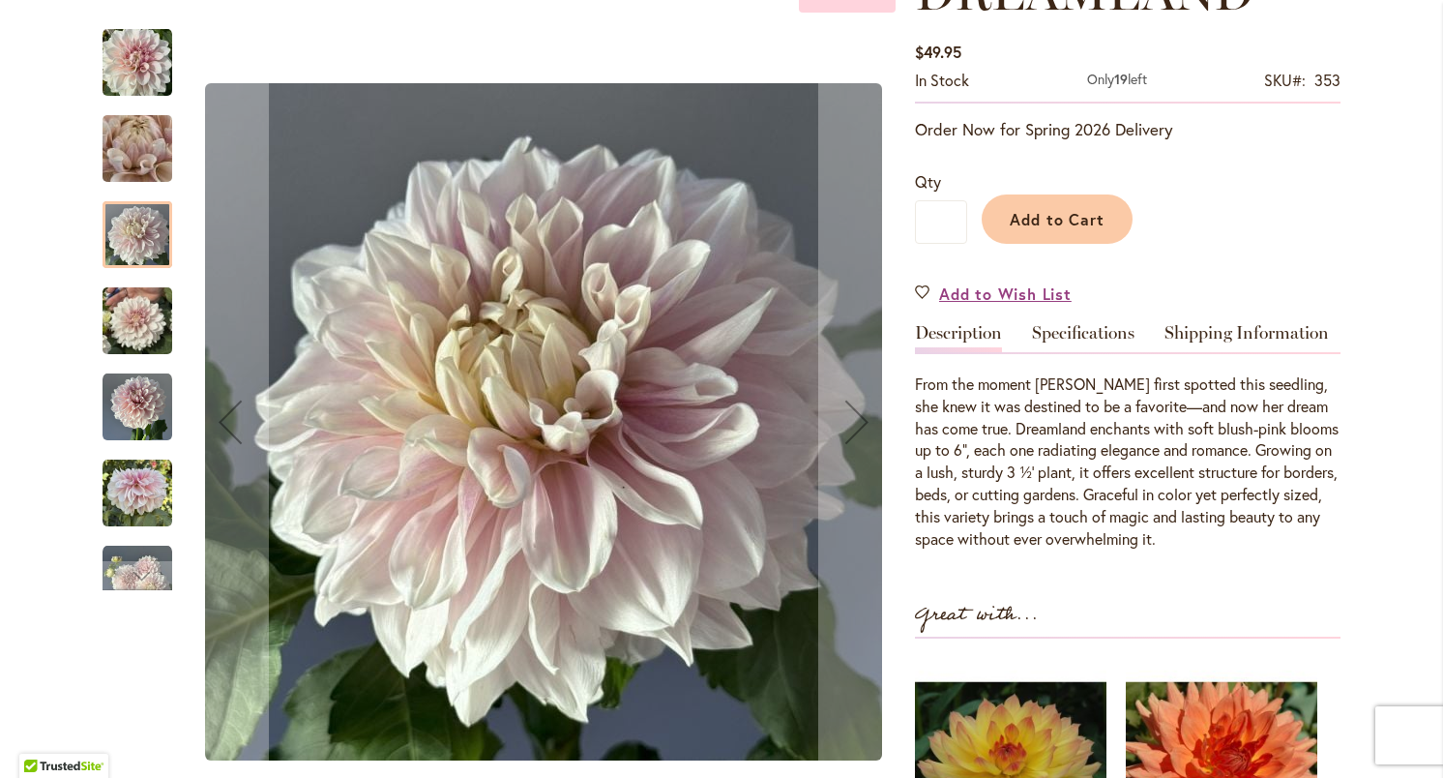
click at [144, 495] on img "DREAMLAND" at bounding box center [138, 493] width 70 height 70
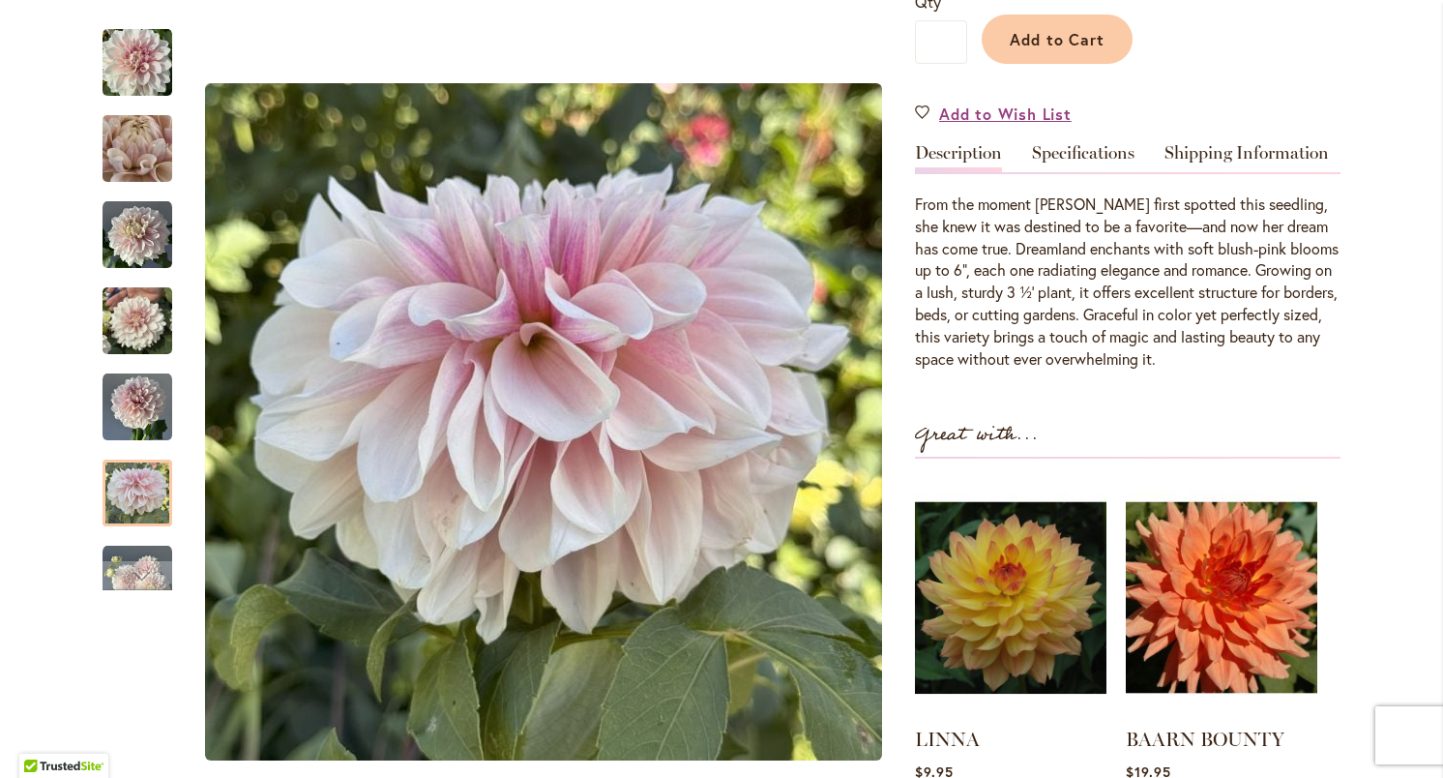
scroll to position [501, 0]
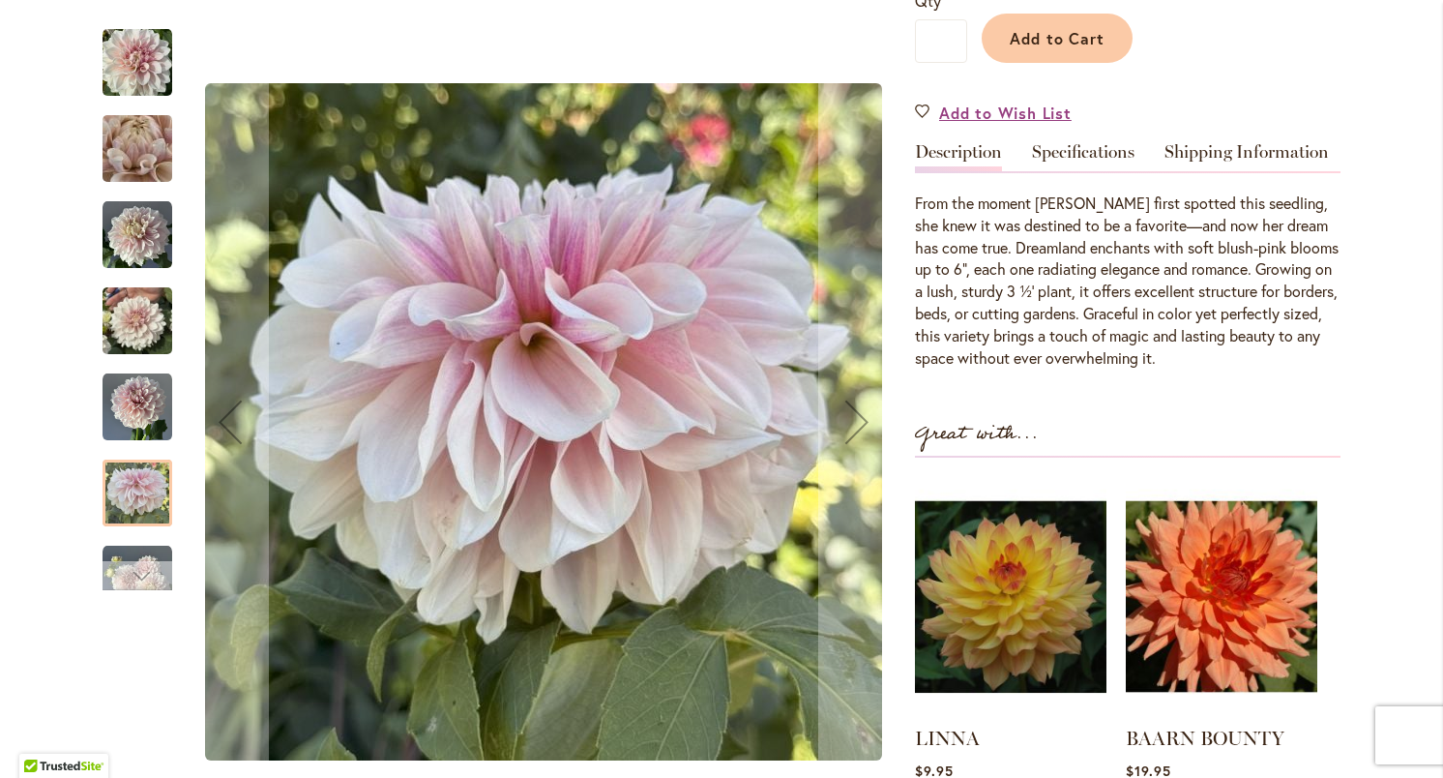
click at [137, 565] on div "Next" at bounding box center [137, 575] width 29 height 29
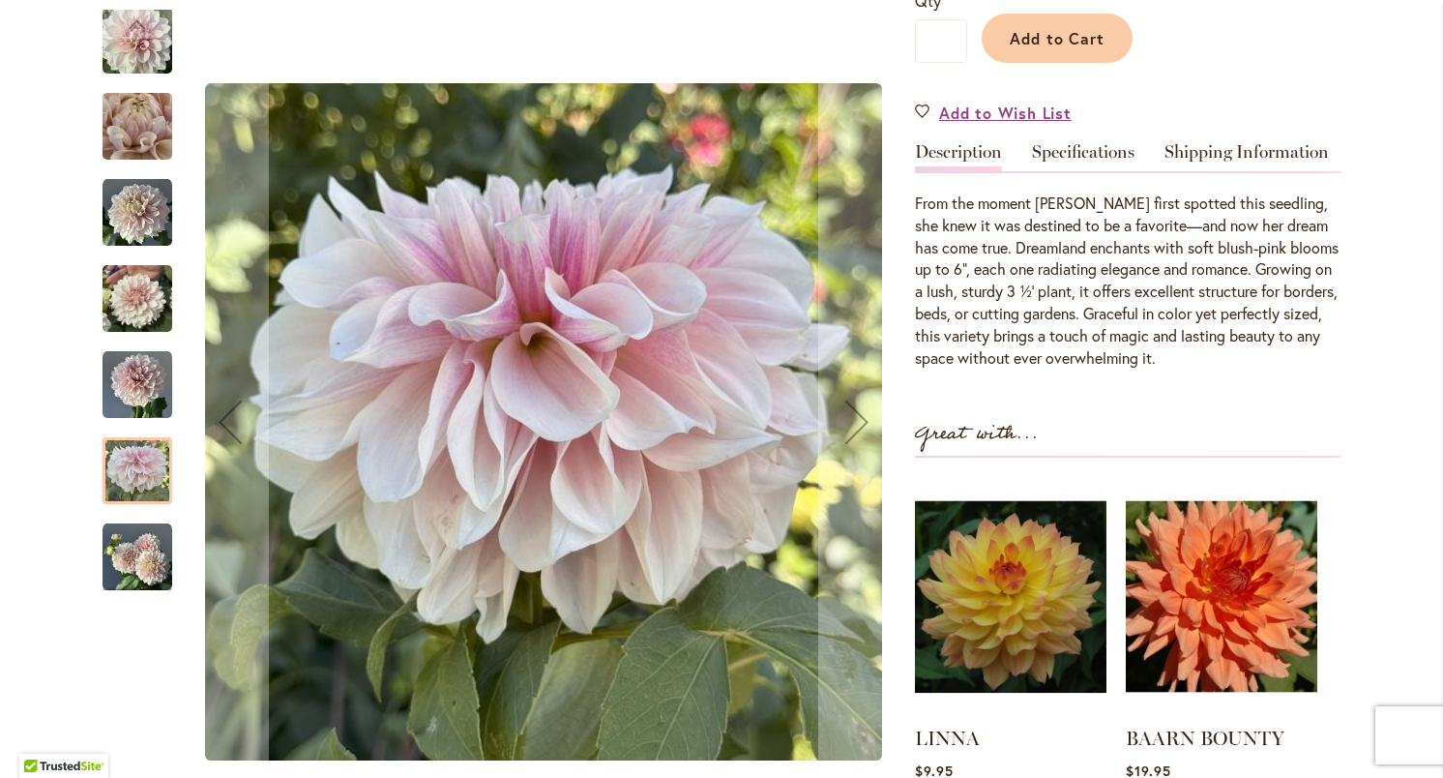
click at [144, 501] on div at bounding box center [138, 470] width 70 height 67
click at [139, 396] on img "DREAMLAND" at bounding box center [138, 385] width 70 height 70
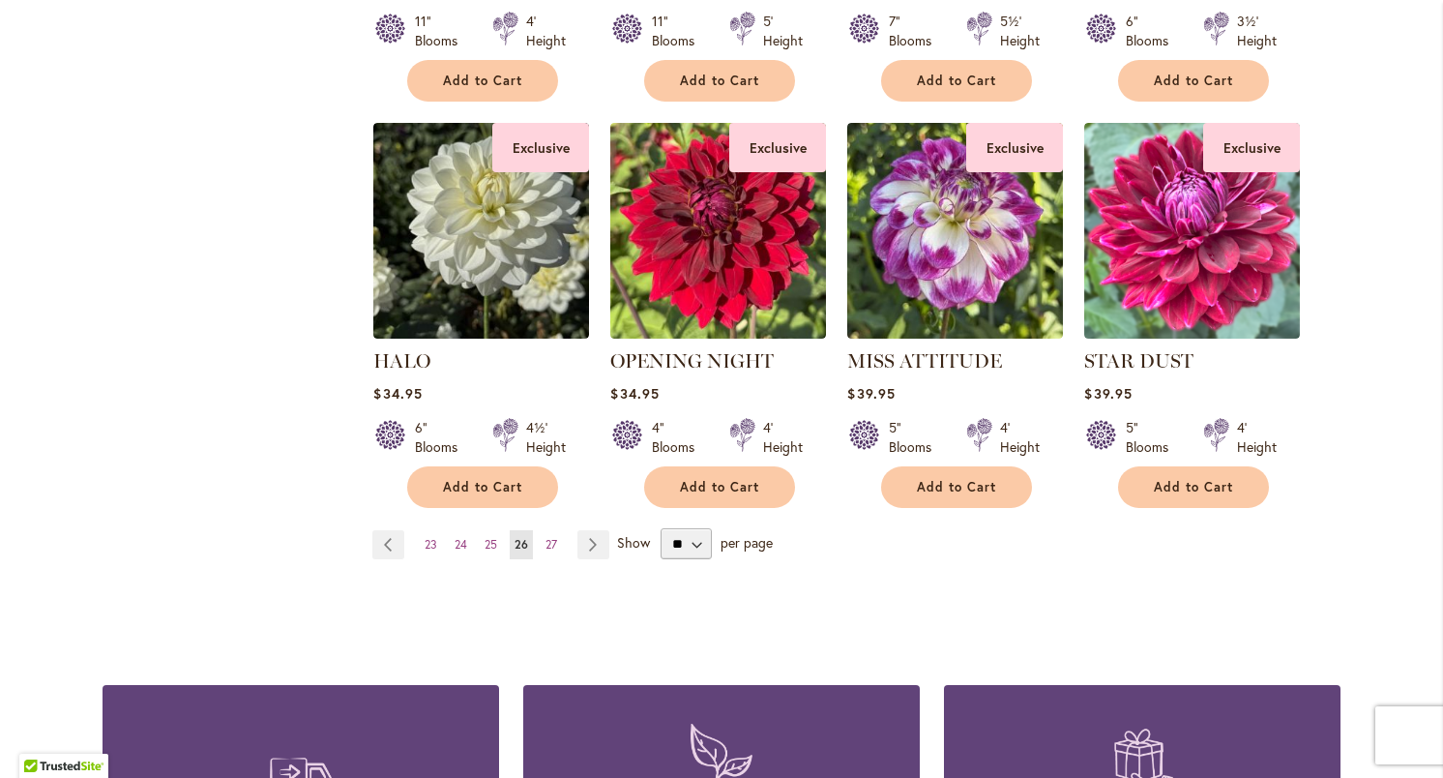
scroll to position [1581, 0]
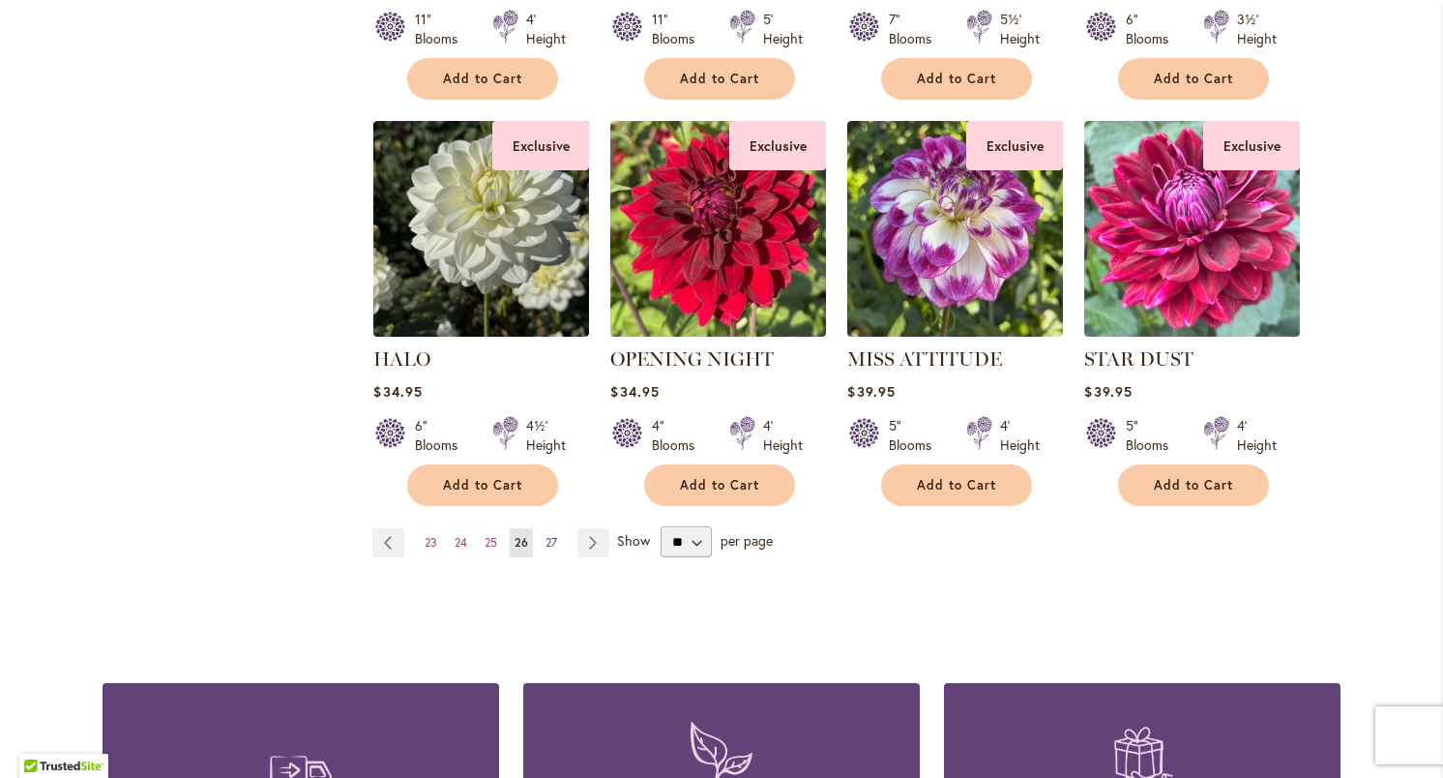
click at [556, 535] on span "27" at bounding box center [552, 542] width 12 height 15
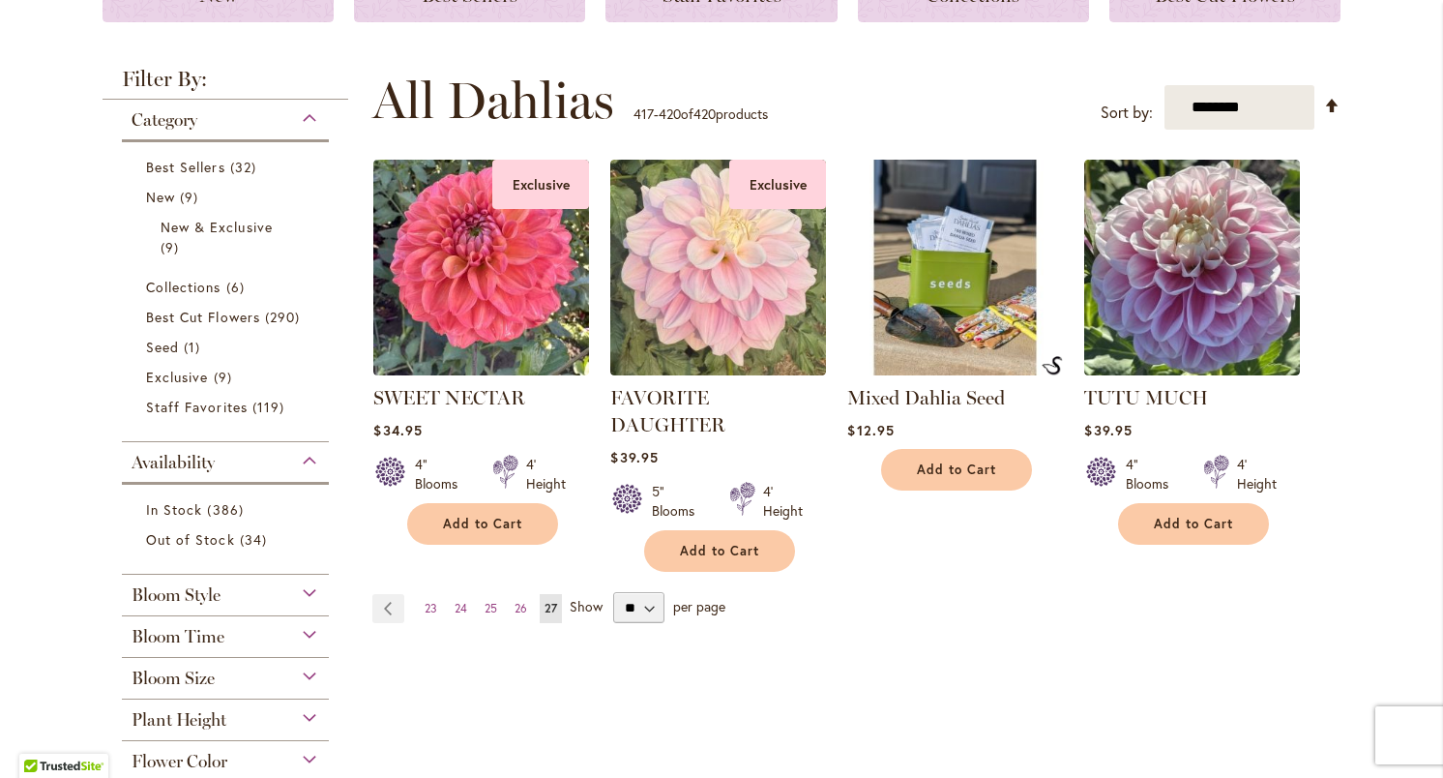
scroll to position [325, 0]
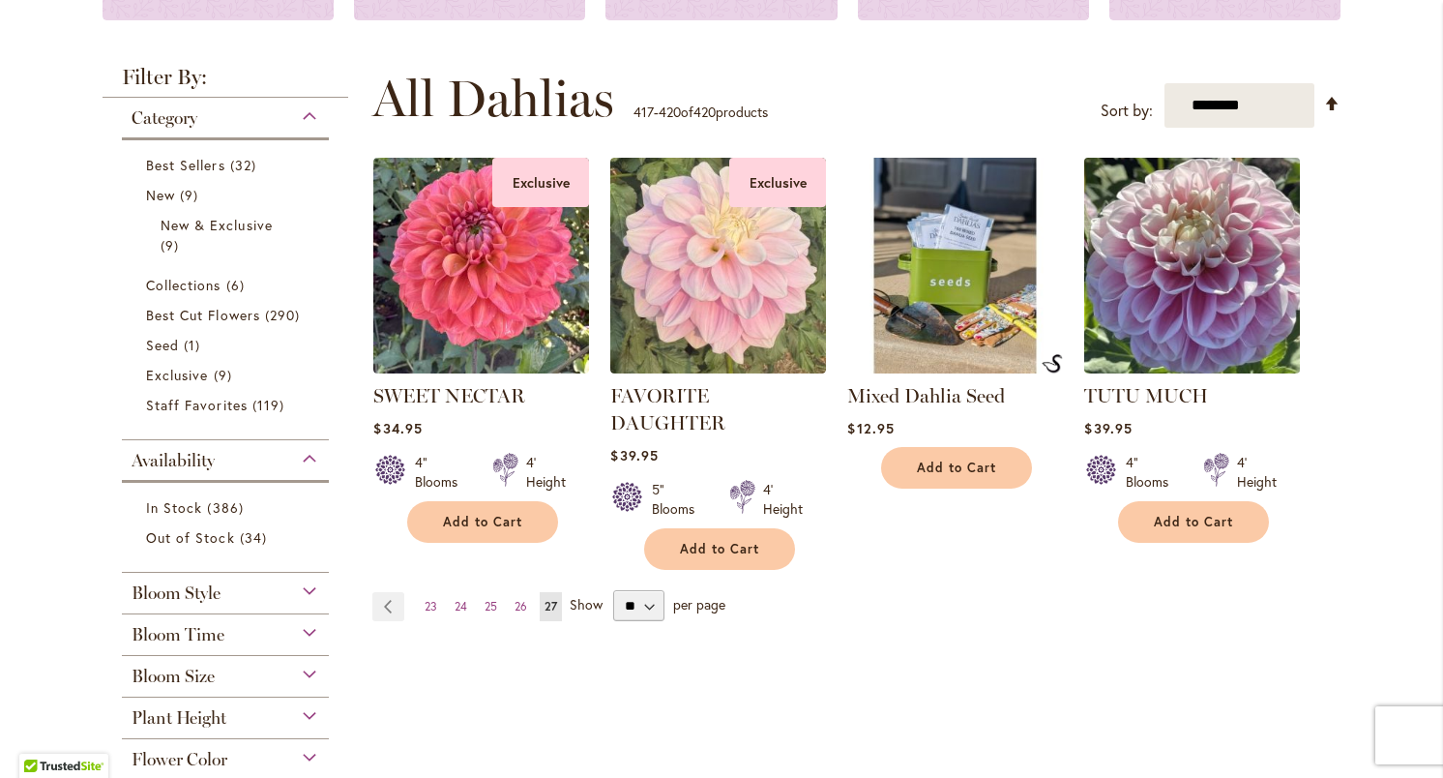
click at [1168, 268] on img at bounding box center [1192, 266] width 226 height 226
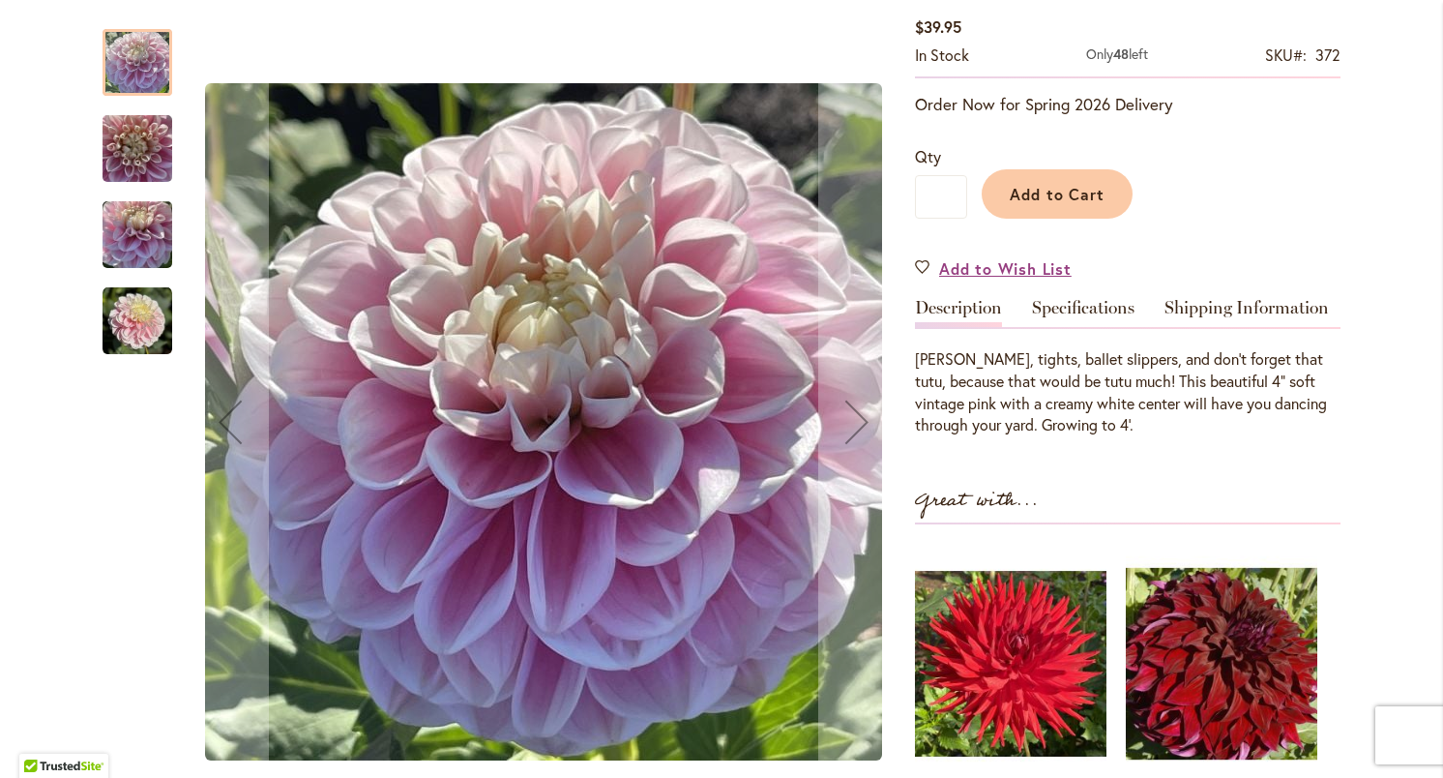
scroll to position [411, 0]
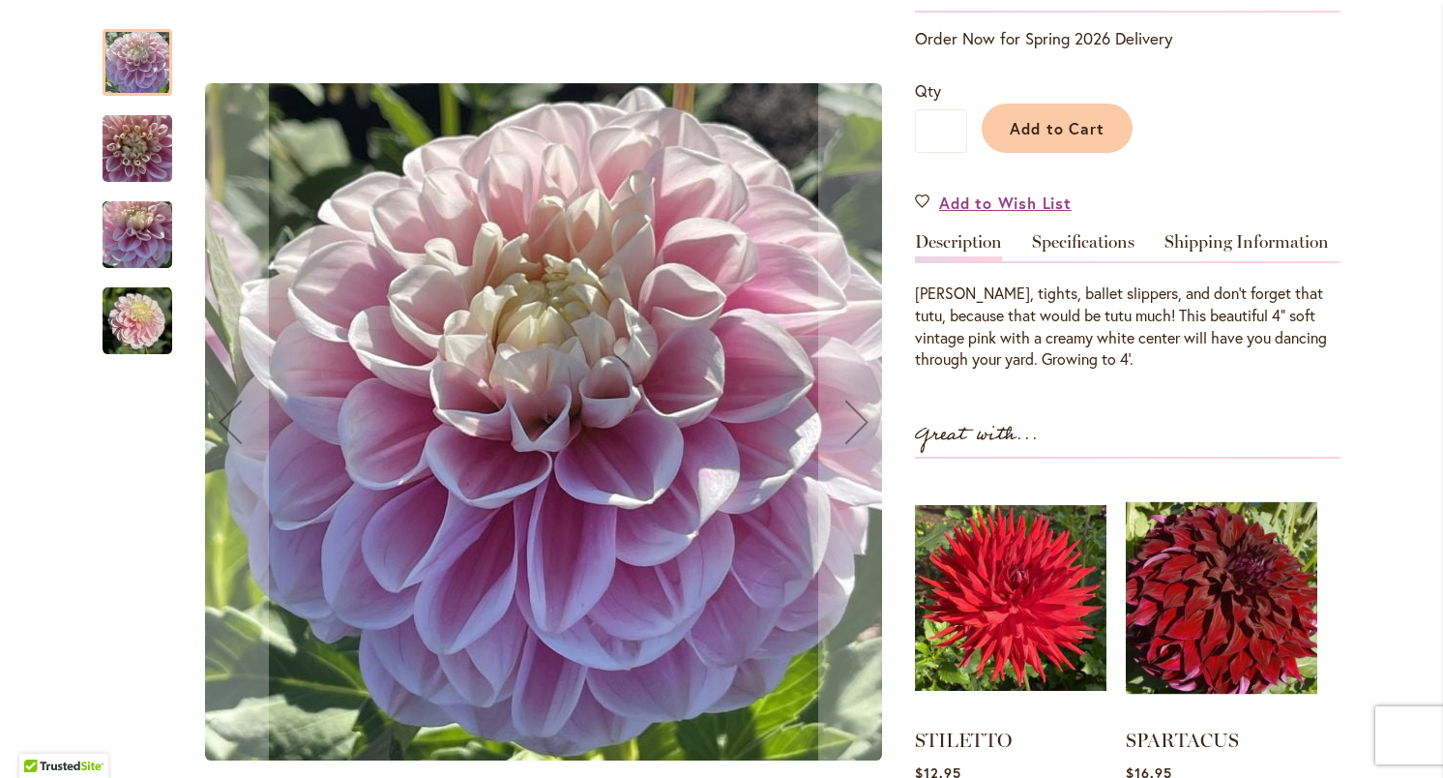
click at [122, 65] on div at bounding box center [138, 62] width 70 height 67
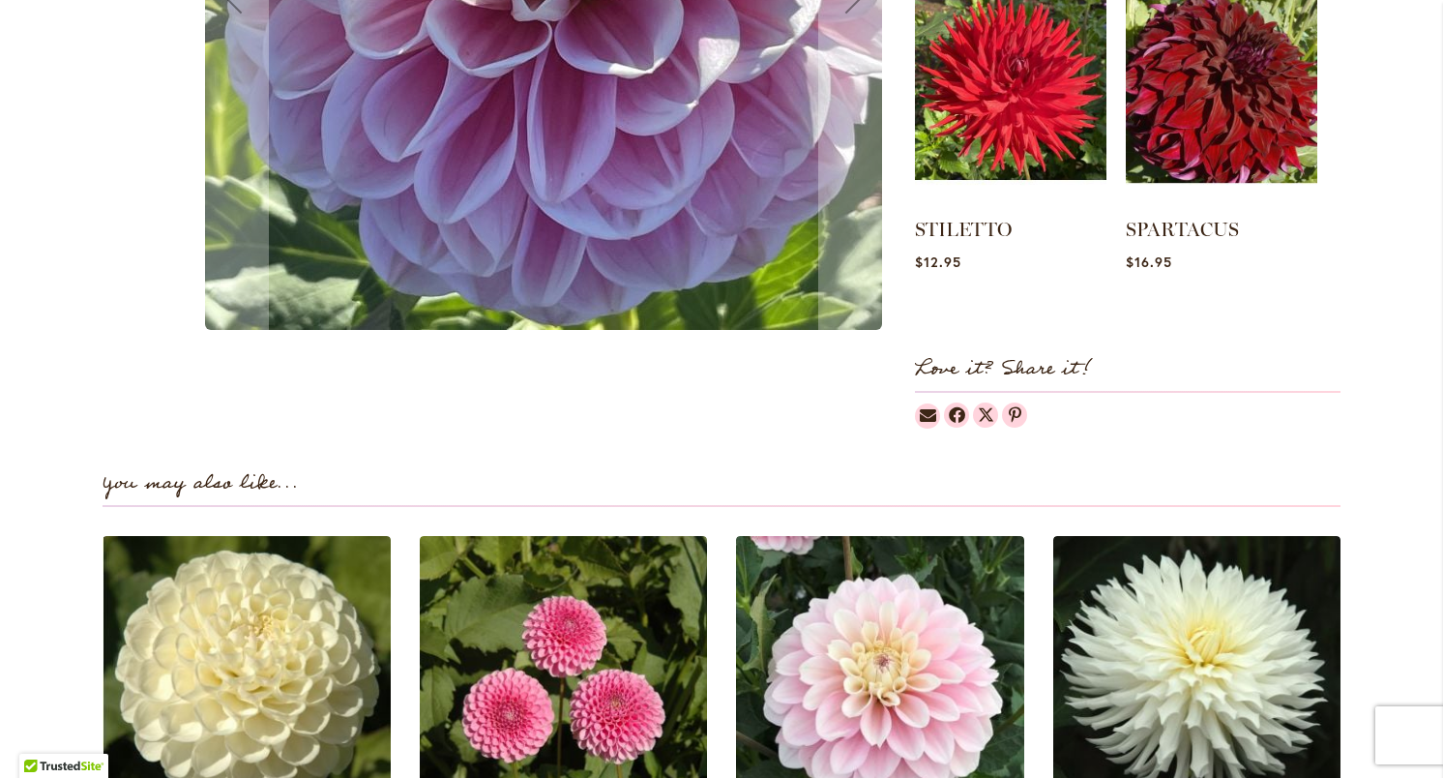
scroll to position [930, 0]
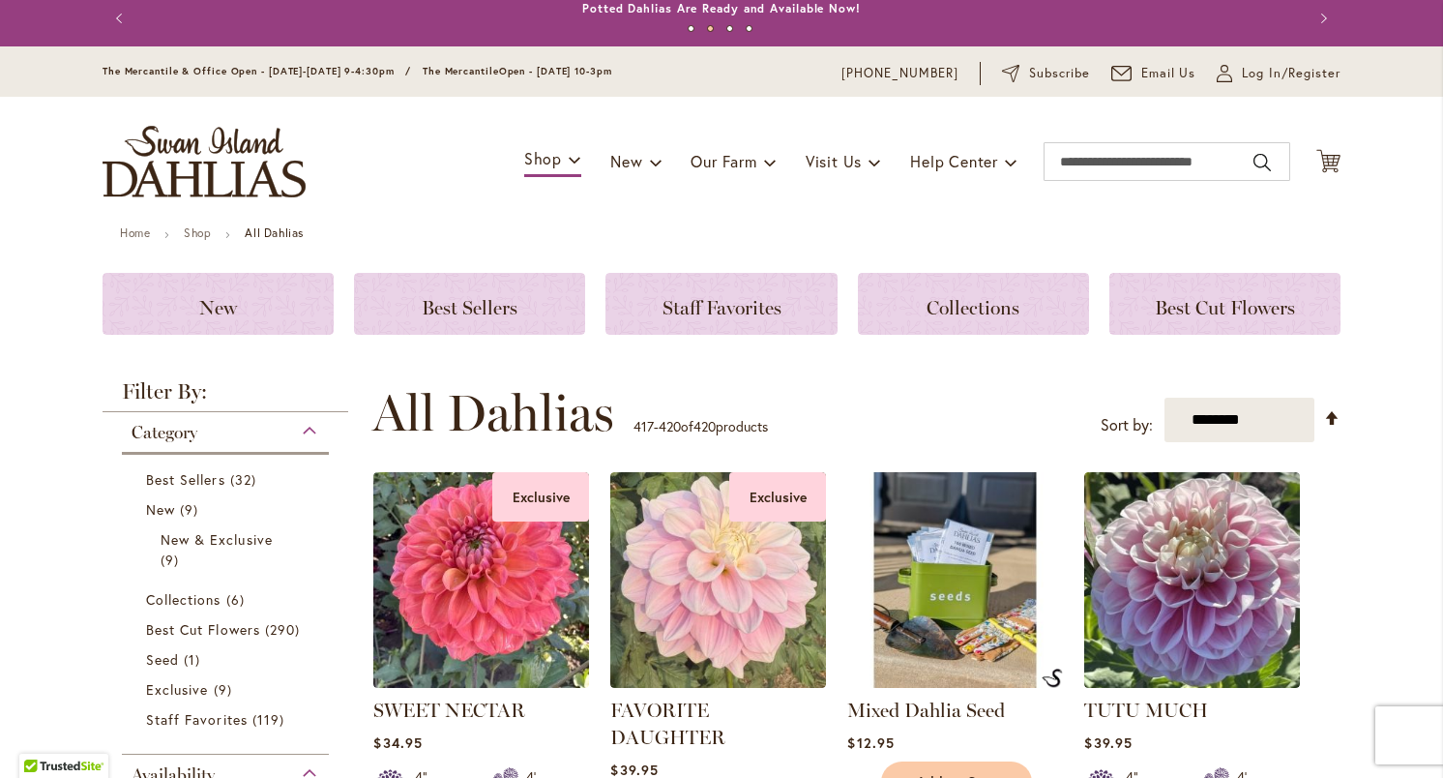
scroll to position [15, 0]
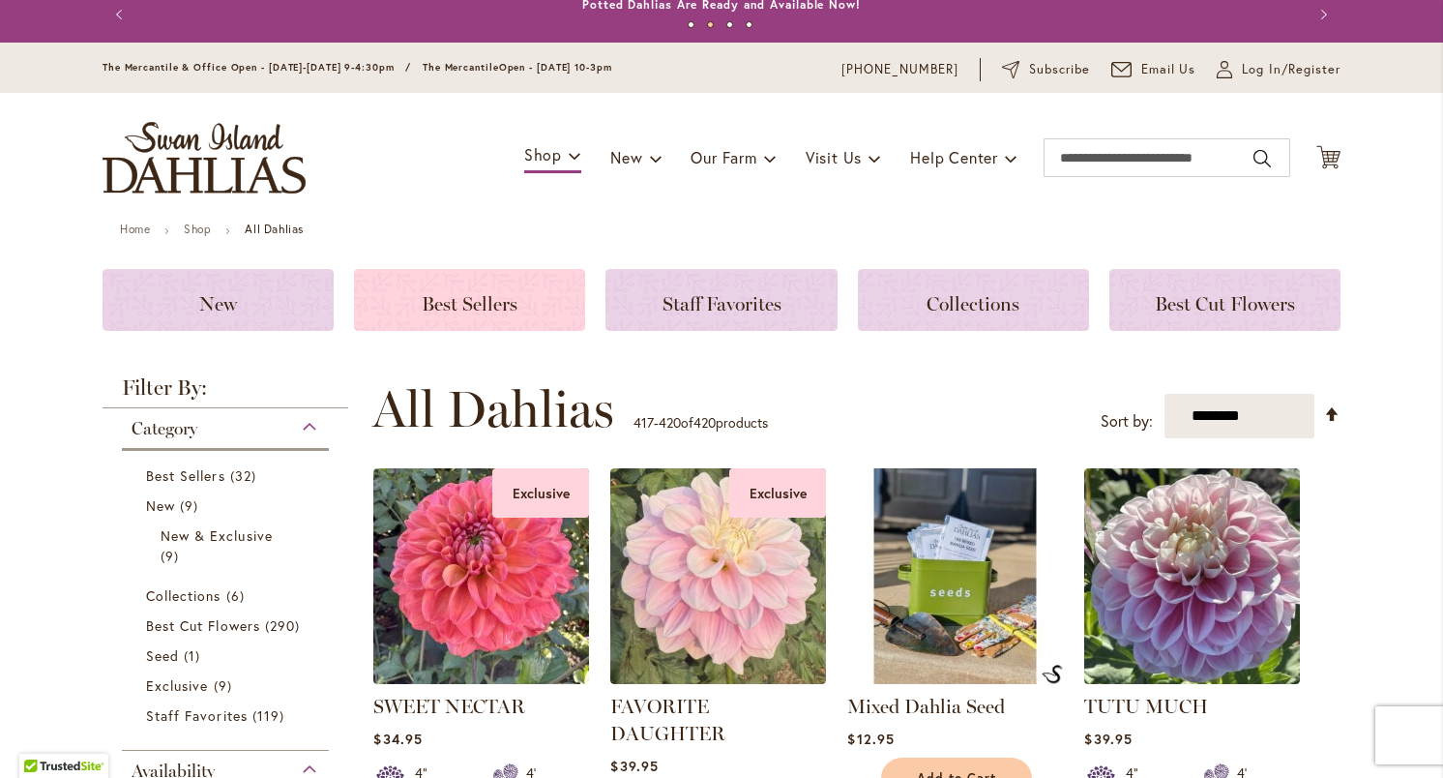
click at [497, 297] on span "Best Sellers" at bounding box center [470, 303] width 96 height 23
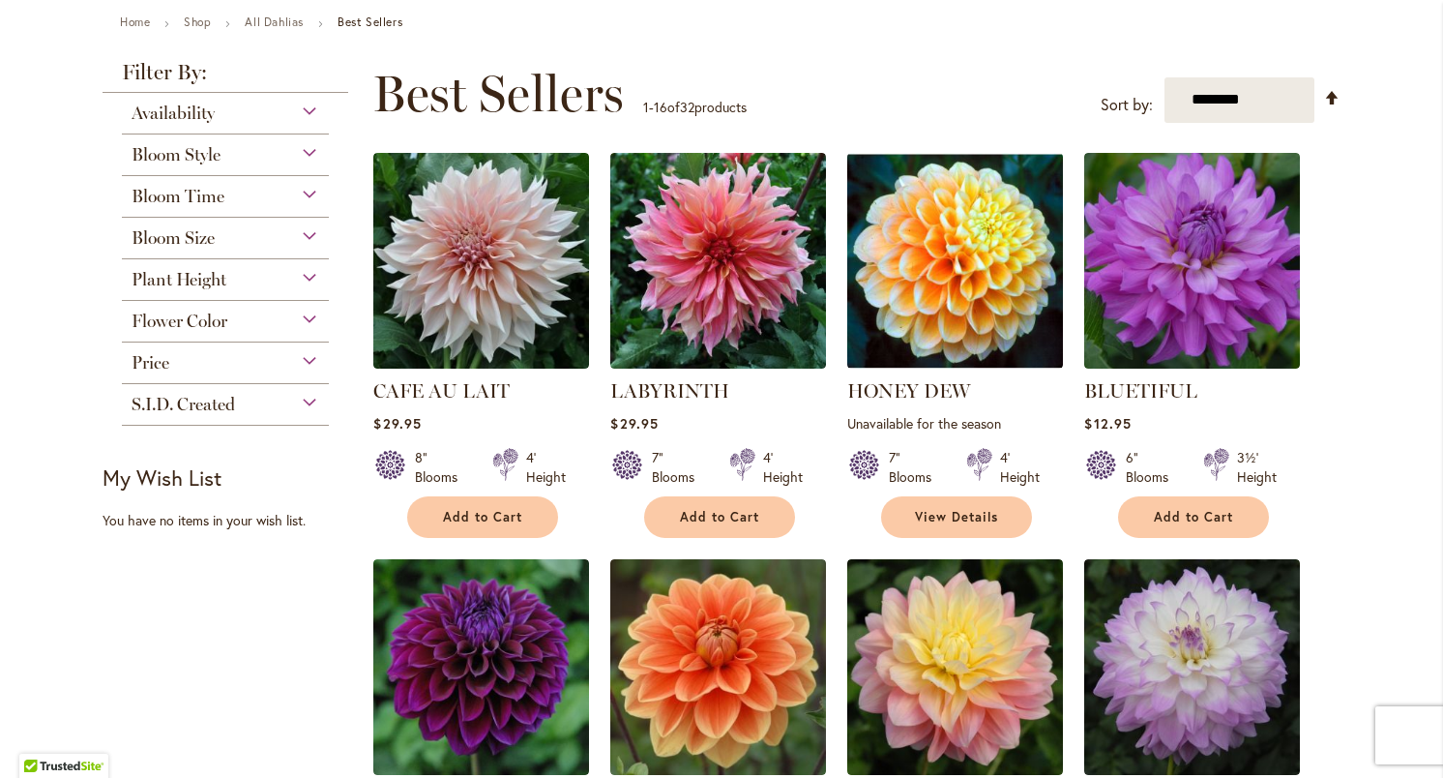
scroll to position [224, 0]
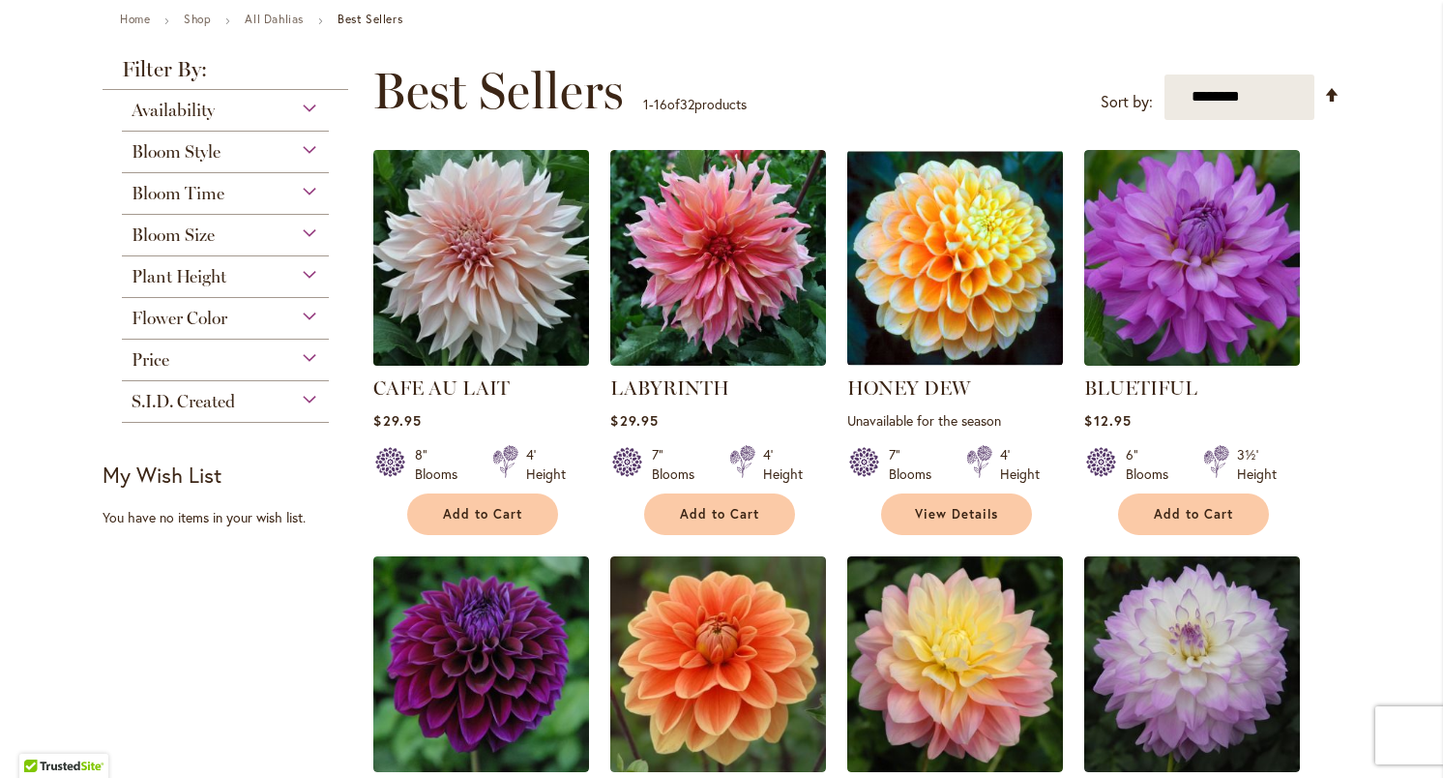
click at [467, 241] on img at bounding box center [482, 257] width 226 height 226
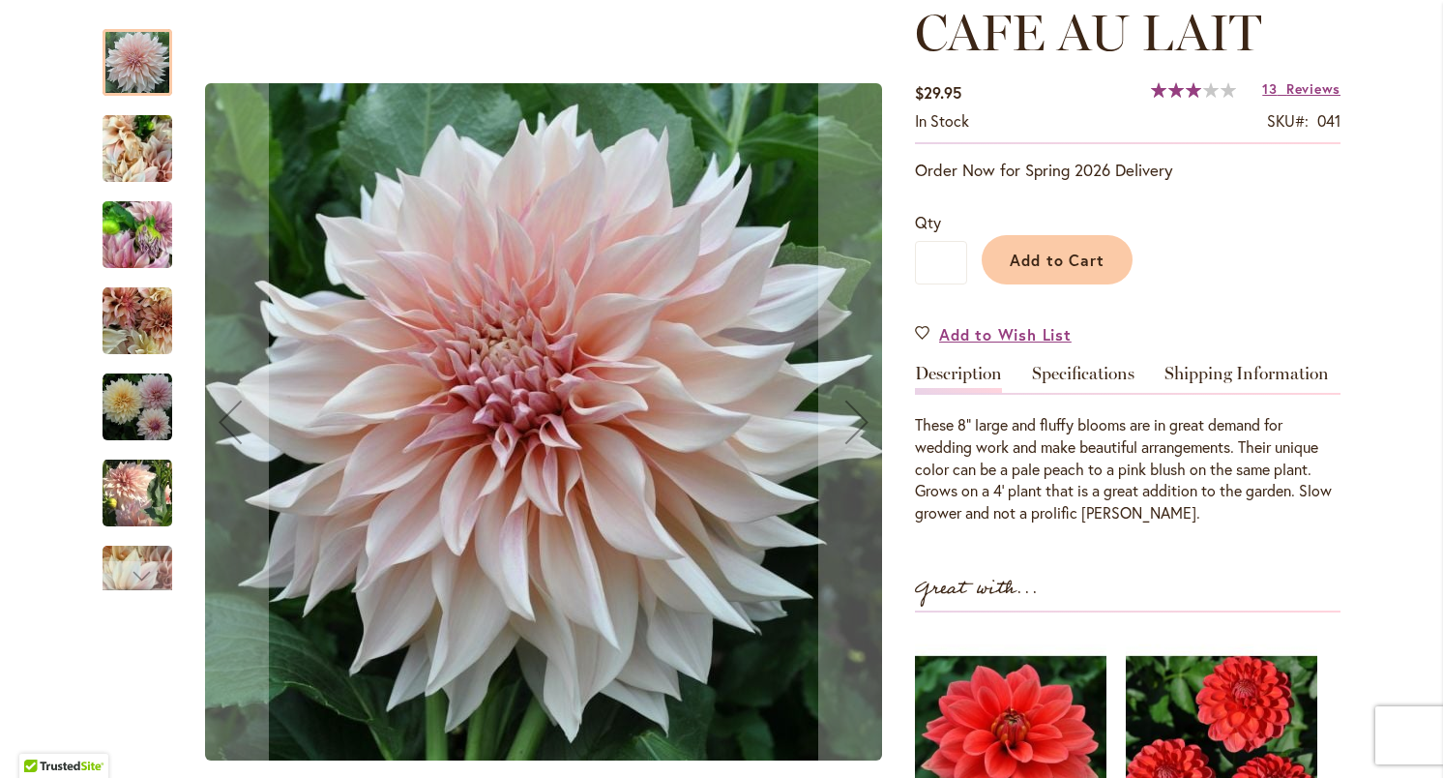
scroll to position [286, 0]
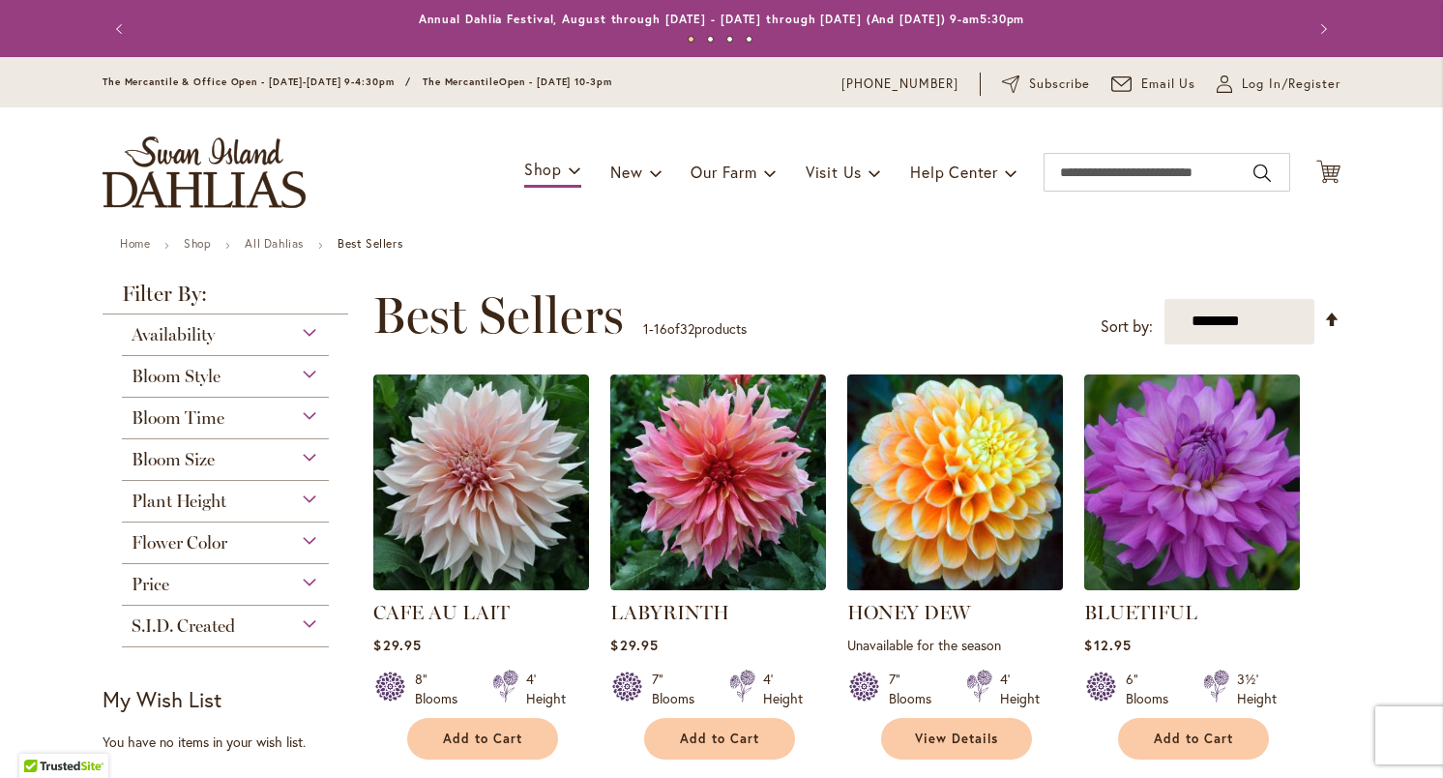
click at [973, 492] on img at bounding box center [956, 482] width 226 height 226
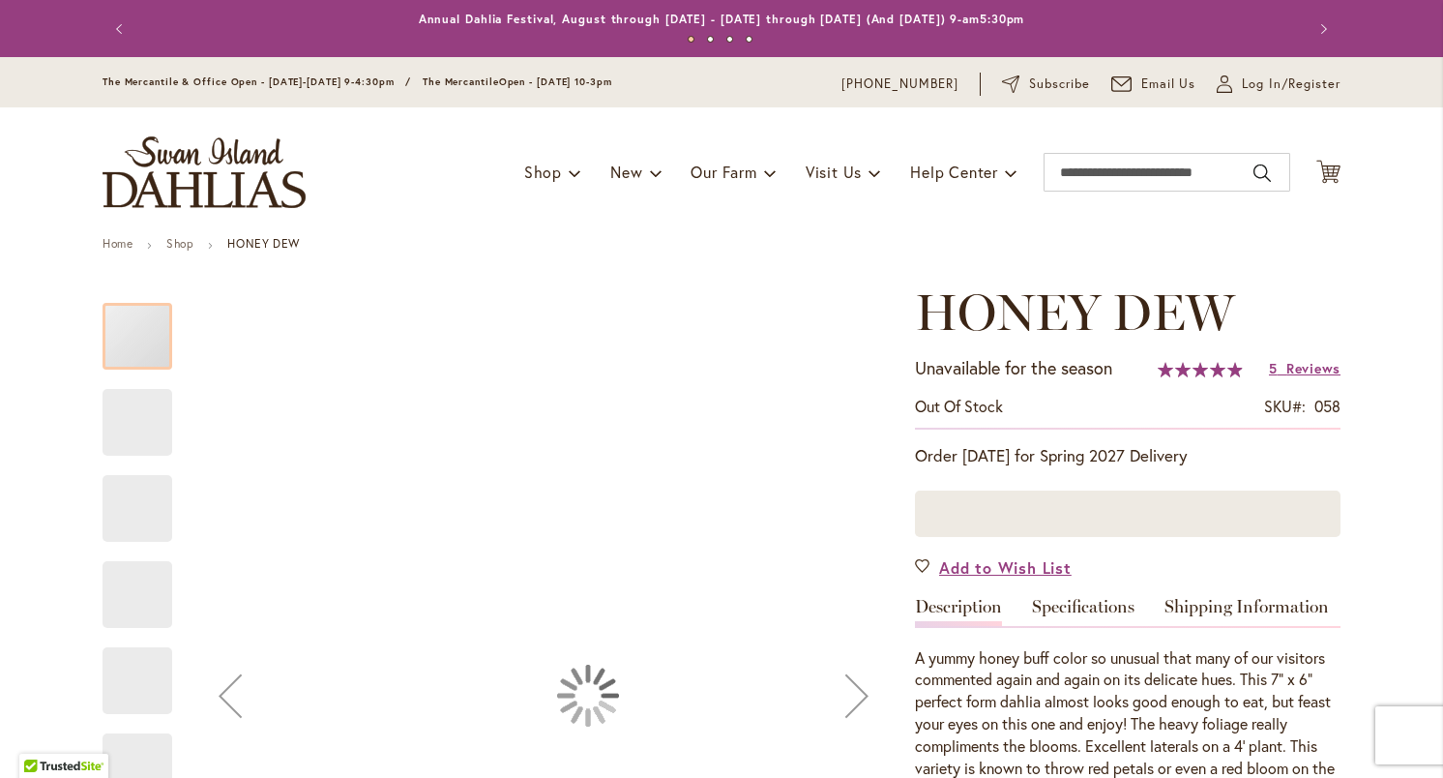
scroll to position [16, 0]
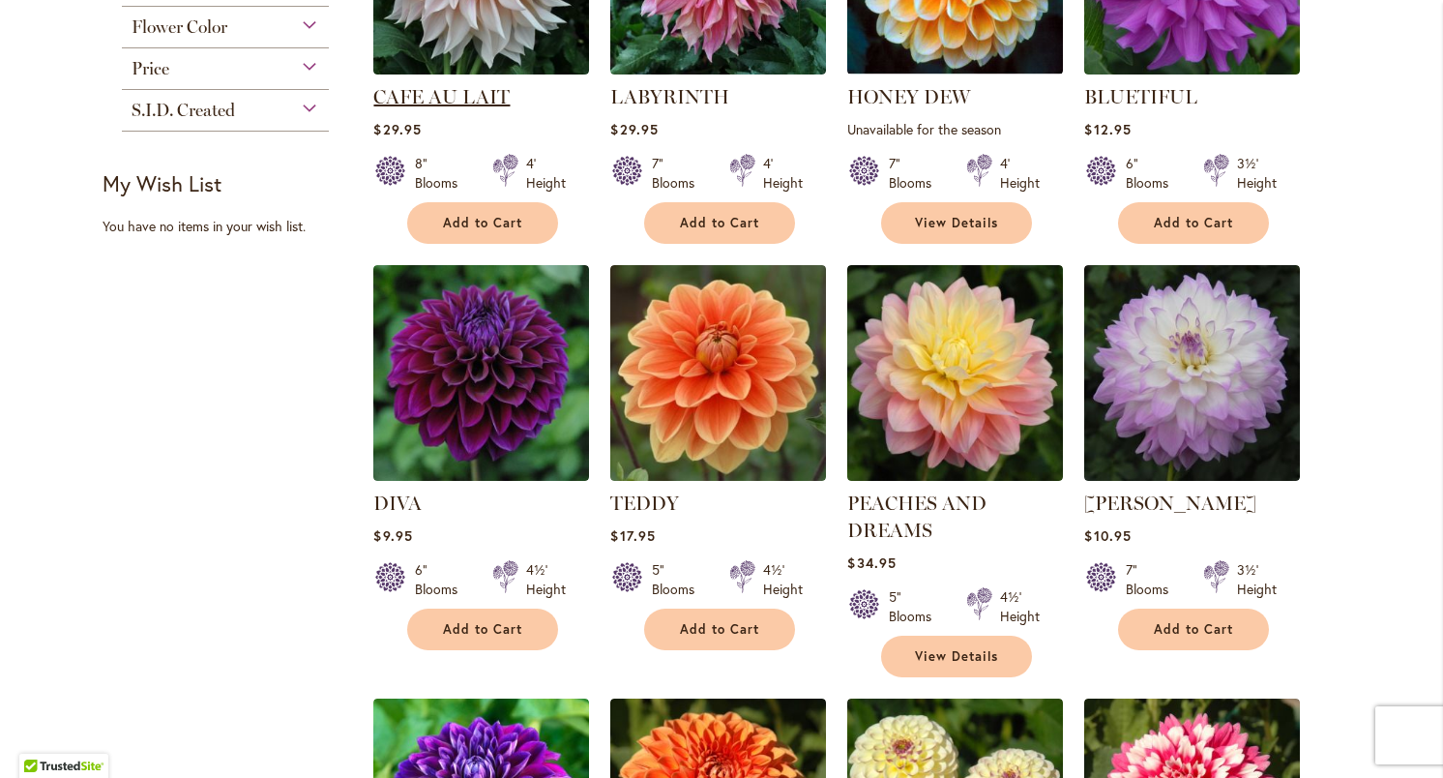
scroll to position [522, 0]
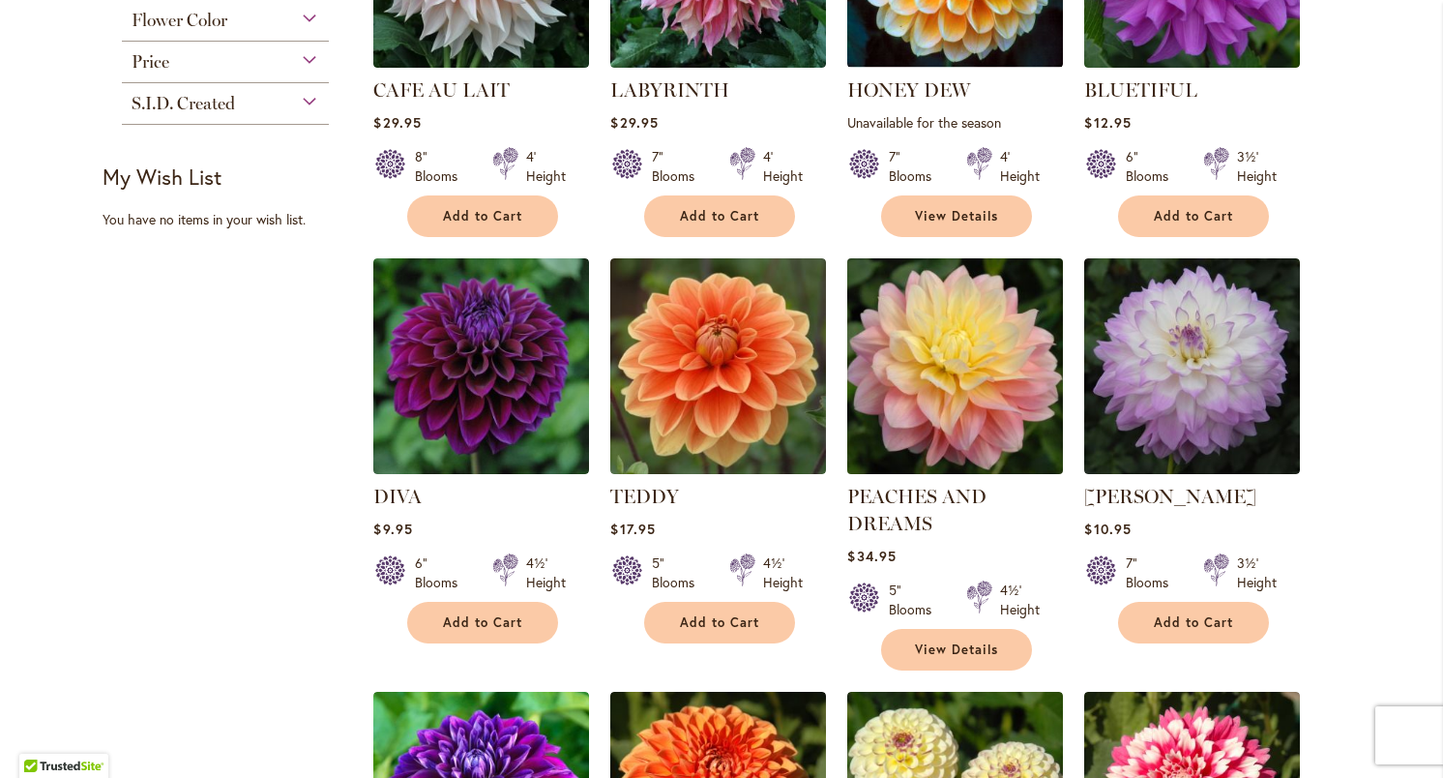
click at [989, 342] on img at bounding box center [956, 365] width 226 height 226
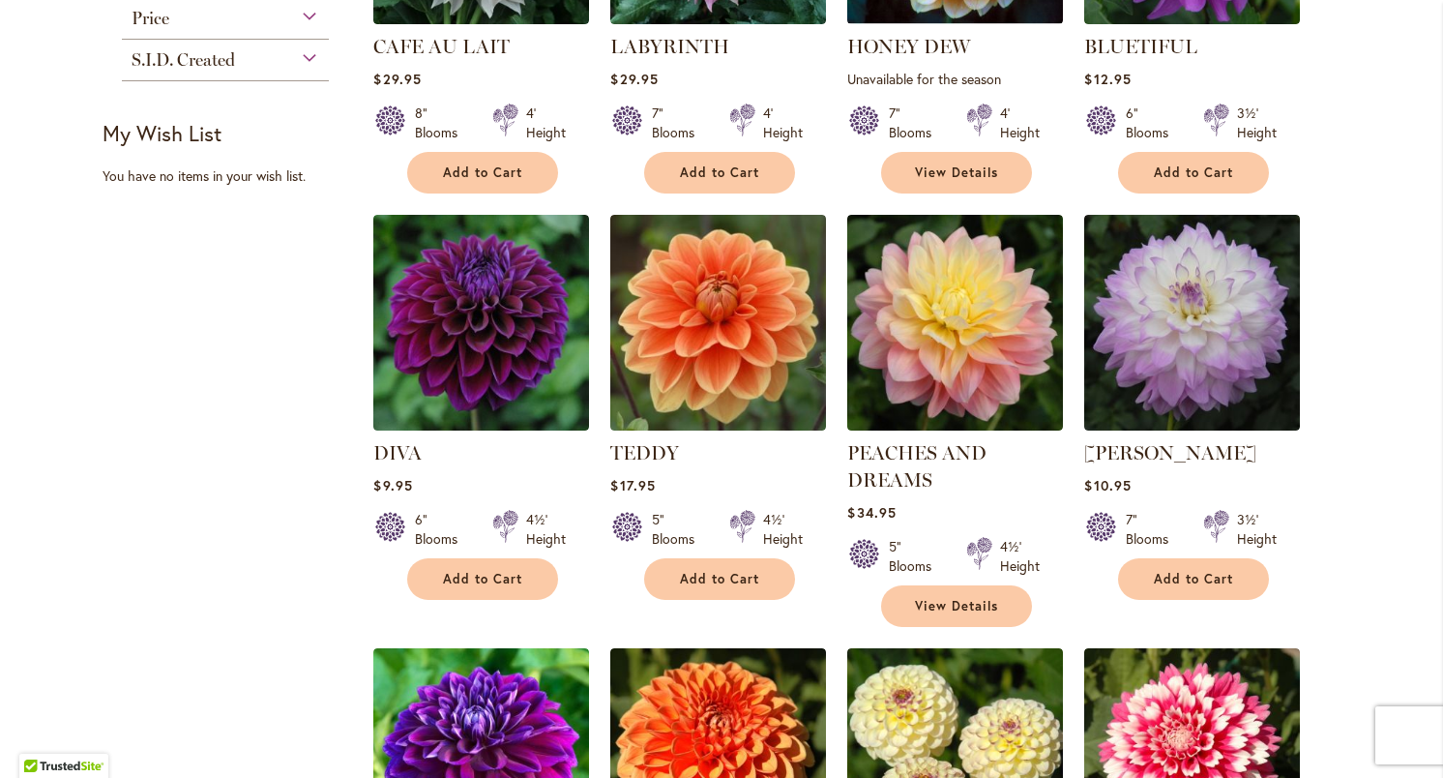
scroll to position [567, 0]
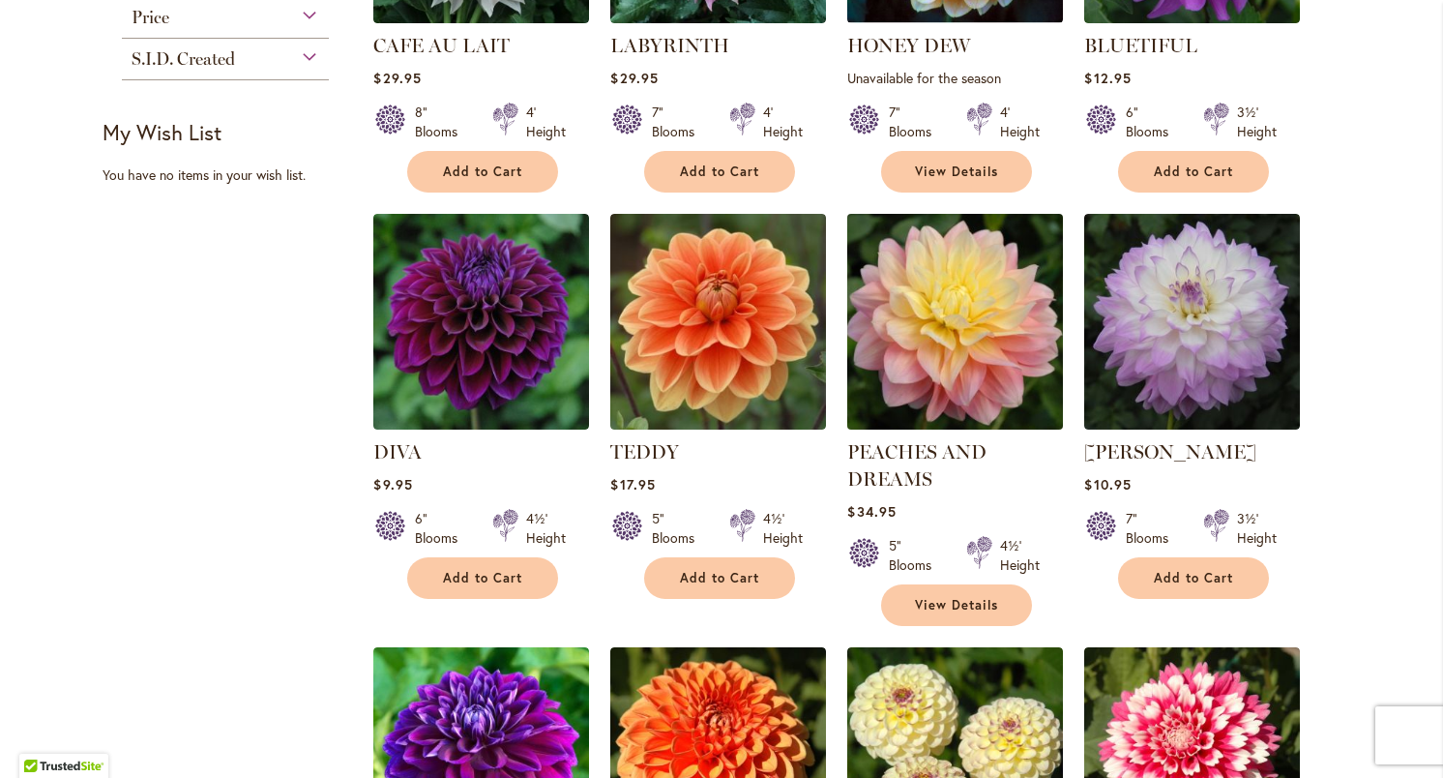
click at [965, 323] on img at bounding box center [956, 321] width 226 height 226
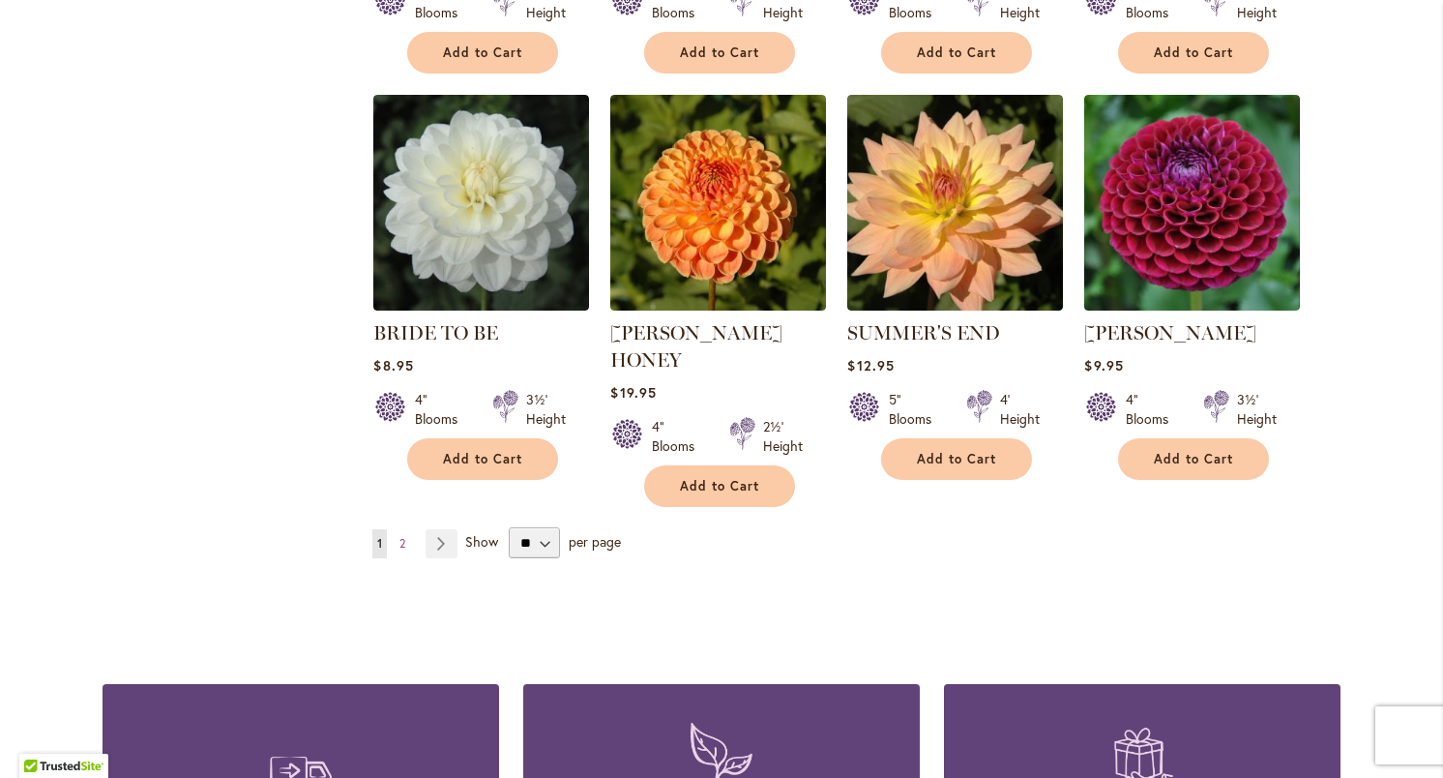
scroll to position [1526, 0]
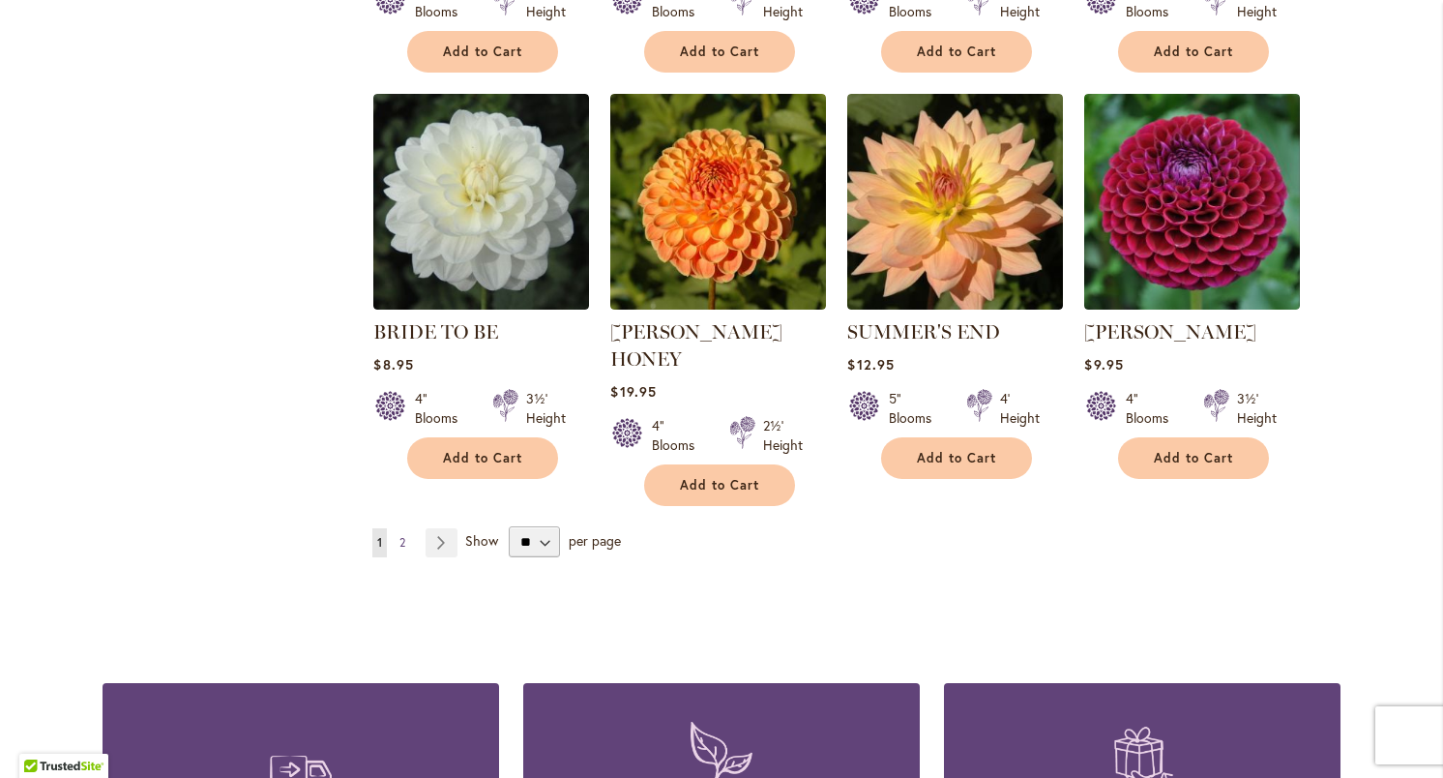
click at [403, 535] on span "2" at bounding box center [402, 542] width 6 height 15
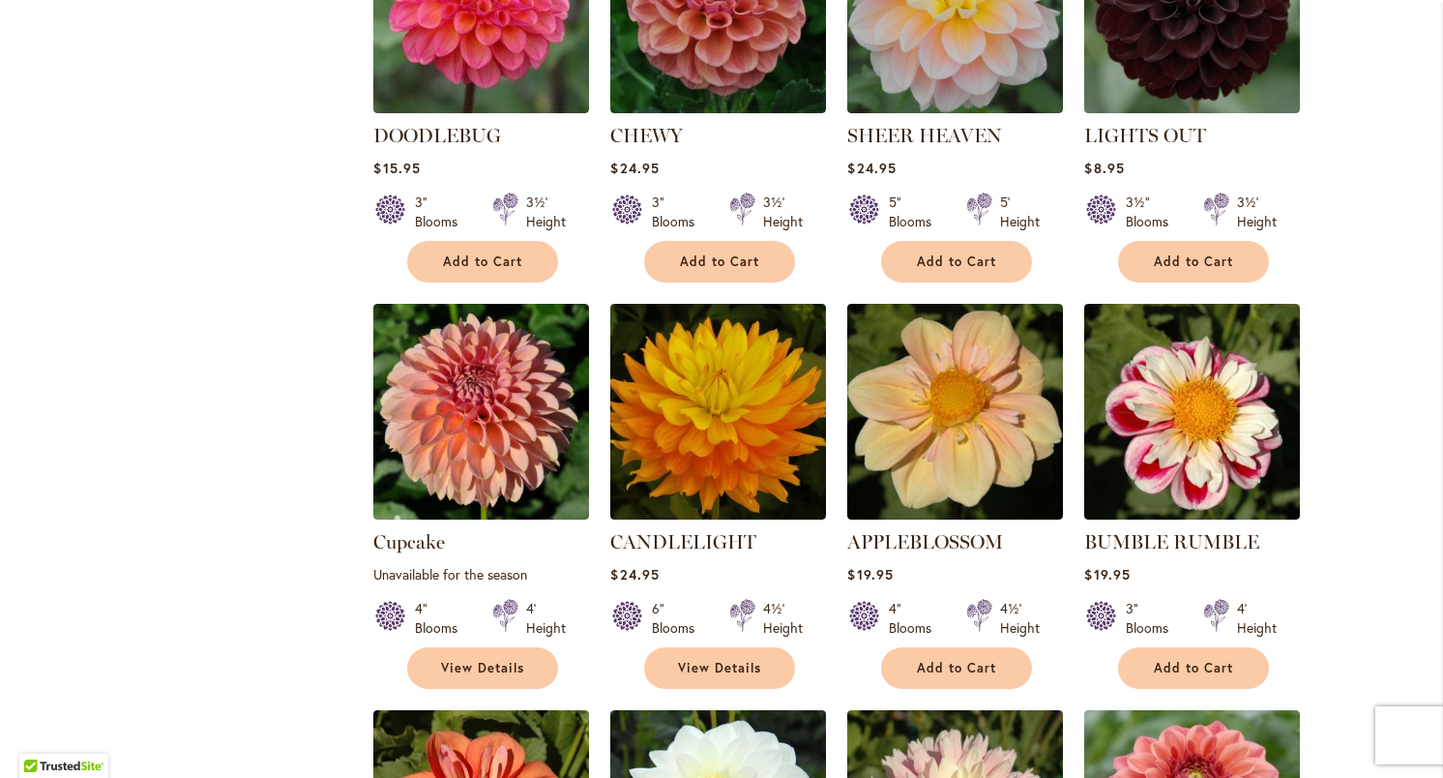
scroll to position [902, 0]
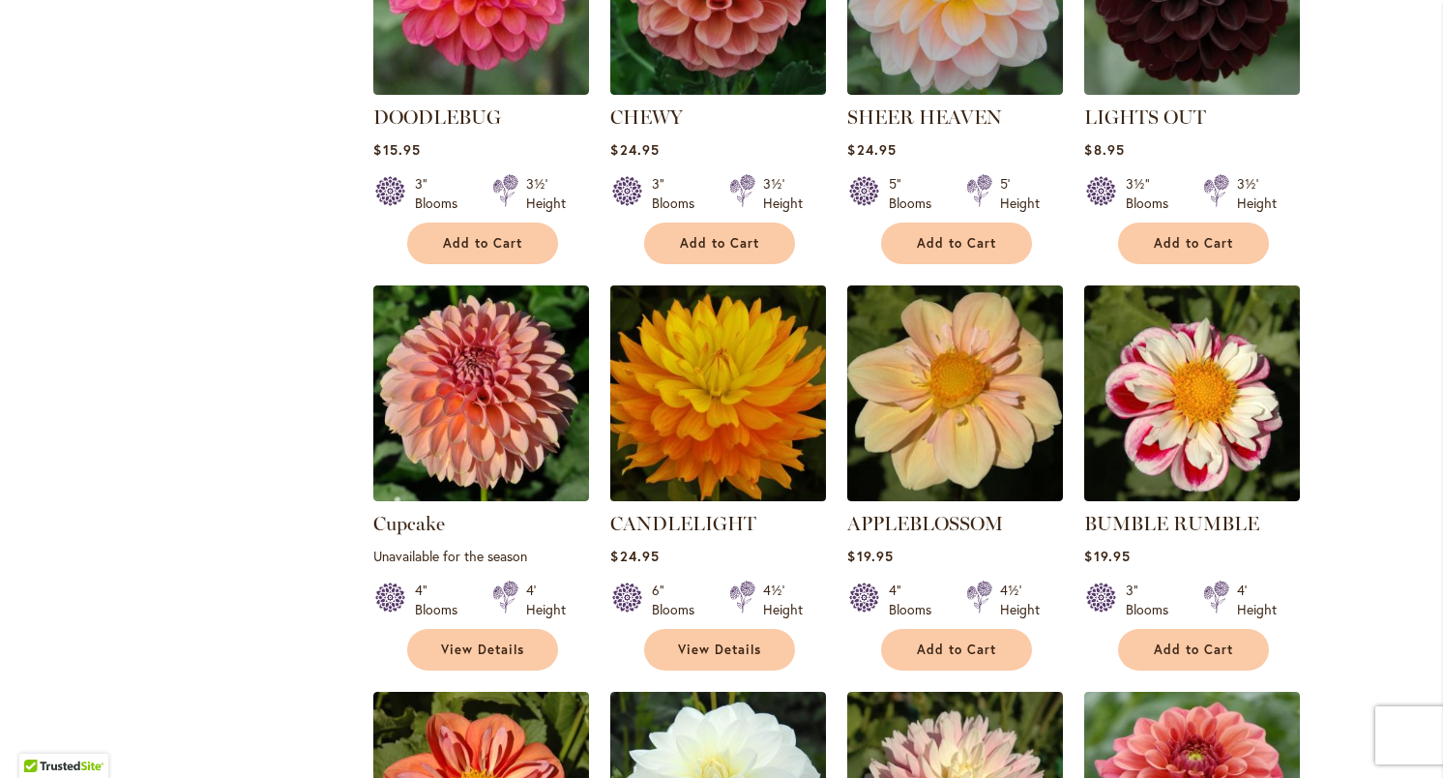
click at [711, 384] on img at bounding box center [719, 393] width 226 height 226
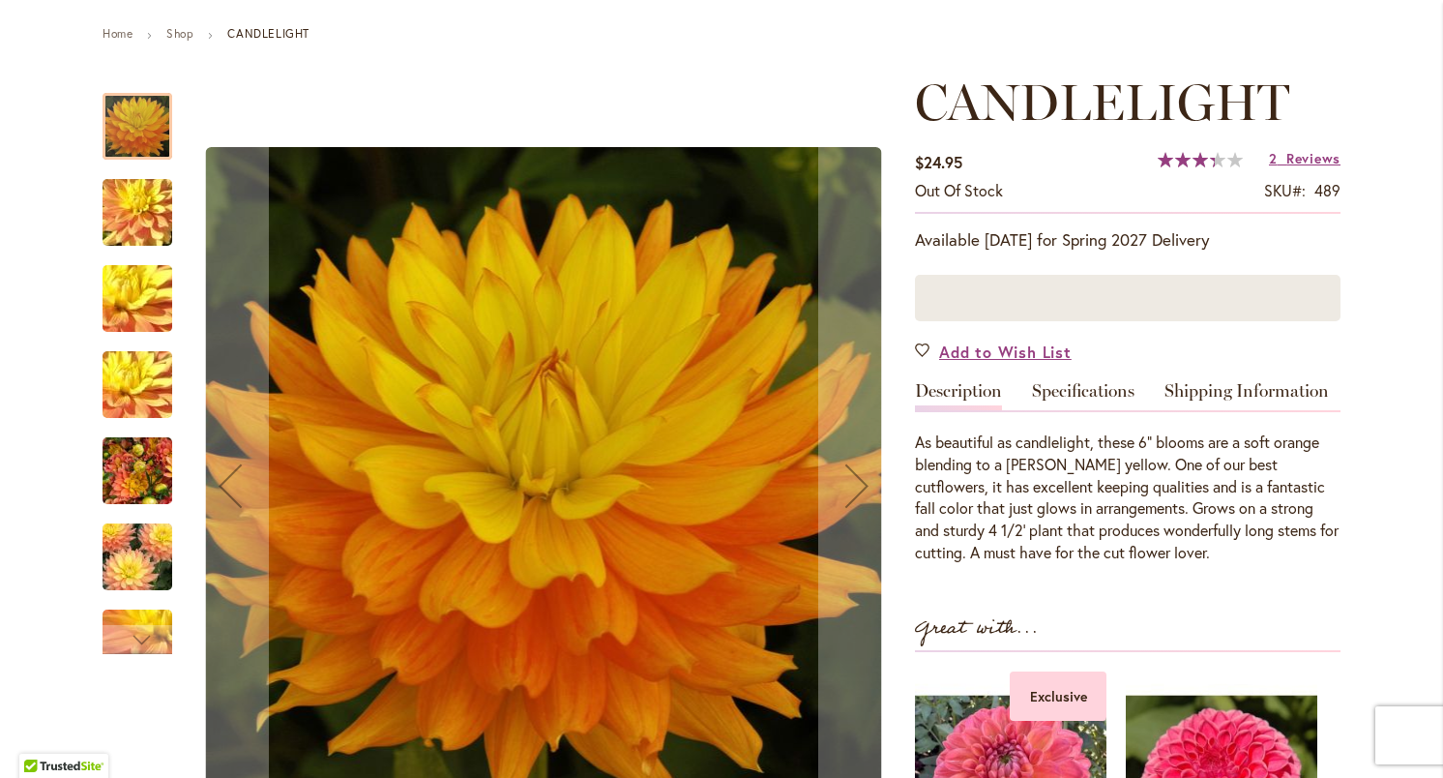
scroll to position [211, 0]
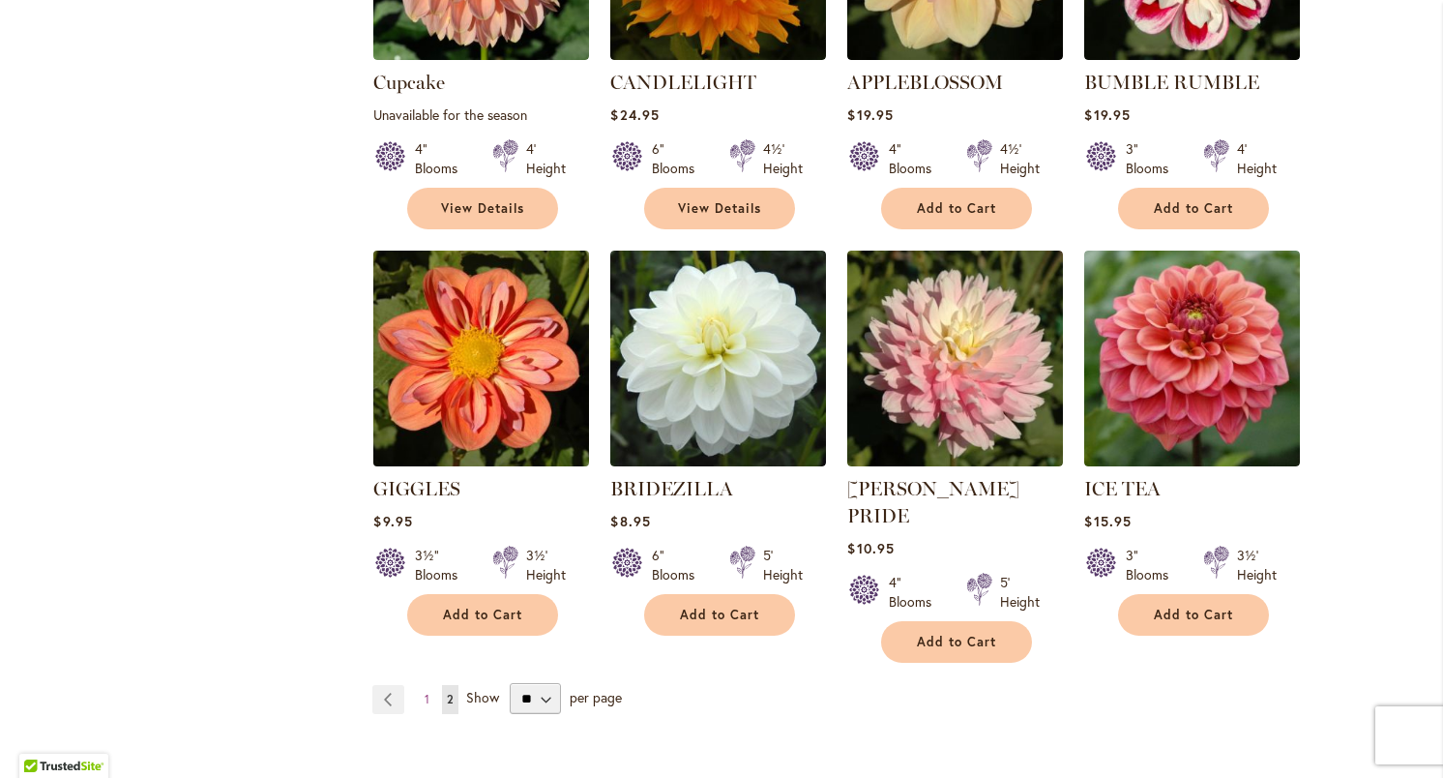
scroll to position [1348, 0]
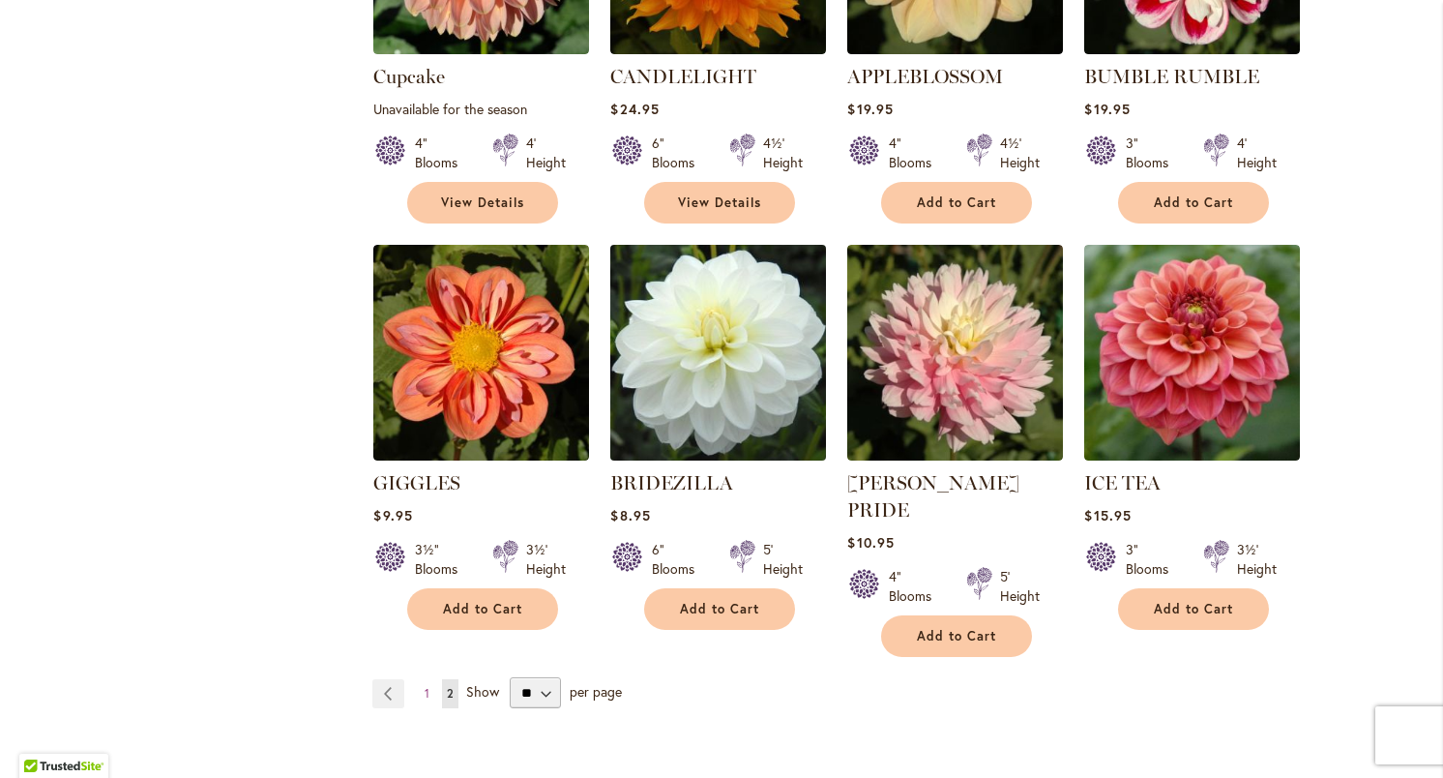
click at [707, 359] on img at bounding box center [719, 352] width 226 height 226
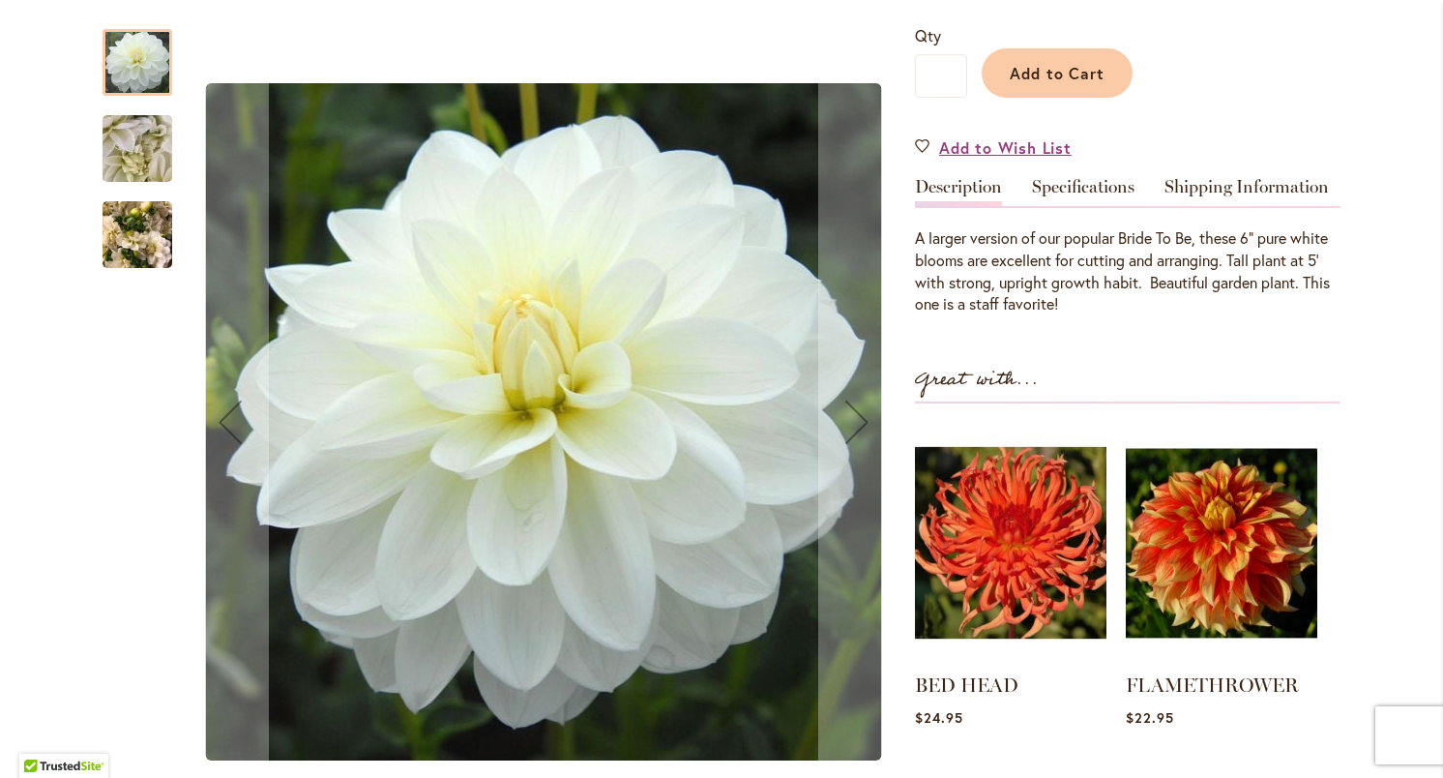
scroll to position [485, 0]
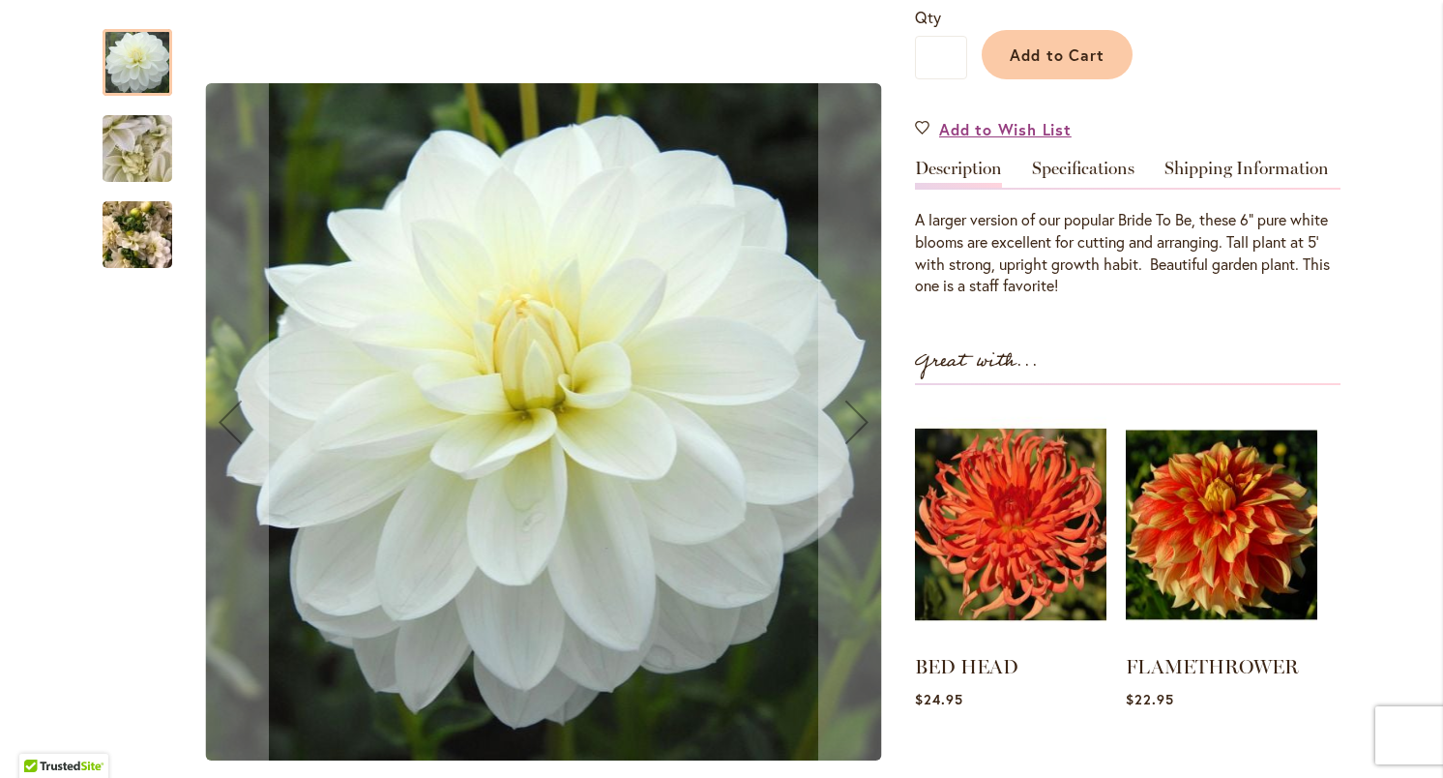
click at [144, 222] on img "BRIDEZILLA" at bounding box center [138, 235] width 70 height 93
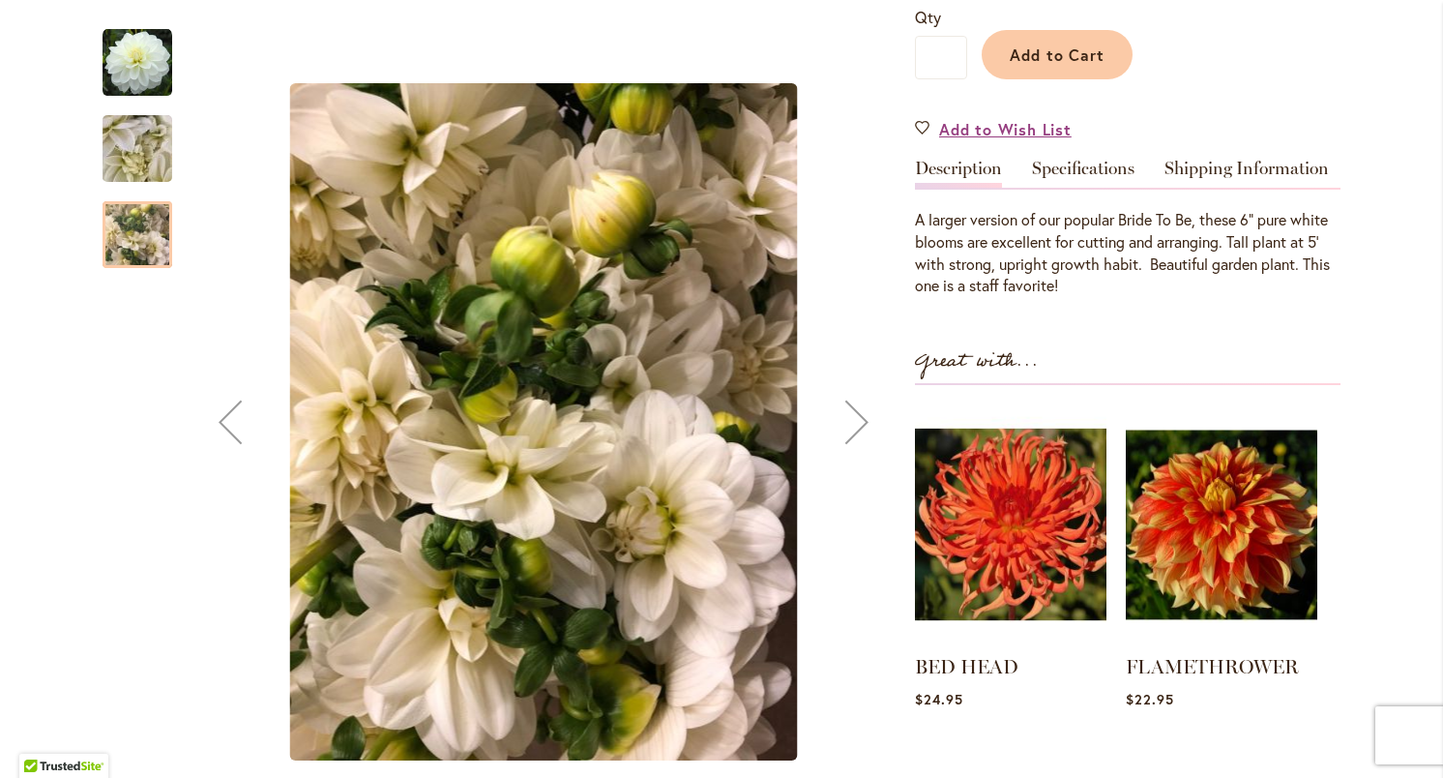
click at [139, 169] on img "BRIDEZILLA" at bounding box center [137, 149] width 139 height 104
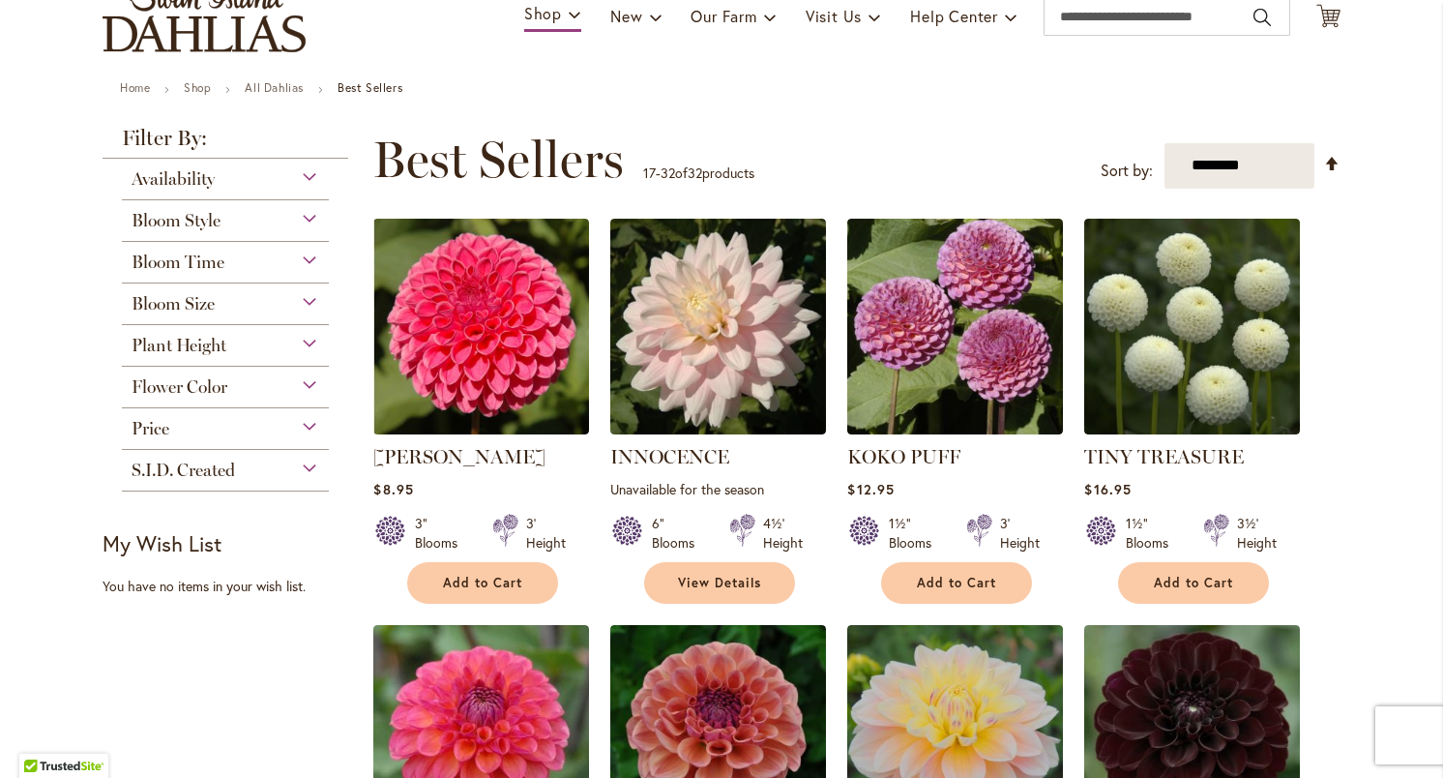
scroll to position [159, 0]
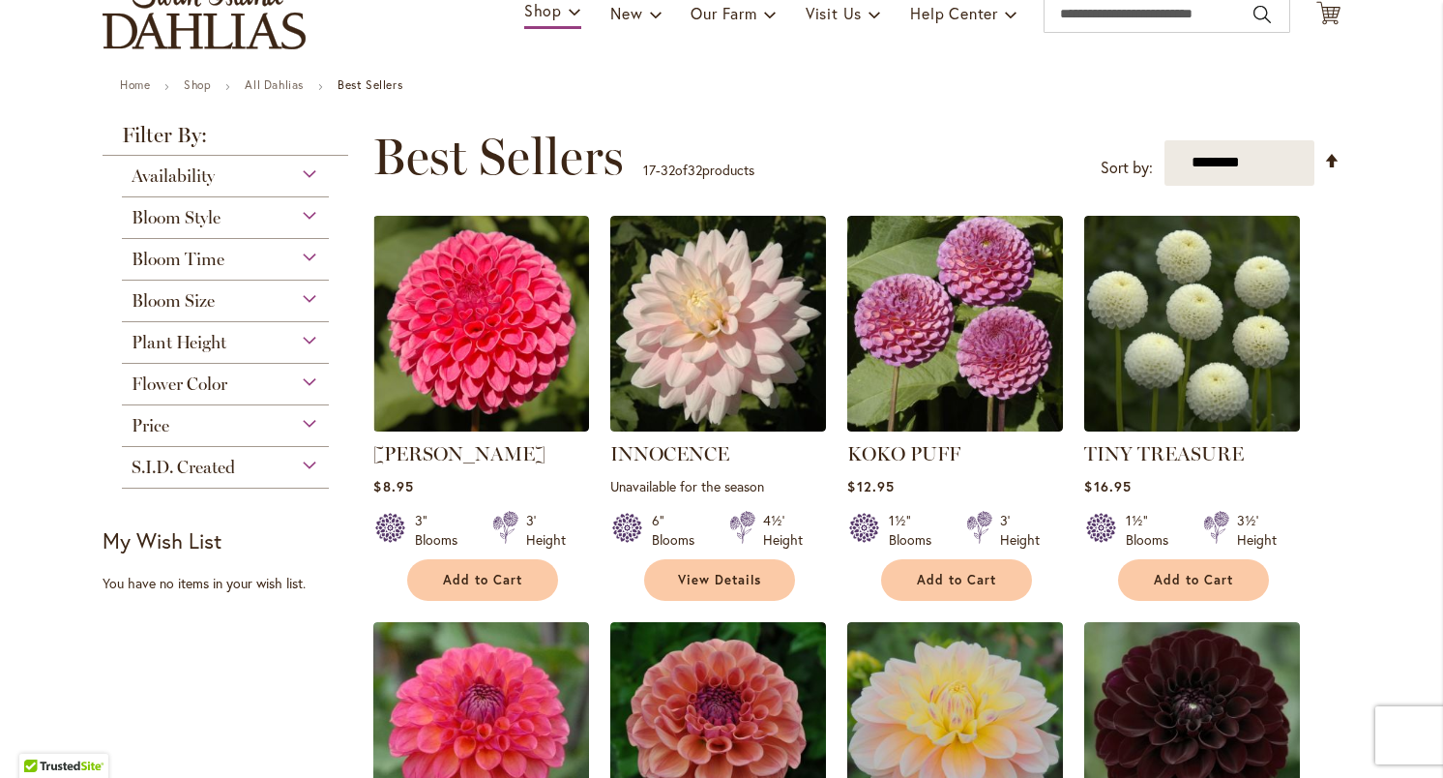
click at [311, 295] on div "Bloom Size" at bounding box center [225, 296] width 207 height 31
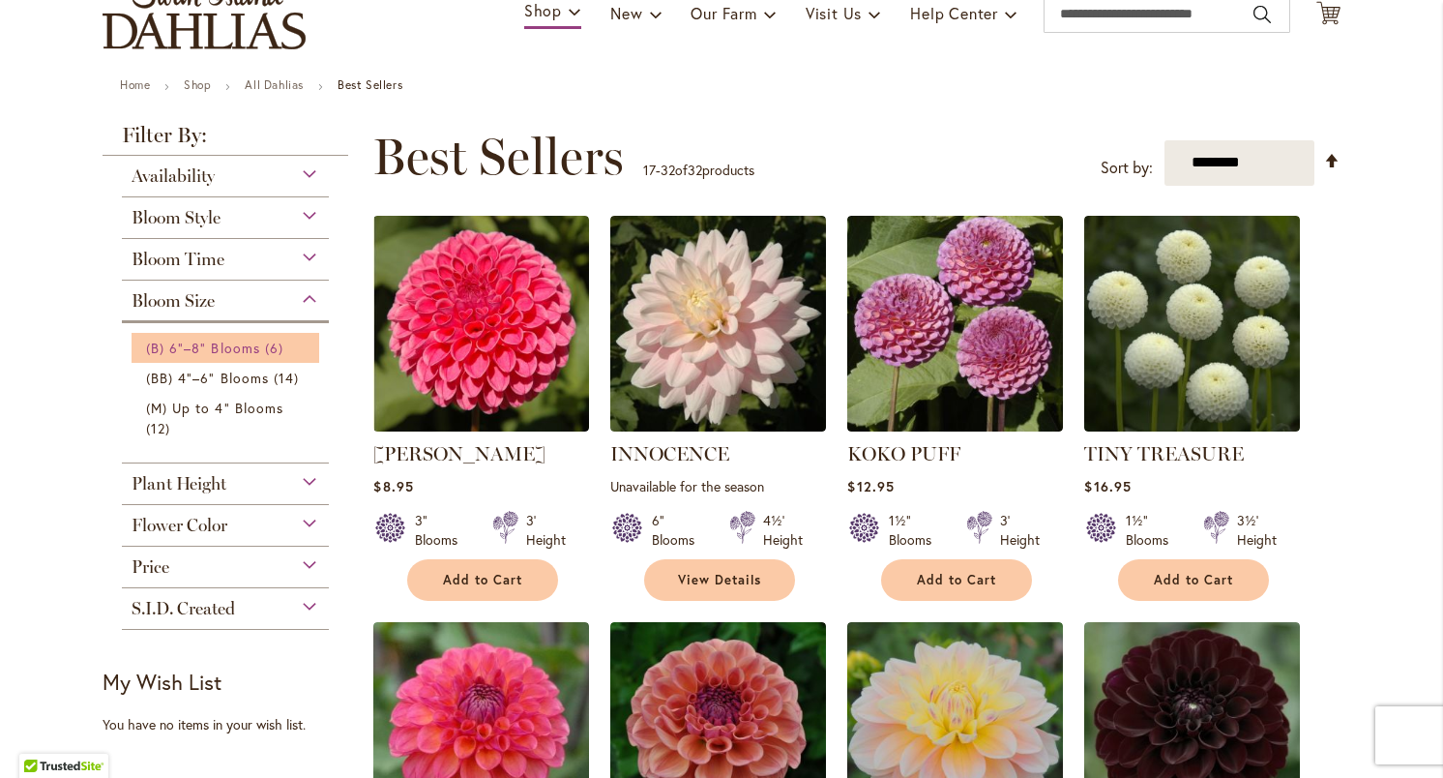
click at [244, 343] on span "(B) 6"–8" Blooms" at bounding box center [203, 348] width 114 height 18
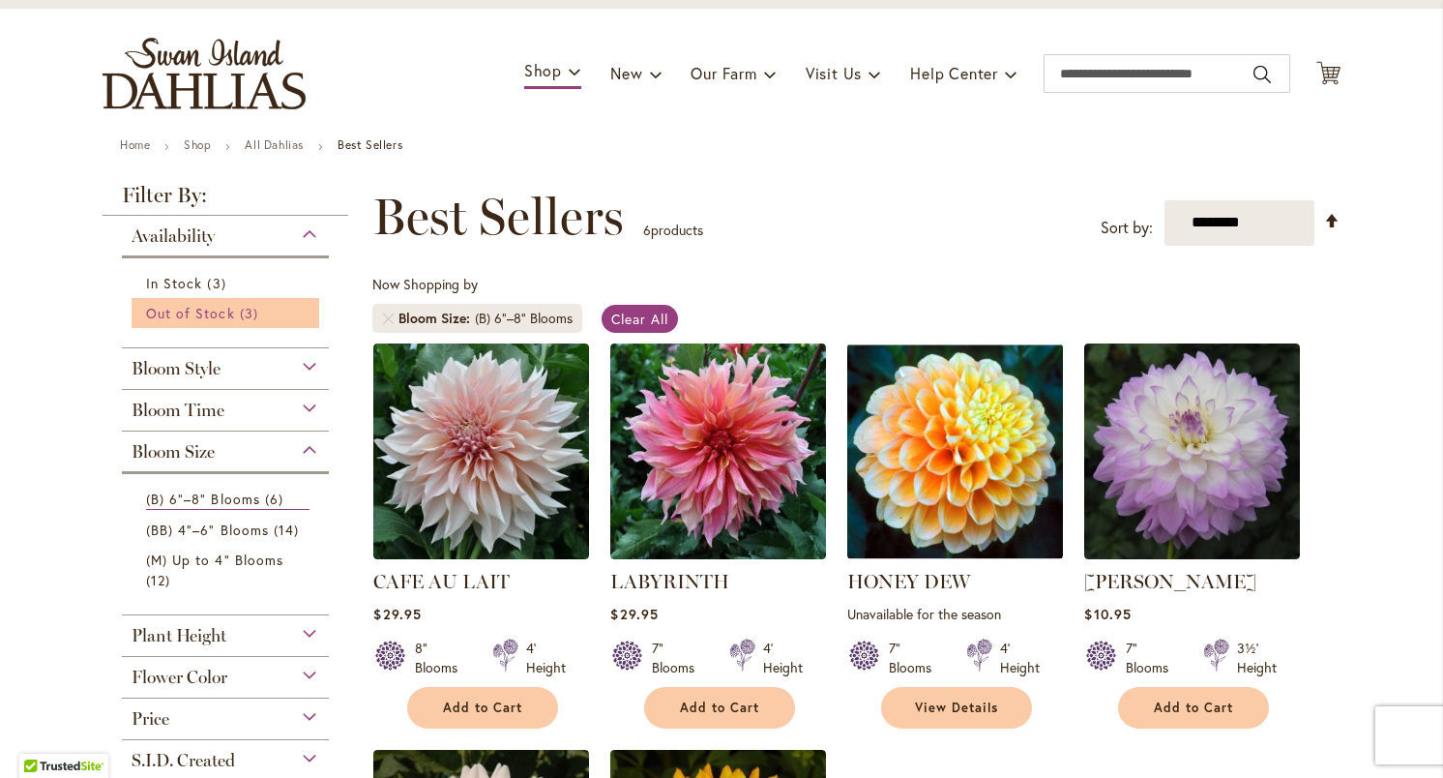
scroll to position [105, 0]
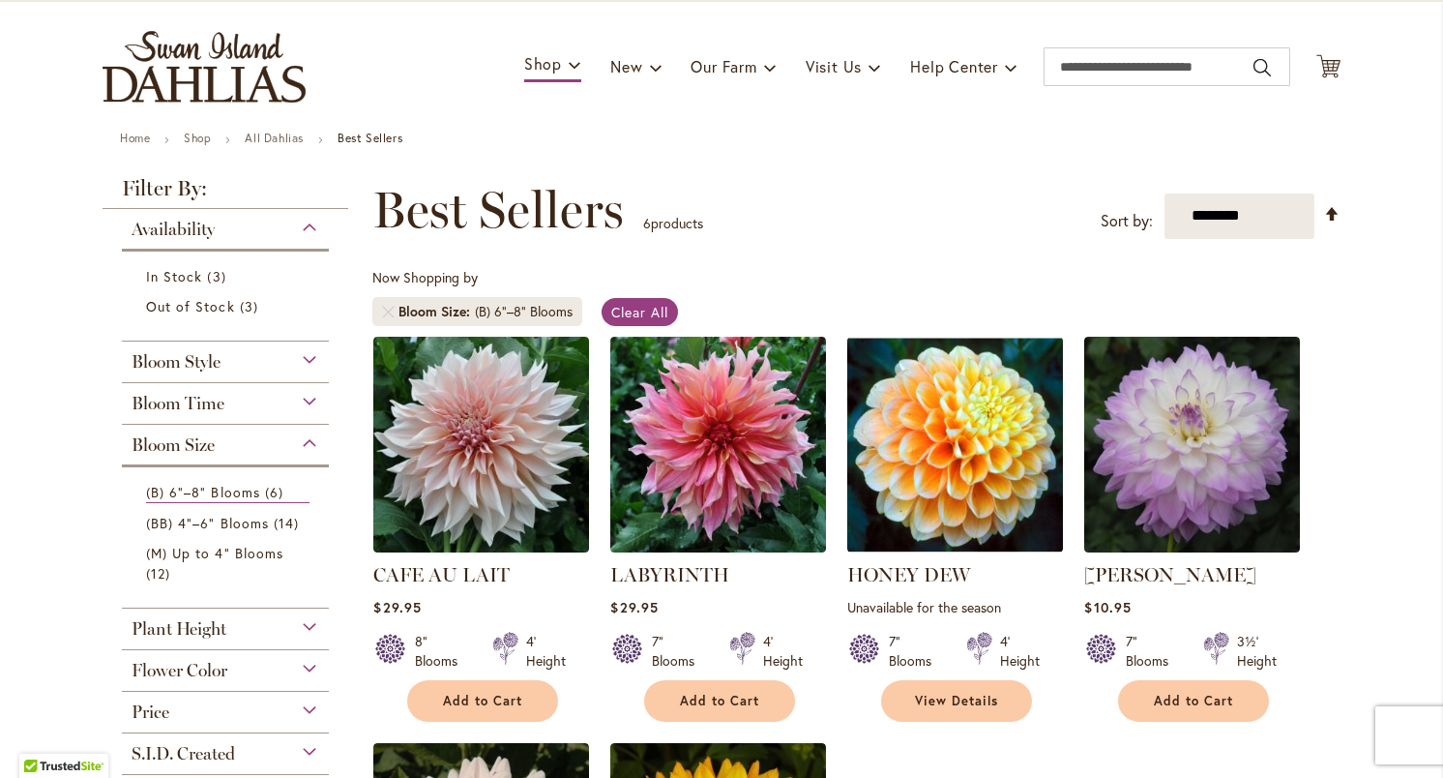
click at [307, 436] on div "Bloom Size" at bounding box center [225, 440] width 207 height 31
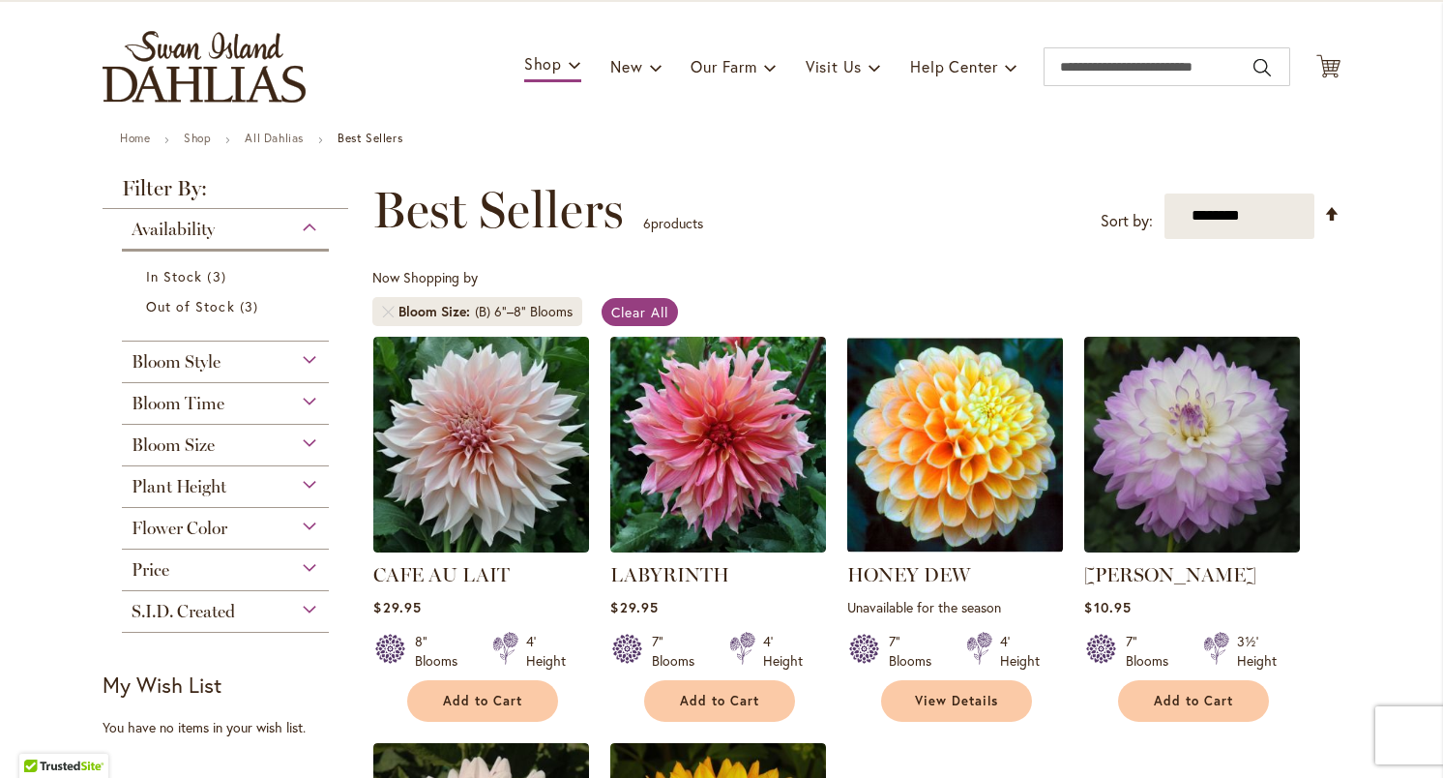
click at [308, 480] on div "Plant Height" at bounding box center [225, 481] width 207 height 31
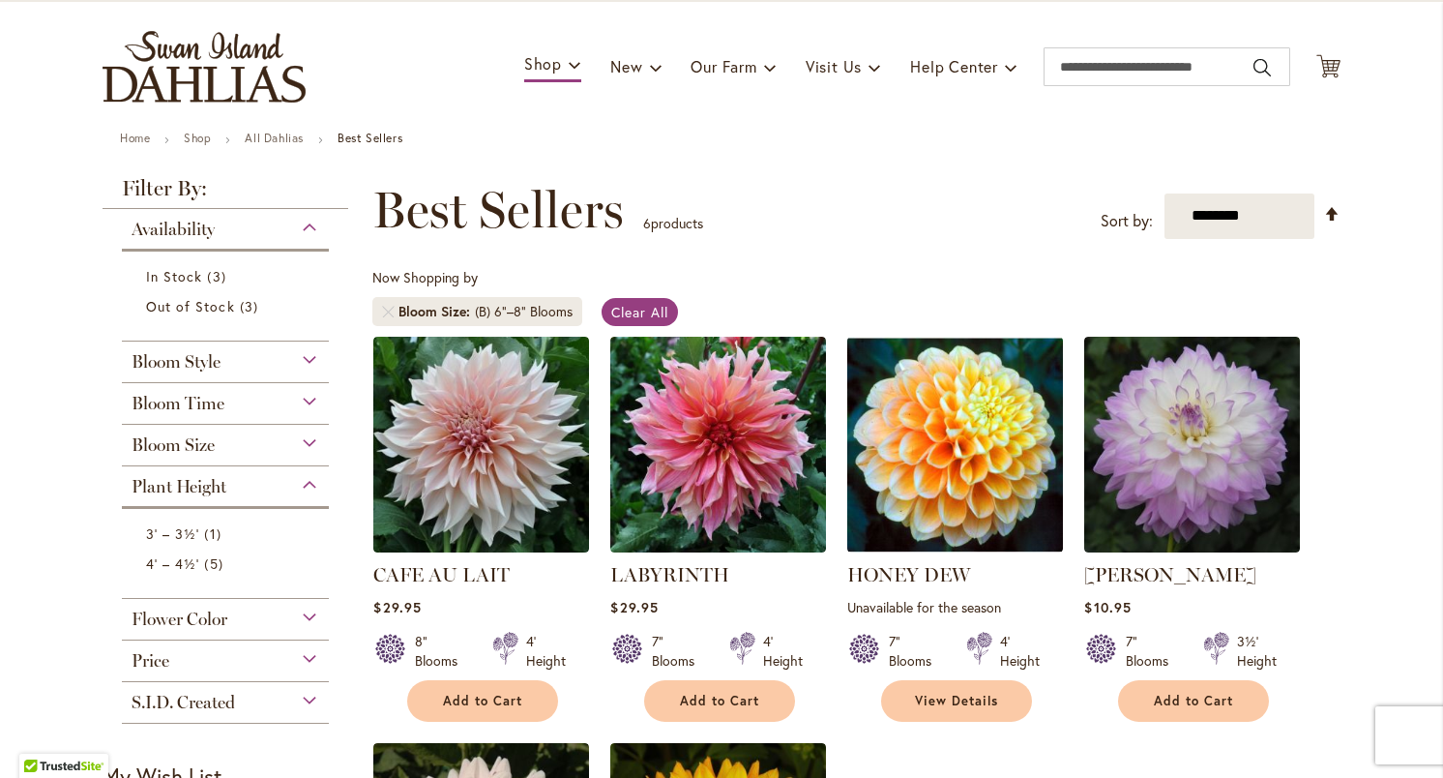
click at [308, 480] on div "Plant Height" at bounding box center [225, 481] width 207 height 31
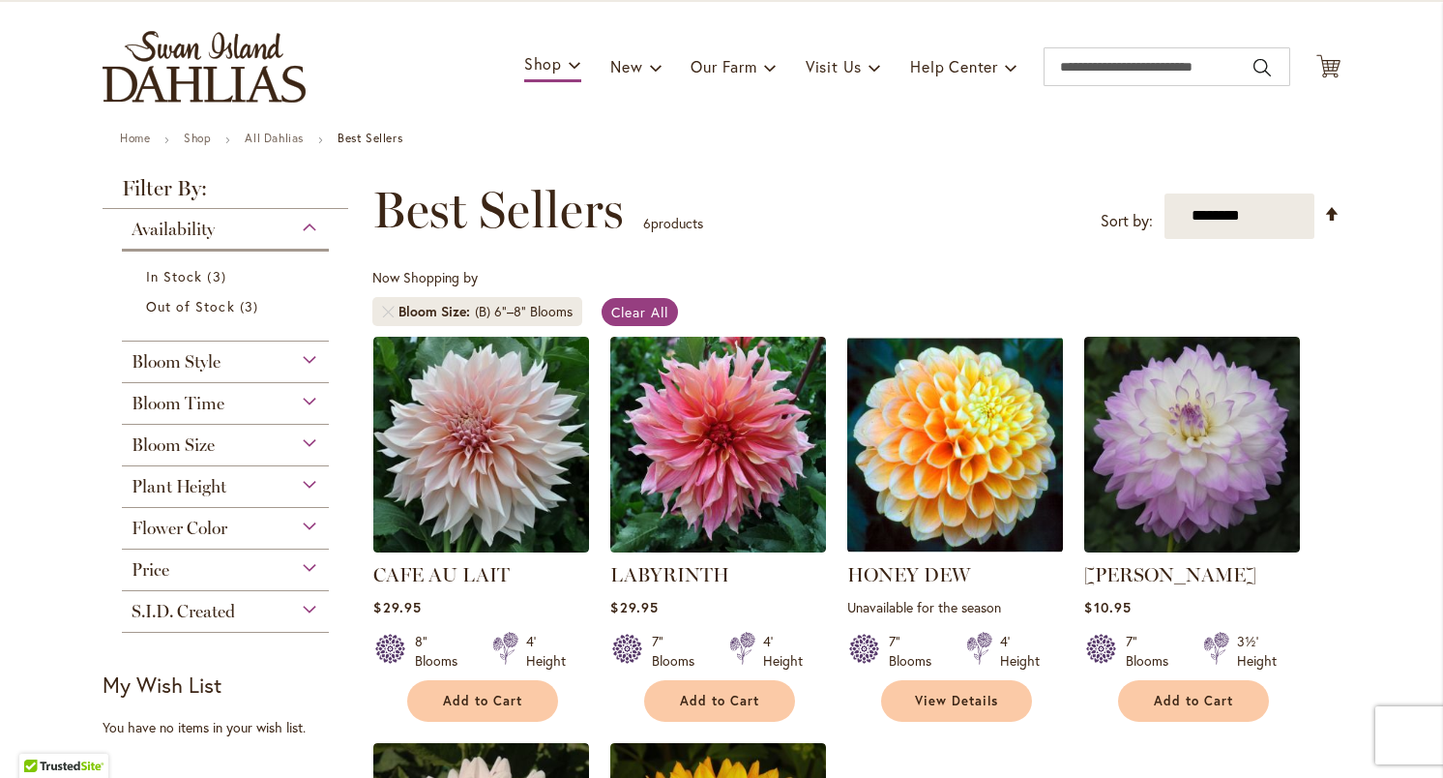
click at [309, 399] on div "Bloom Time" at bounding box center [225, 398] width 207 height 31
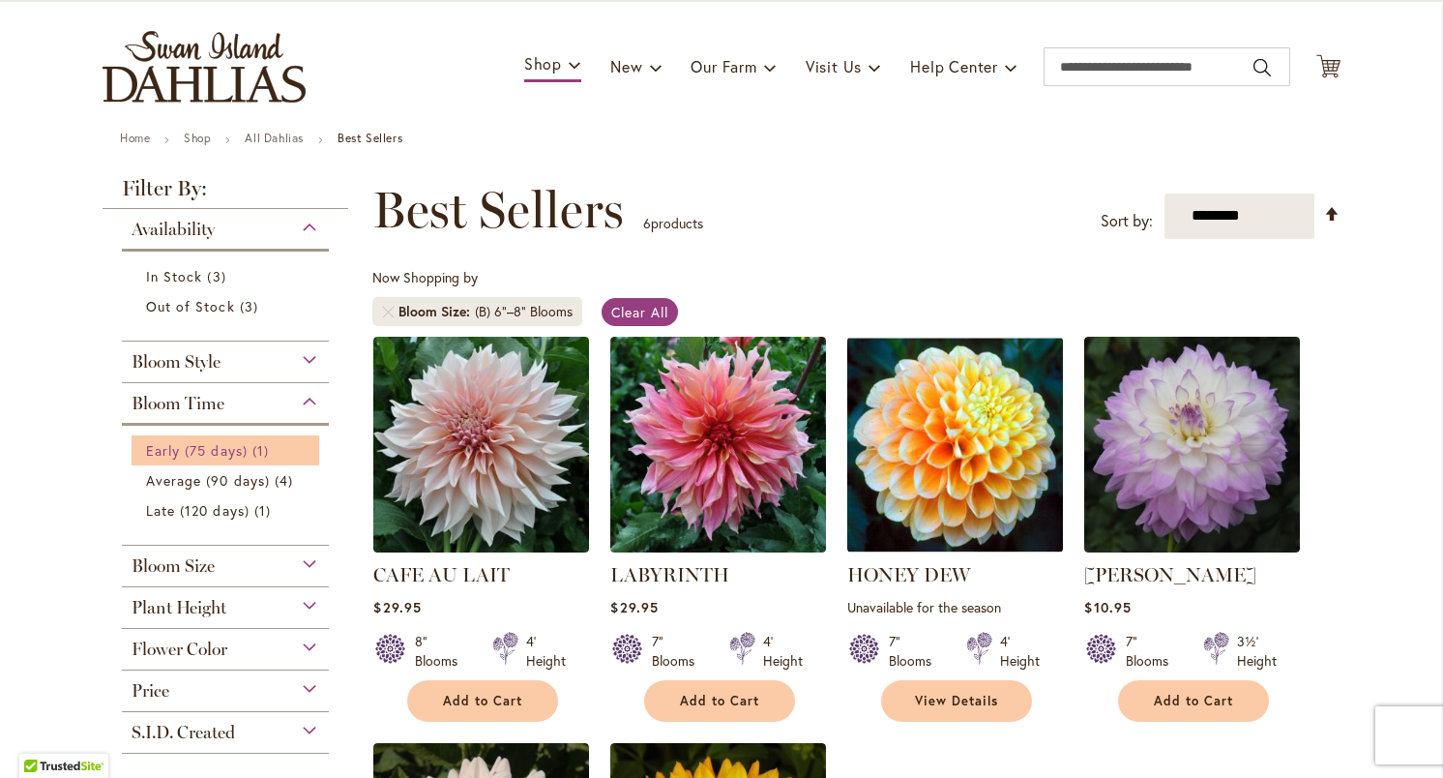
click at [238, 452] on span "Early (75 days)" at bounding box center [197, 450] width 102 height 18
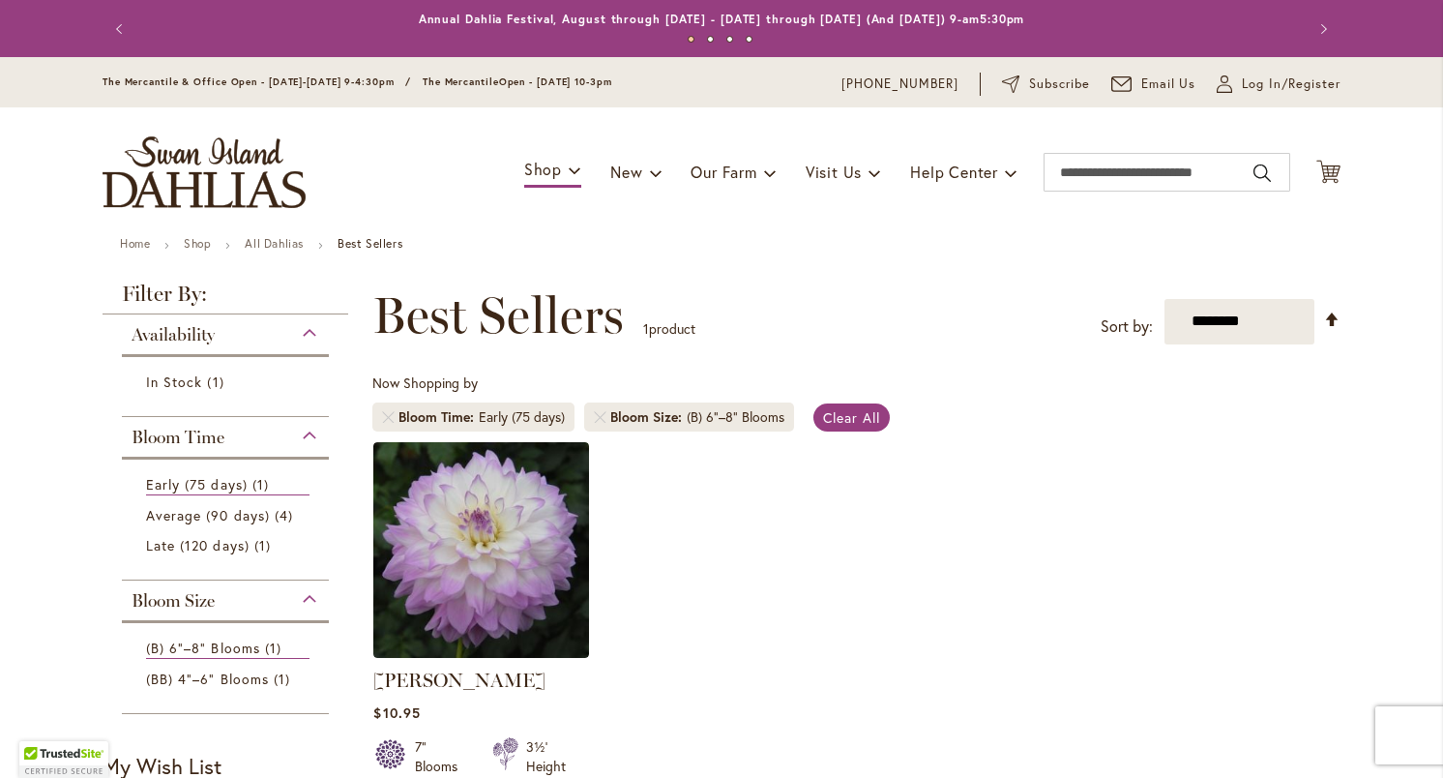
click at [305, 435] on div "Bloom Time" at bounding box center [225, 432] width 207 height 31
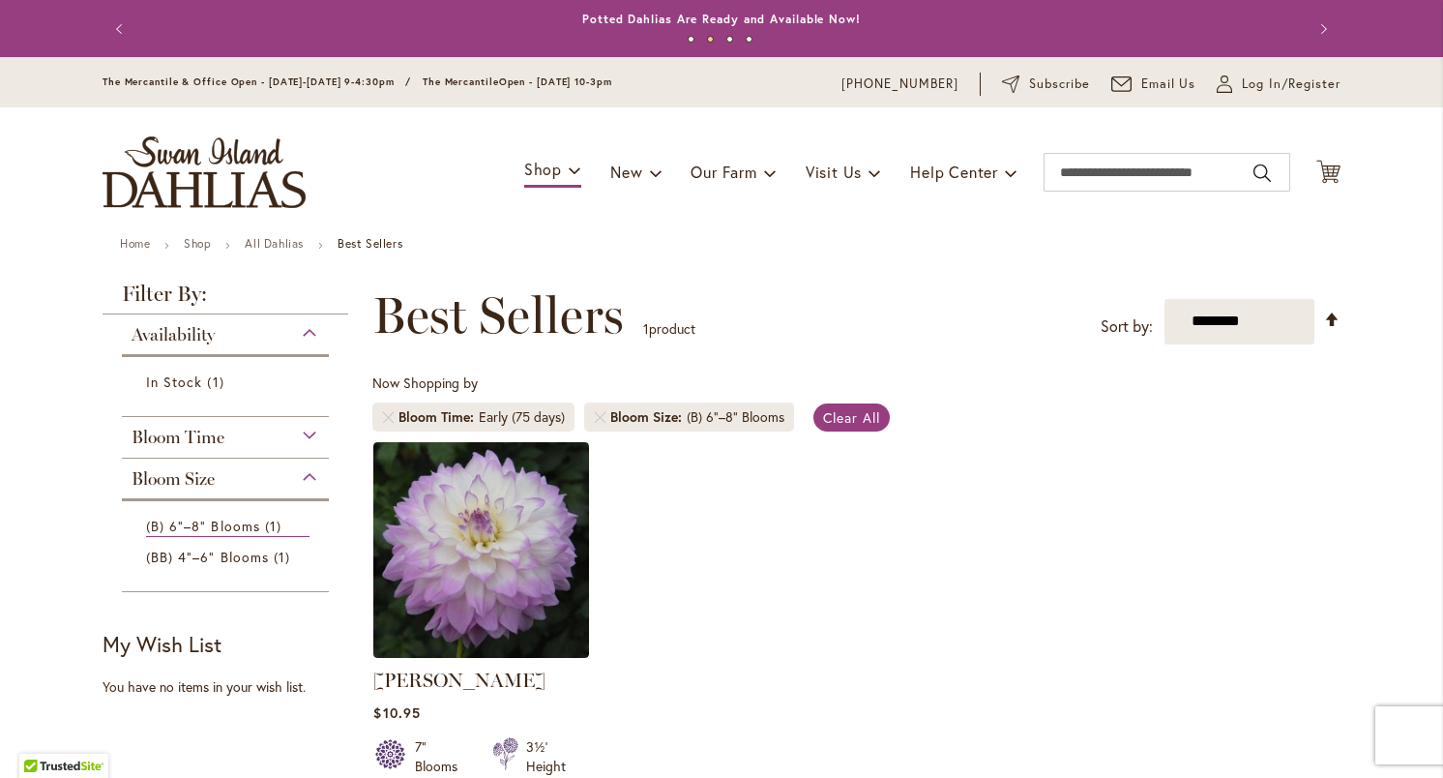
click at [312, 474] on div "Bloom Size" at bounding box center [225, 473] width 207 height 31
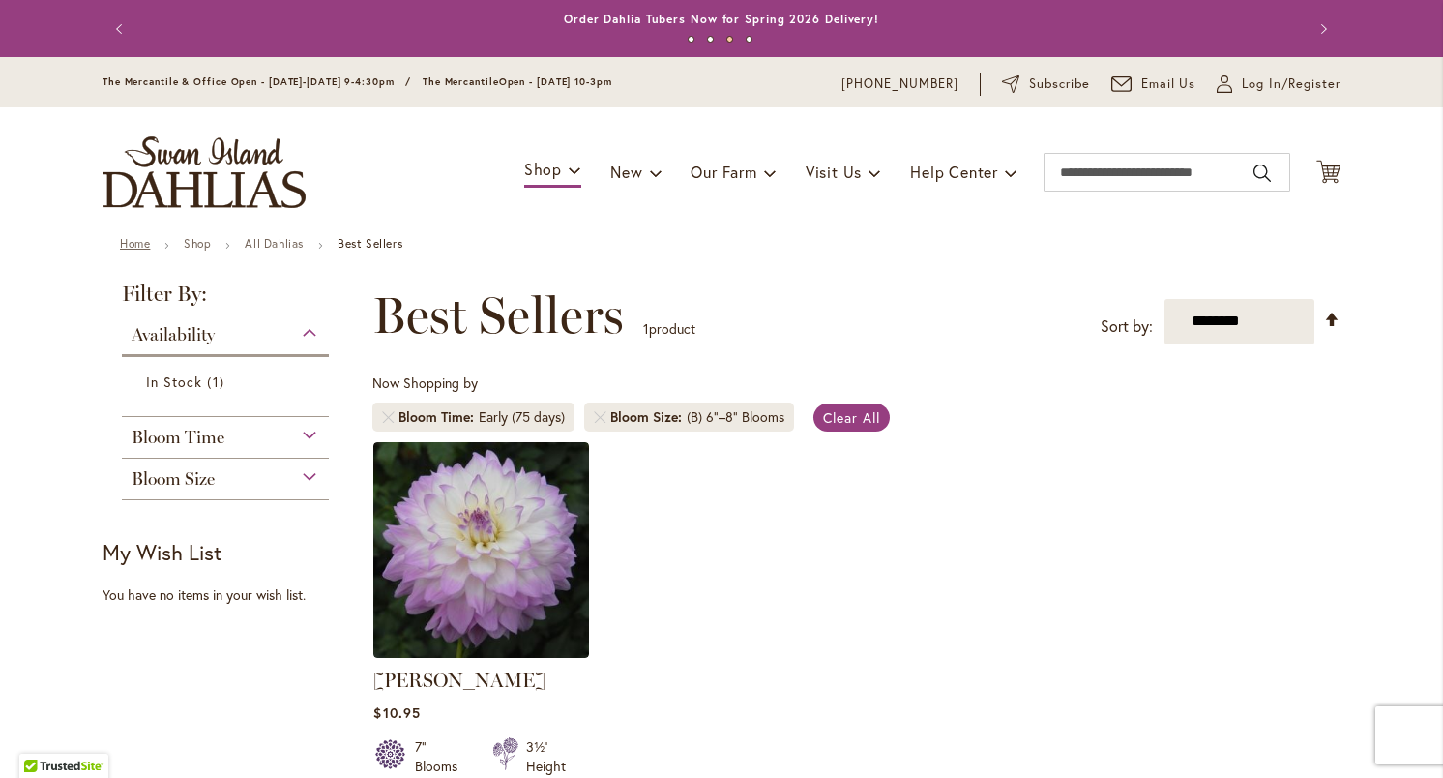
click at [127, 237] on link "Home" at bounding box center [135, 243] width 30 height 15
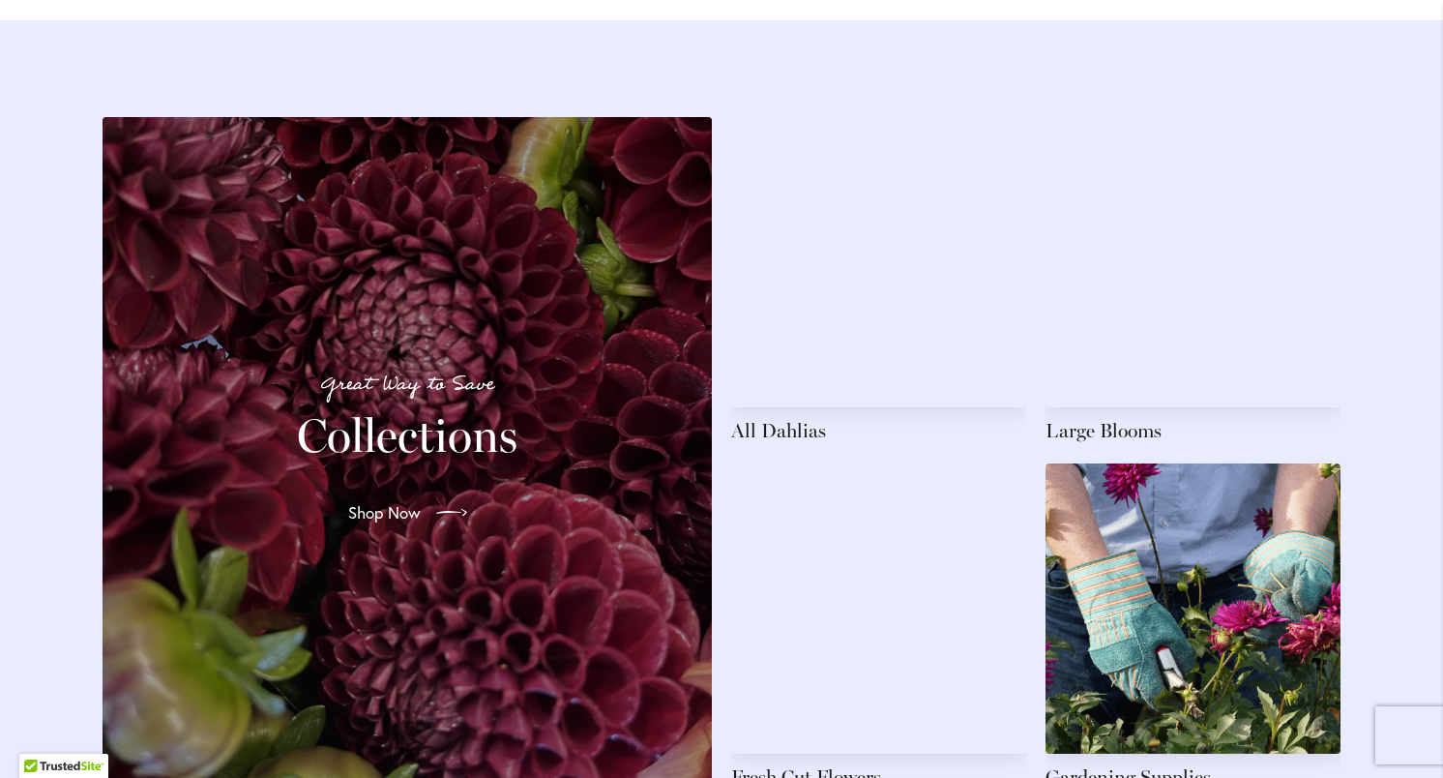
scroll to position [2743, 0]
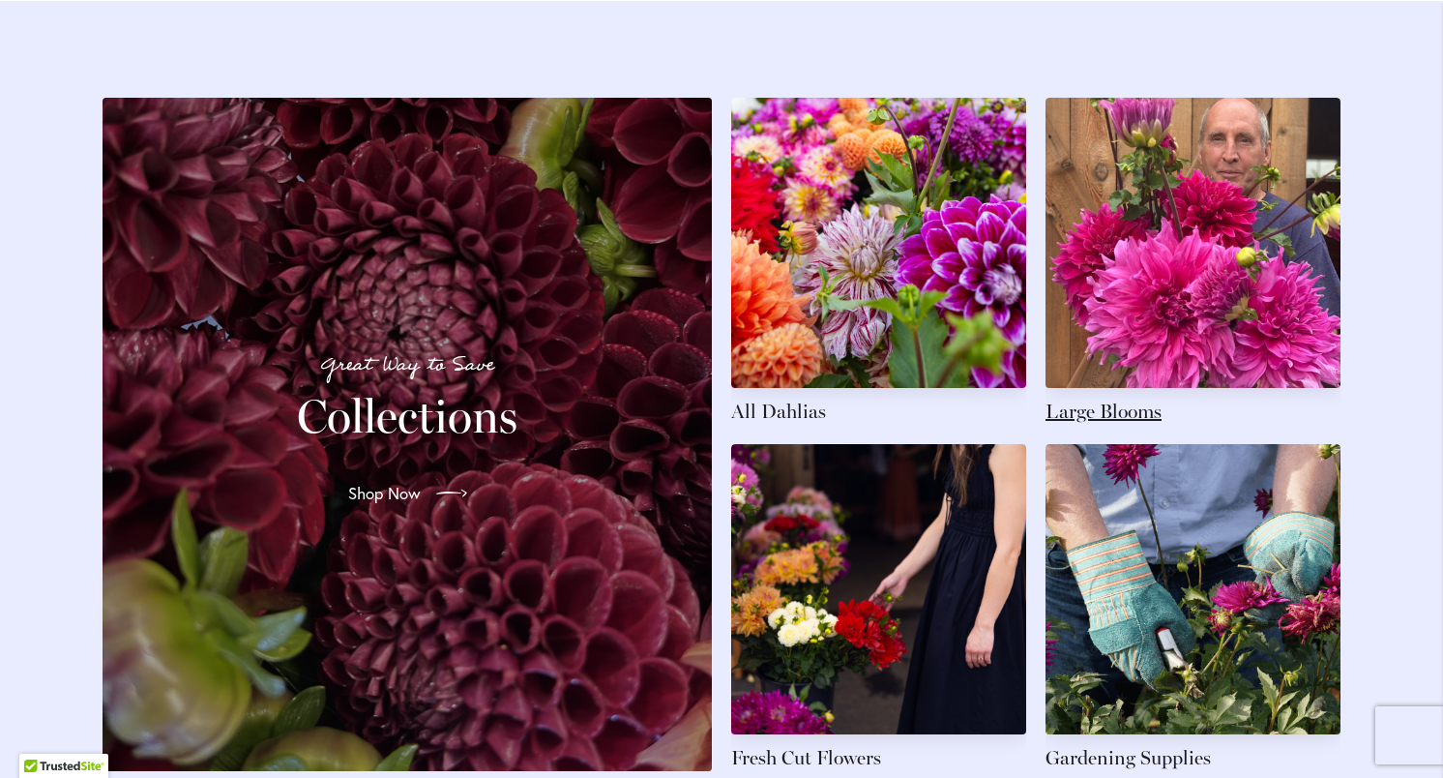
click at [1172, 252] on link at bounding box center [1193, 261] width 295 height 327
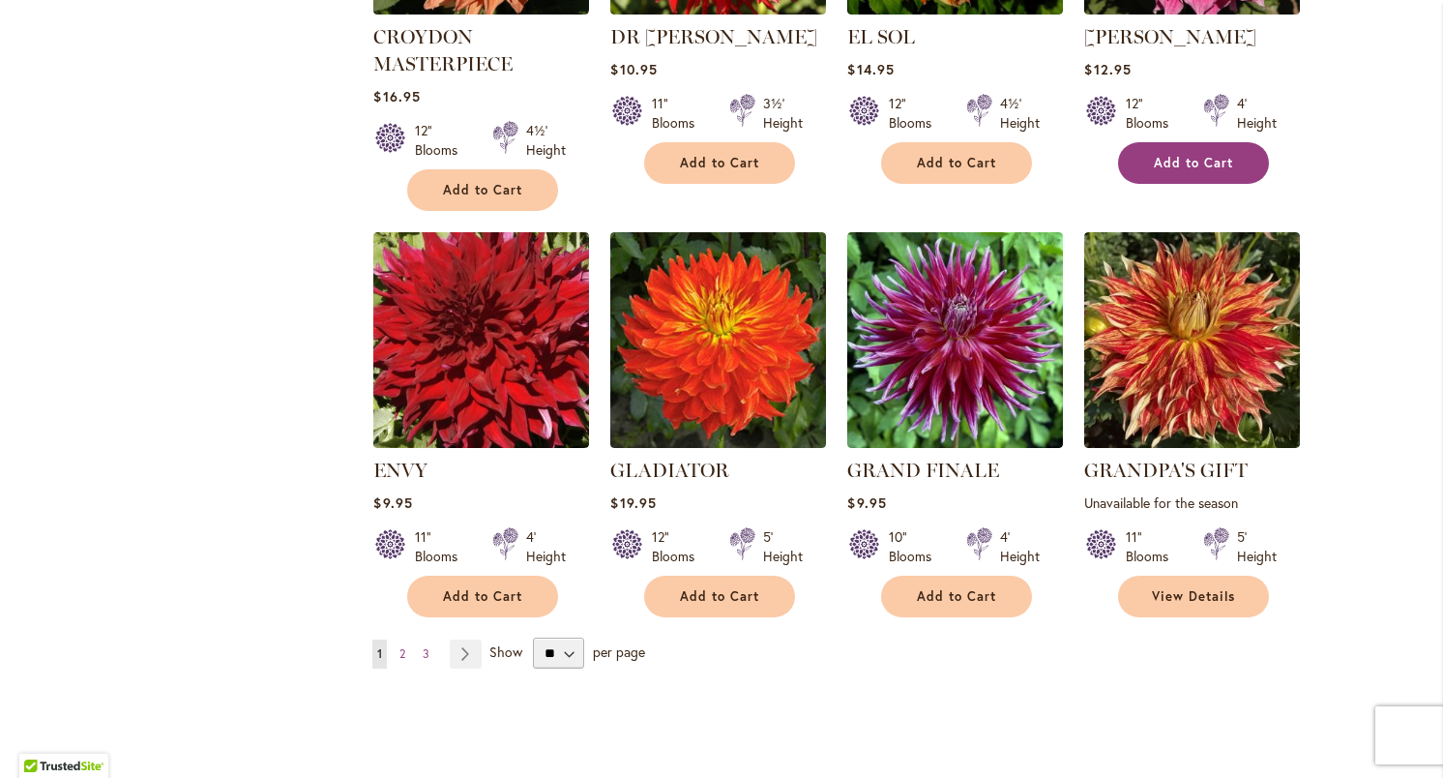
scroll to position [1471, 0]
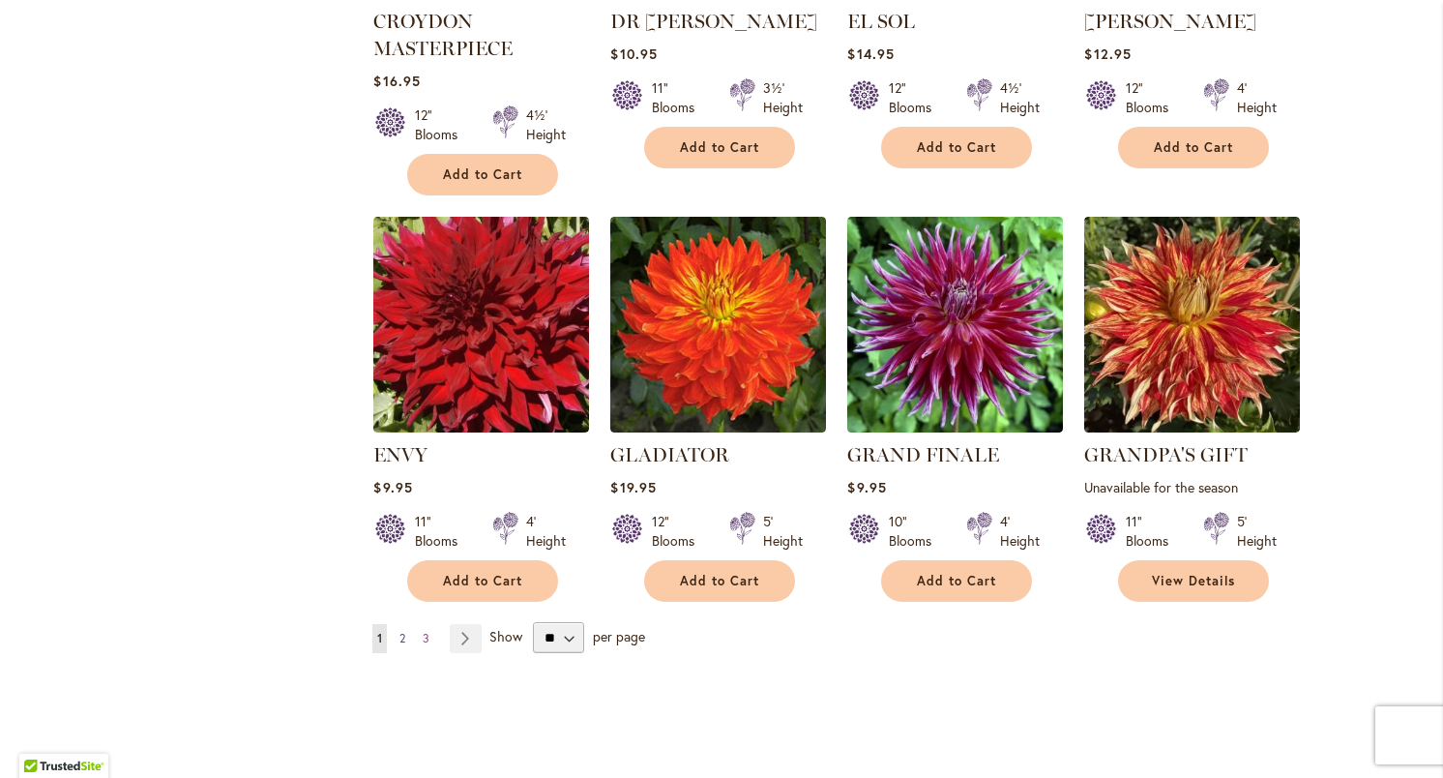
click at [402, 636] on span "2" at bounding box center [402, 638] width 6 height 15
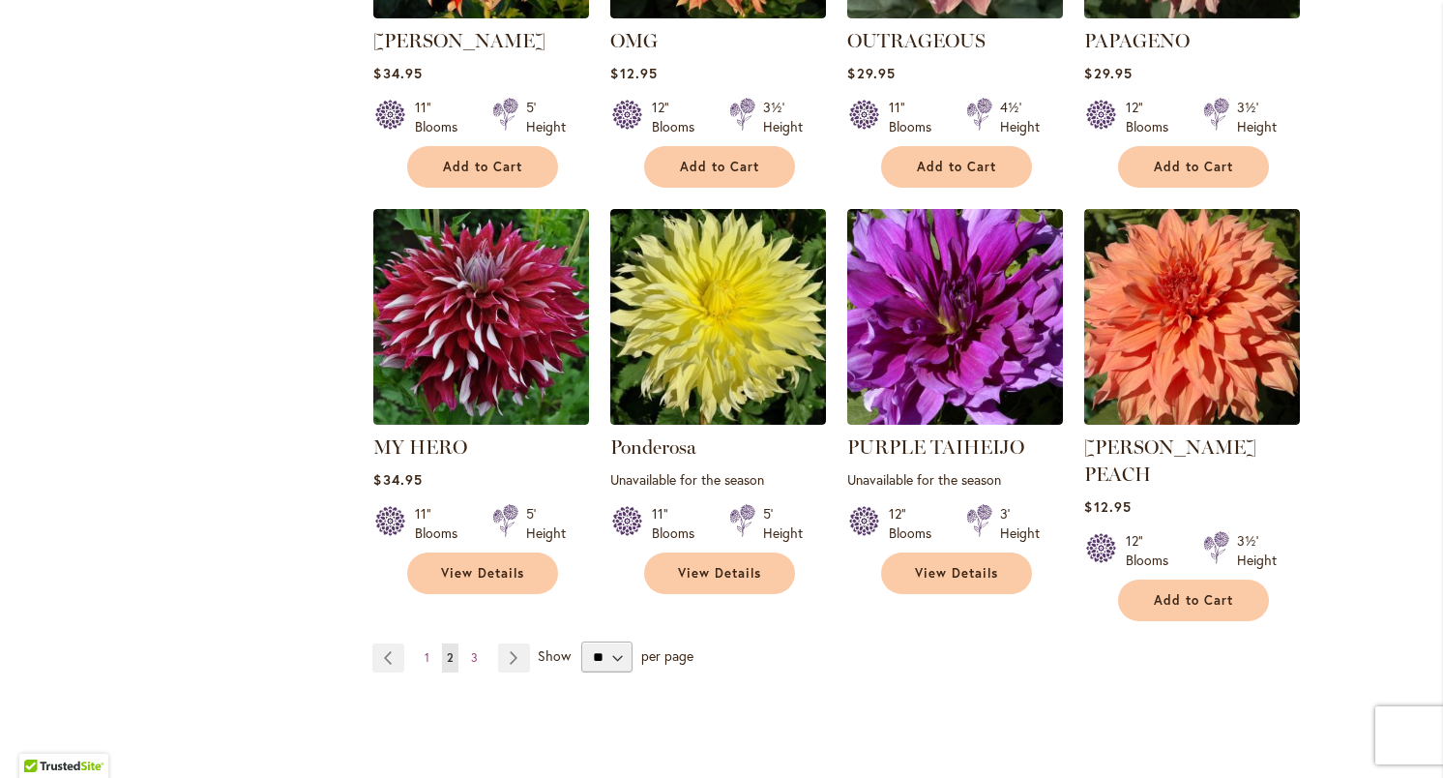
scroll to position [1454, 0]
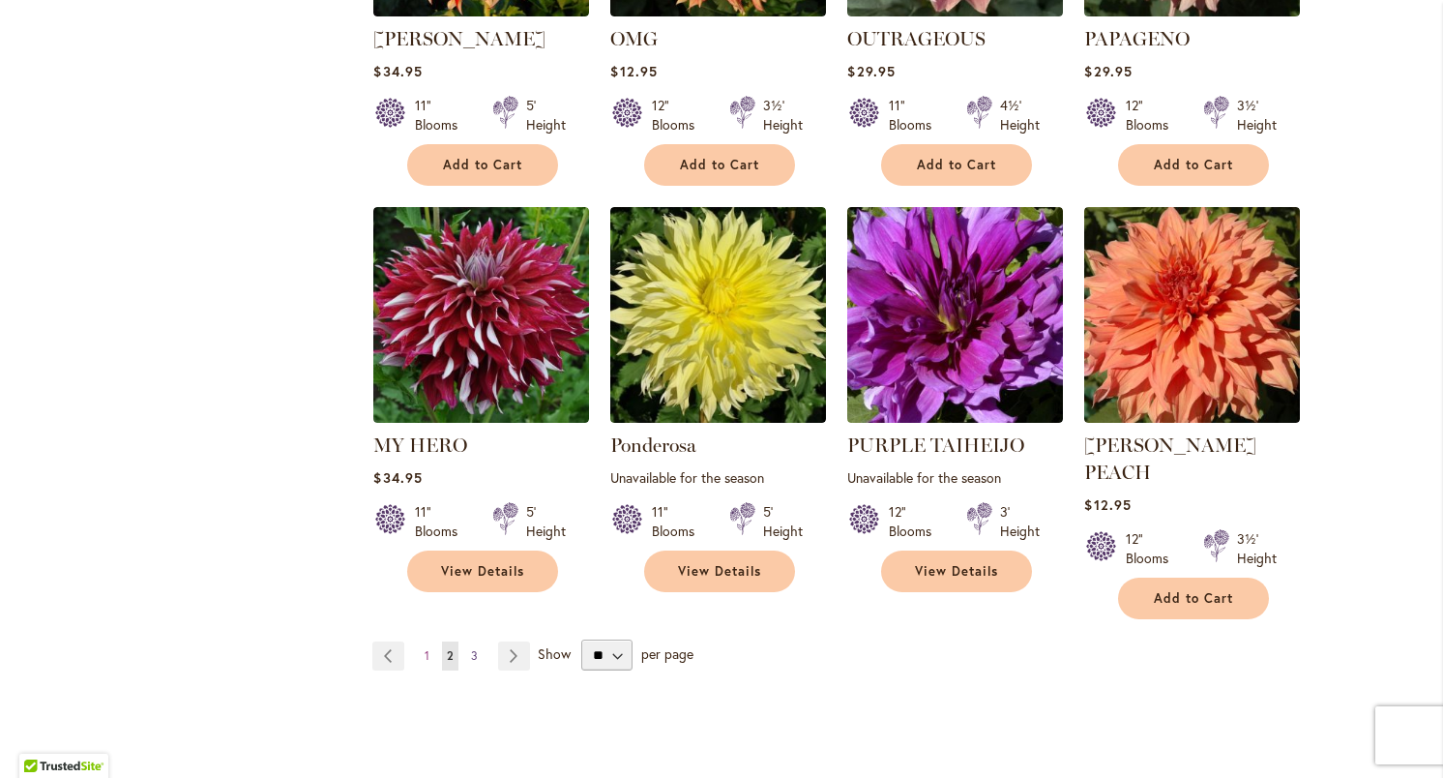
click at [472, 648] on span "3" at bounding box center [474, 655] width 7 height 15
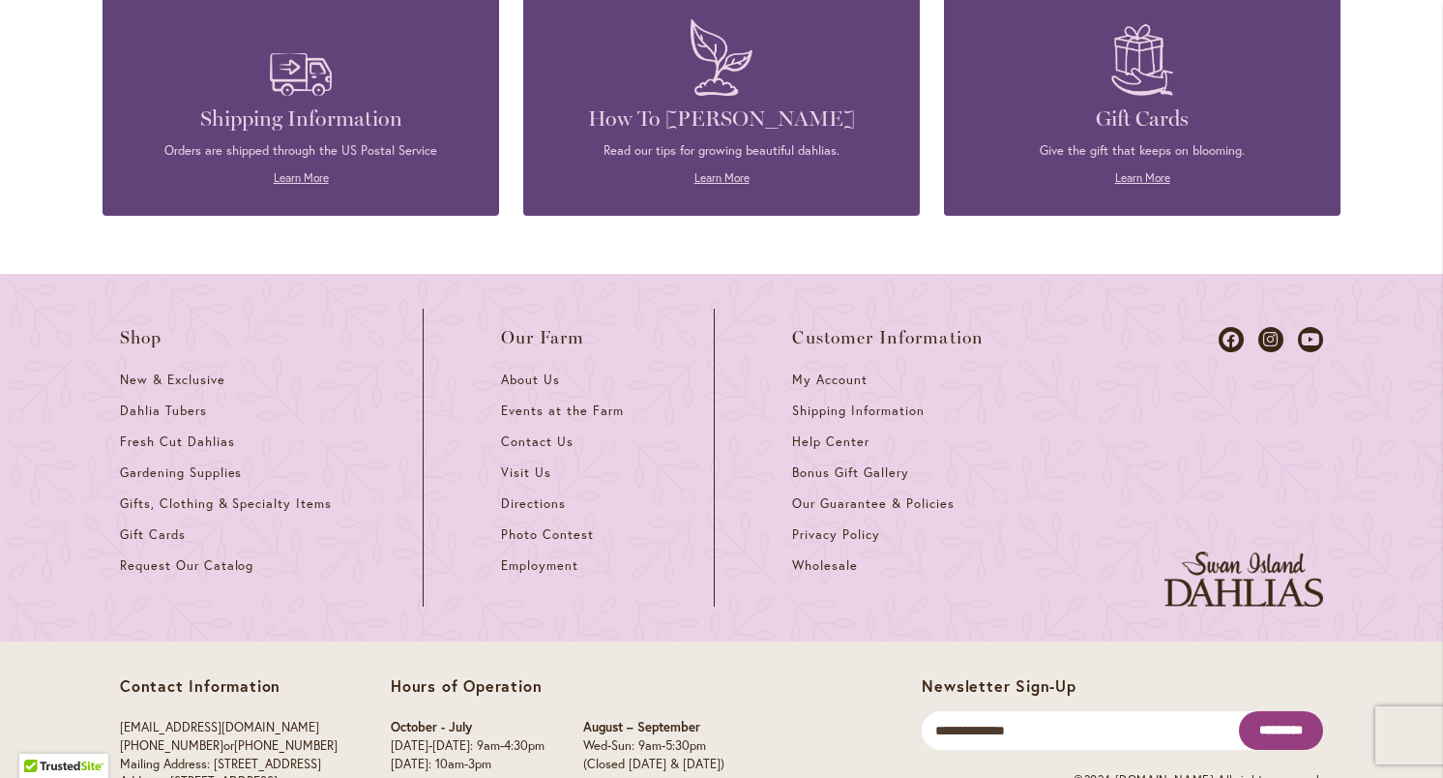
scroll to position [1437, 0]
